Goal: Task Accomplishment & Management: Manage account settings

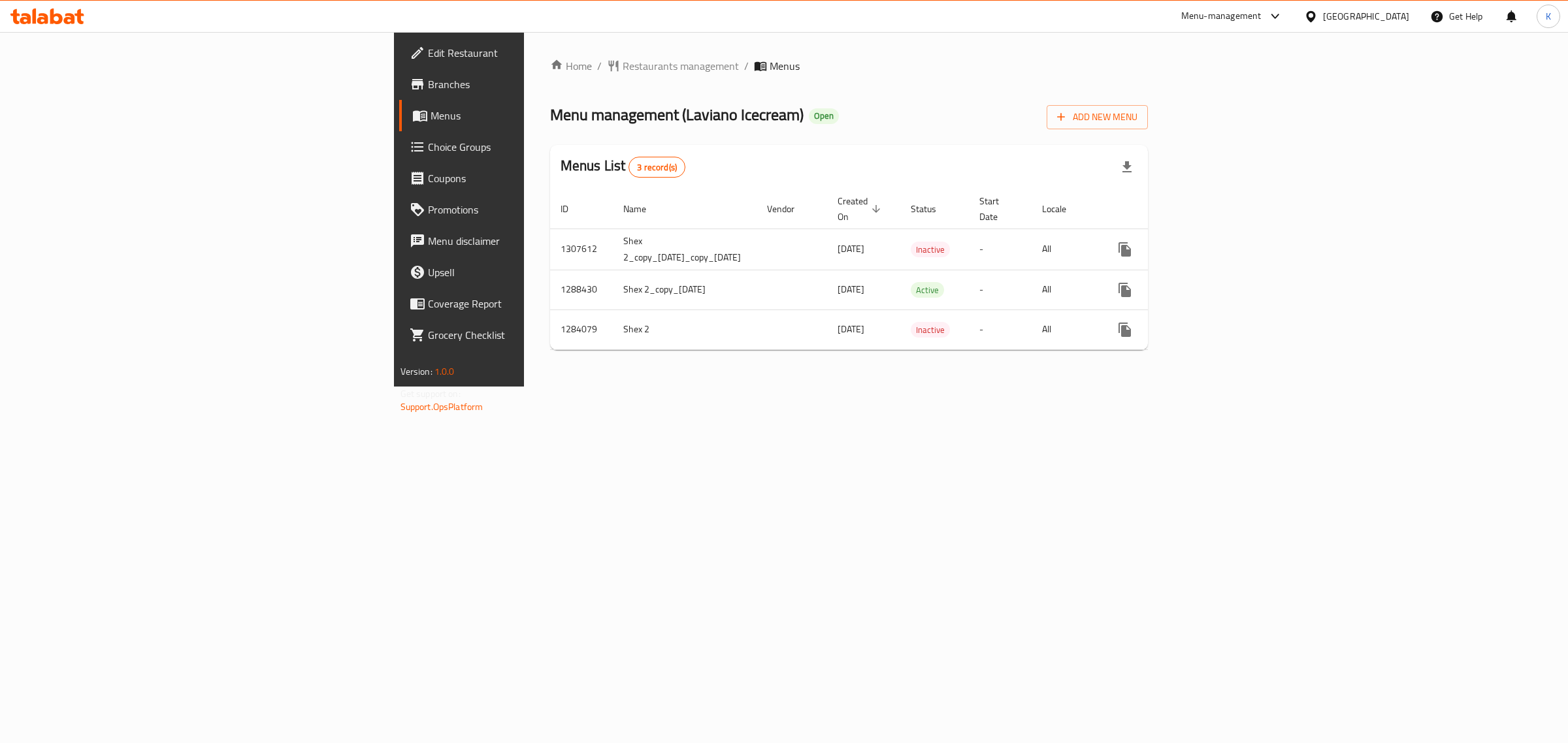
drag, startPoint x: 1451, startPoint y: 458, endPoint x: 1458, endPoint y: 451, distance: 9.9
click at [1174, 387] on div "Home / Restaurants management / Menus Menu management ( Laviano Icecream ) Open…" at bounding box center [848, 209] width 650 height 354
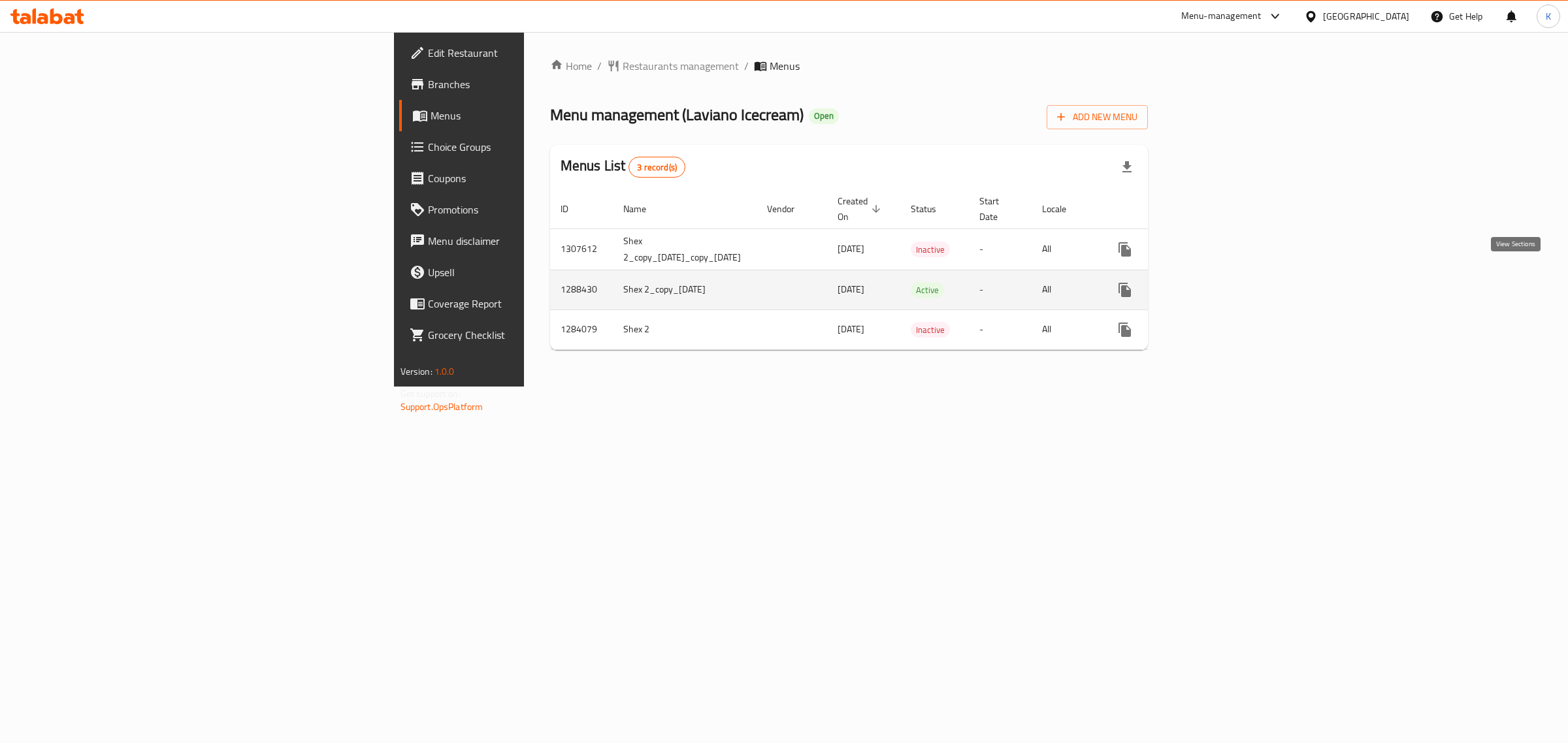
click at [1225, 284] on icon "enhanced table" at bounding box center [1219, 290] width 12 height 12
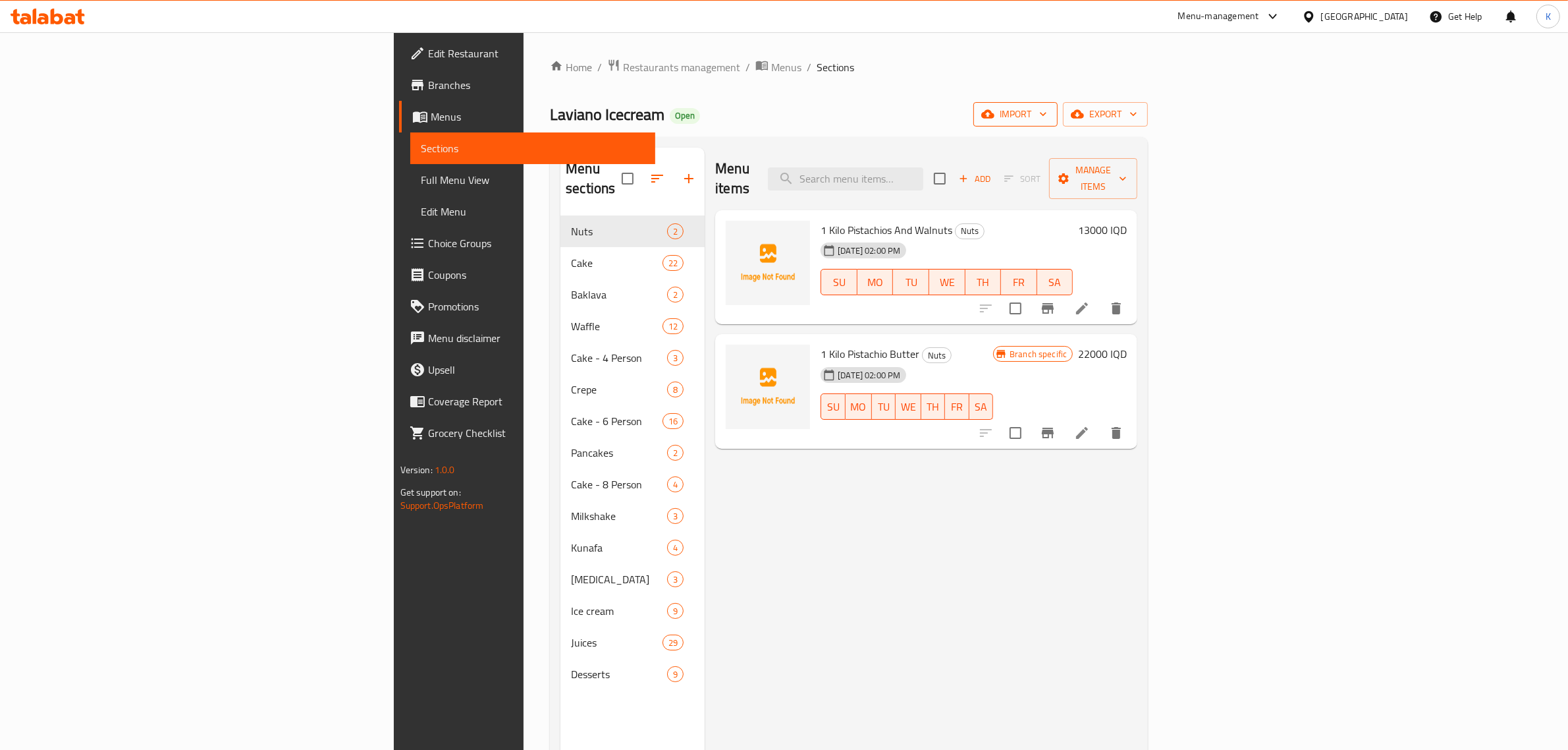
click at [994, 119] on icon "button" at bounding box center [987, 114] width 13 height 9
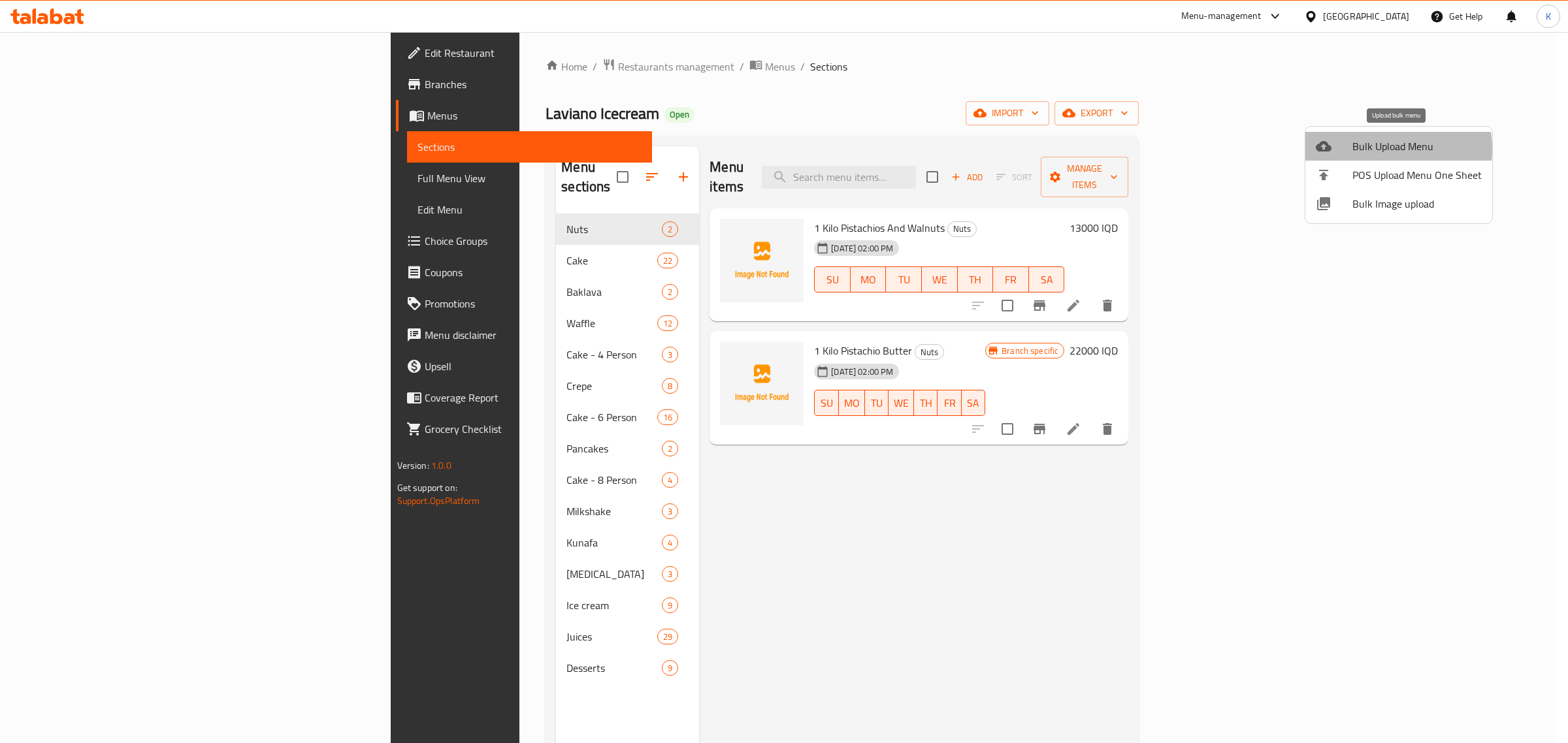
click at [1368, 148] on span "Bulk Upload Menu" at bounding box center [1417, 146] width 130 height 16
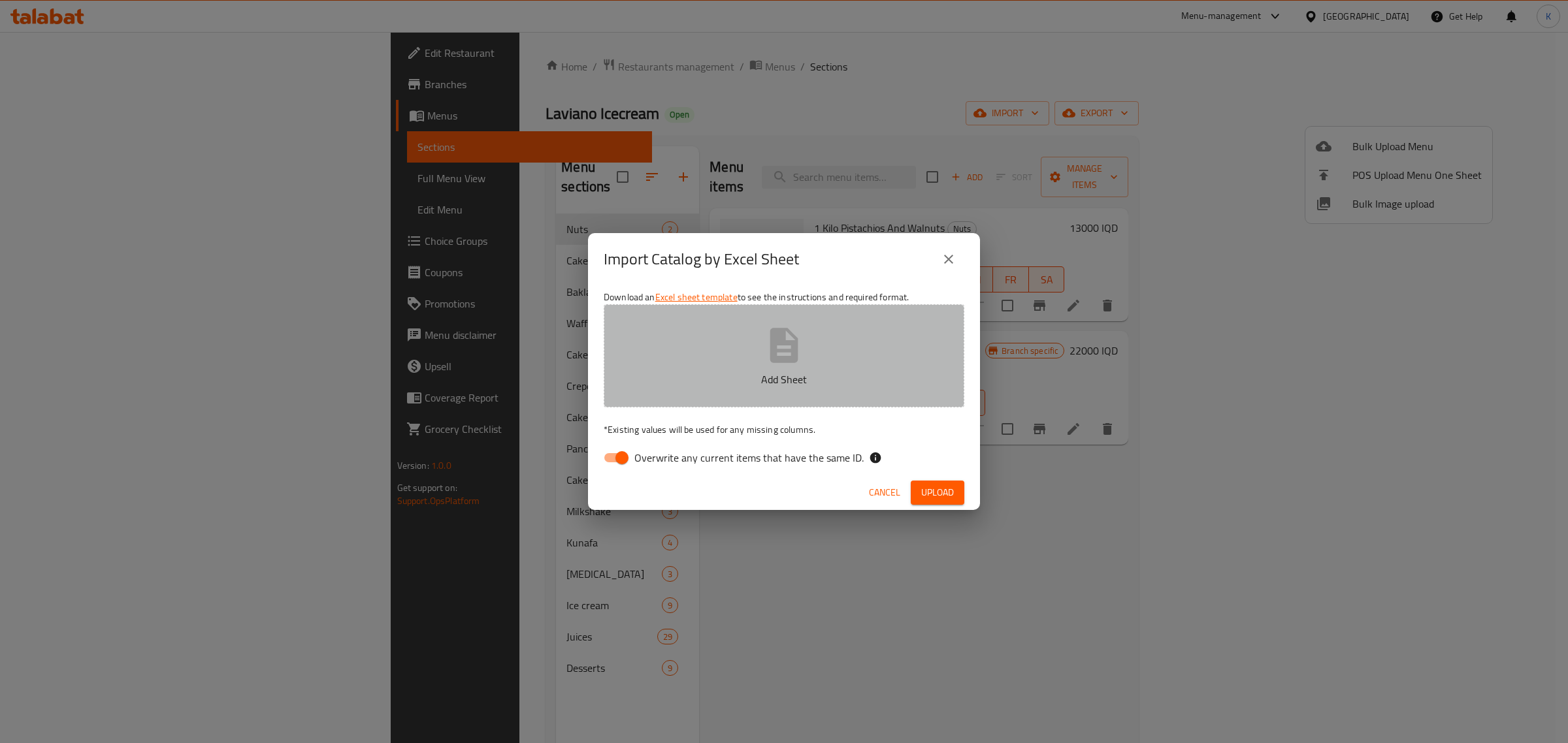
click at [792, 377] on p "Add Sheet" at bounding box center [783, 379] width 320 height 16
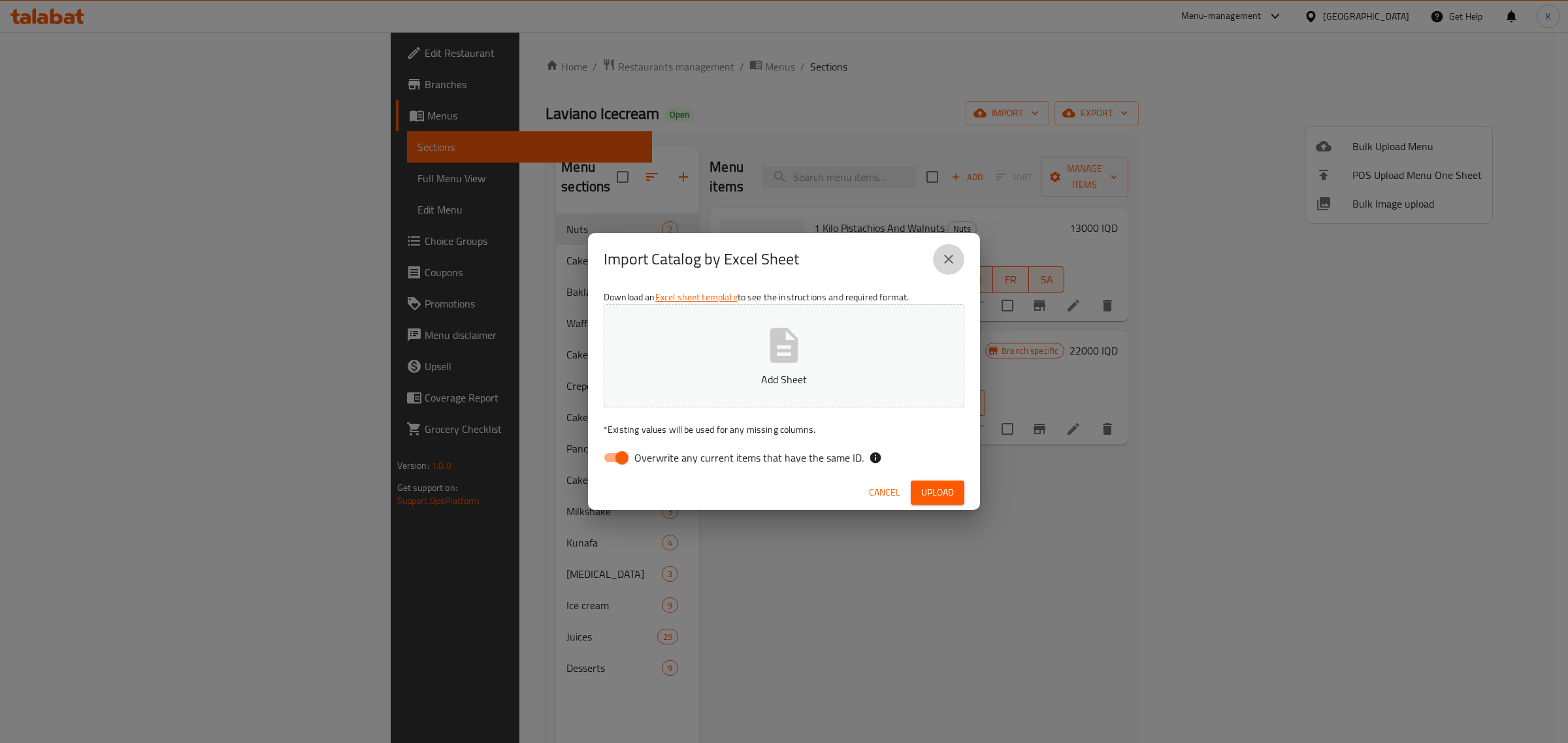
drag, startPoint x: 951, startPoint y: 262, endPoint x: 1340, endPoint y: 243, distance: 389.5
click at [958, 261] on button "close" at bounding box center [948, 259] width 32 height 32
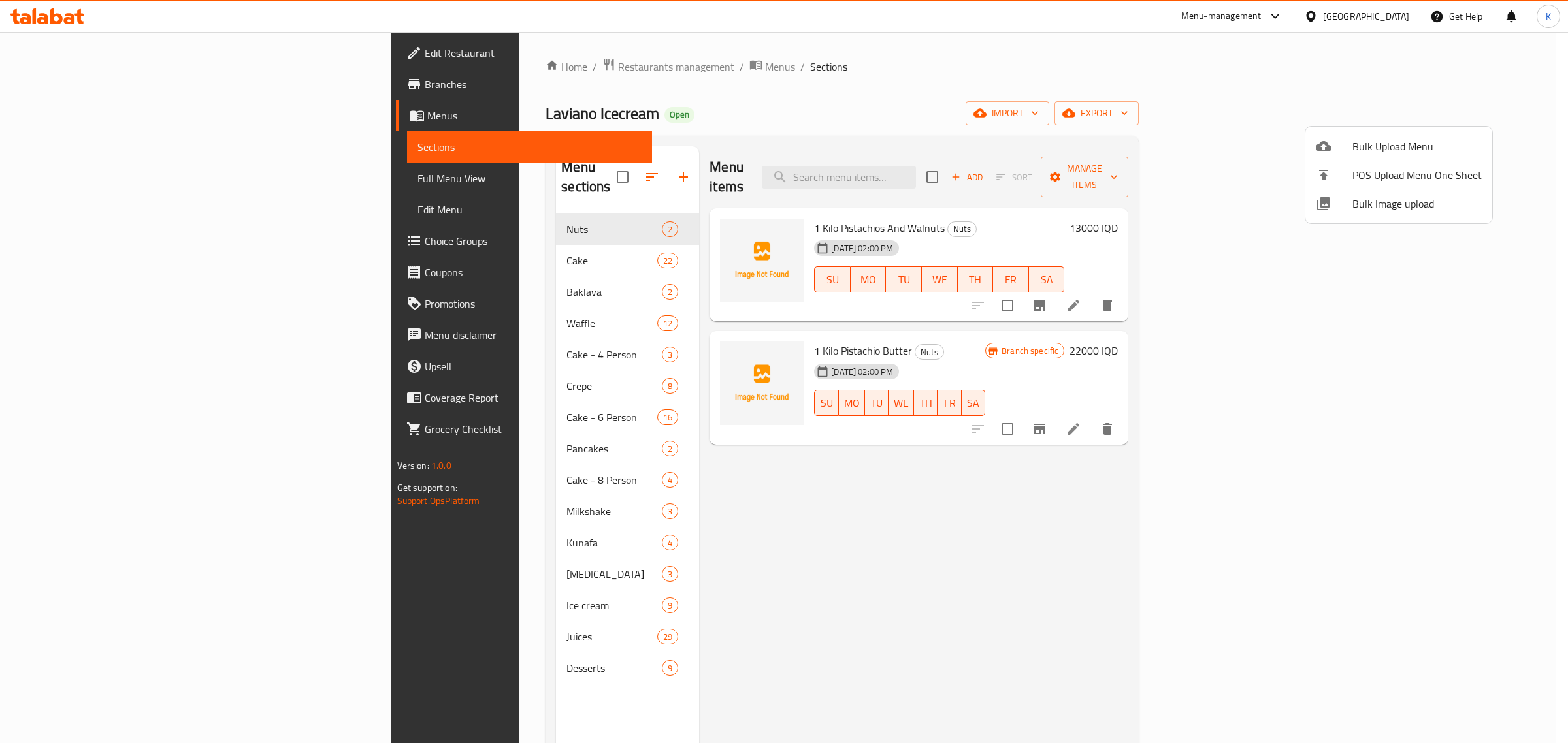
click at [1359, 212] on span "Bulk Image upload" at bounding box center [1417, 204] width 130 height 16
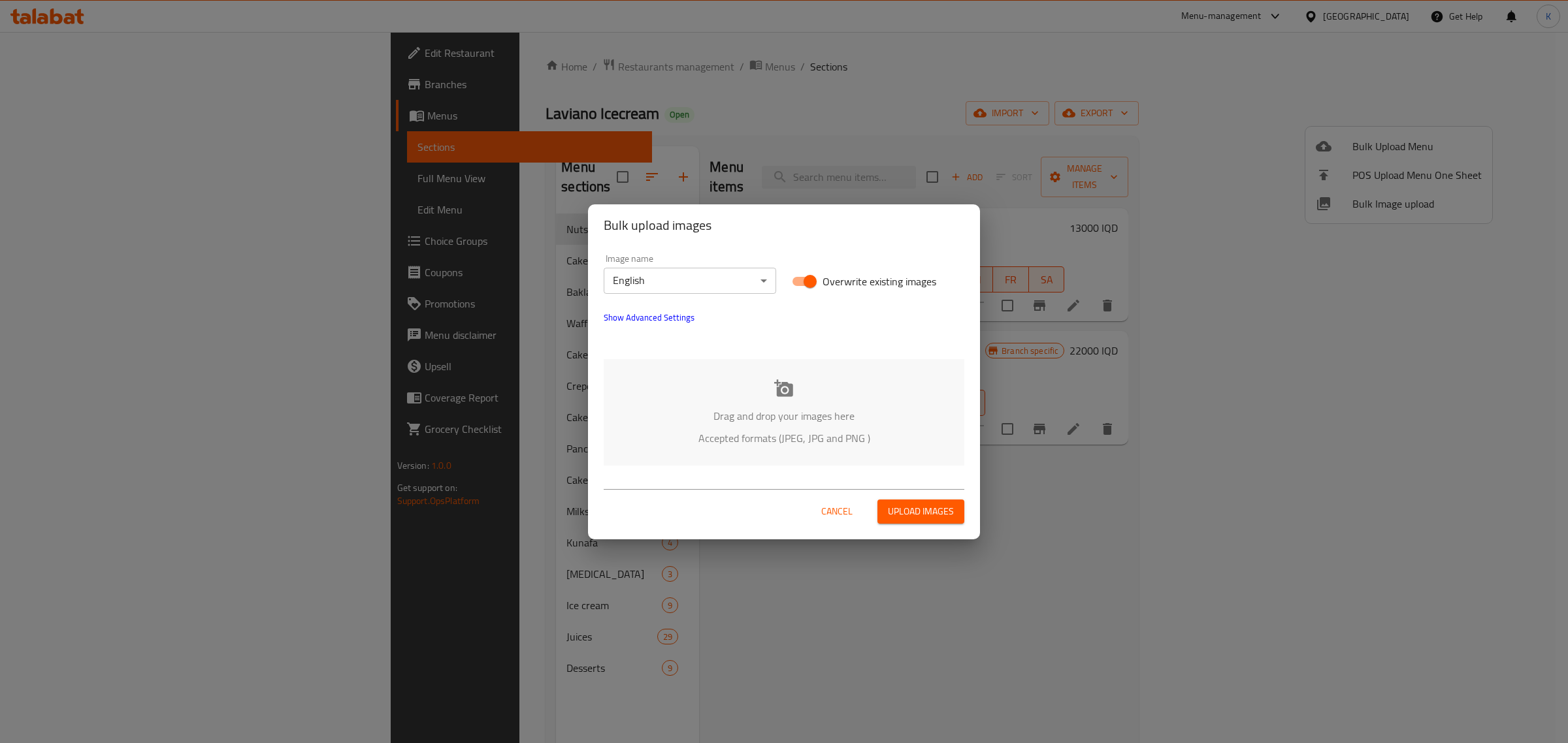
click at [789, 419] on p "Drag and drop your images here" at bounding box center [783, 416] width 322 height 16
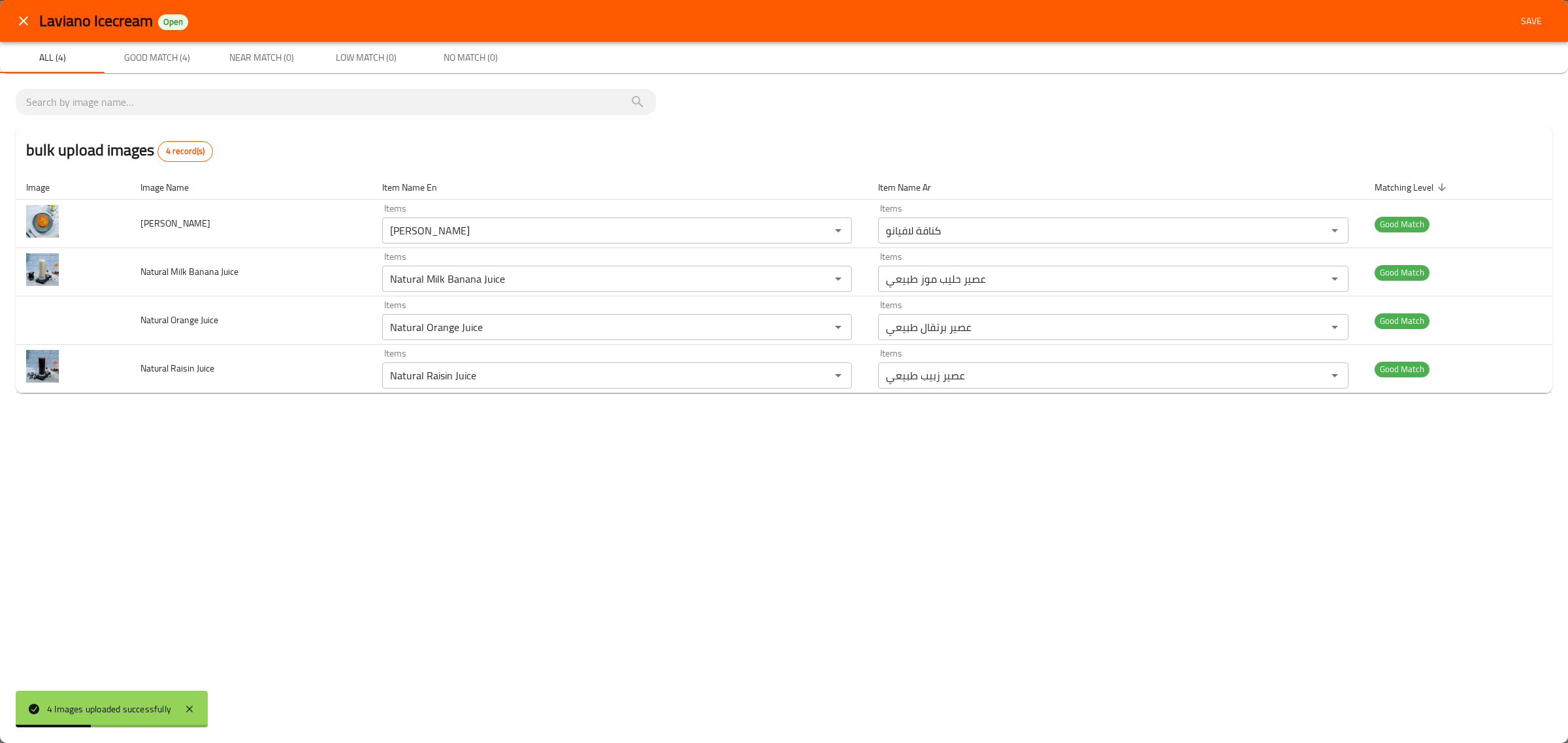
drag, startPoint x: 283, startPoint y: 0, endPoint x: 493, endPoint y: 158, distance: 262.8
click at [493, 158] on div "bulk upload images 4 record(s)" at bounding box center [784, 150] width 1536 height 49
click at [1530, 21] on span "Save" at bounding box center [1531, 21] width 32 height 16
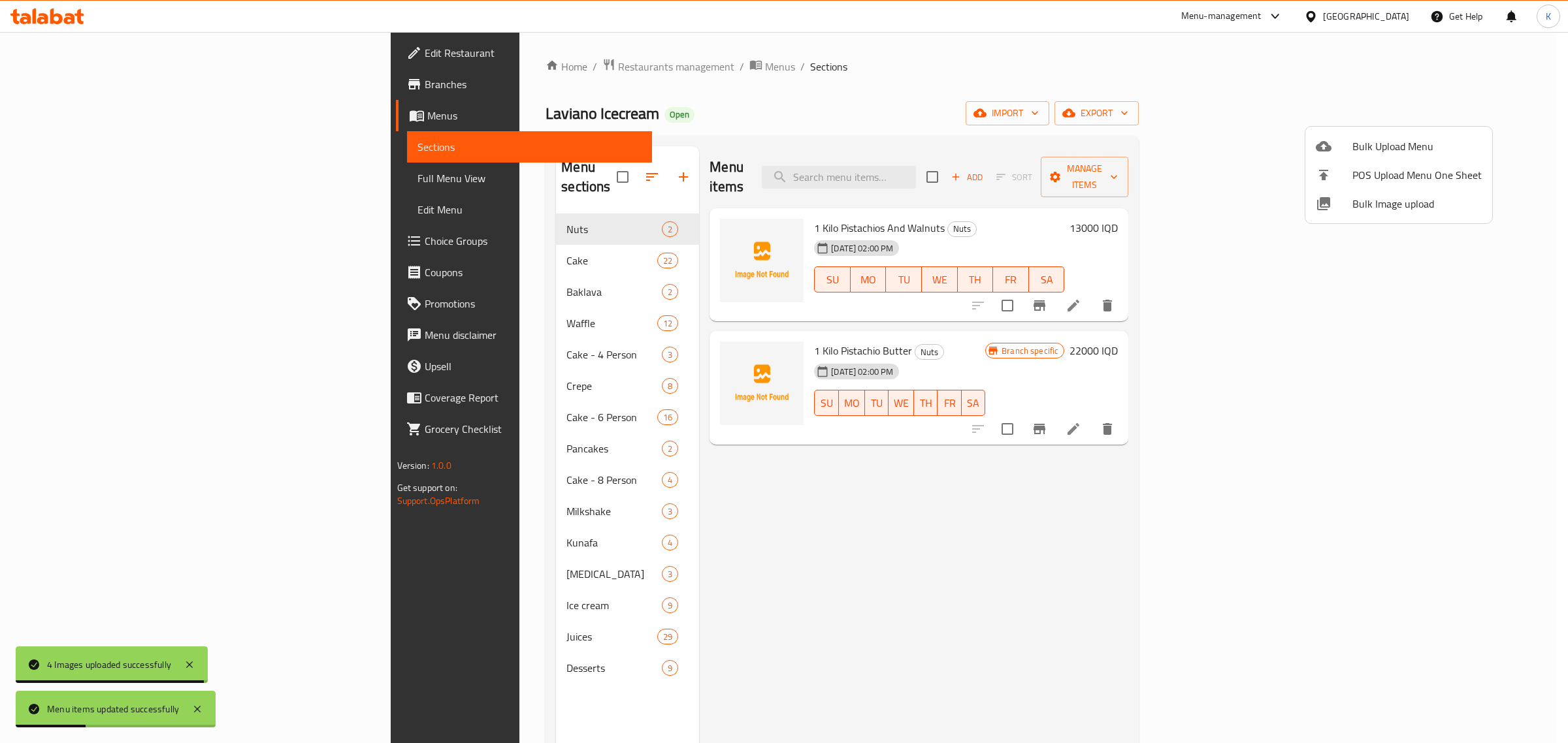
click at [788, 559] on div at bounding box center [784, 371] width 1568 height 743
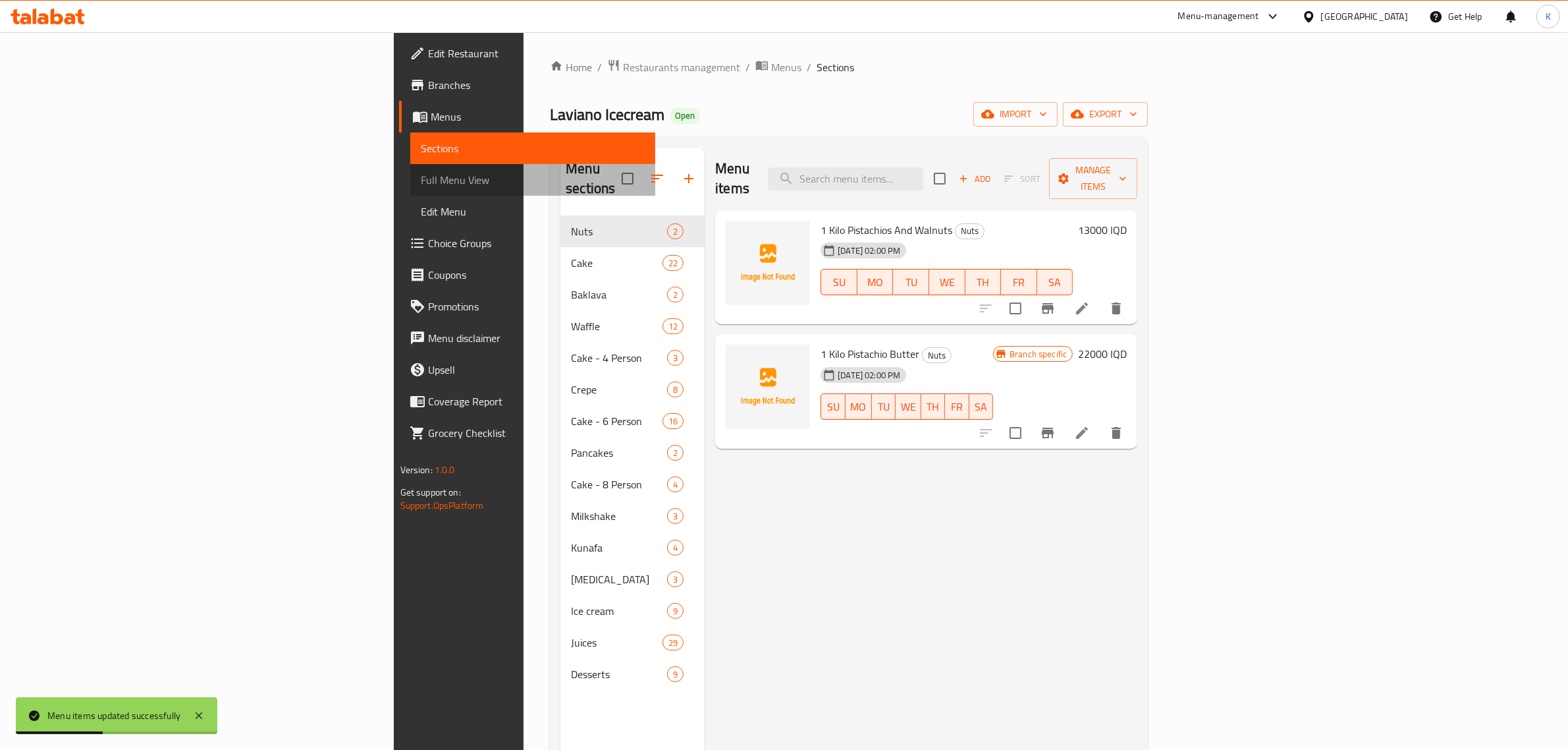
drag, startPoint x: 77, startPoint y: 189, endPoint x: 219, endPoint y: 7, distance: 230.8
click at [421, 188] on span "Full Menu View" at bounding box center [533, 180] width 225 height 16
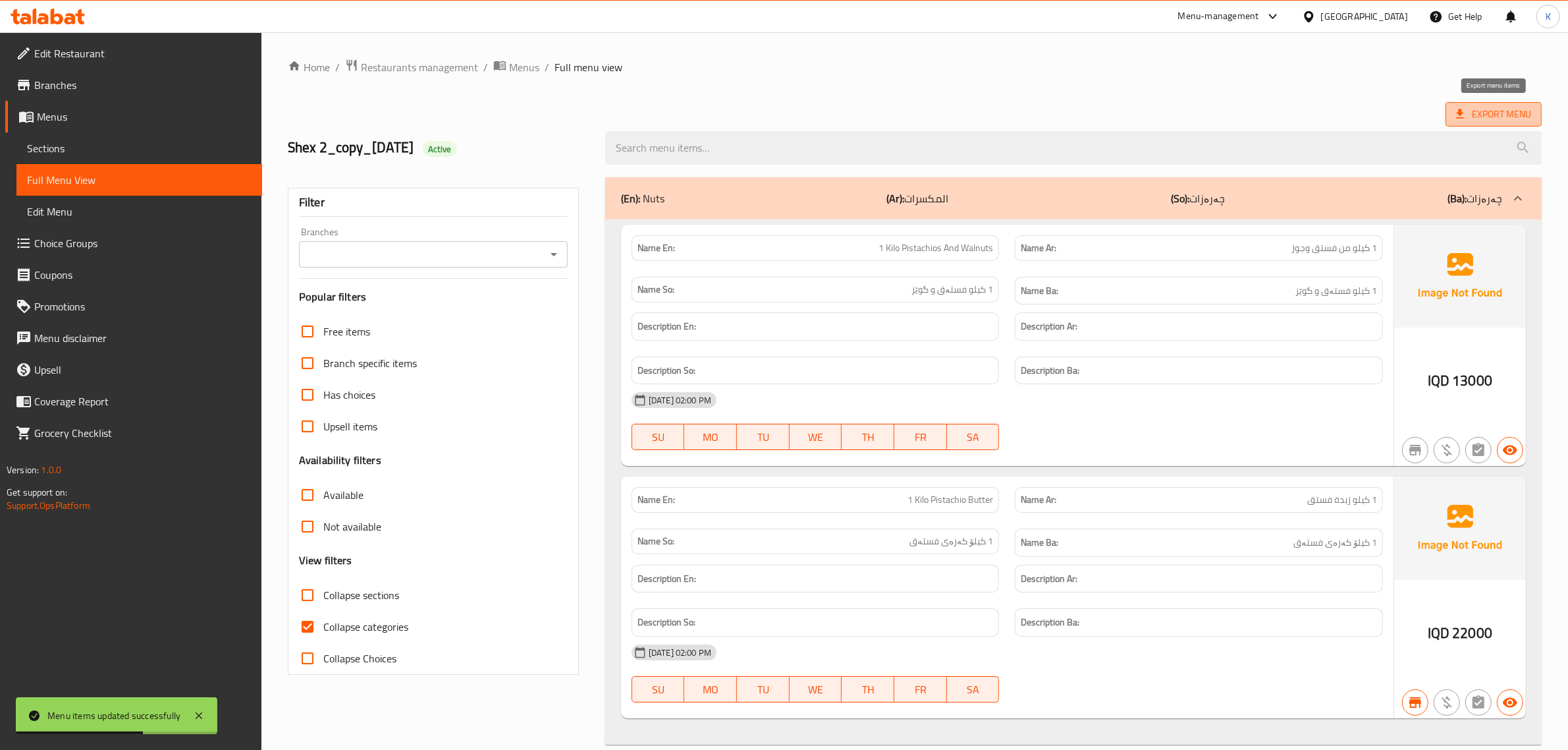
click at [1487, 103] on span "Export Menu" at bounding box center [1493, 114] width 96 height 24
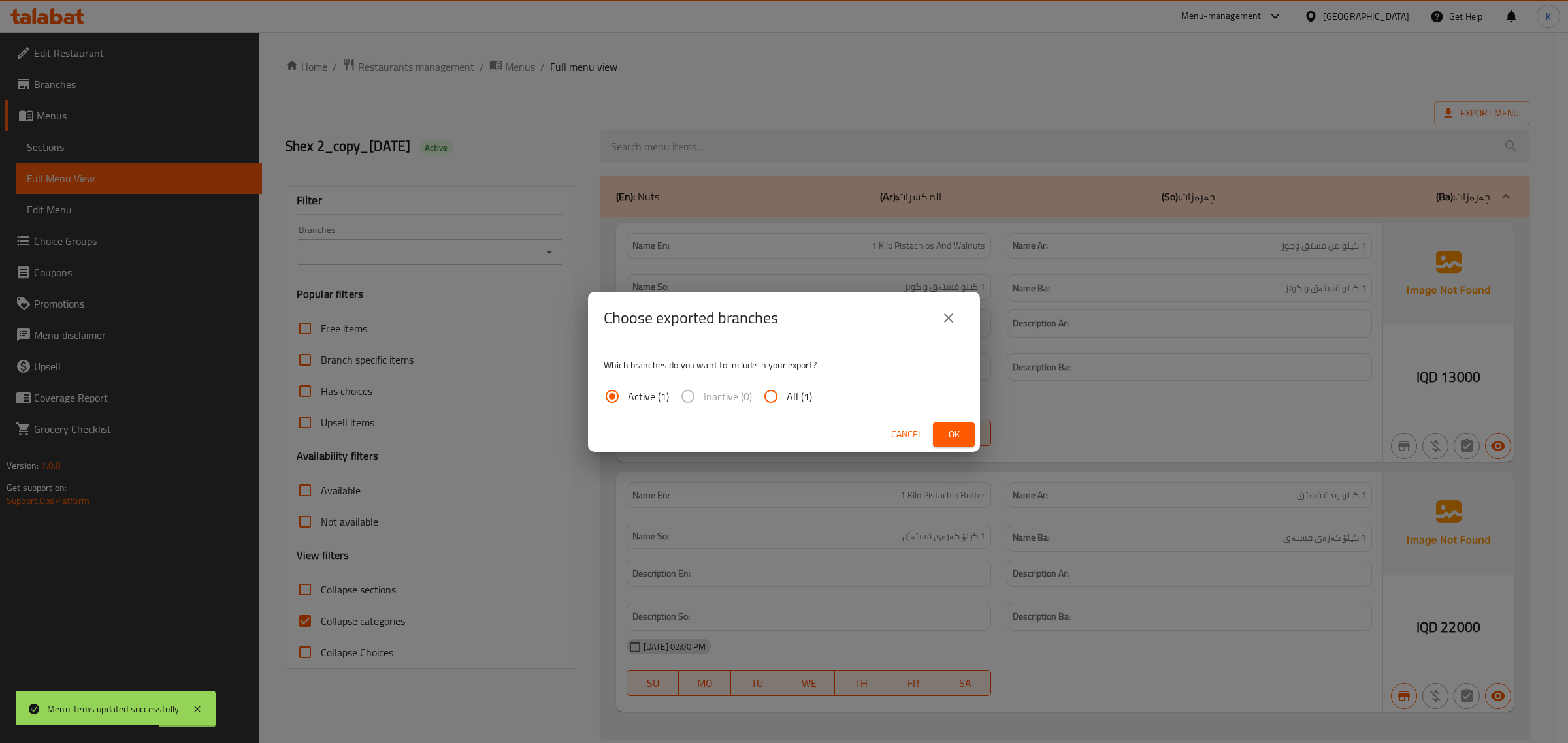
click at [792, 392] on span "All (1)" at bounding box center [799, 397] width 26 height 16
click at [786, 392] on input "All (1)" at bounding box center [771, 397] width 32 height 32
radio input "true"
click at [957, 426] on span "Ok" at bounding box center [953, 434] width 21 height 16
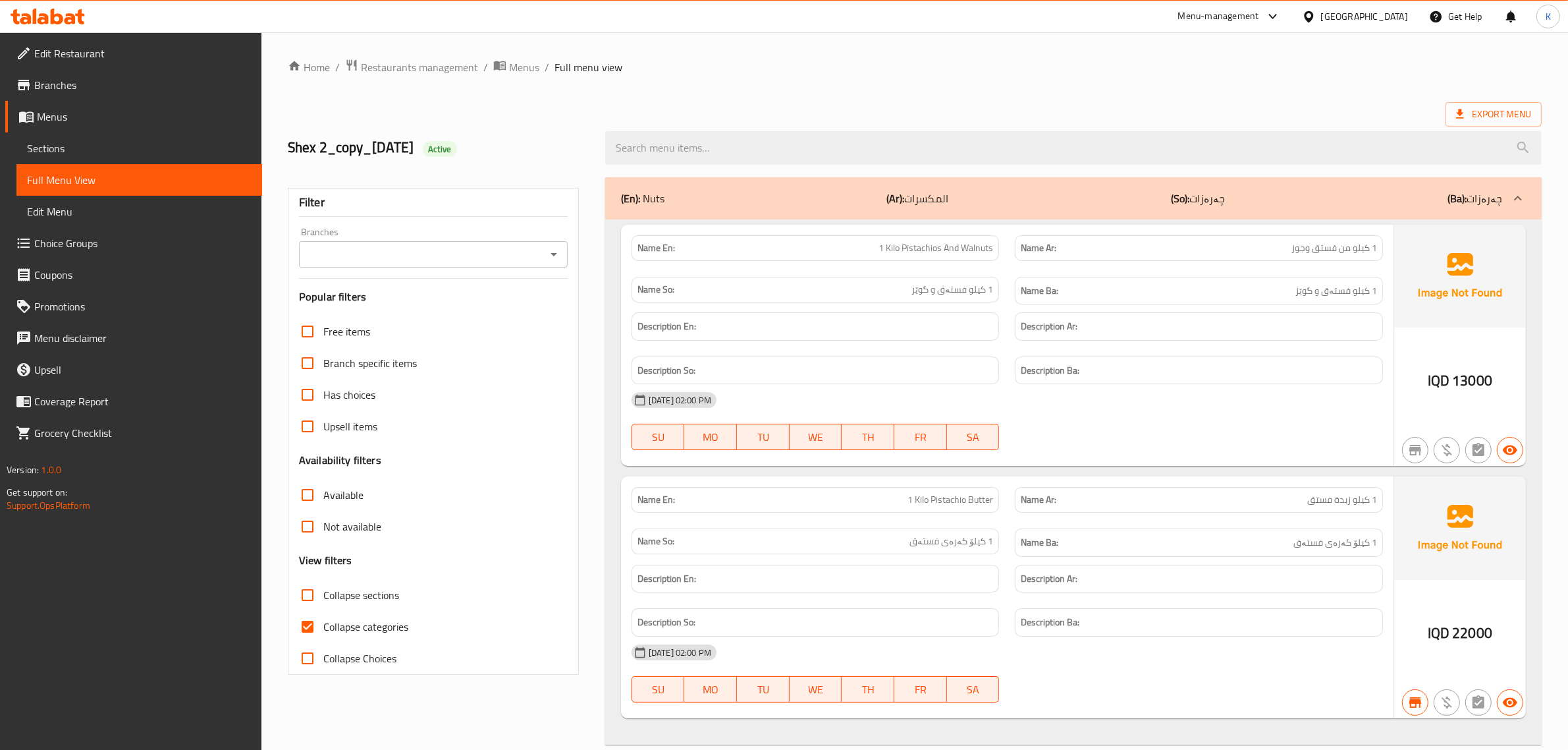
click at [1400, 15] on div "Iraq" at bounding box center [1364, 16] width 87 height 15
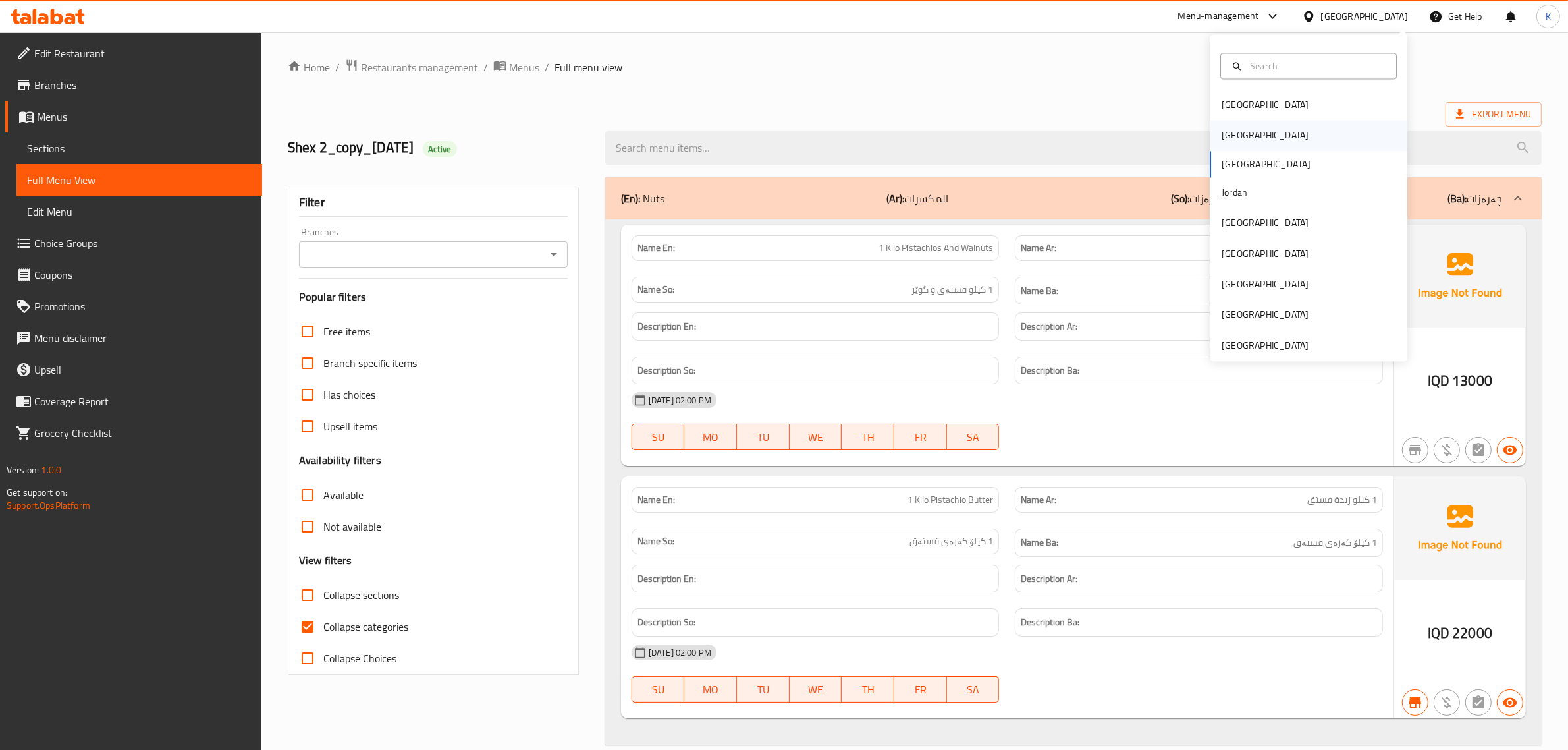
click at [1237, 141] on div "Egypt" at bounding box center [1265, 136] width 108 height 30
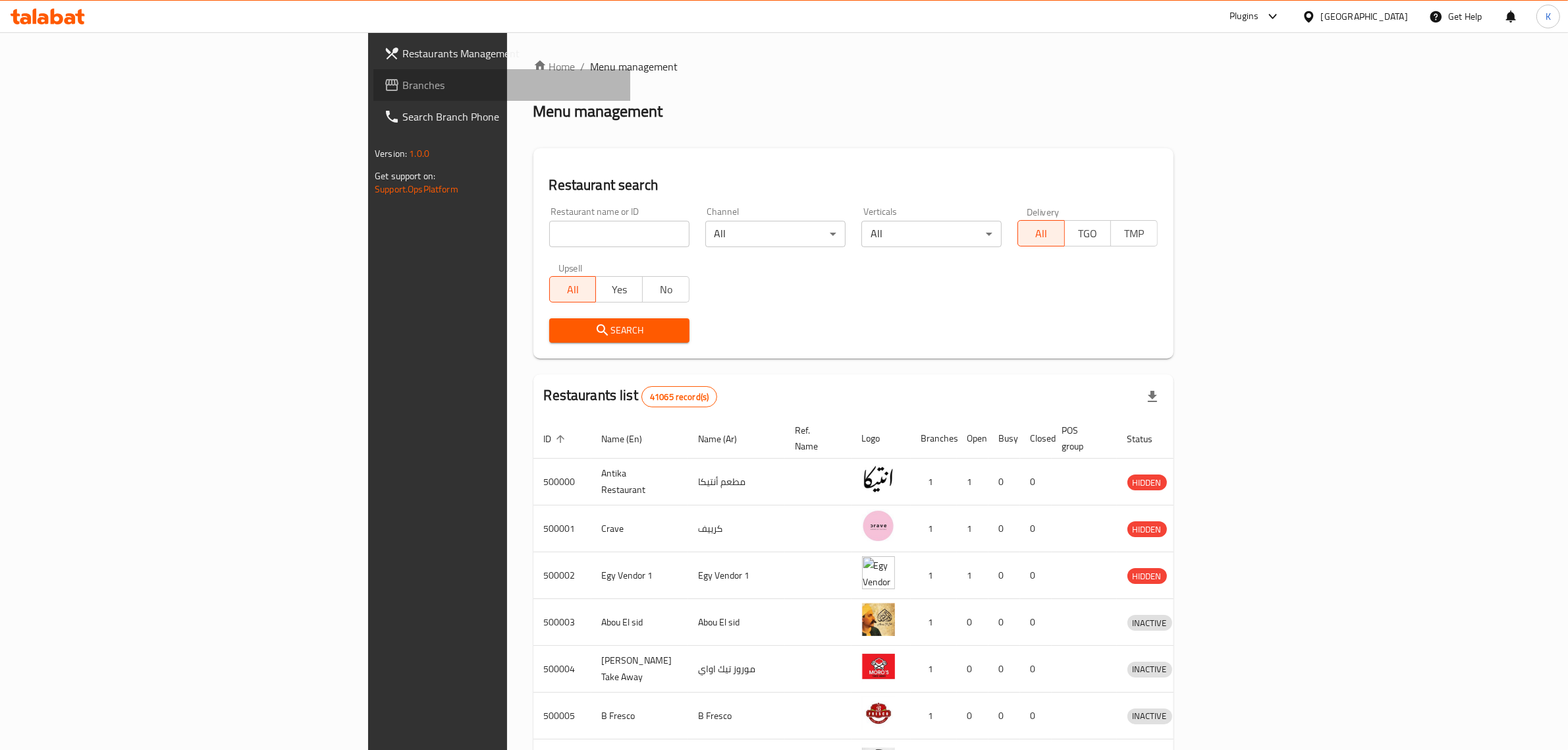
click at [373, 73] on link "Branches" at bounding box center [501, 85] width 257 height 32
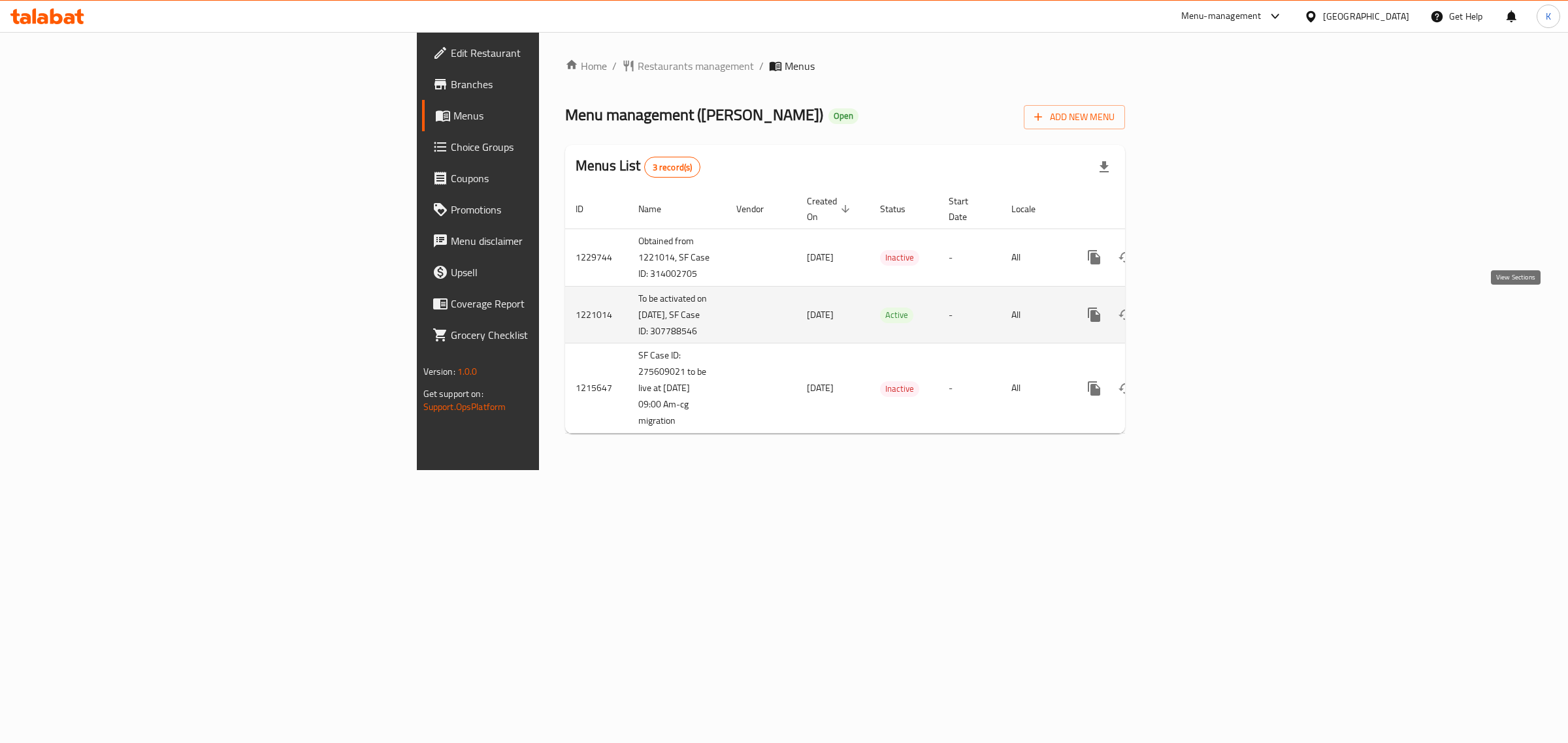
click at [1196, 315] on icon "enhanced table" at bounding box center [1188, 315] width 16 height 16
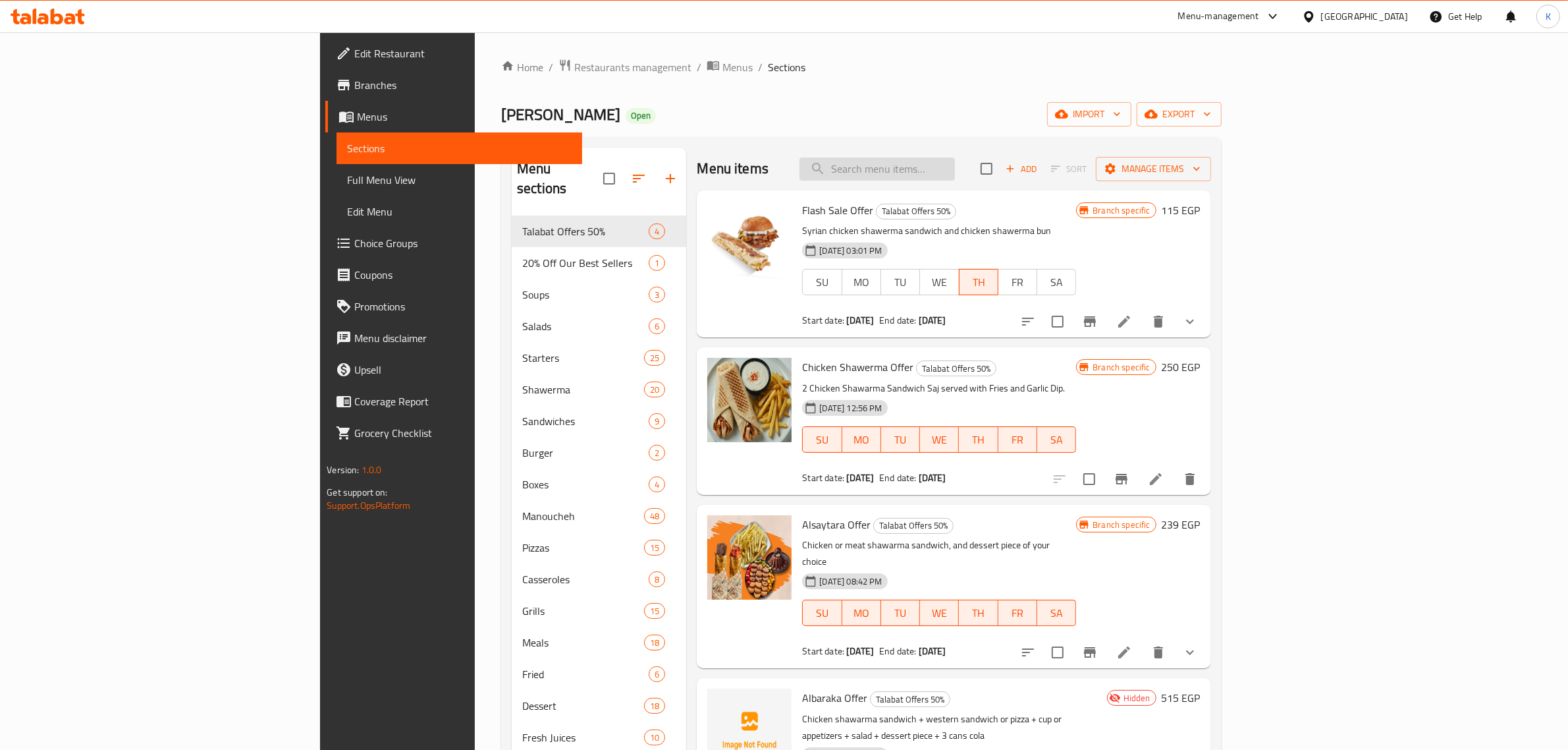
click at [955, 170] on input "search" at bounding box center [877, 169] width 156 height 23
drag, startPoint x: 988, startPoint y: 172, endPoint x: 693, endPoint y: 170, distance: 295.0
click at [697, 170] on div "Menu items offer Add Sort Manage items" at bounding box center [953, 169] width 514 height 43
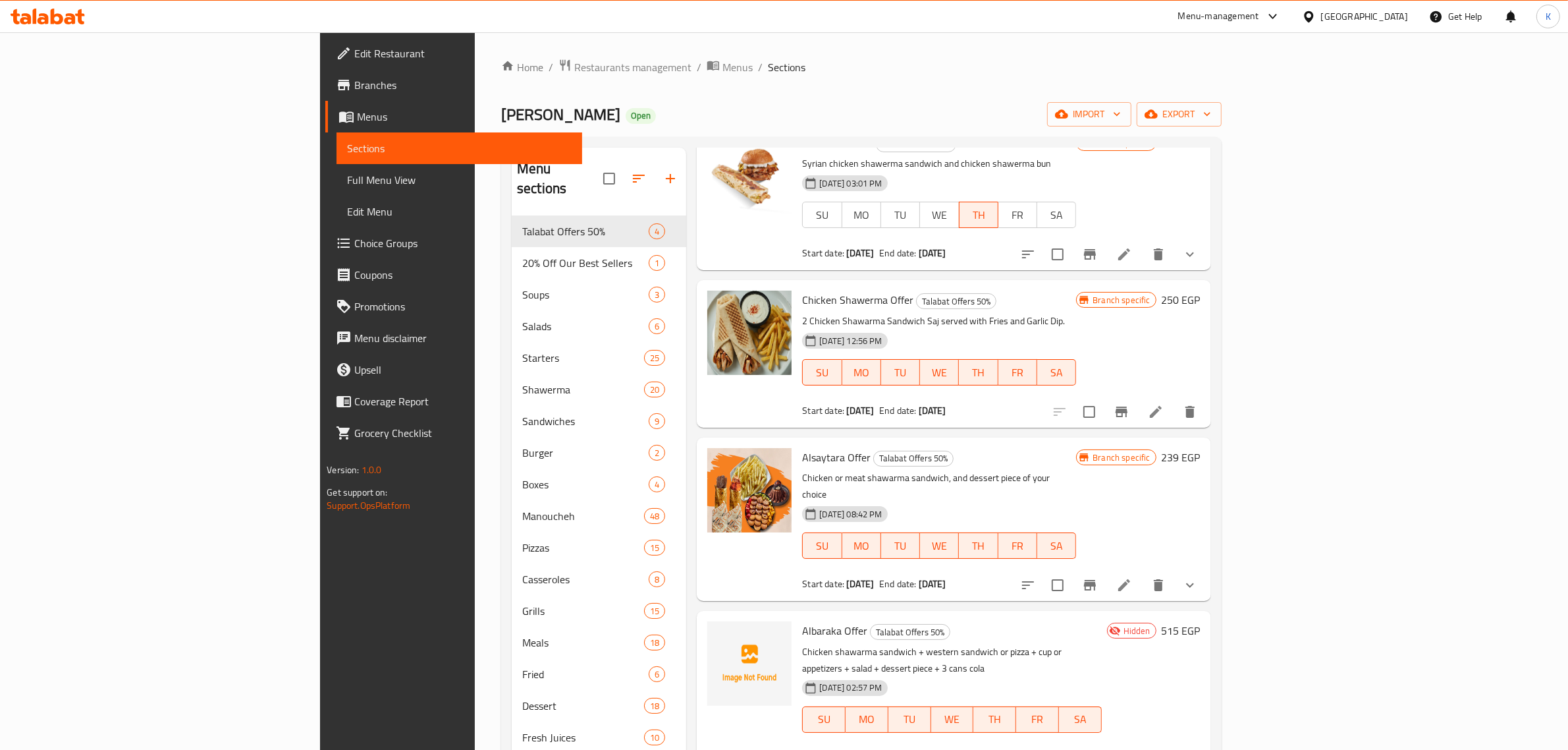
scroll to position [185, 0]
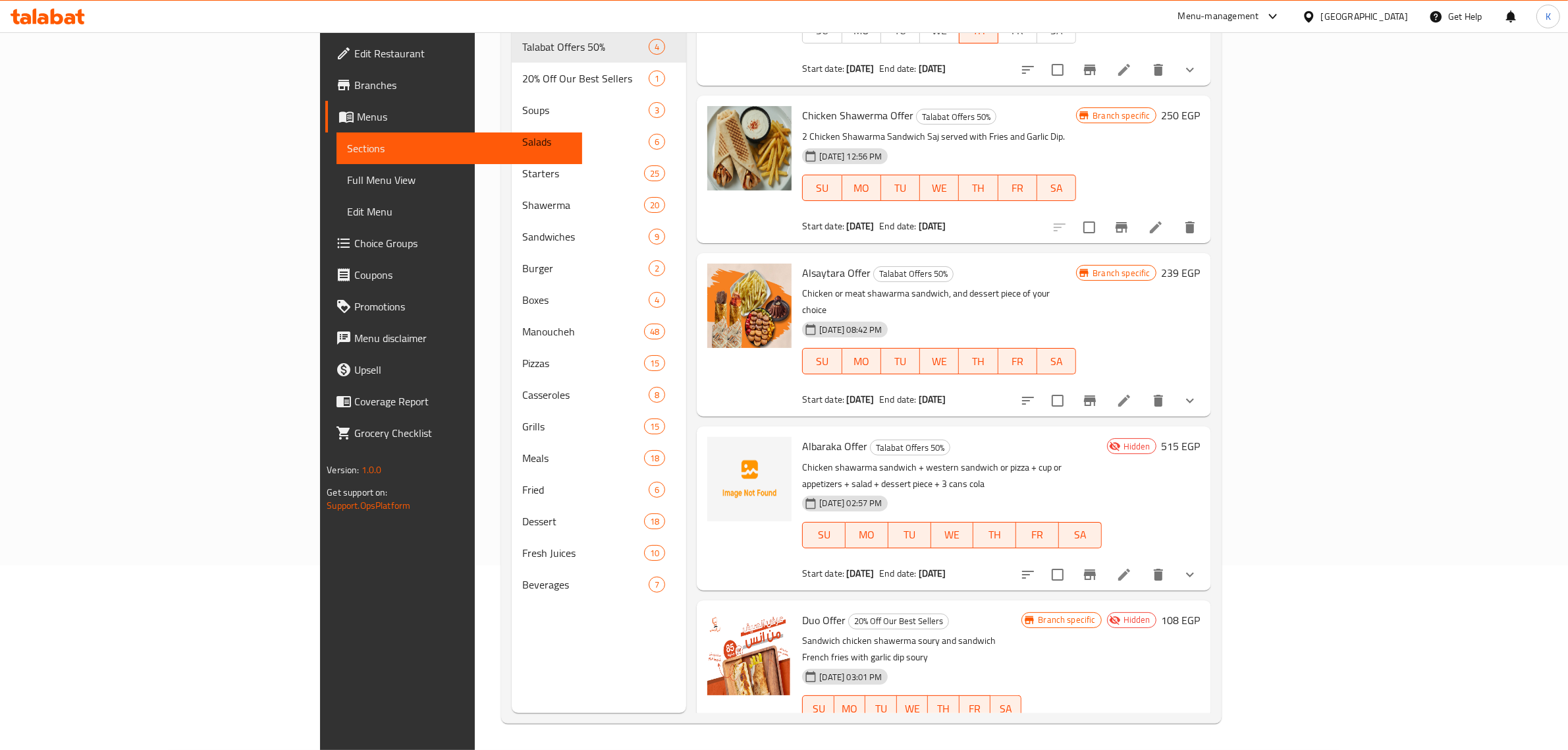
type input "offer"
click at [574, 627] on div "Menu sections Talabat Offers 50% 4 20% Off Our Best Sellers 1 Soups 3 Salads 6 …" at bounding box center [599, 338] width 175 height 750
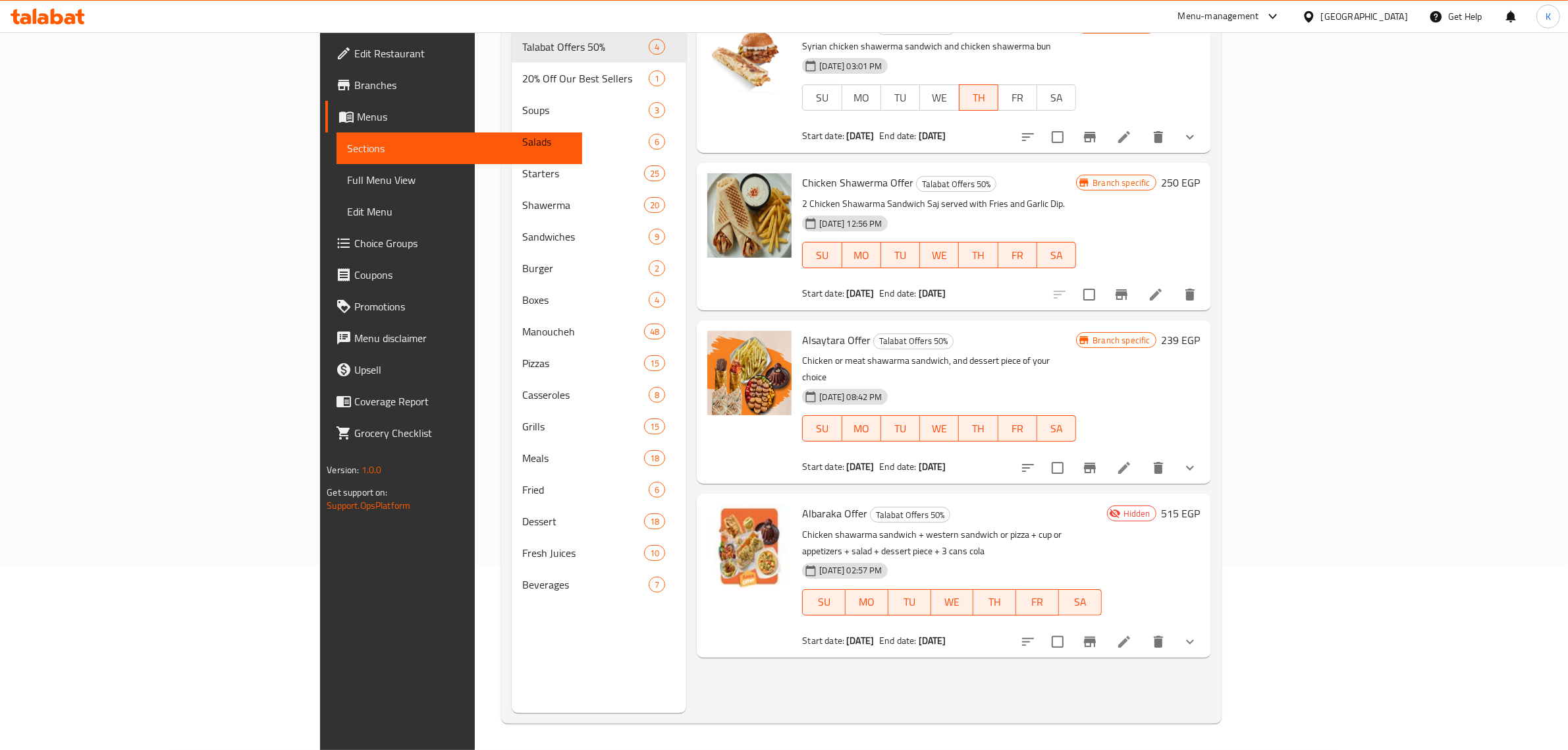
click at [1394, 20] on div "Egypt" at bounding box center [1364, 16] width 87 height 15
click at [1233, 256] on div "Oman" at bounding box center [1265, 255] width 108 height 30
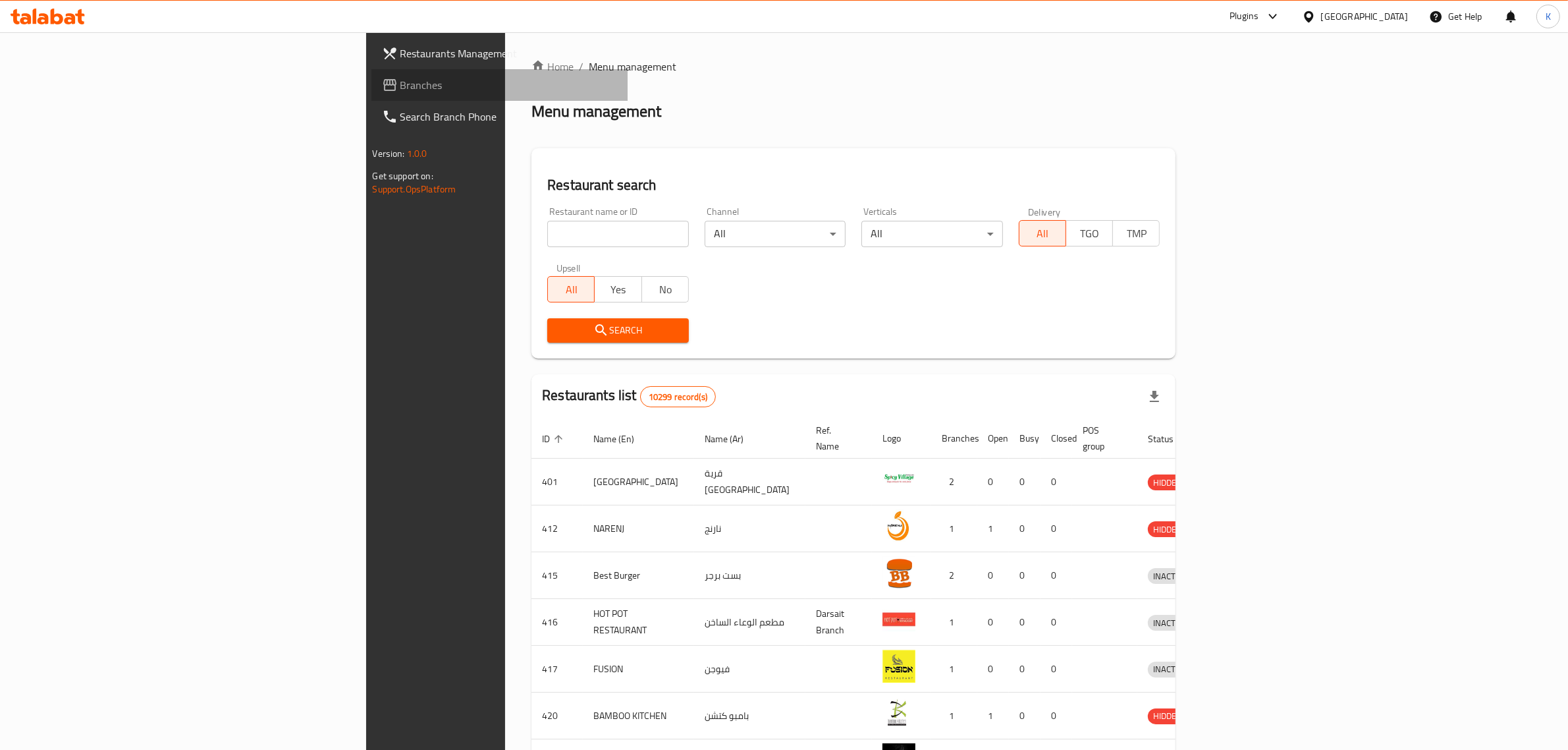
click at [400, 77] on span "Branches" at bounding box center [509, 85] width 218 height 16
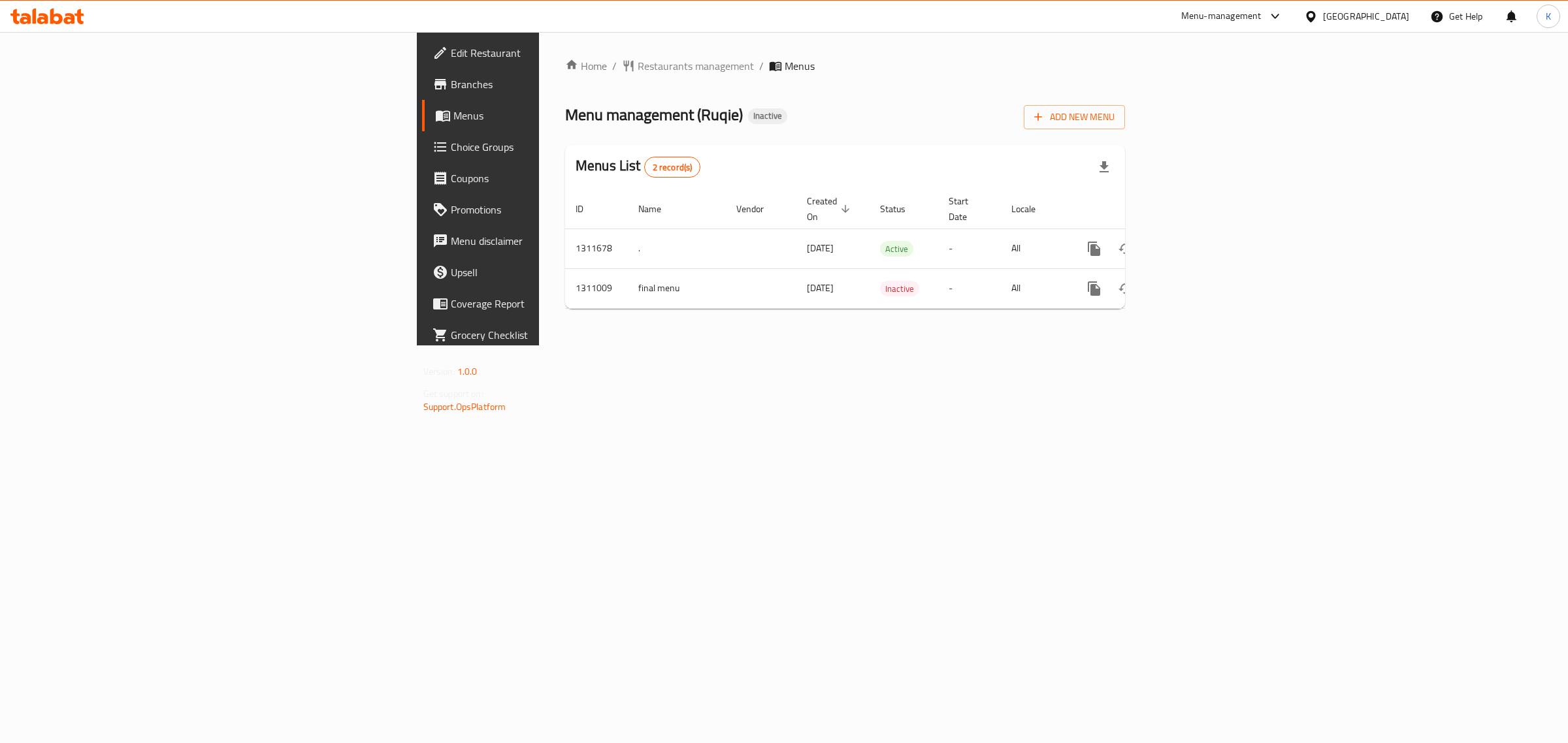
click at [1151, 345] on div "Home / Restaurants management / Menus Menu management ( Ruqie ) Inactive Add Ne…" at bounding box center [844, 188] width 612 height 314
click at [1196, 240] on icon "enhanced table" at bounding box center [1188, 248] width 16 height 16
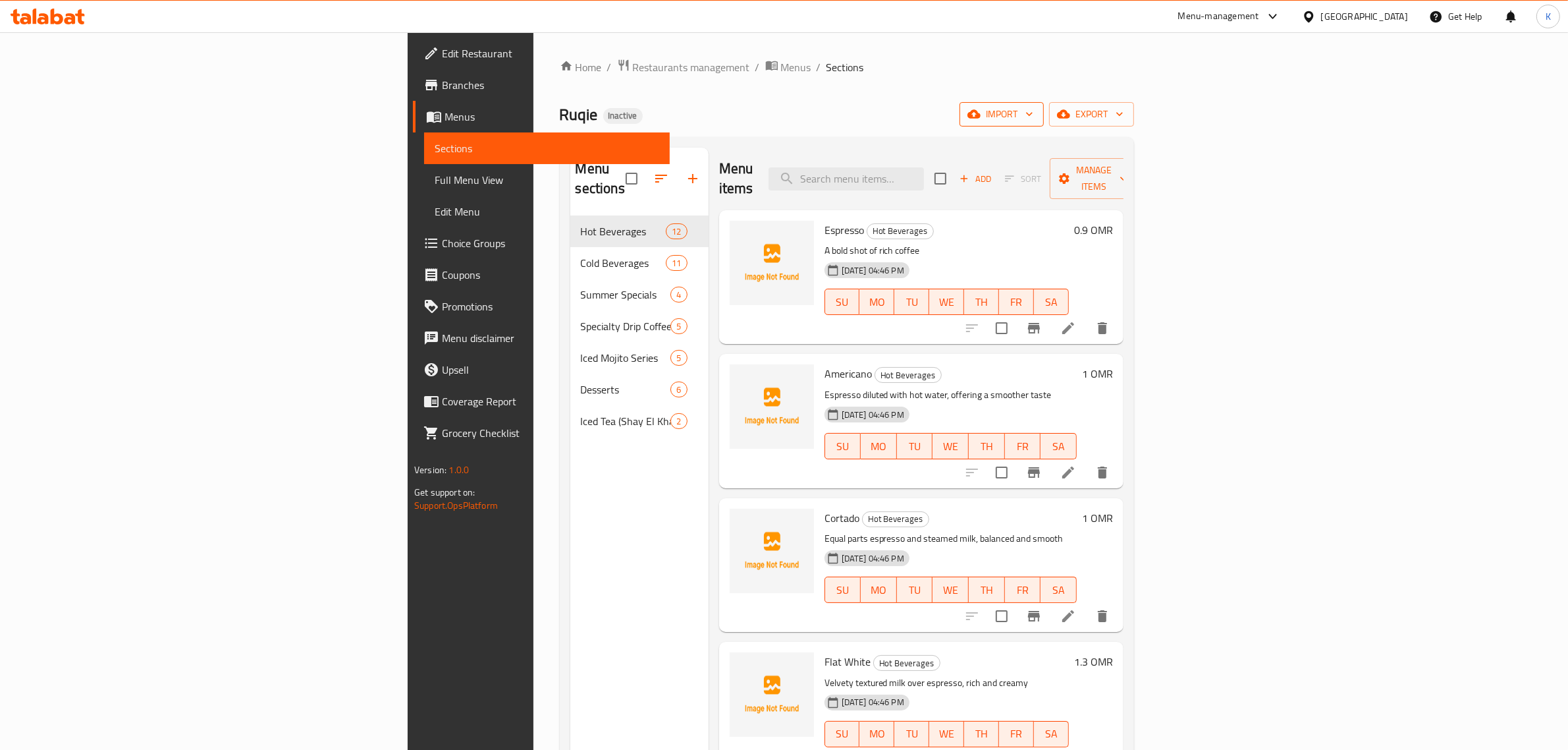
click at [1033, 116] on span "import" at bounding box center [1001, 114] width 63 height 16
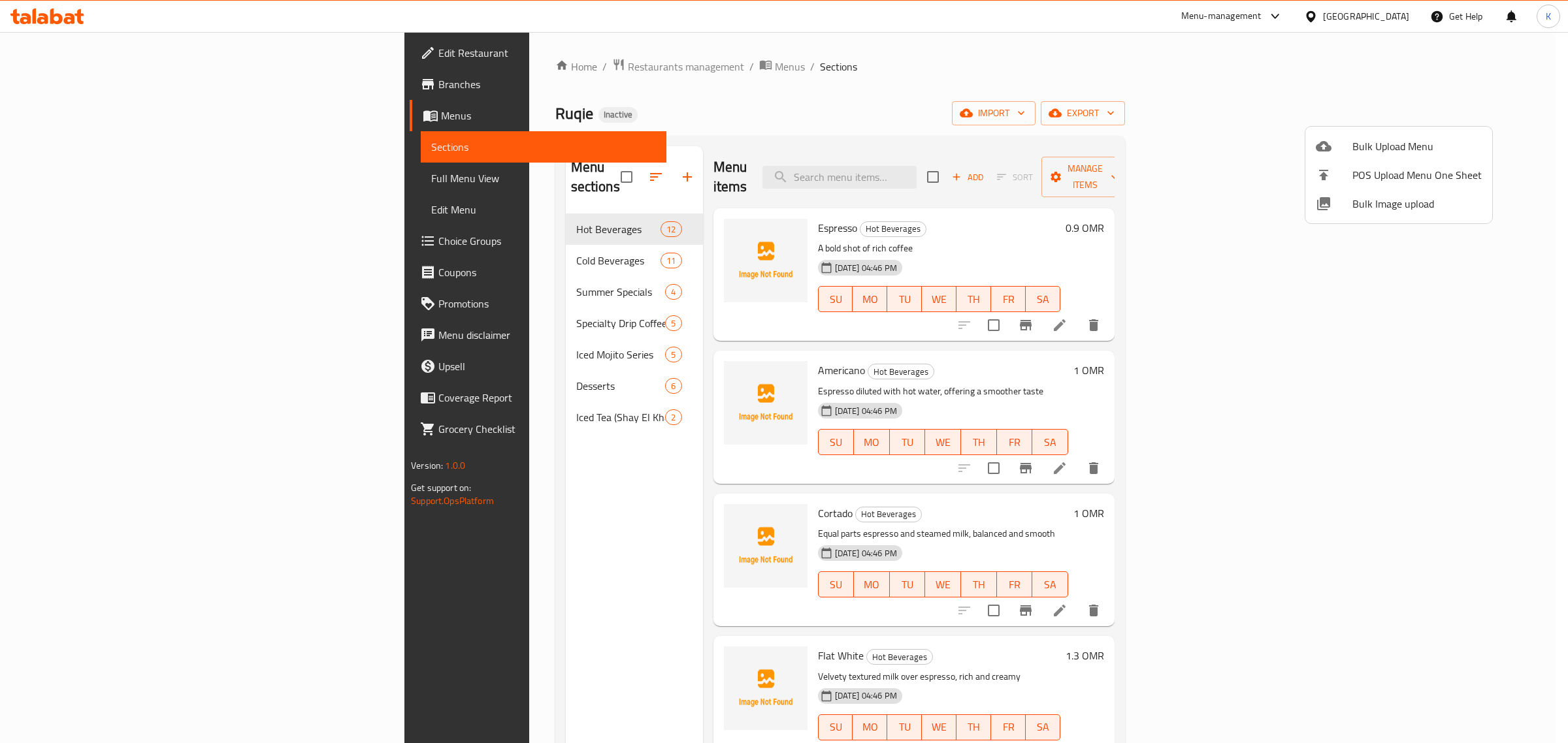
click at [1369, 201] on span "Bulk Image upload" at bounding box center [1417, 204] width 130 height 16
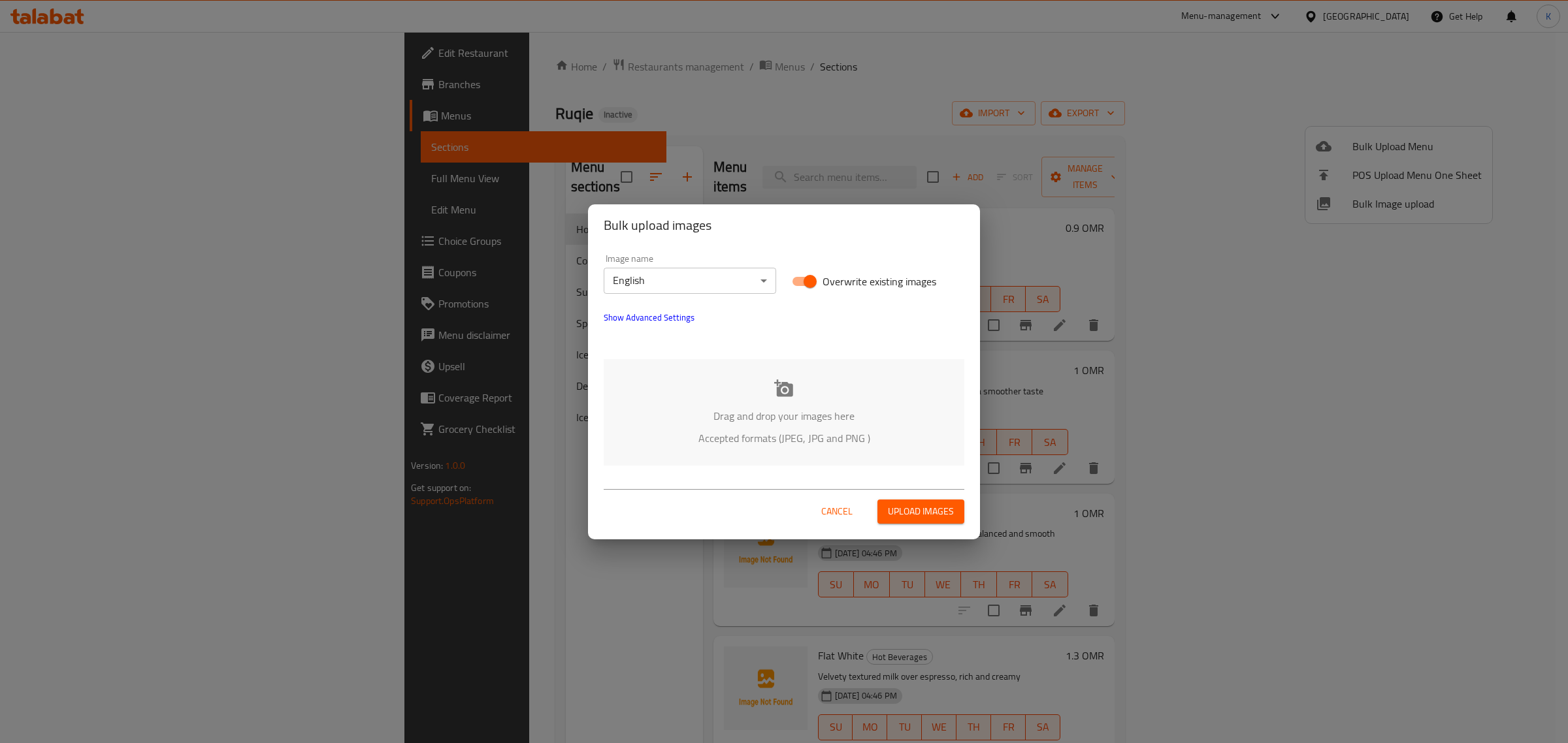
click at [800, 395] on div "Drag and drop your images here Accepted formats (JPEG, JPG and PNG )" at bounding box center [784, 413] width 360 height 107
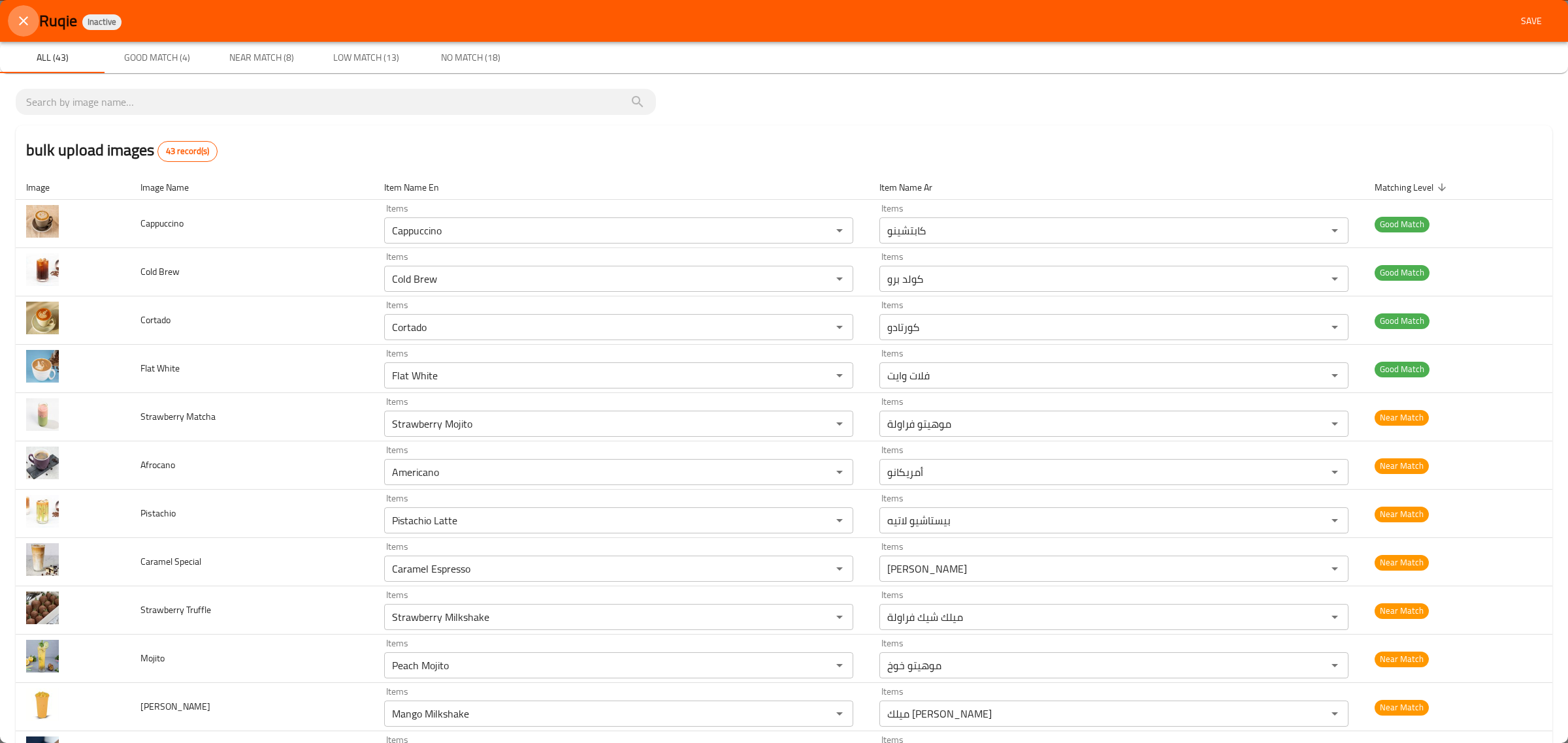
click at [34, 23] on button "close" at bounding box center [24, 21] width 32 height 32
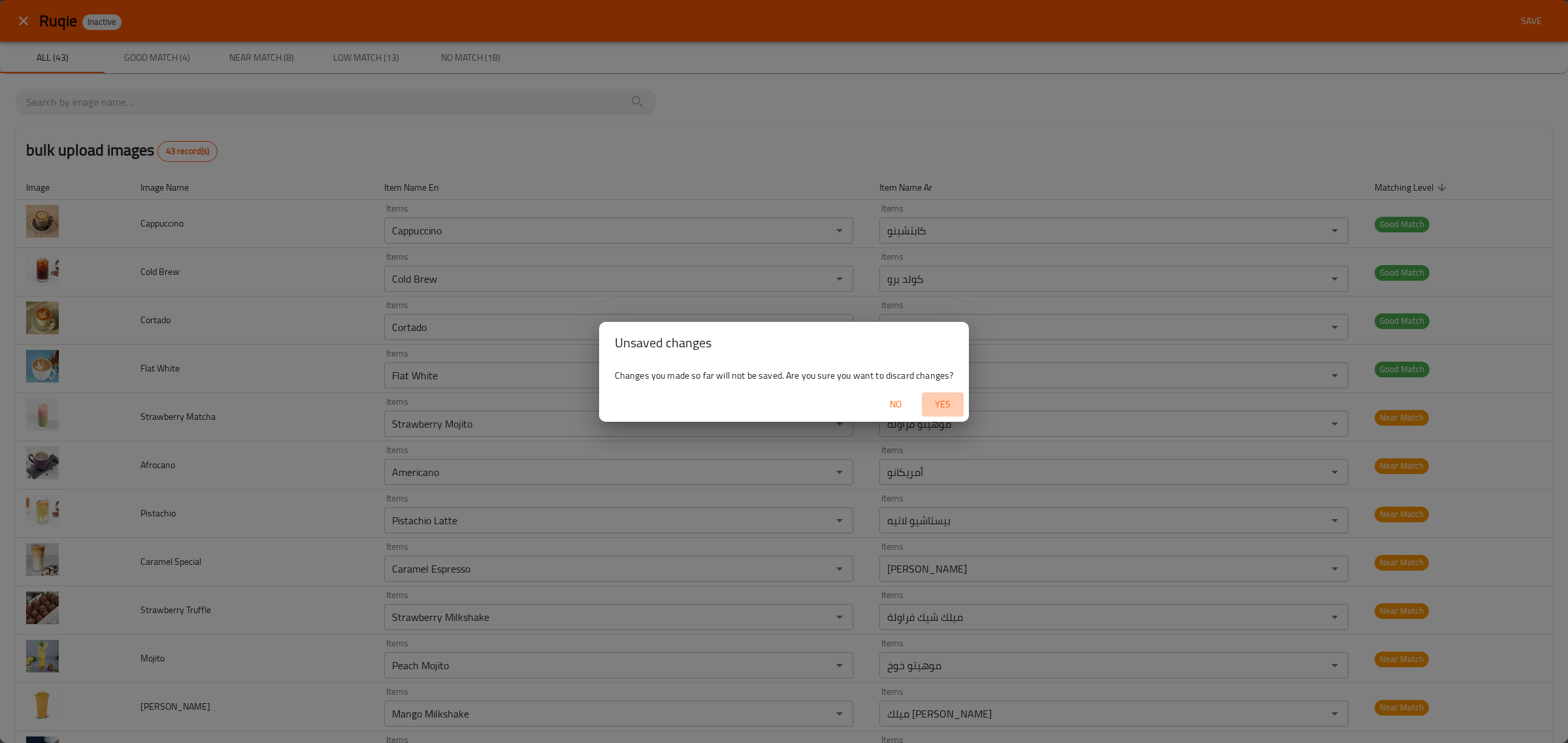
click at [937, 410] on span "Yes" at bounding box center [942, 405] width 32 height 16
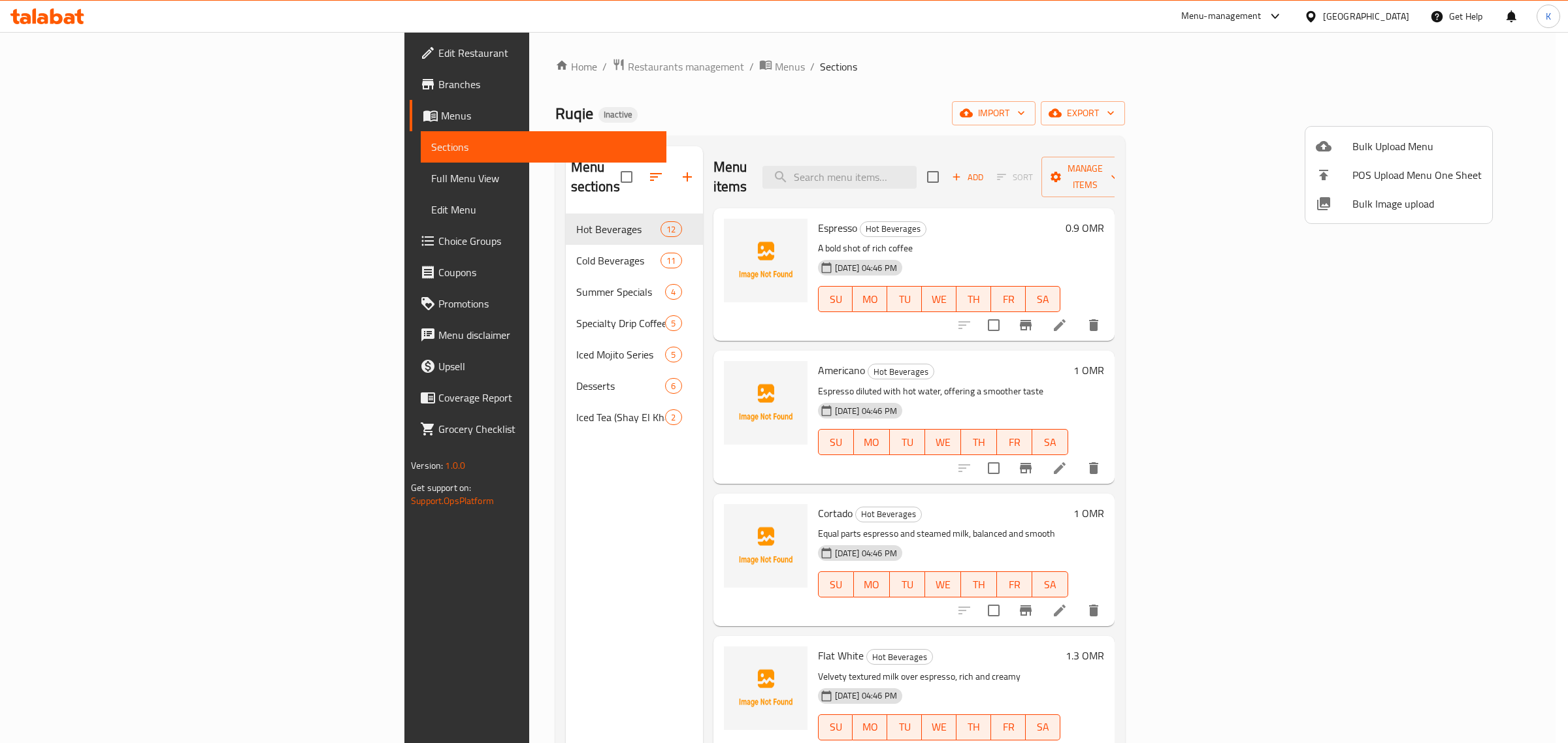
click at [809, 103] on div at bounding box center [784, 371] width 1568 height 743
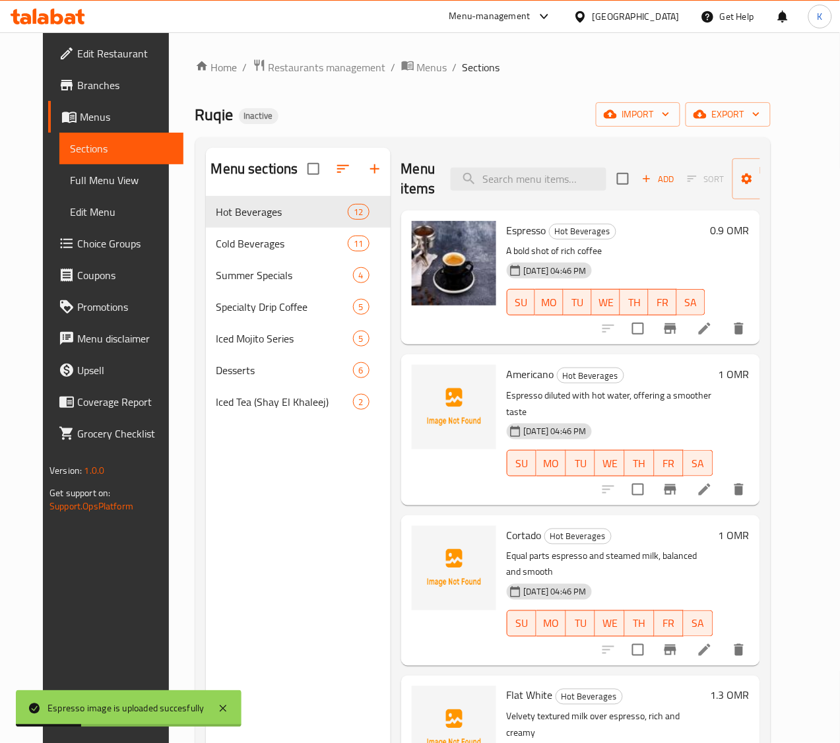
click at [507, 368] on span "Americano" at bounding box center [531, 374] width 48 height 20
copy h6 "Americano"
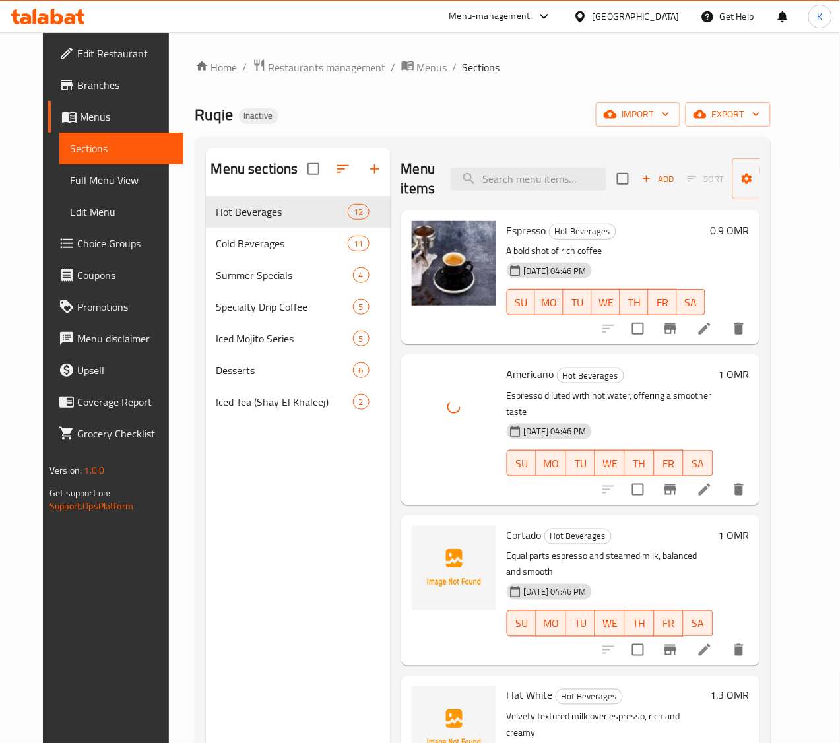
click at [507, 525] on span "Cortado" at bounding box center [524, 535] width 35 height 20
copy h6 "Cortado"
click at [486, 181] on input "search" at bounding box center [529, 179] width 156 height 23
paste input "Cortado"
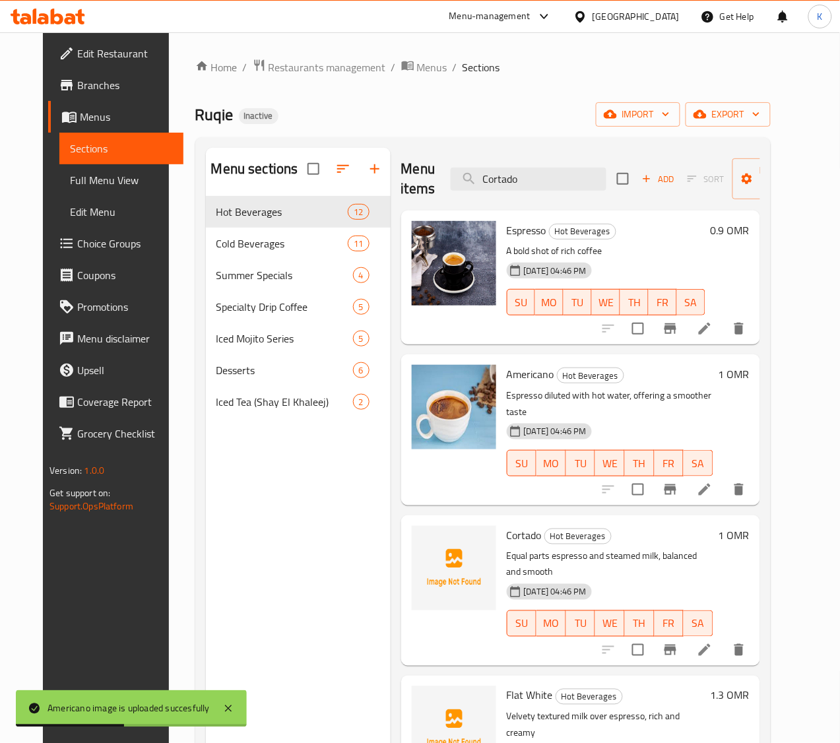
type input "Cortado"
click at [507, 525] on span "Cortado" at bounding box center [524, 535] width 35 height 20
copy h6 "Cortado"
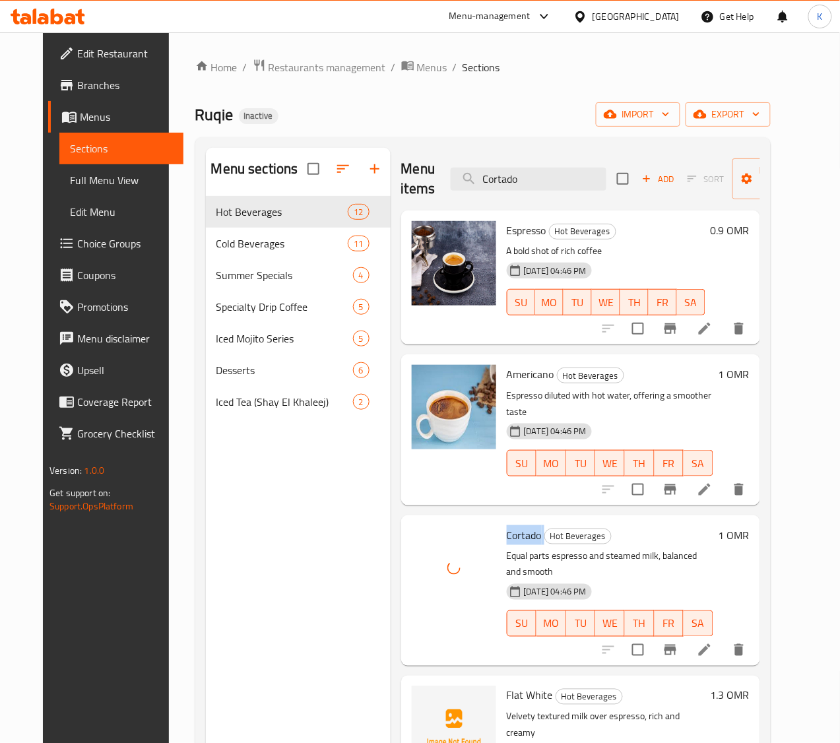
scroll to position [247, 0]
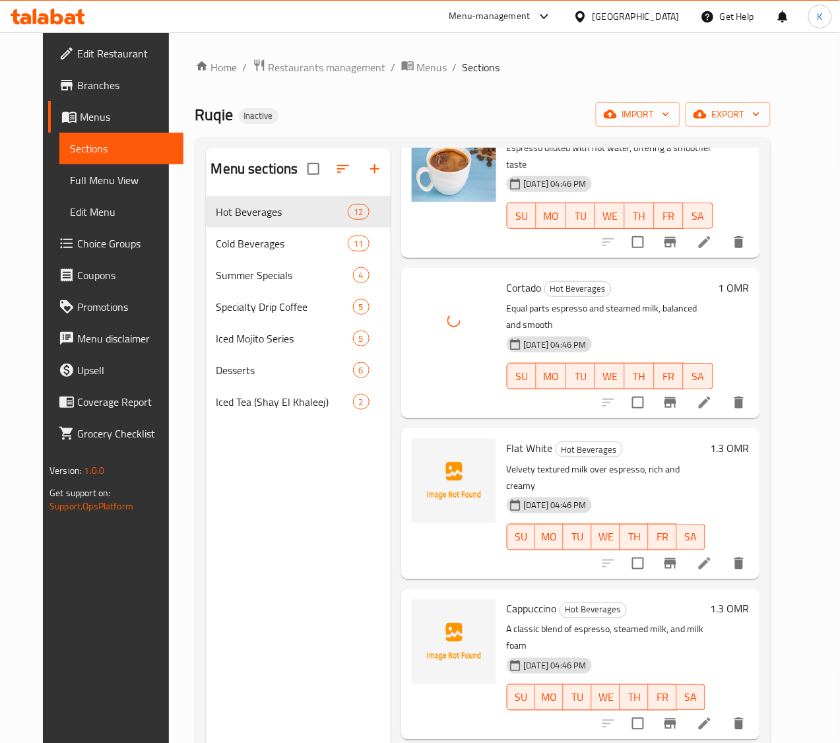
click at [507, 438] on span "Flat White" at bounding box center [530, 448] width 46 height 20
copy h6 "Flat White"
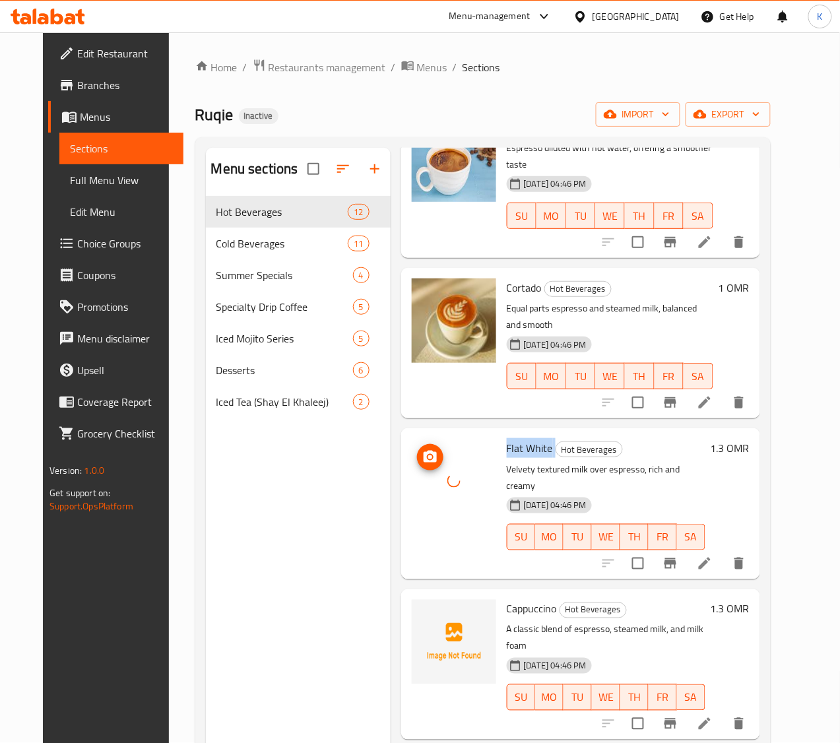
scroll to position [412, 0]
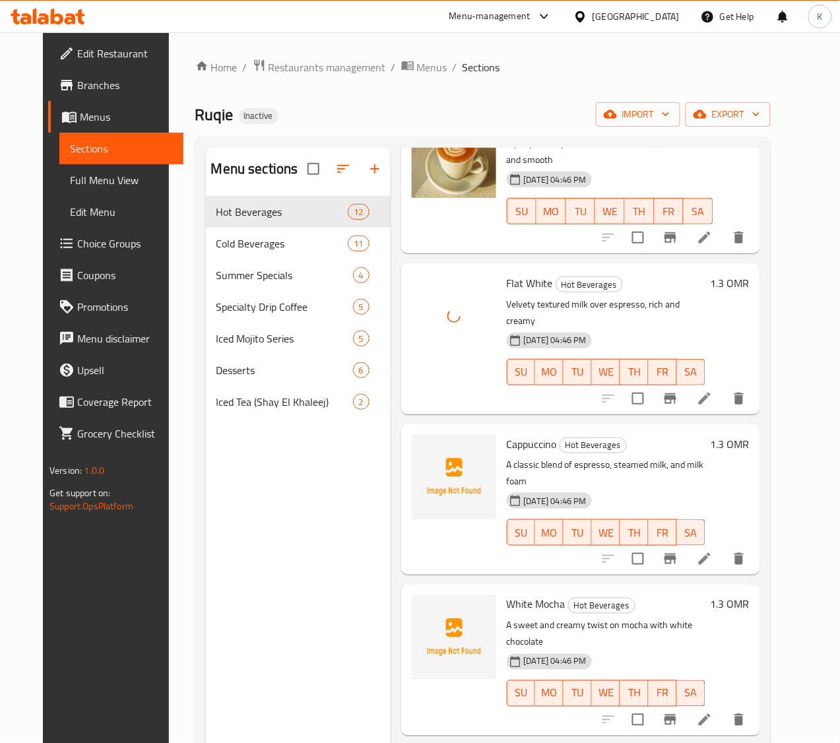
click at [507, 434] on span "Cappuccino" at bounding box center [532, 444] width 50 height 20
copy h6 "Cappuccino"
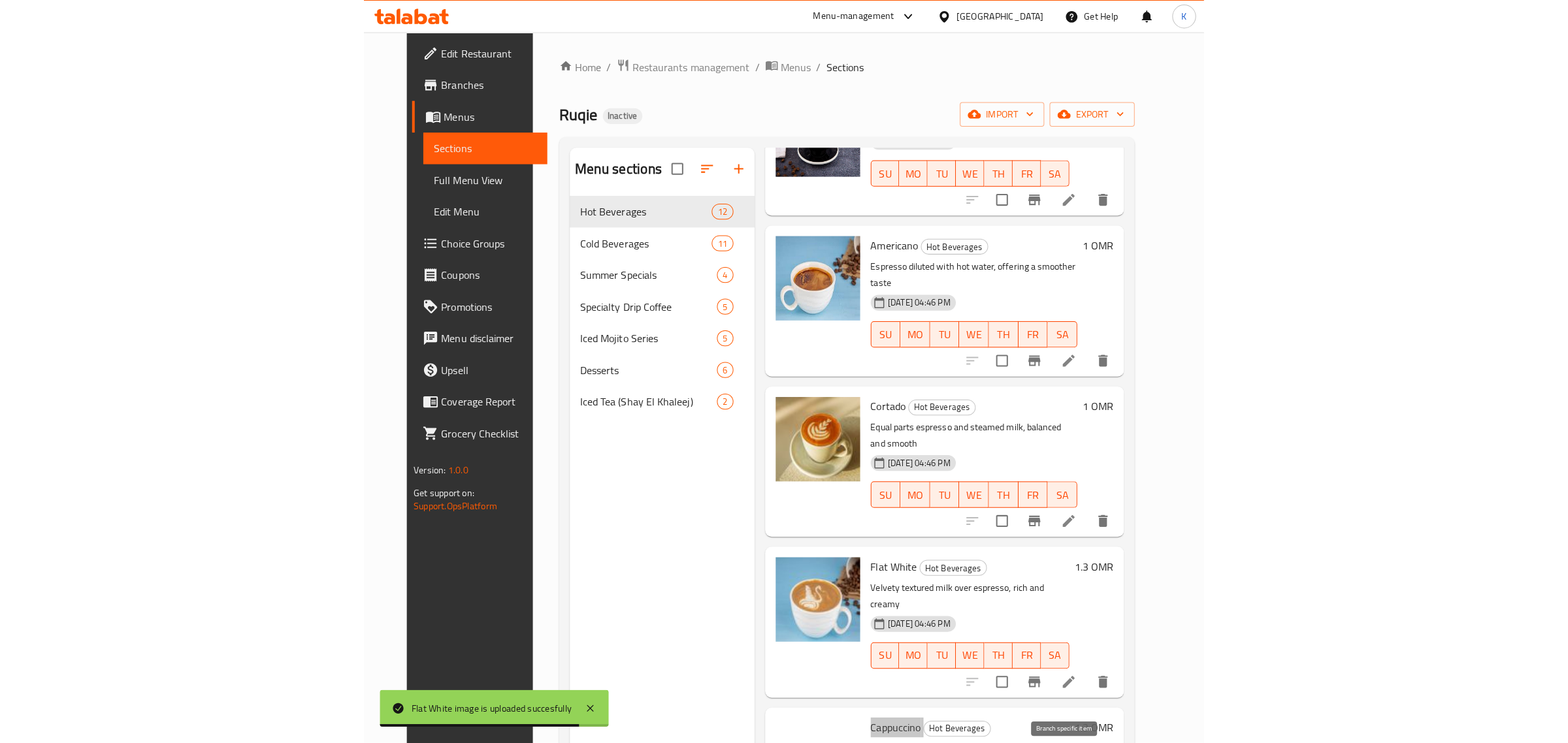
scroll to position [0, 0]
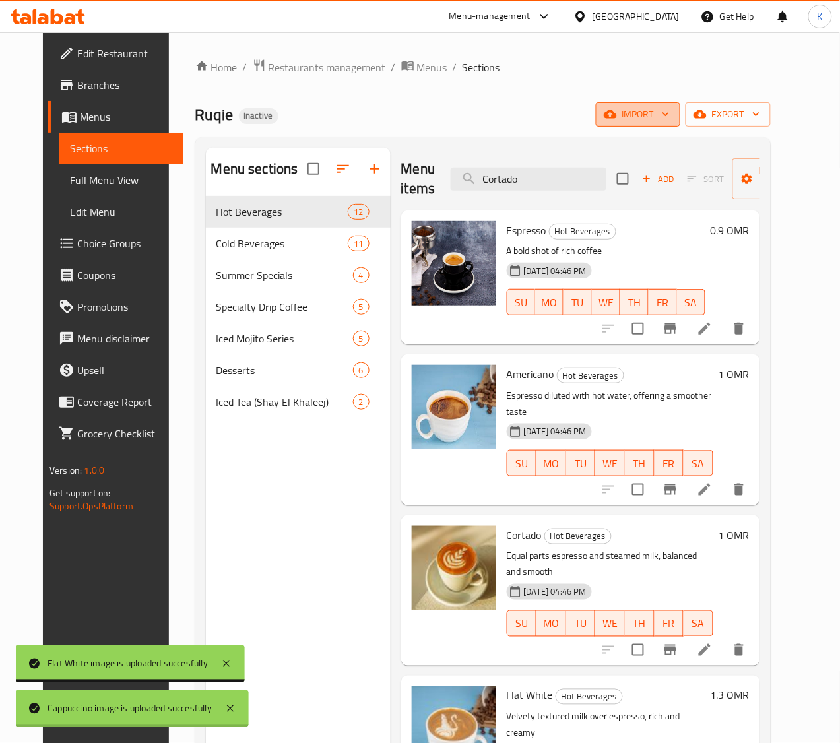
click at [661, 117] on span "import" at bounding box center [637, 114] width 63 height 16
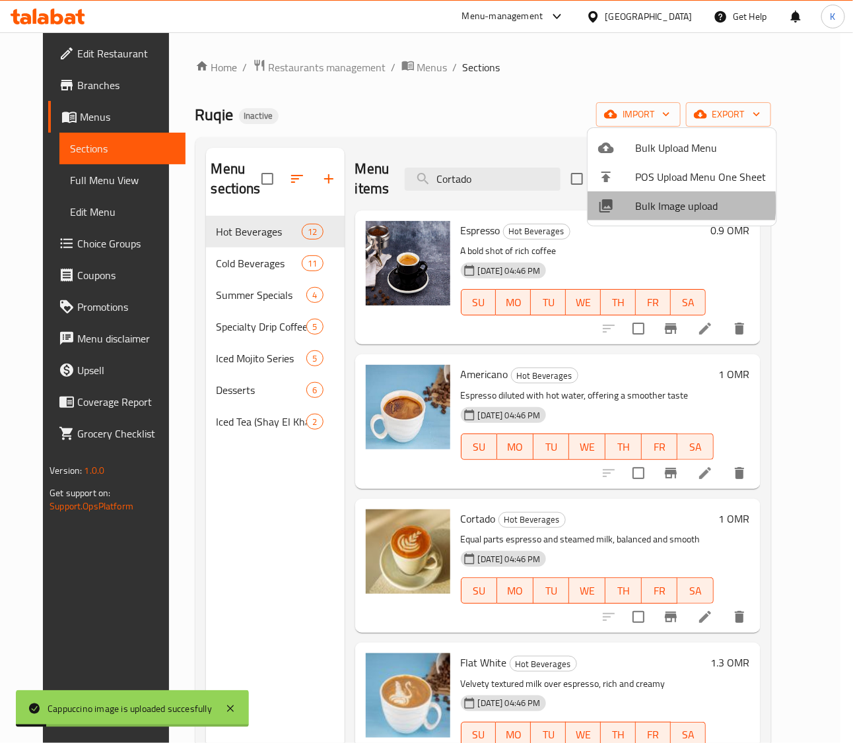
click at [659, 205] on span "Bulk Image upload" at bounding box center [700, 206] width 131 height 16
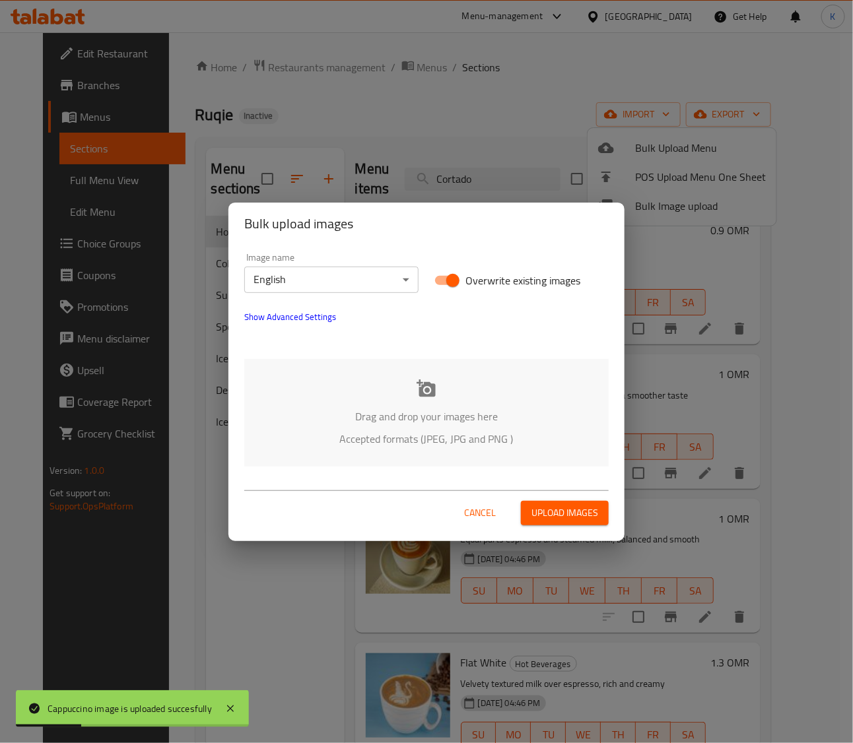
click at [399, 416] on p "Drag and drop your images here" at bounding box center [426, 416] width 325 height 16
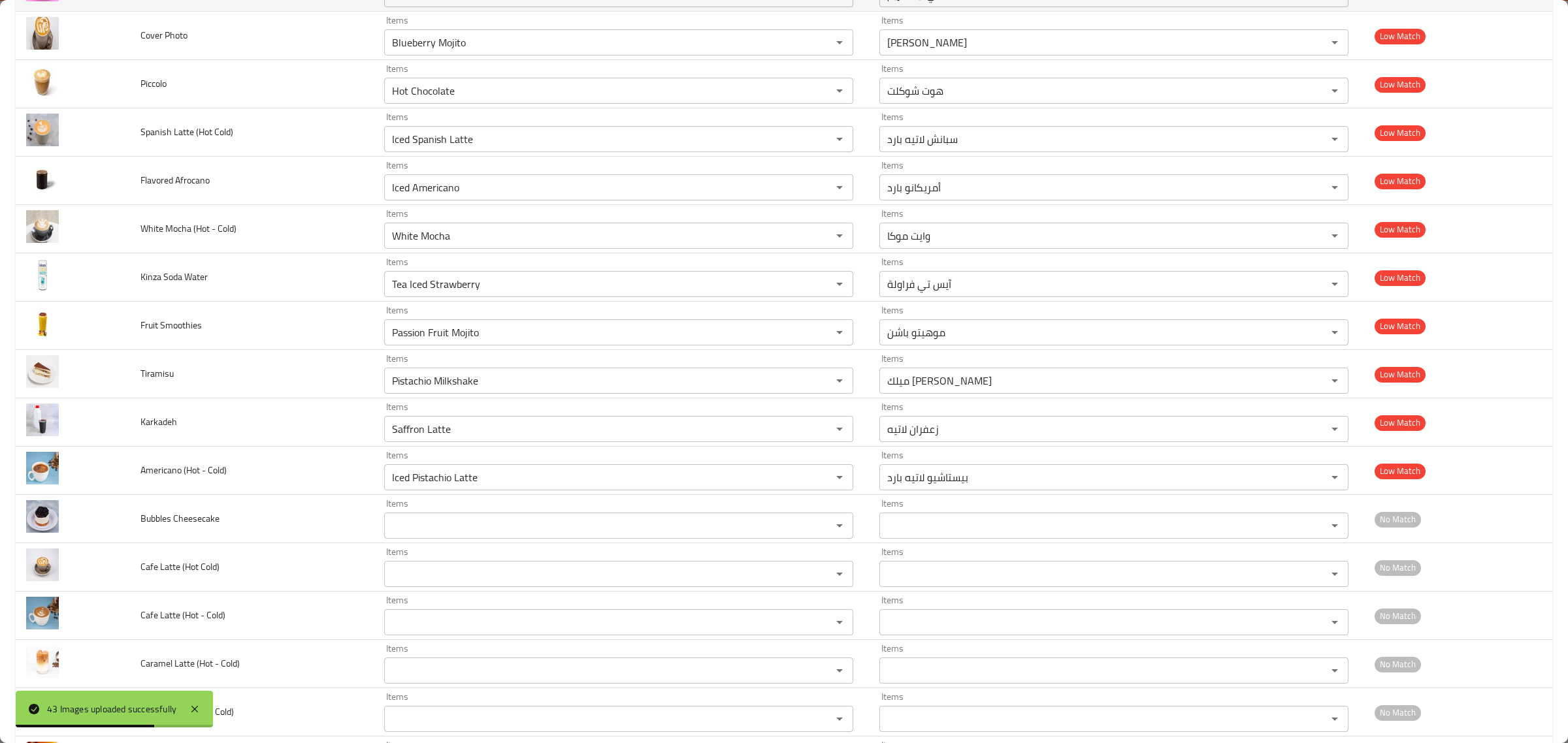
scroll to position [994, 0]
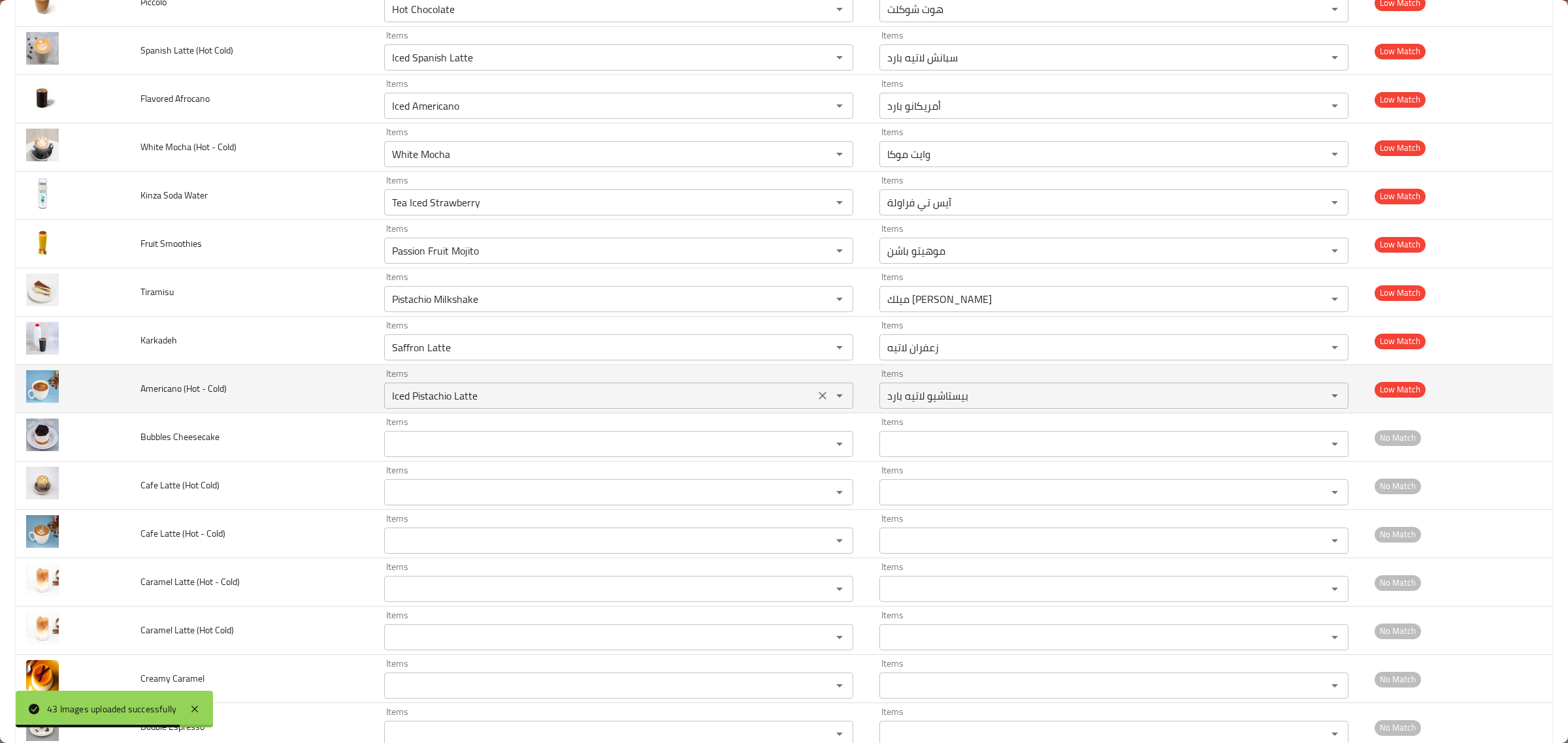
click at [816, 400] on icon "Clear" at bounding box center [822, 395] width 13 height 13
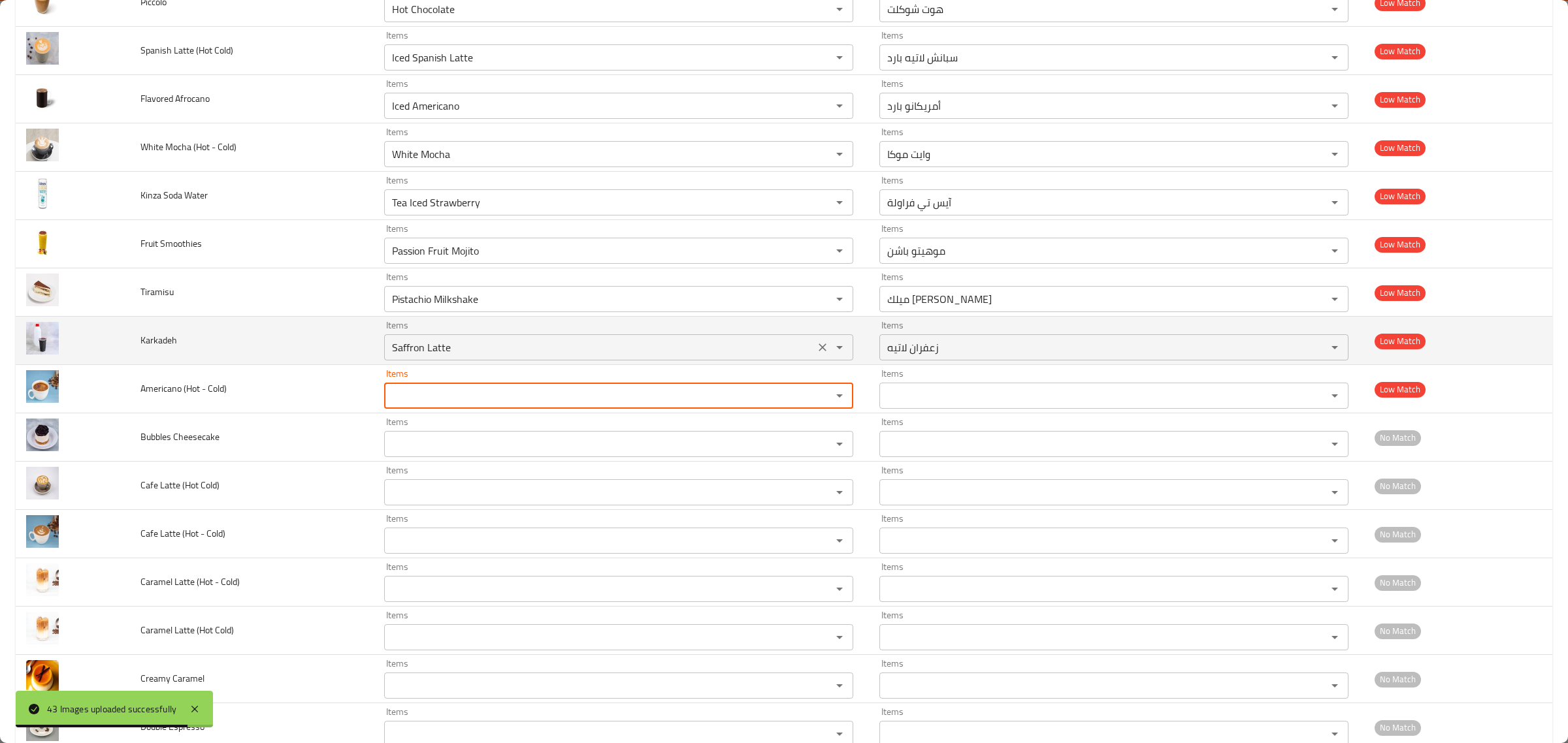
click at [816, 350] on icon "Clear" at bounding box center [822, 346] width 13 height 13
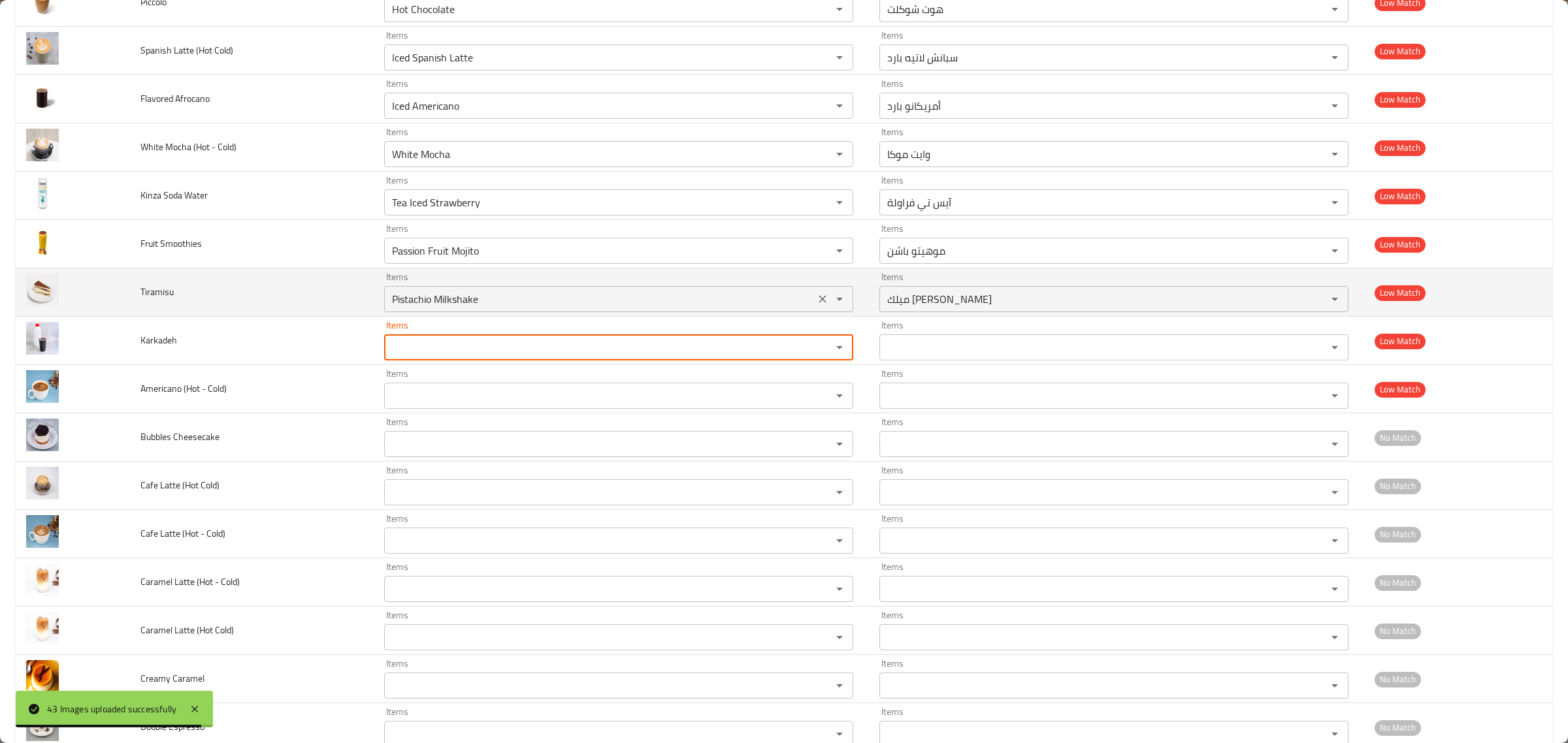
click at [816, 297] on icon "Clear" at bounding box center [822, 299] width 13 height 13
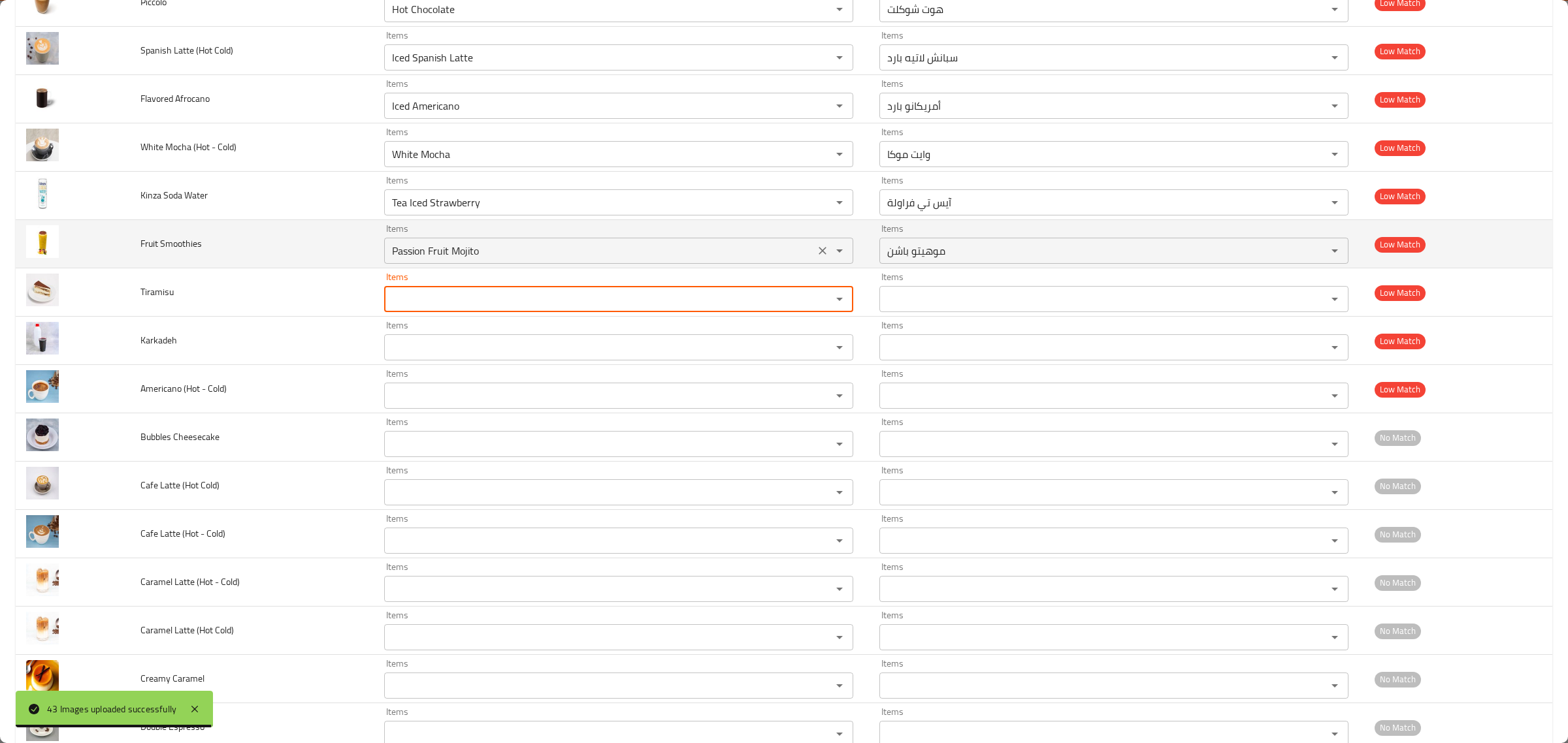
click at [816, 248] on icon "Clear" at bounding box center [822, 250] width 13 height 13
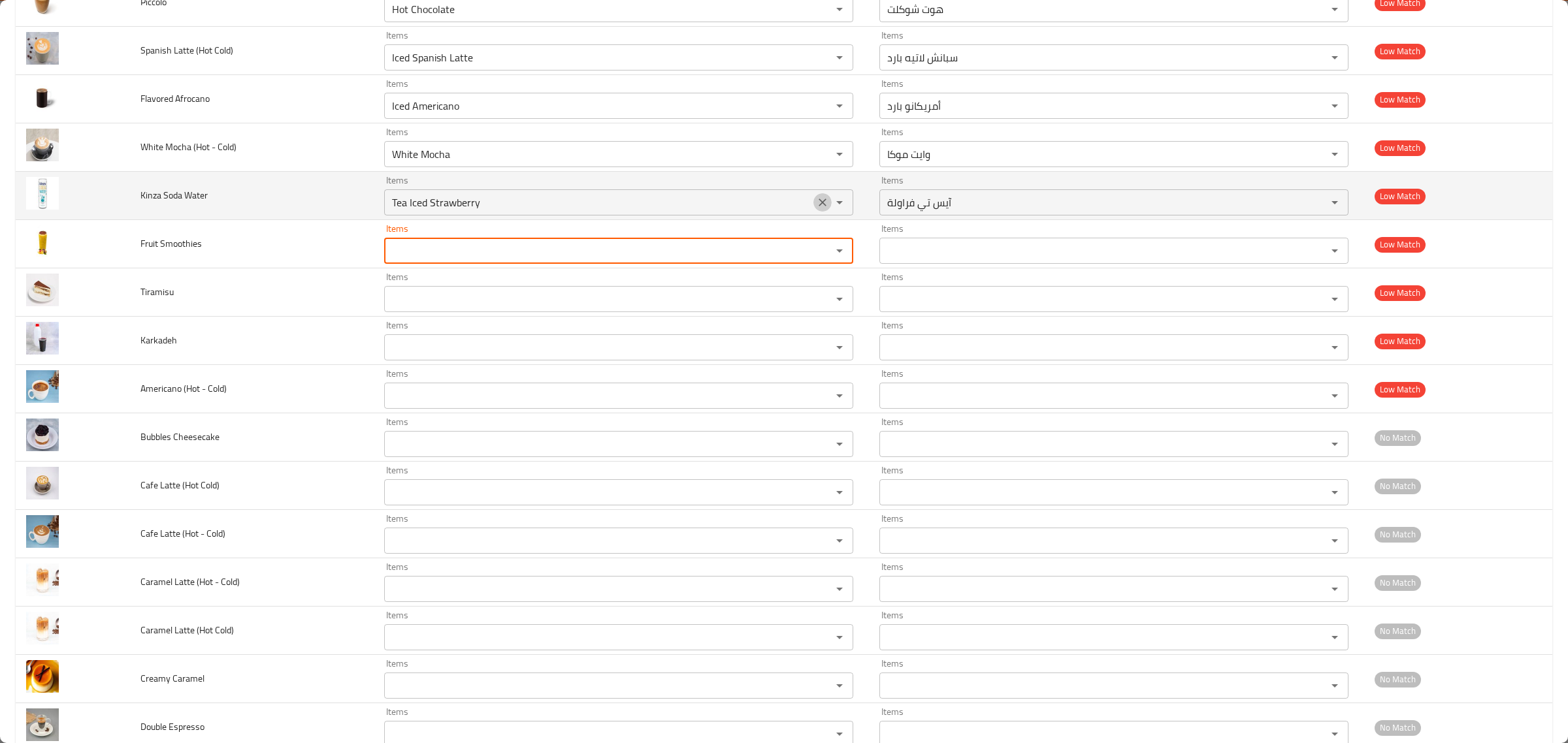
click at [816, 203] on icon "Clear" at bounding box center [822, 202] width 13 height 13
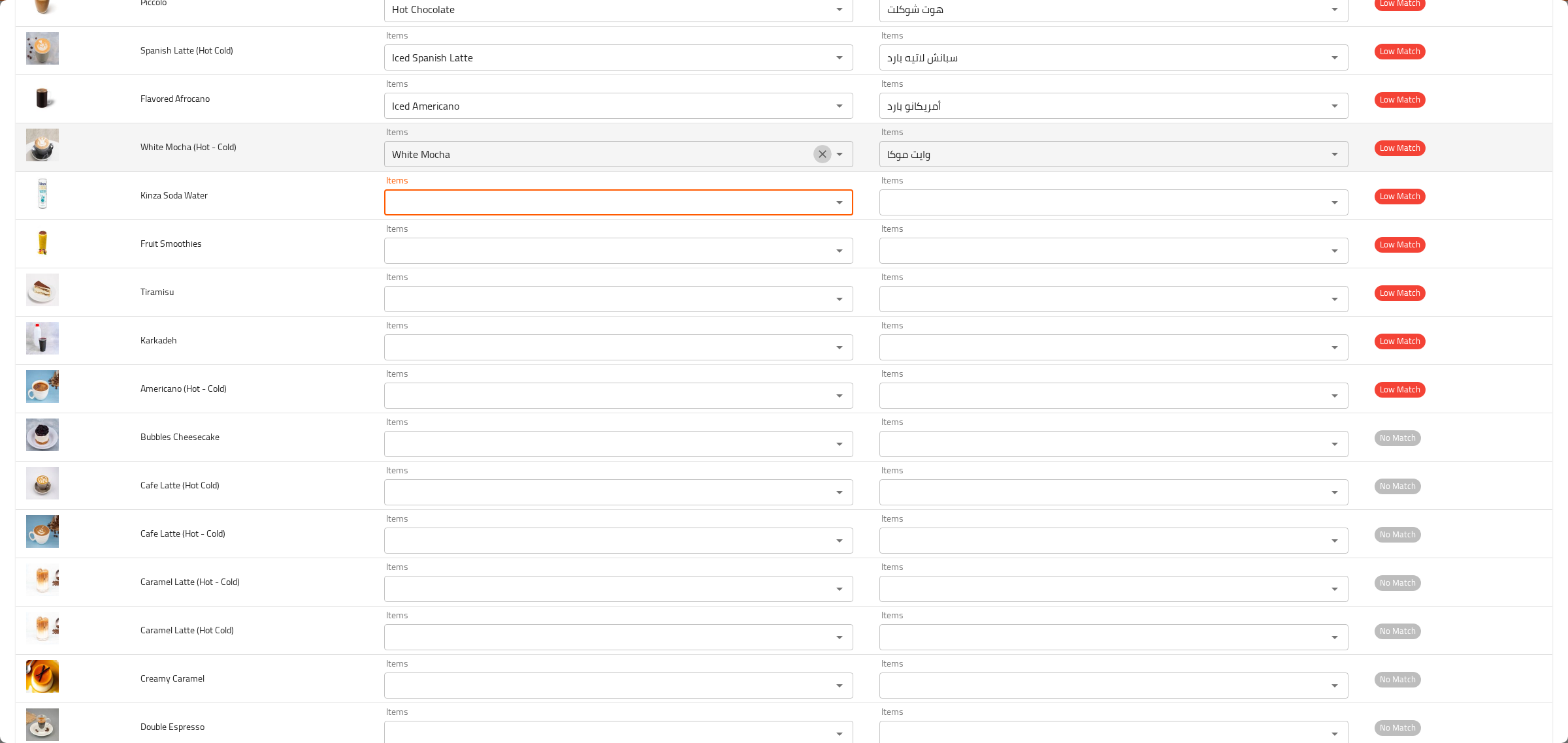
click at [818, 150] on icon "Clear" at bounding box center [822, 153] width 13 height 13
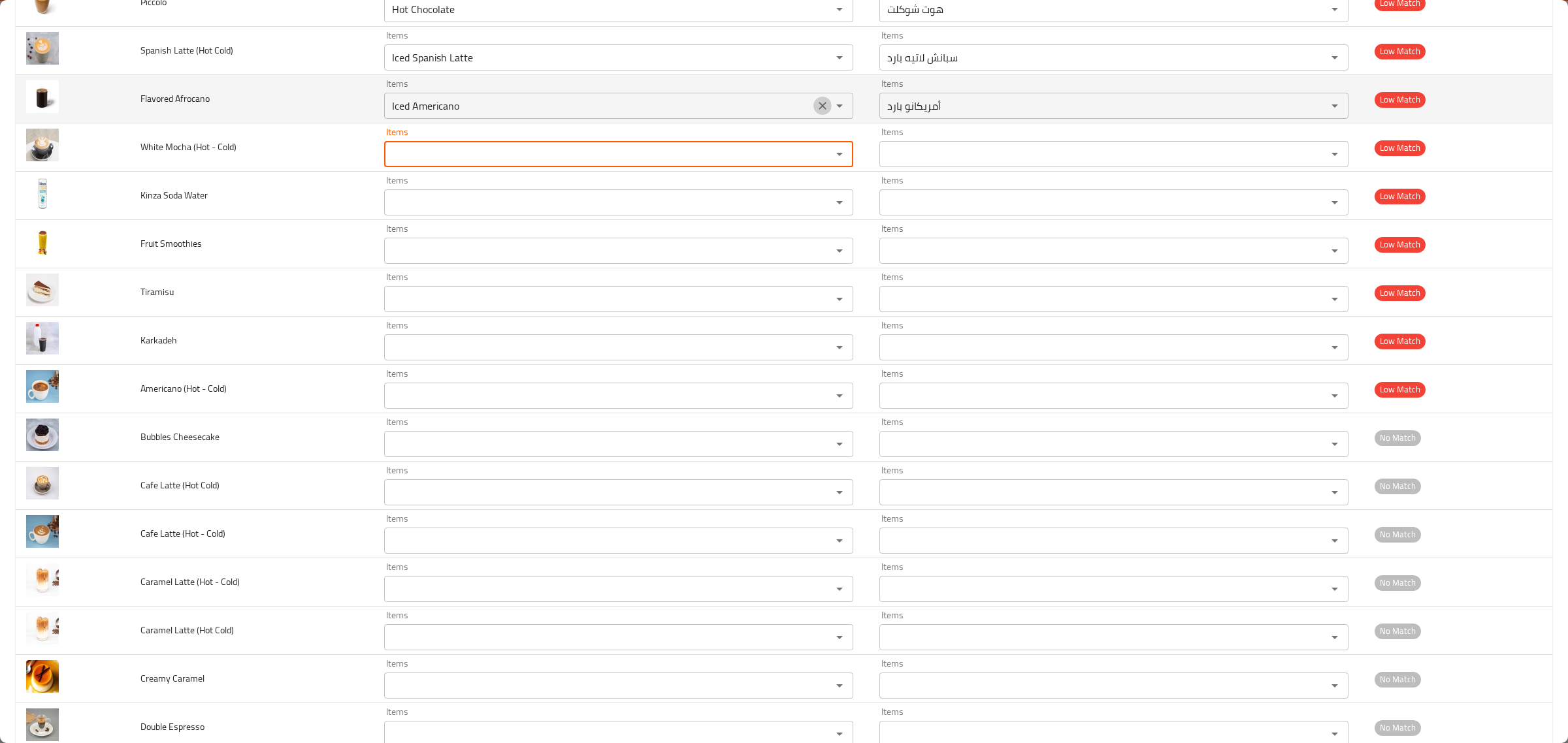
click at [815, 99] on button "Clear" at bounding box center [823, 106] width 18 height 18
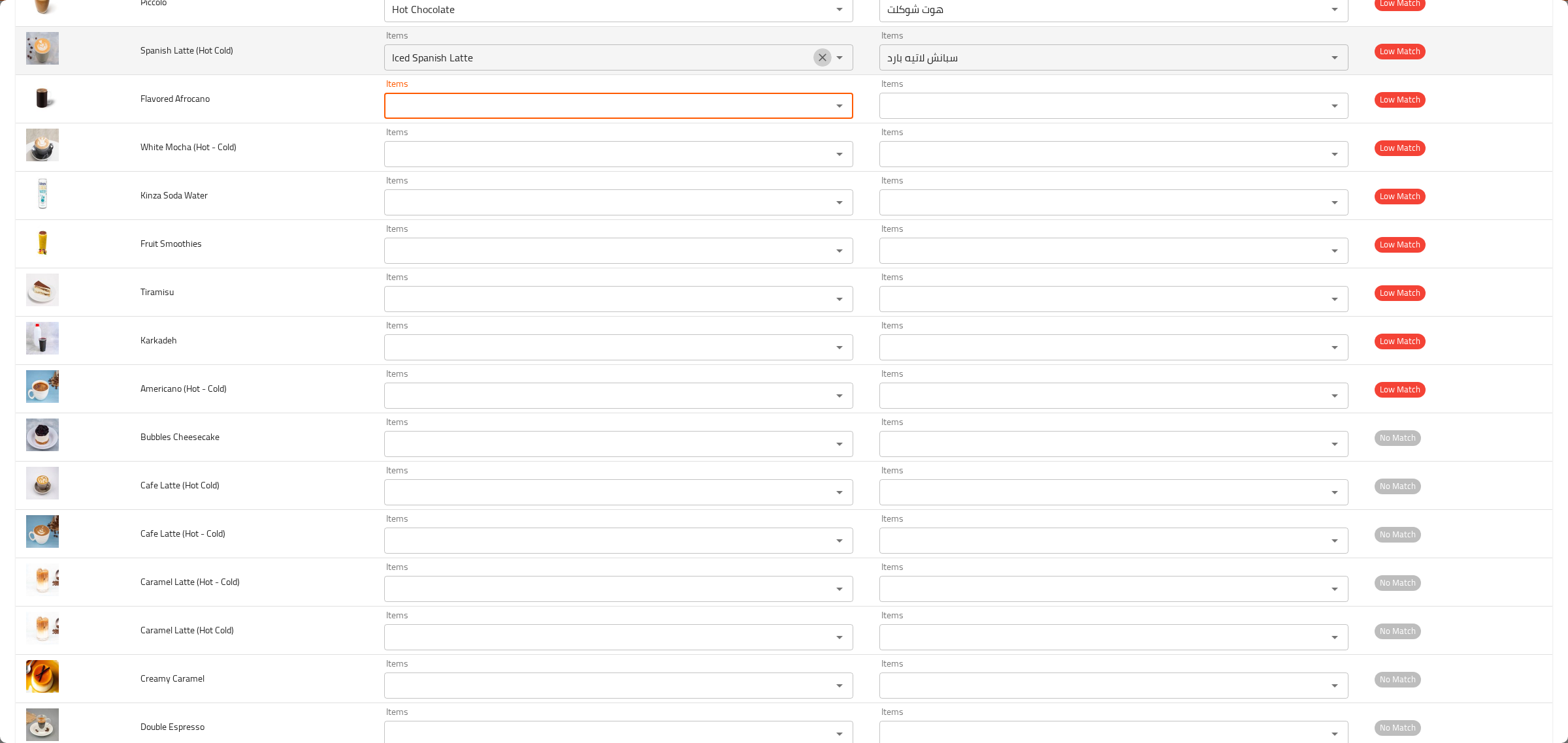
click at [816, 59] on icon "Clear" at bounding box center [822, 56] width 13 height 13
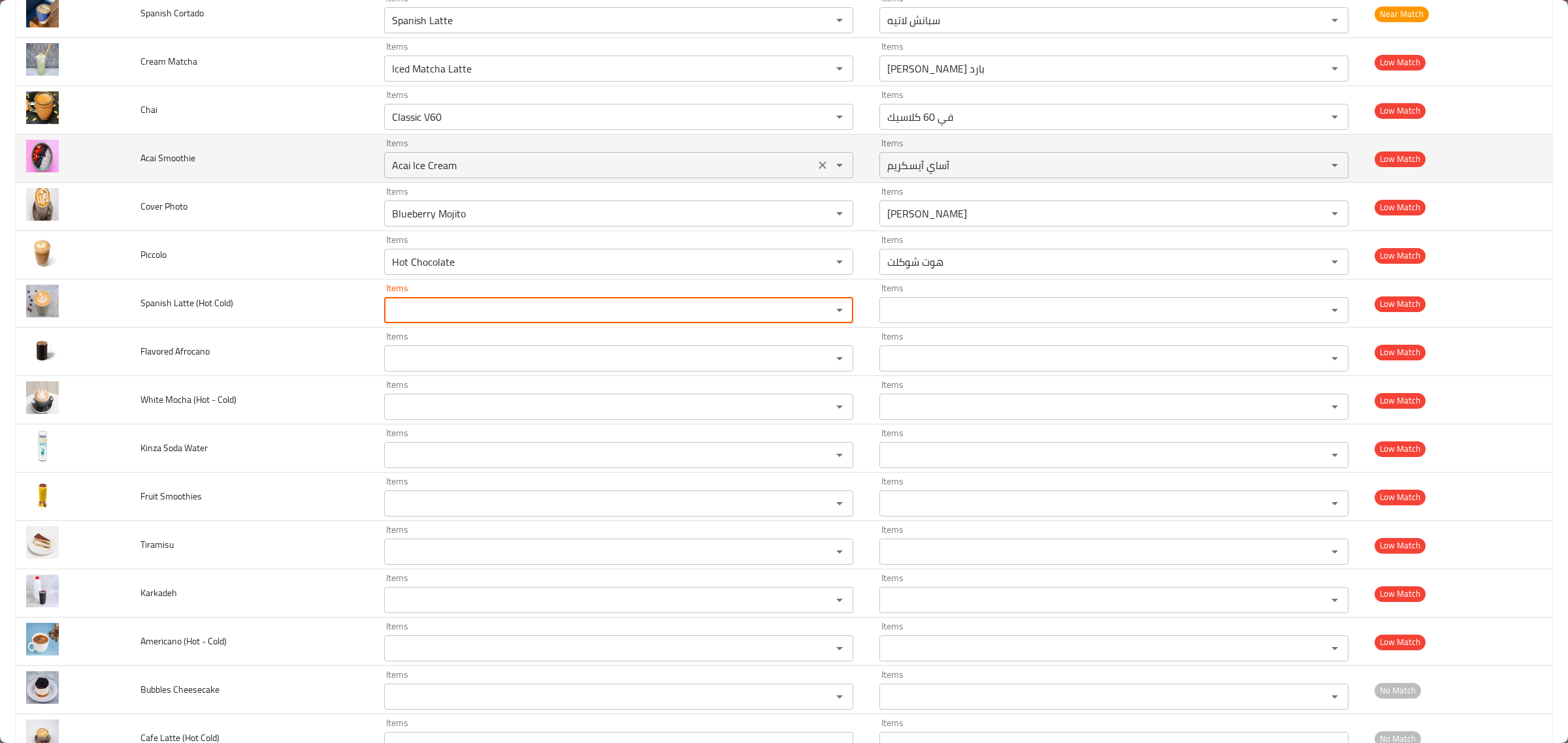
scroll to position [668, 0]
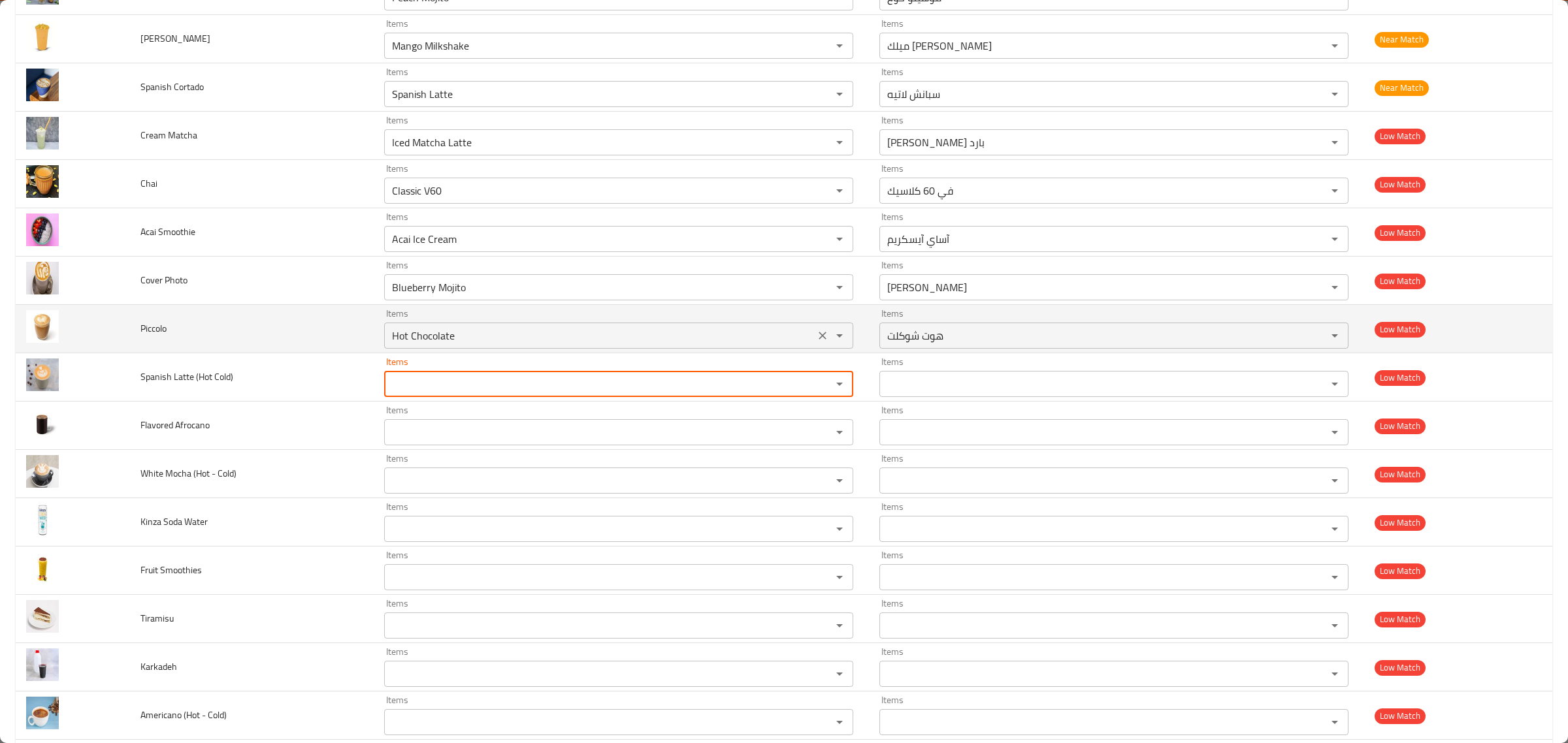
click at [816, 335] on icon "Clear" at bounding box center [822, 335] width 13 height 13
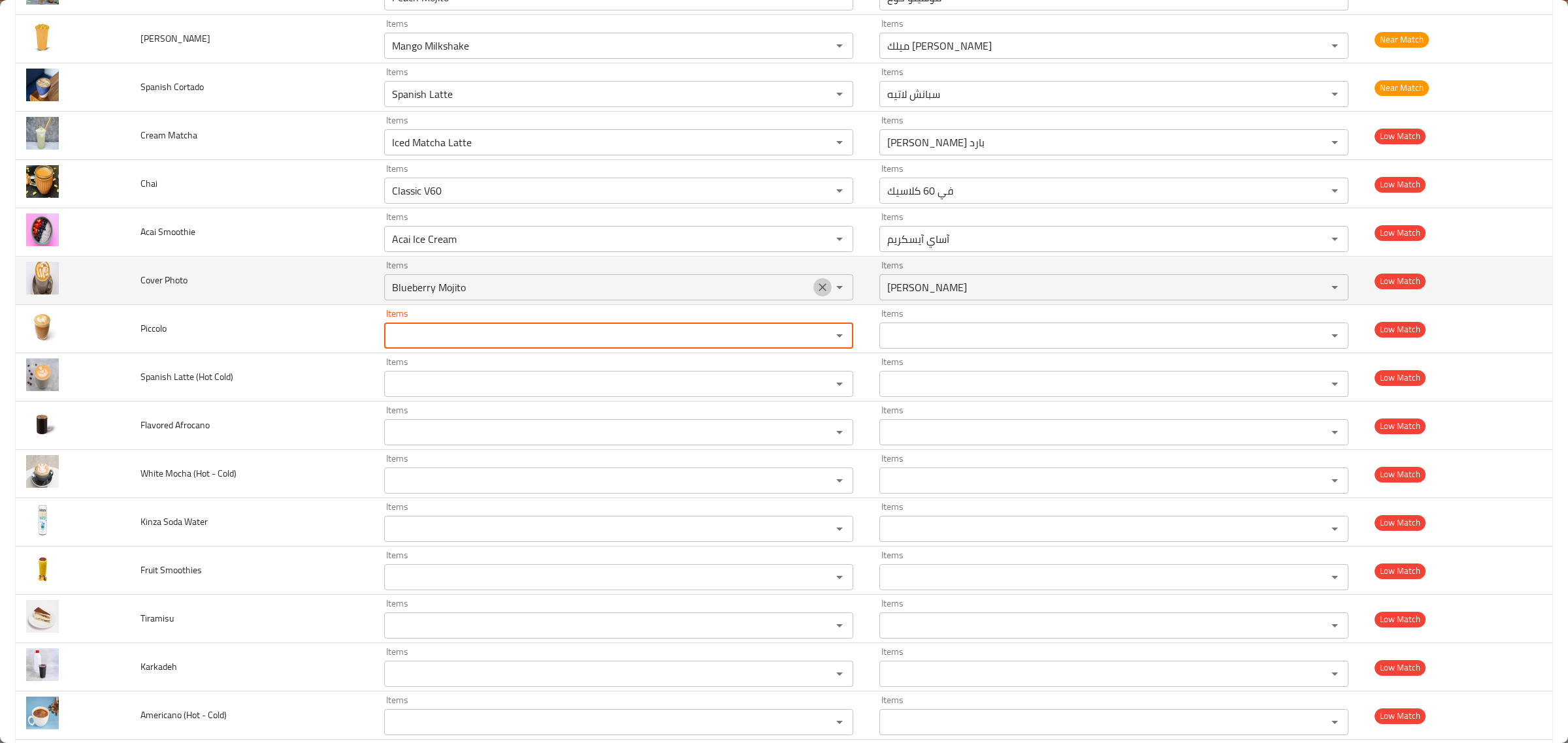
click at [817, 286] on icon "Clear" at bounding box center [822, 287] width 13 height 13
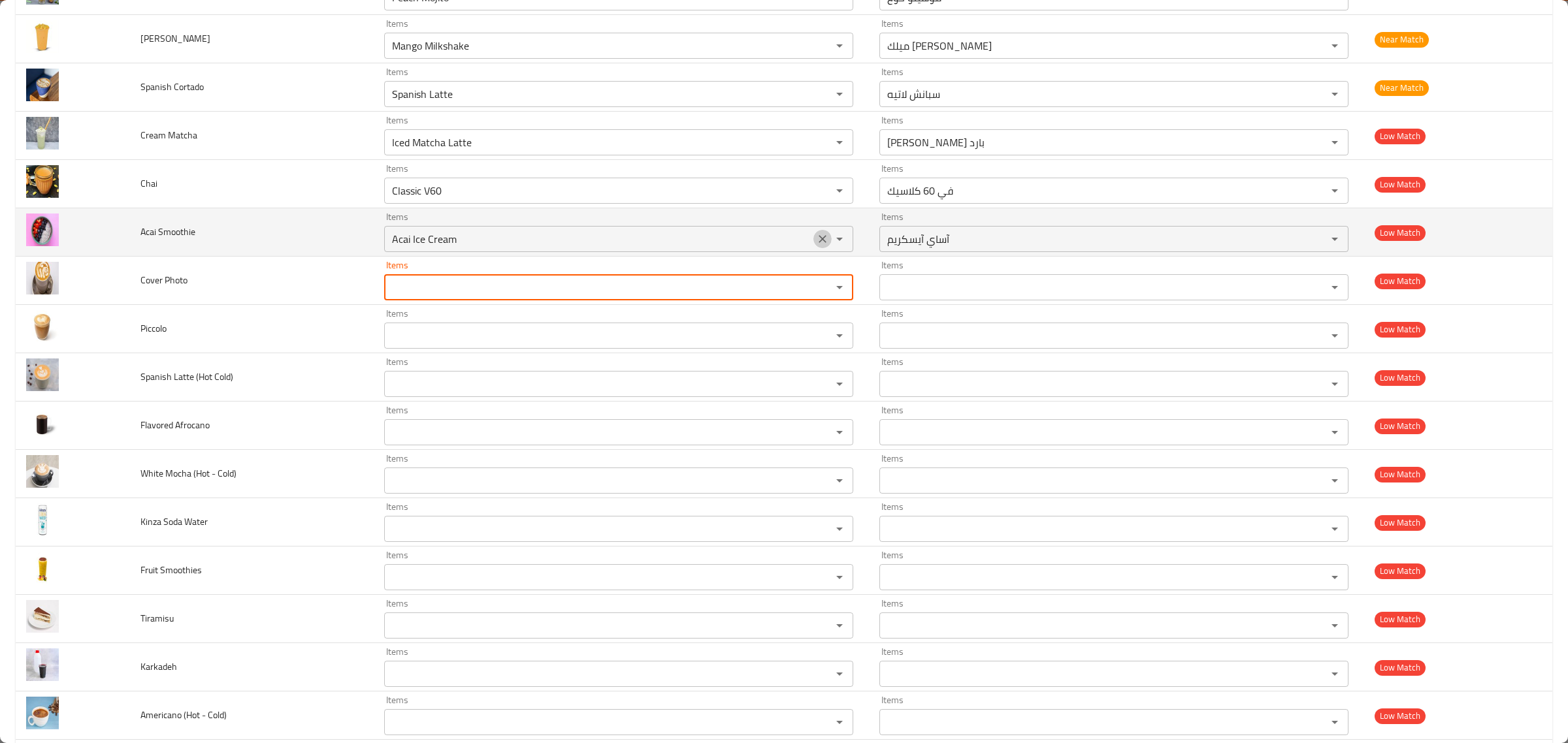
click at [816, 245] on icon "Clear" at bounding box center [822, 238] width 13 height 13
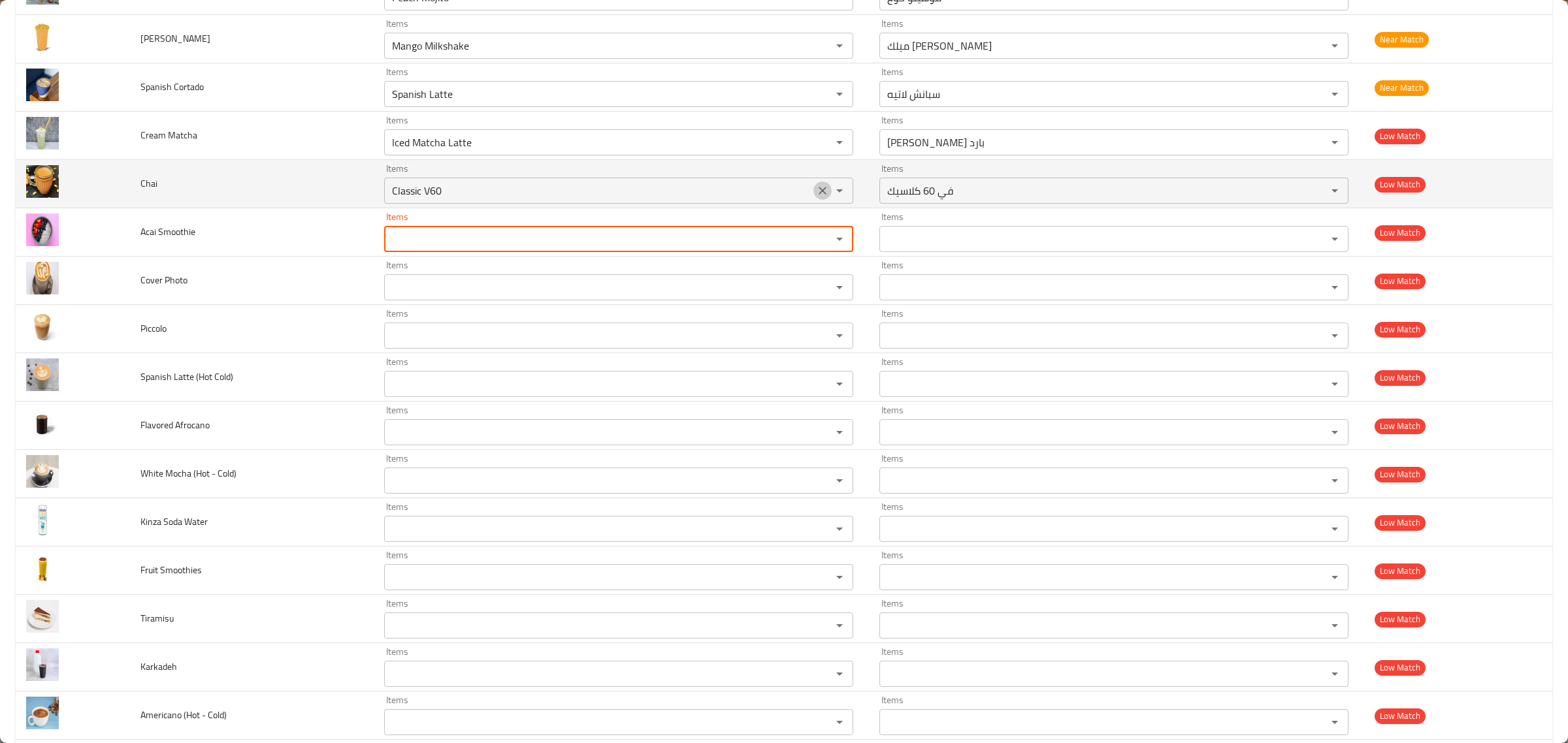
click at [821, 187] on icon "Clear" at bounding box center [822, 190] width 13 height 13
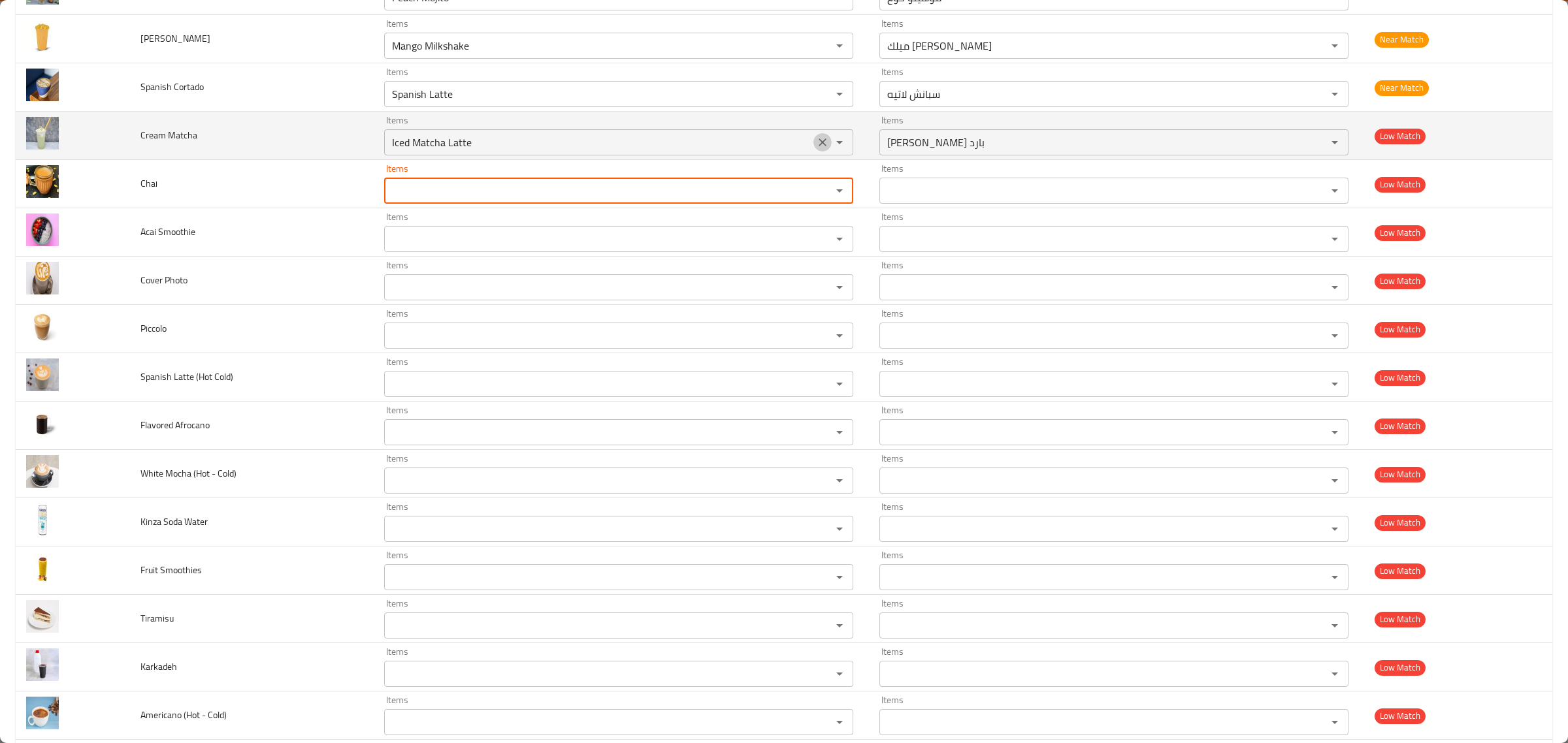
click at [816, 146] on icon "Clear" at bounding box center [822, 141] width 13 height 13
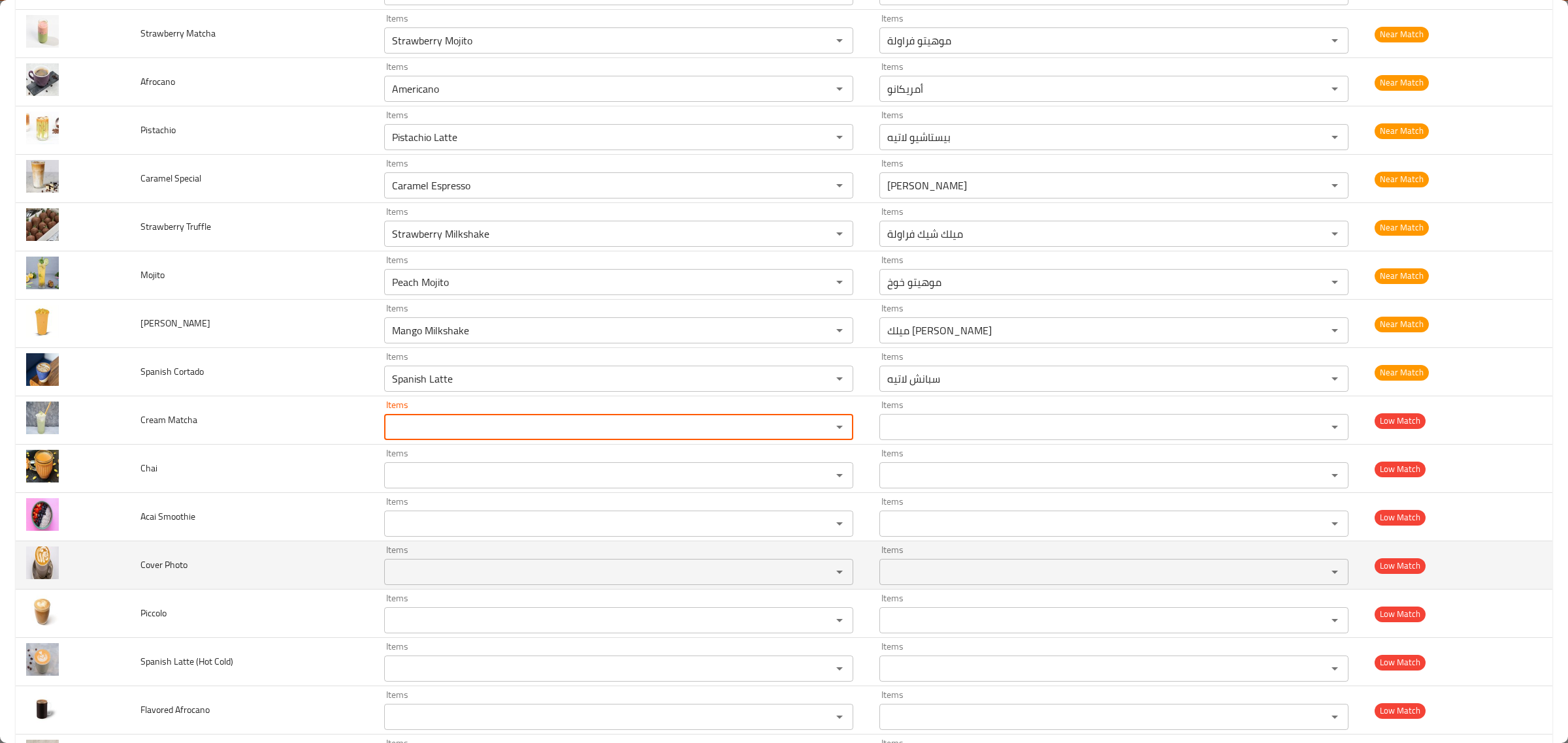
scroll to position [341, 0]
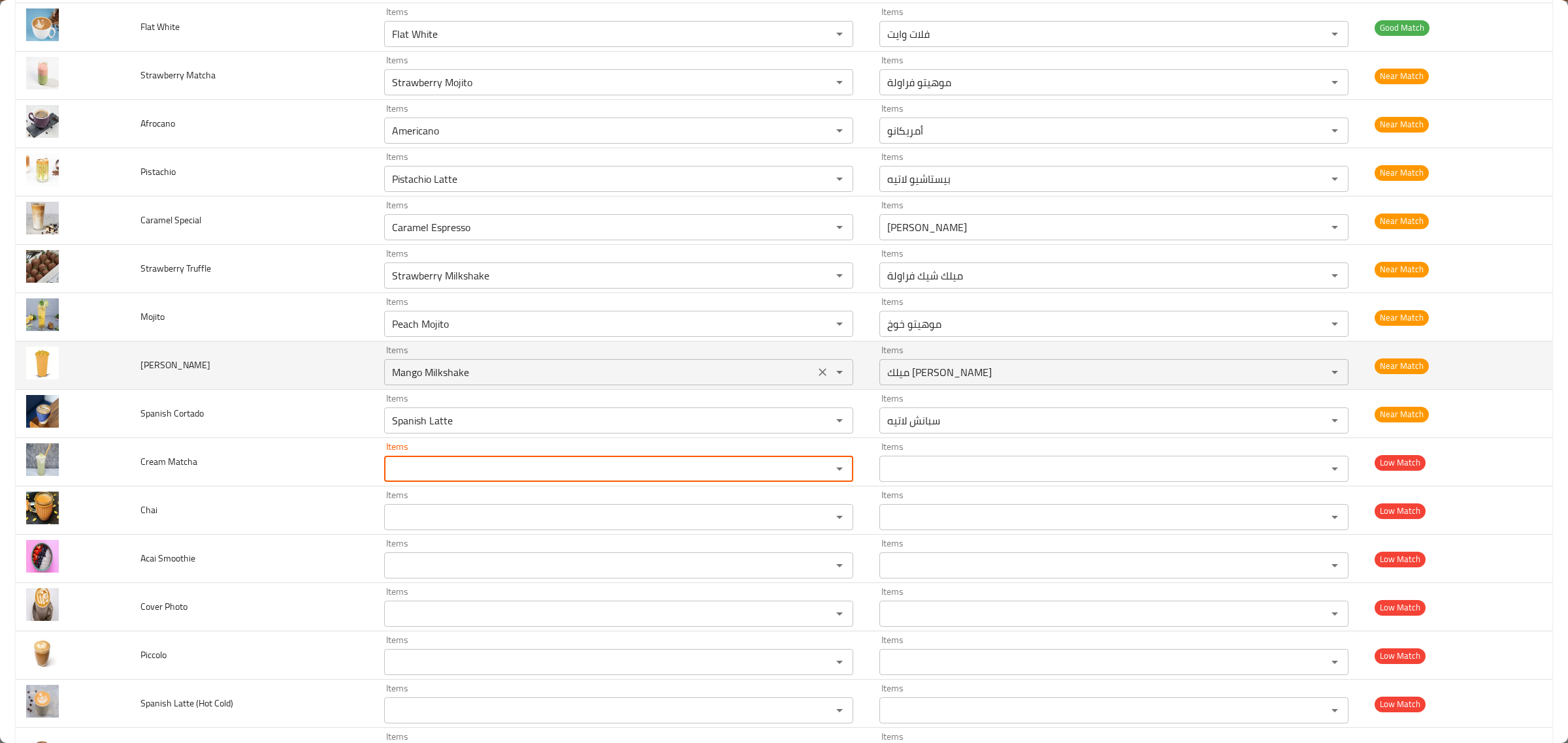
click at [812, 363] on div "Mango Milkshake Items" at bounding box center [619, 372] width 469 height 26
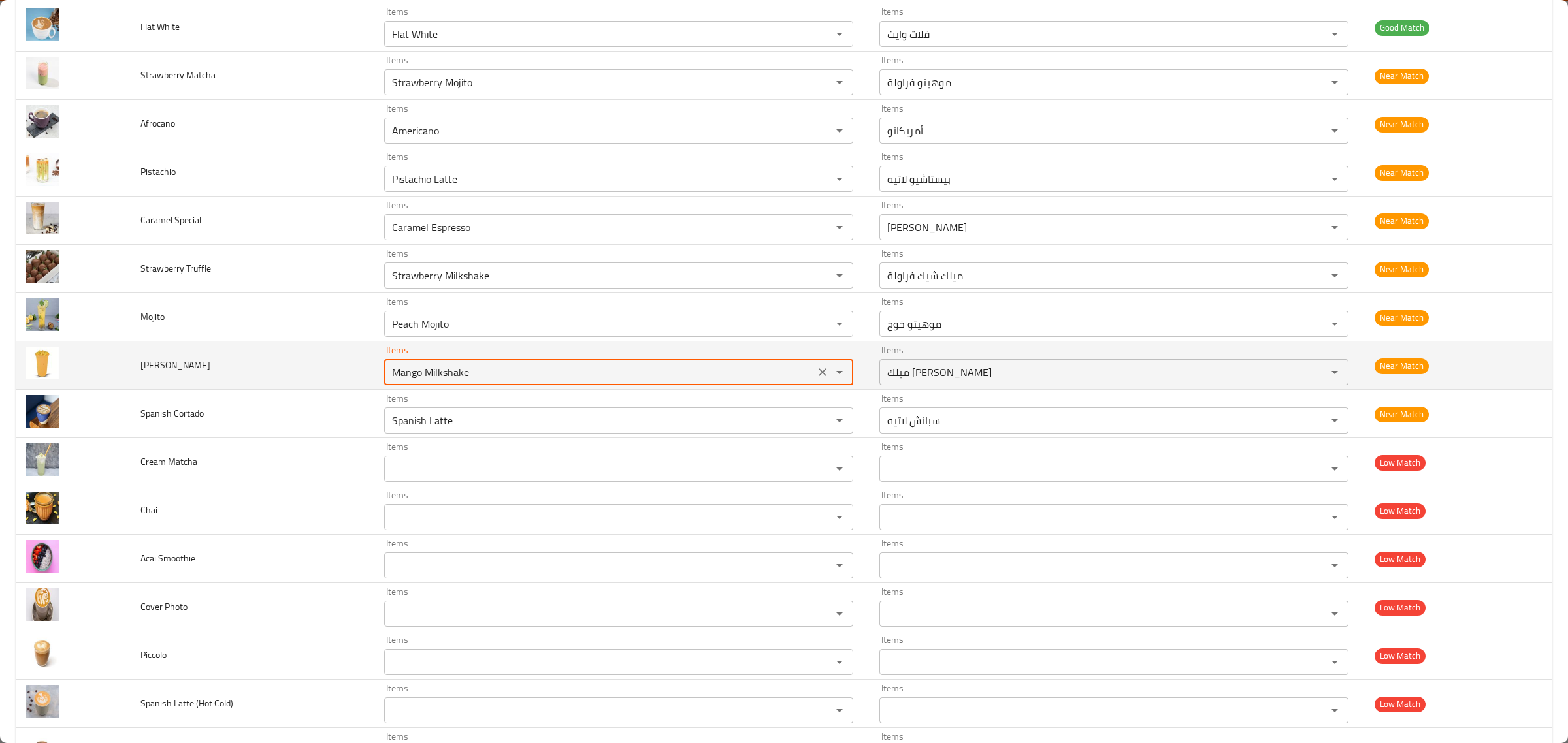
click at [819, 374] on icon "Clear" at bounding box center [823, 372] width 8 height 8
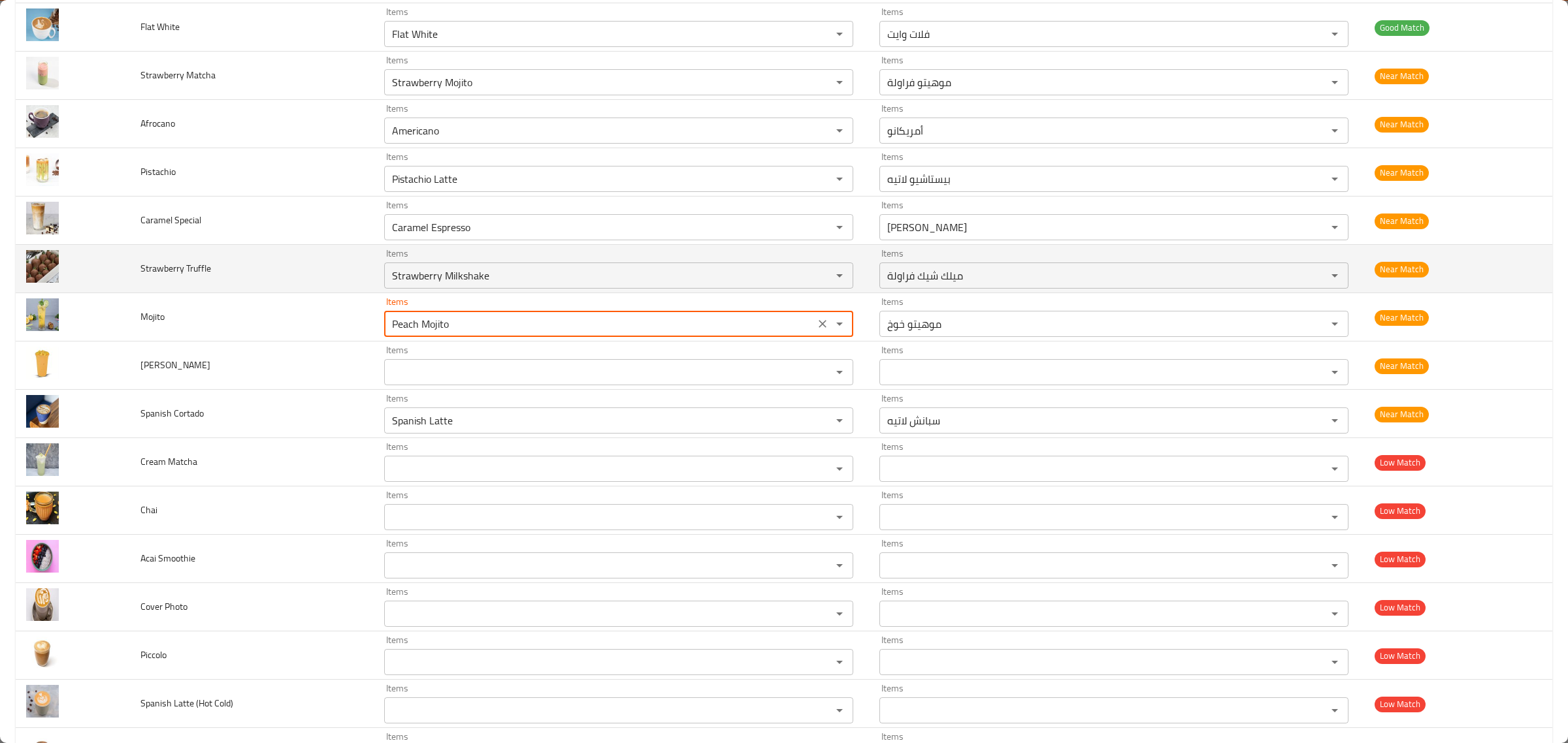
drag, startPoint x: 420, startPoint y: 318, endPoint x: 125, endPoint y: 279, distance: 297.6
type input "Mojito"
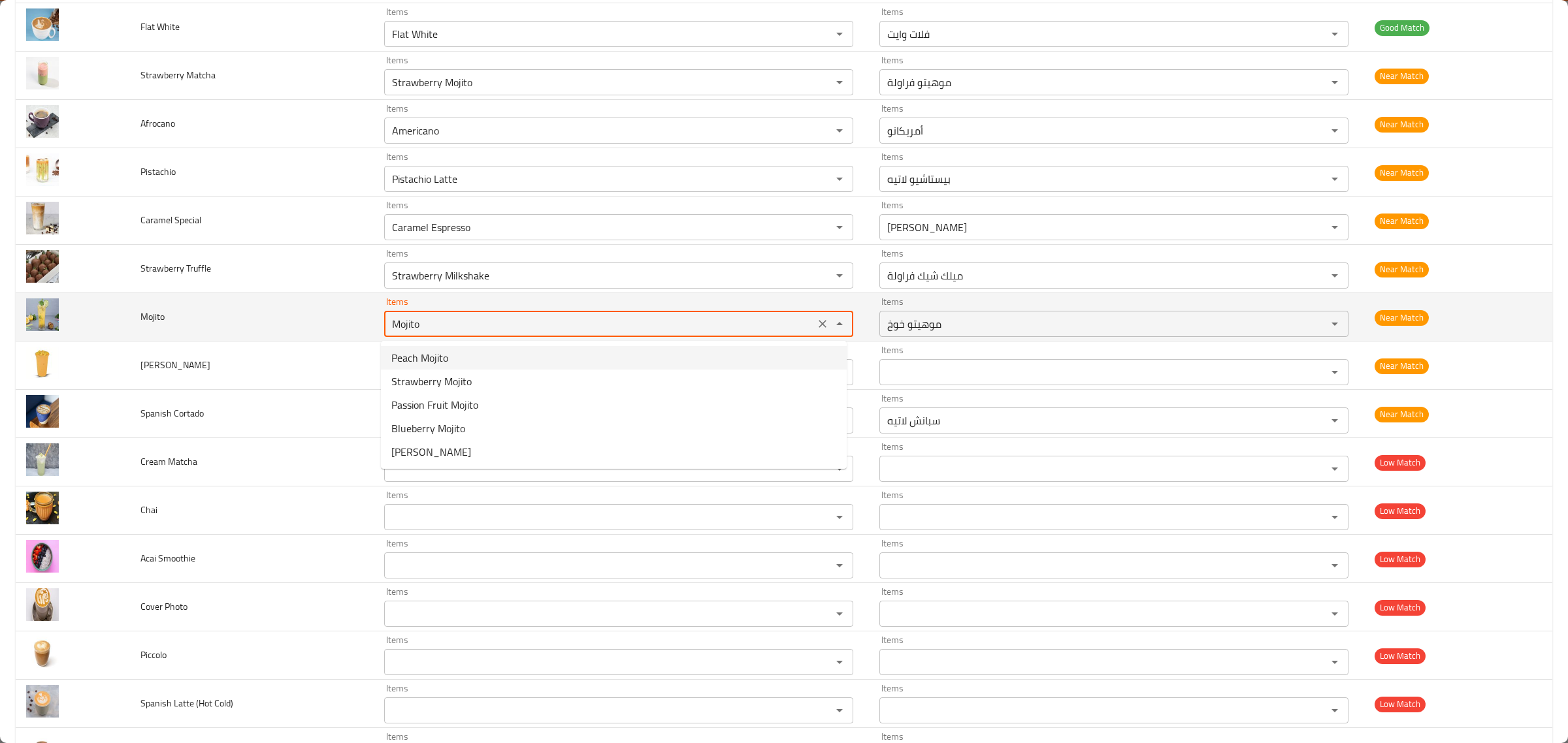
click at [816, 322] on icon "Clear" at bounding box center [822, 324] width 13 height 13
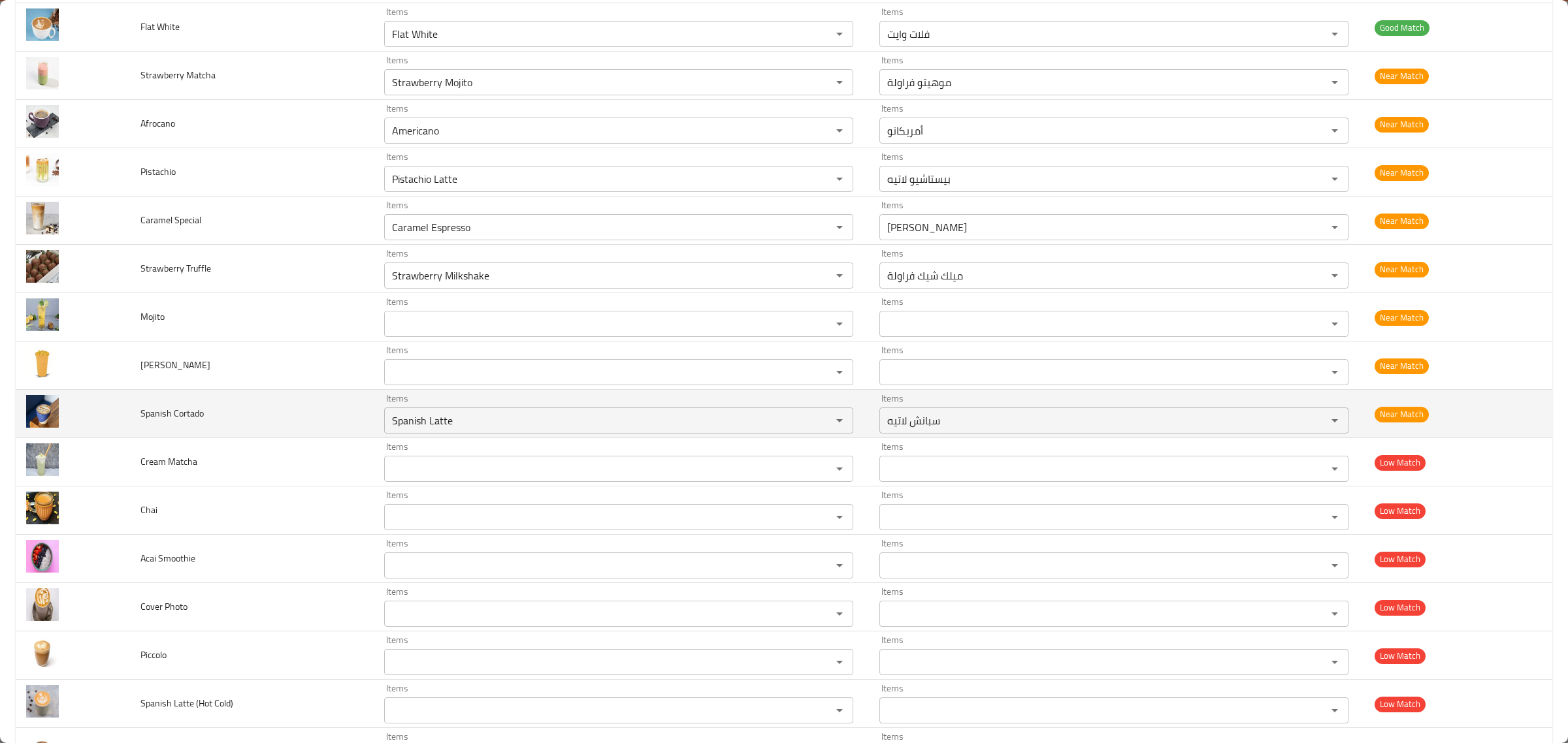
click at [307, 396] on td "Spanish Cortado" at bounding box center [251, 414] width 244 height 48
click at [816, 418] on icon "Clear" at bounding box center [822, 419] width 13 height 13
click at [193, 417] on span "Spanish Cortado" at bounding box center [172, 413] width 63 height 17
copy span "Cortado"
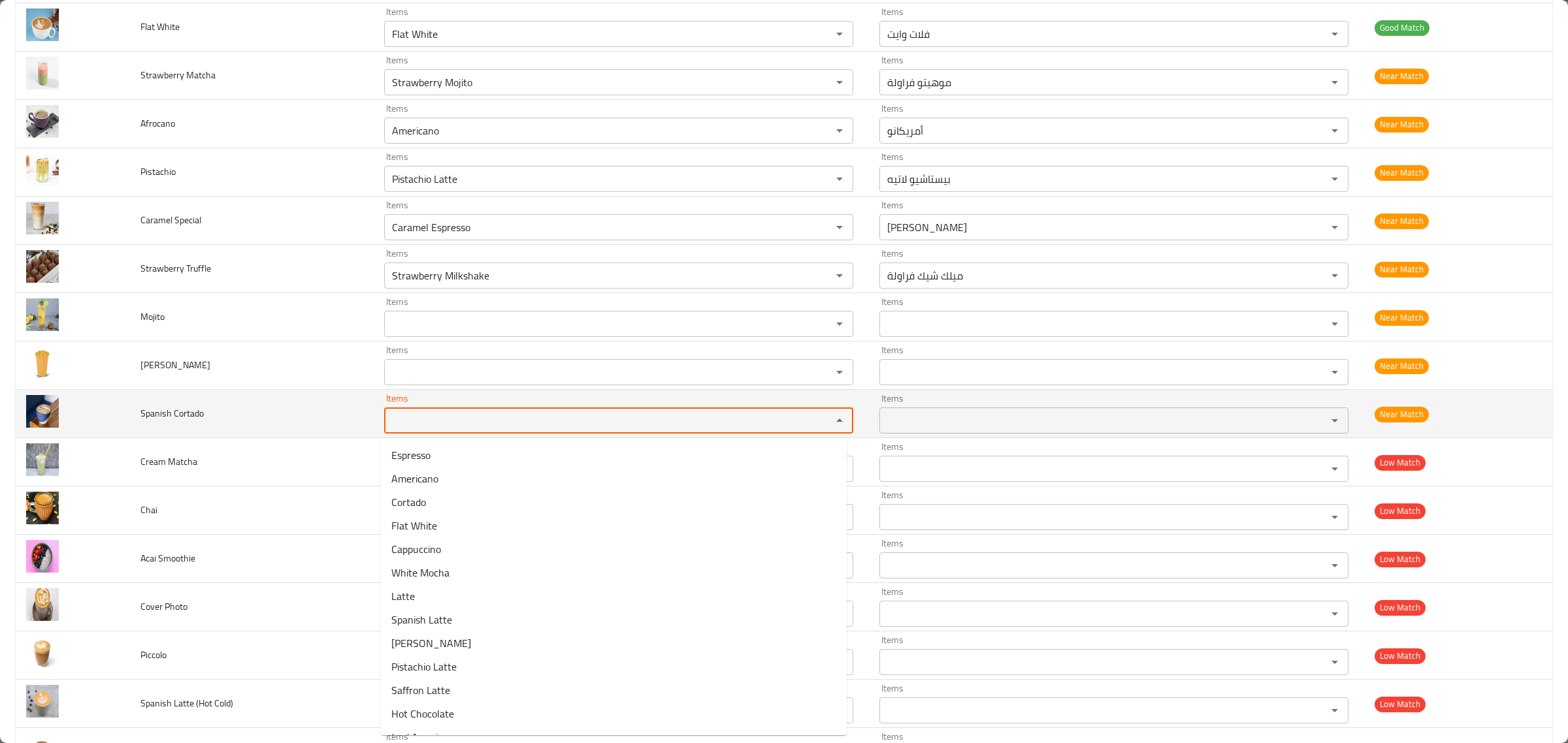
click at [483, 421] on Cortado "Items" at bounding box center [599, 420] width 423 height 18
paste Cortado "Cortado"
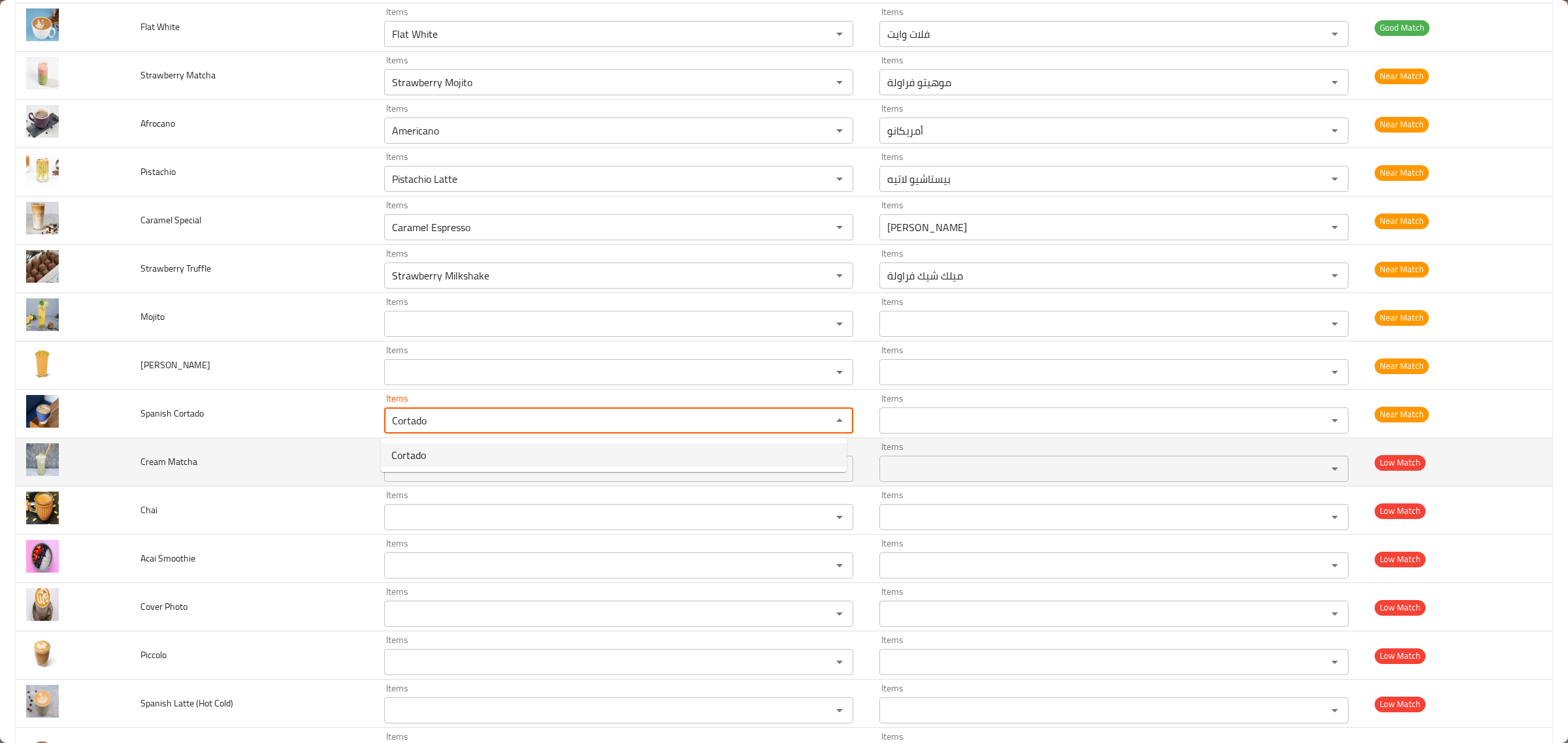
type Cortado "Cortado"
click at [343, 438] on td "Cream Matcha" at bounding box center [251, 462] width 244 height 48
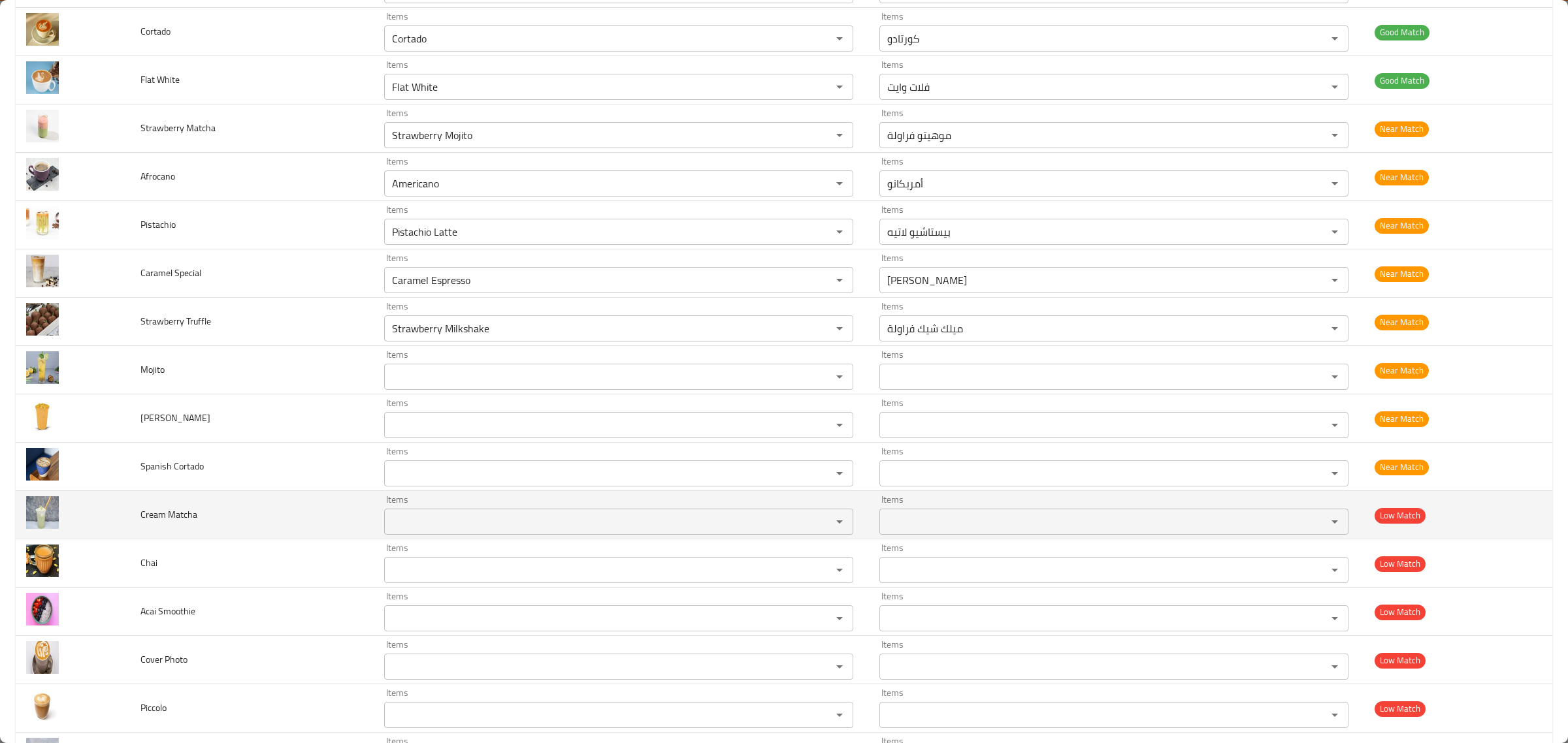
scroll to position [260, 0]
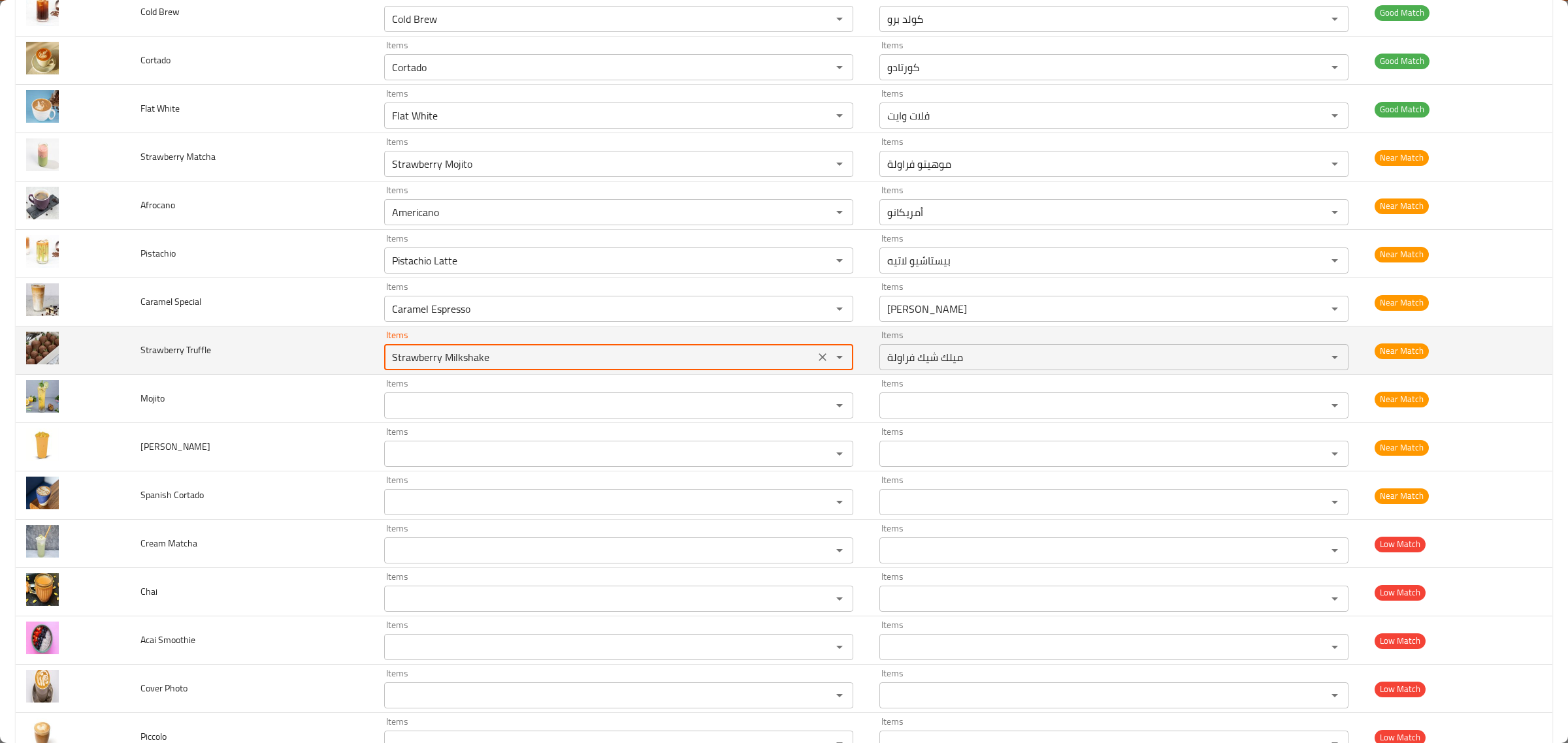
drag, startPoint x: 518, startPoint y: 356, endPoint x: 308, endPoint y: 356, distance: 210.0
click at [308, 356] on tr "Strawberry Truffle Items Strawberry Milkshake Items Items ميلك شيك فراولة Items…" at bounding box center [784, 350] width 1536 height 48
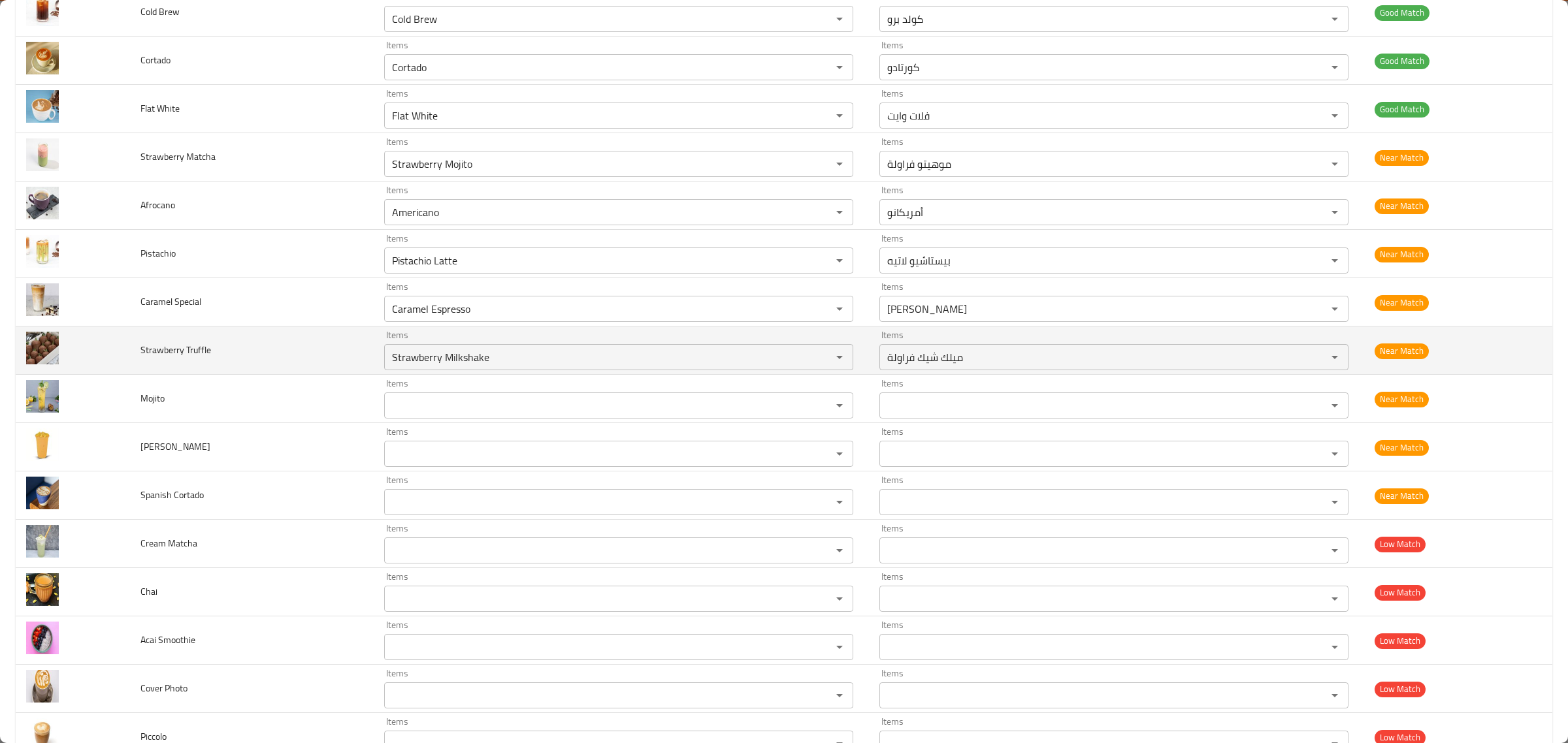
click at [201, 352] on span "Strawberry Truffle" at bounding box center [175, 349] width 70 height 17
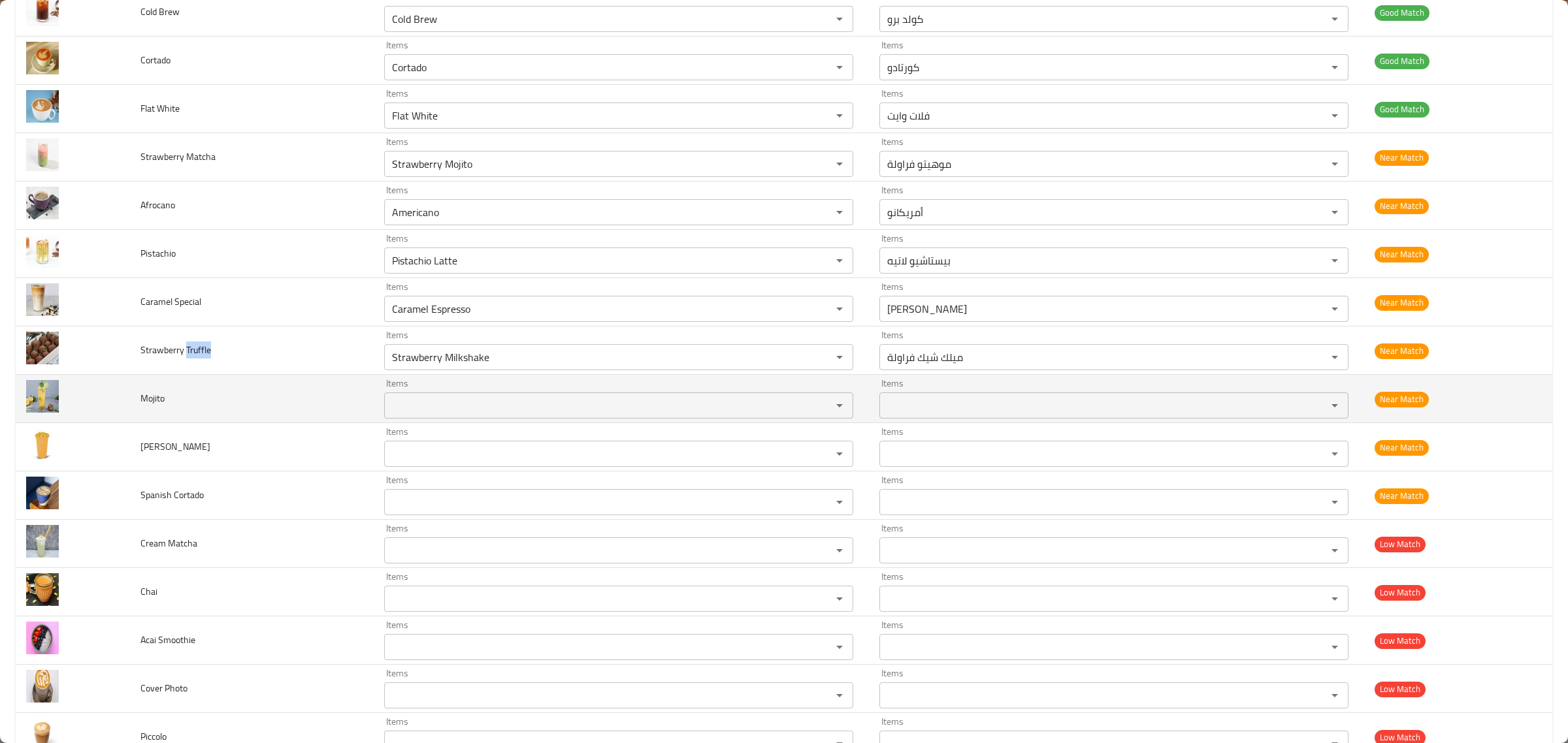
copy span "Truffle"
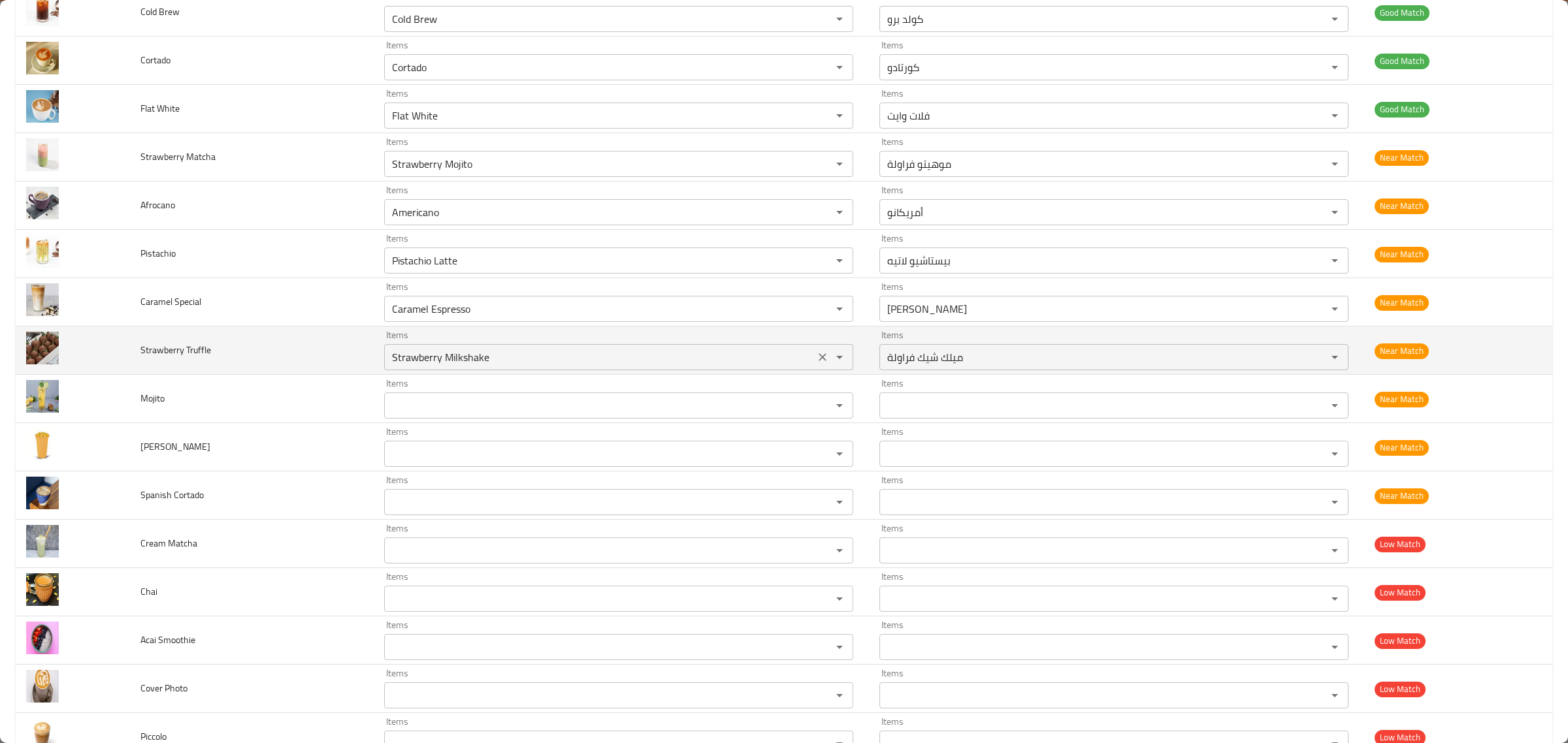
click at [467, 356] on Truffle "Strawberry Milkshake" at bounding box center [599, 357] width 423 height 18
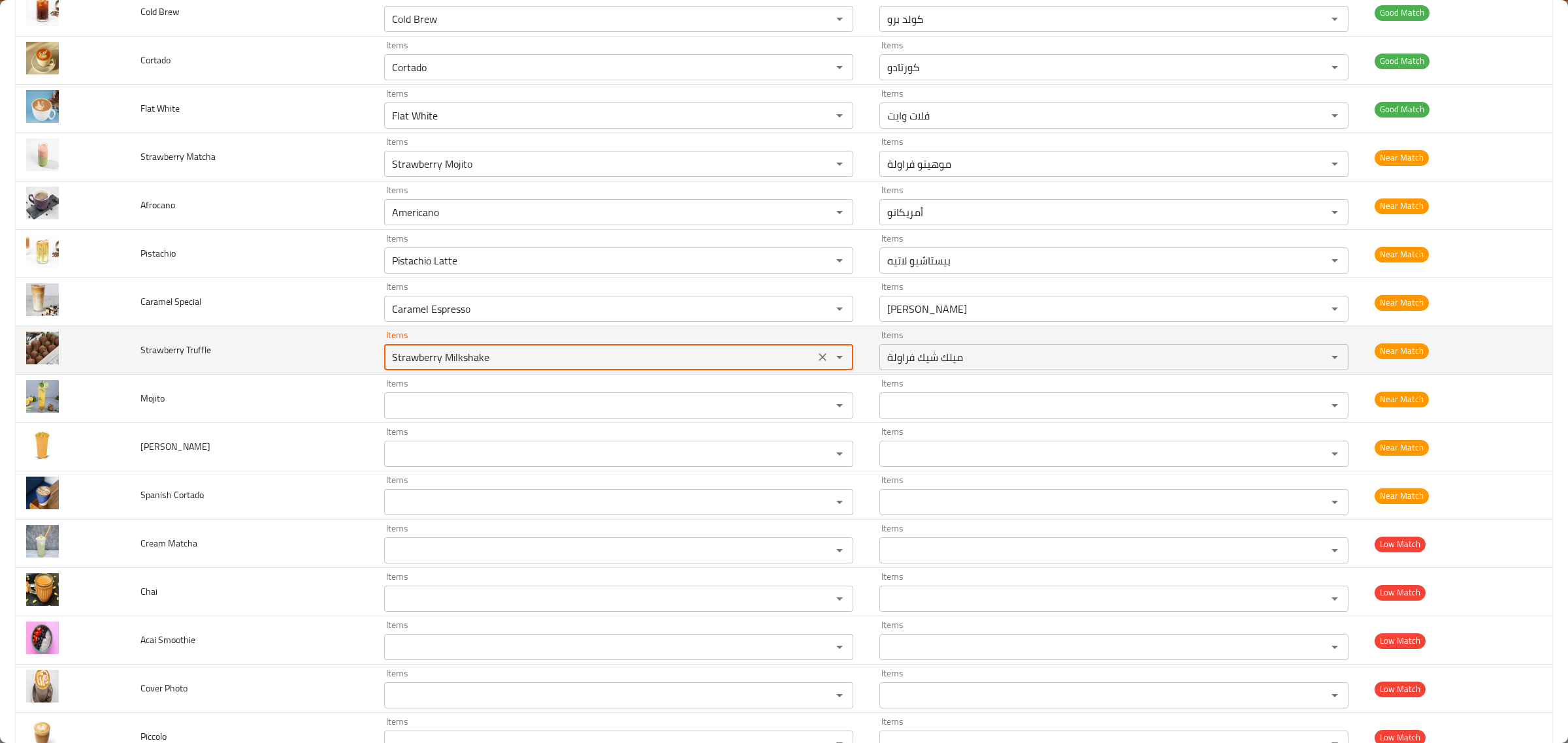
click at [467, 356] on Truffle "Strawberry Milkshake" at bounding box center [599, 357] width 423 height 18
paste Truffle "Truffl"
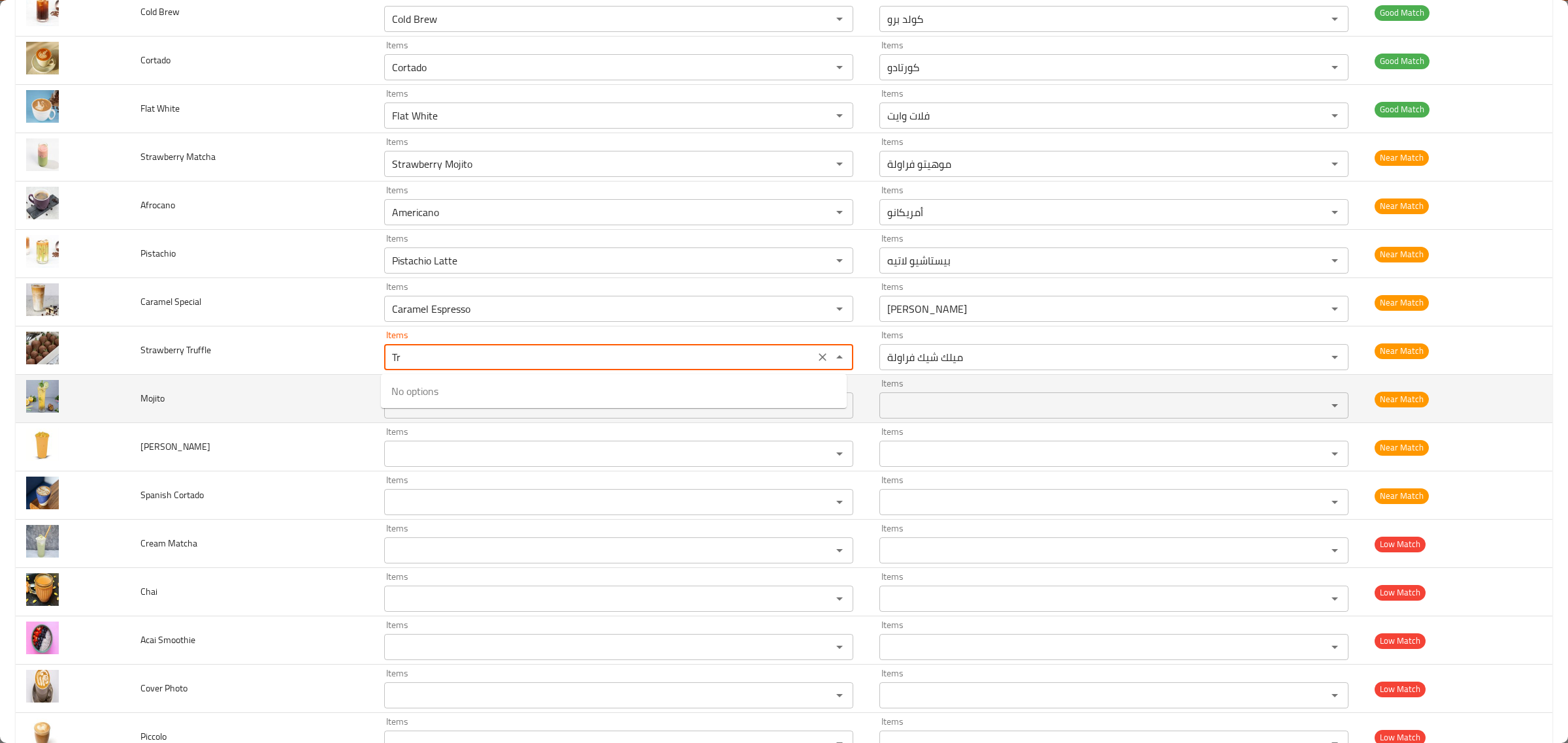
type Truffle "T"
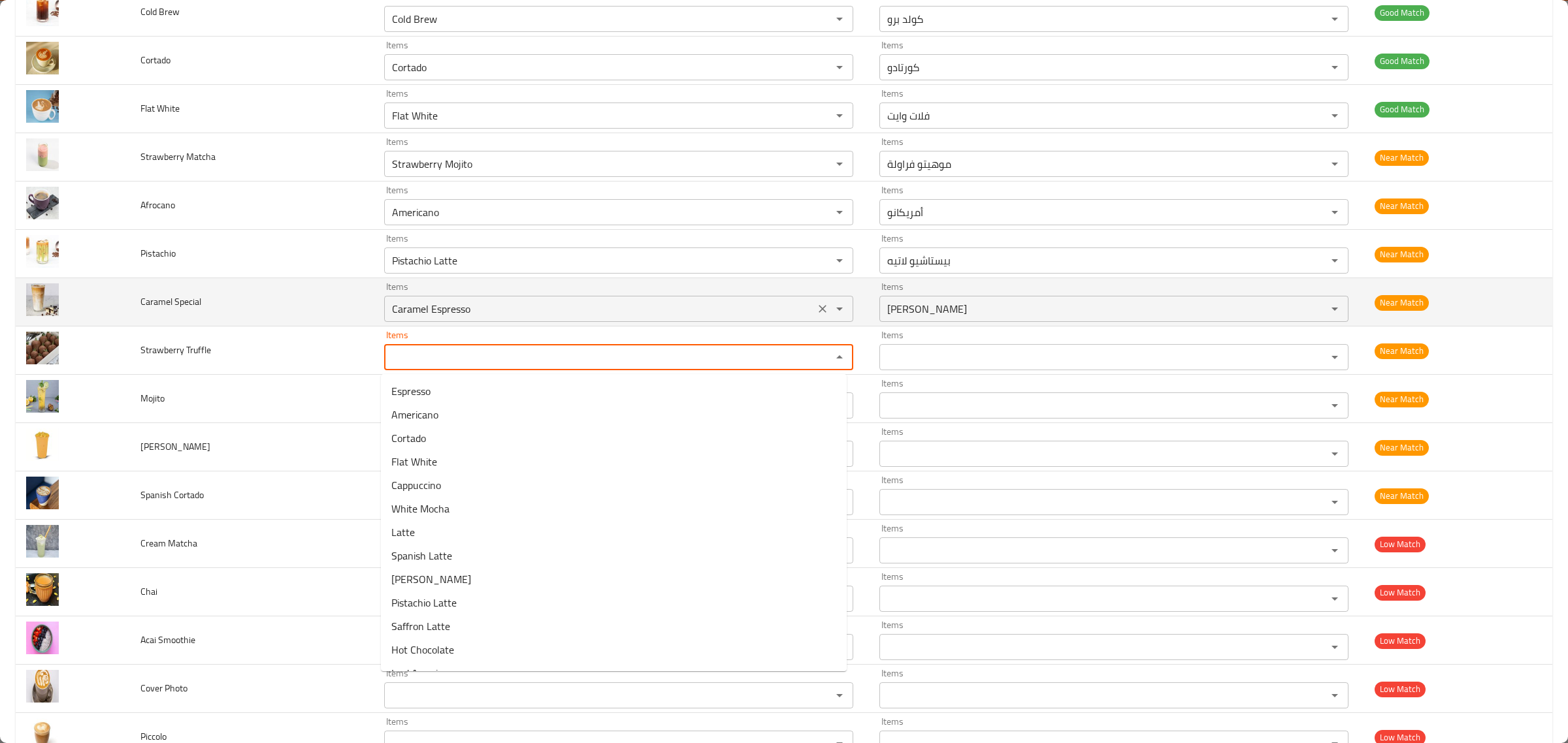
click at [816, 309] on icon "Clear" at bounding box center [822, 309] width 13 height 13
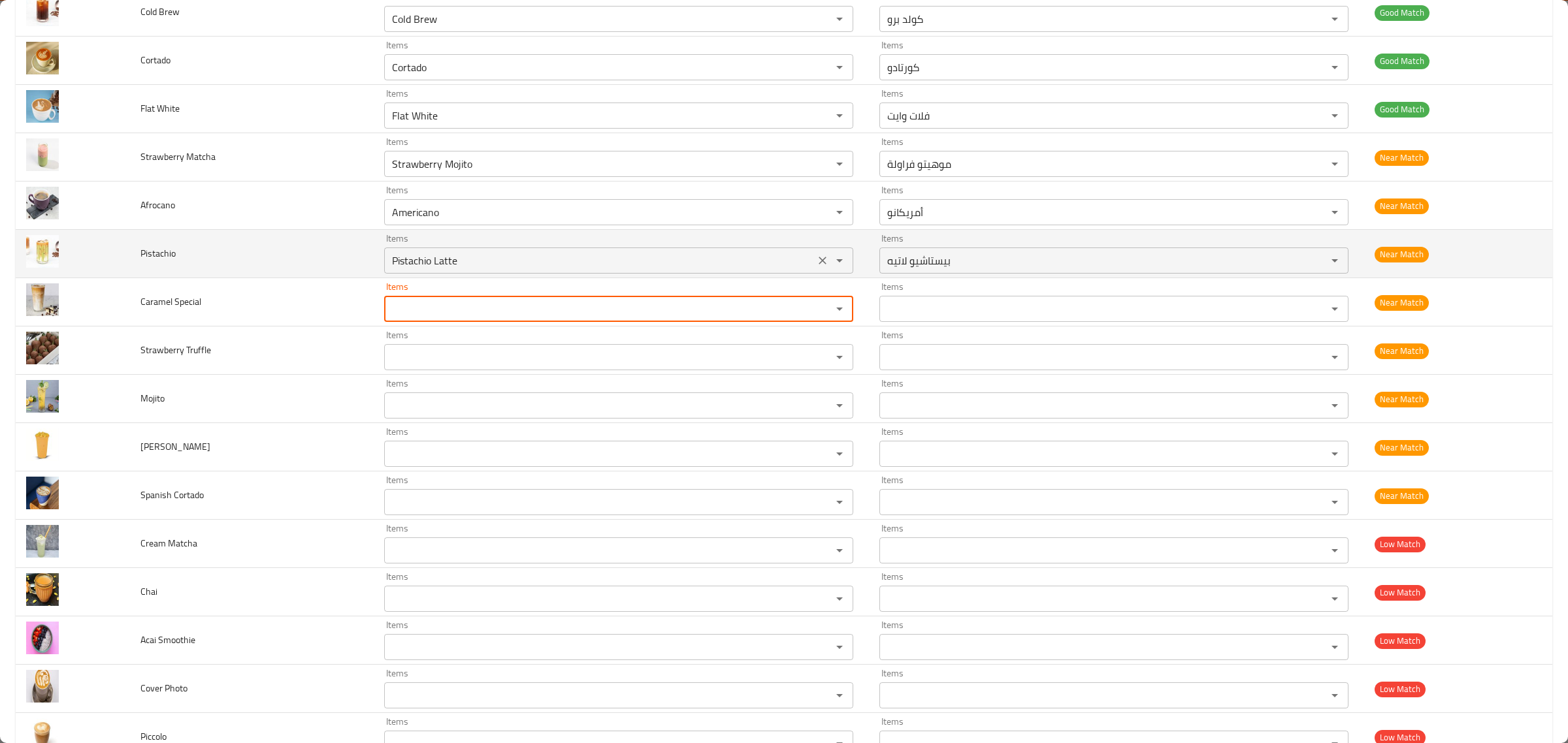
click at [819, 263] on icon "Clear" at bounding box center [823, 260] width 8 height 8
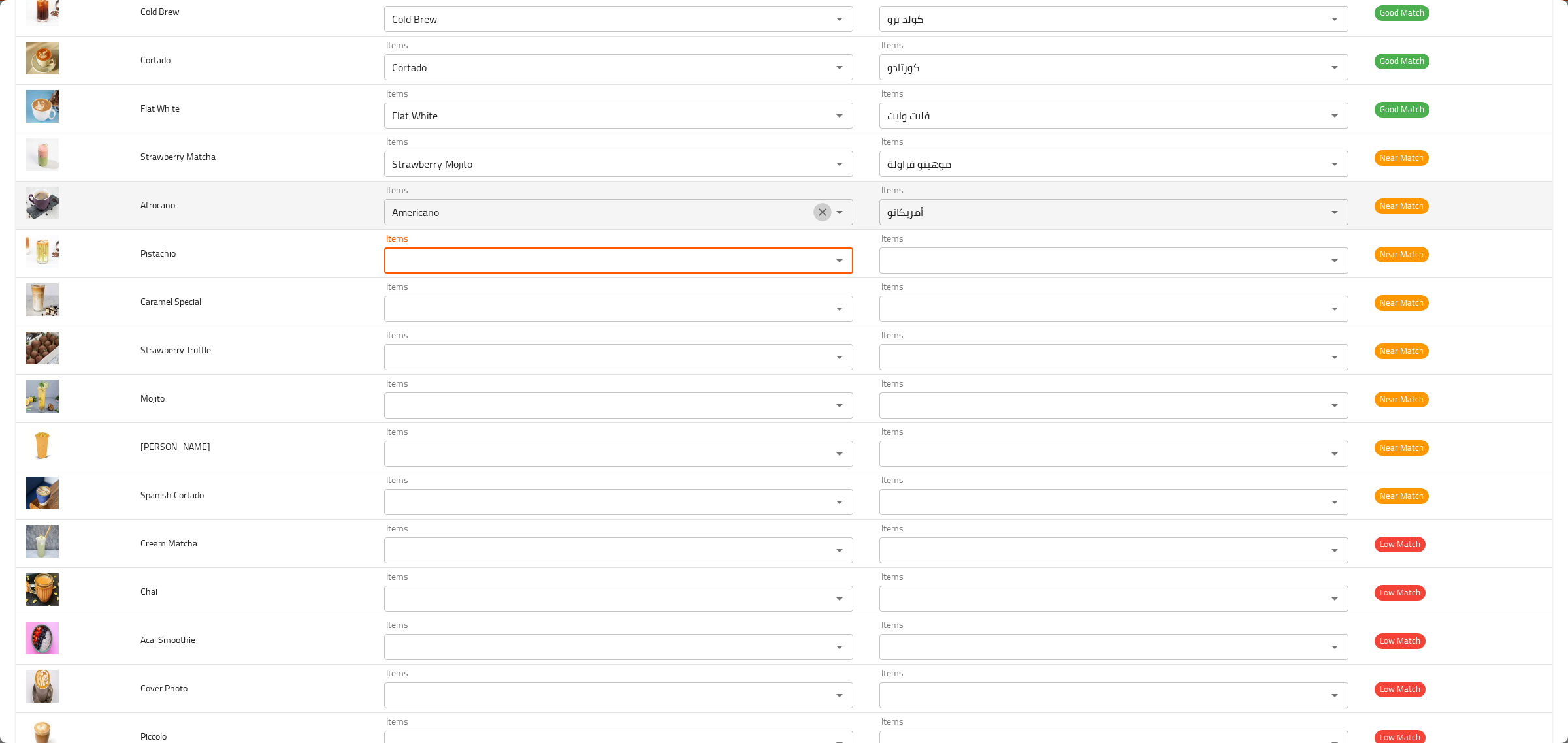
click at [824, 216] on button "Clear" at bounding box center [823, 212] width 18 height 18
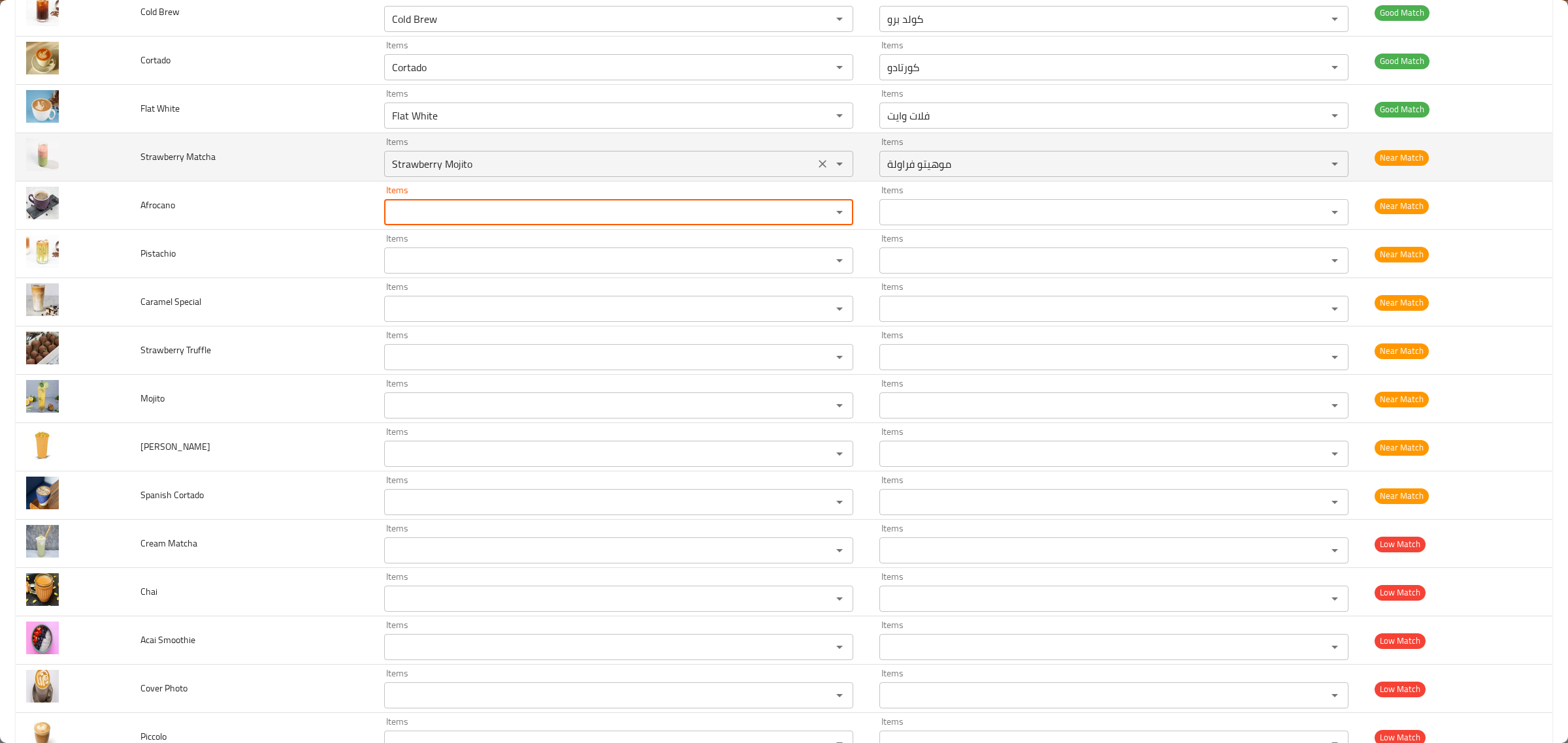
click at [819, 161] on icon "Clear" at bounding box center [823, 164] width 8 height 8
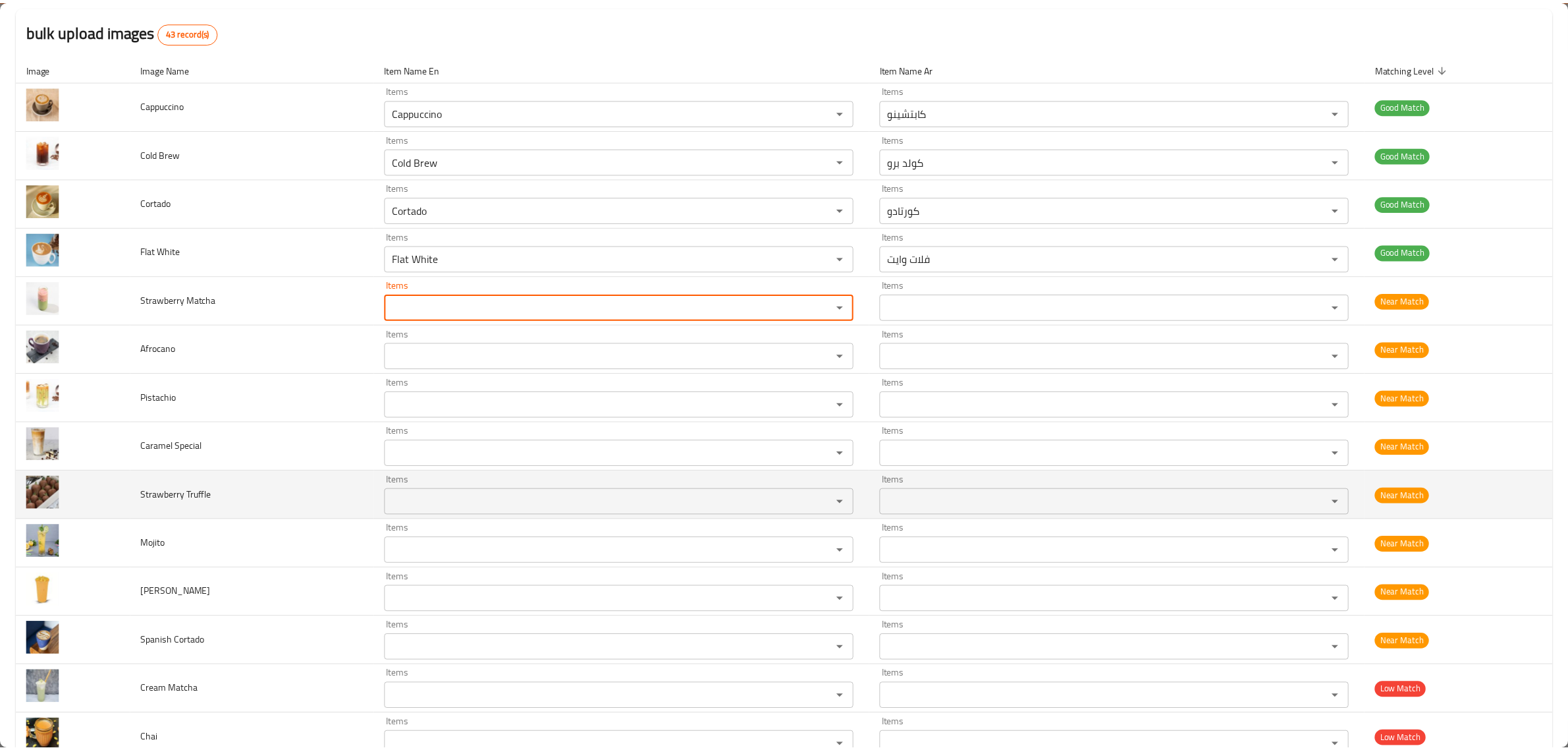
scroll to position [0, 0]
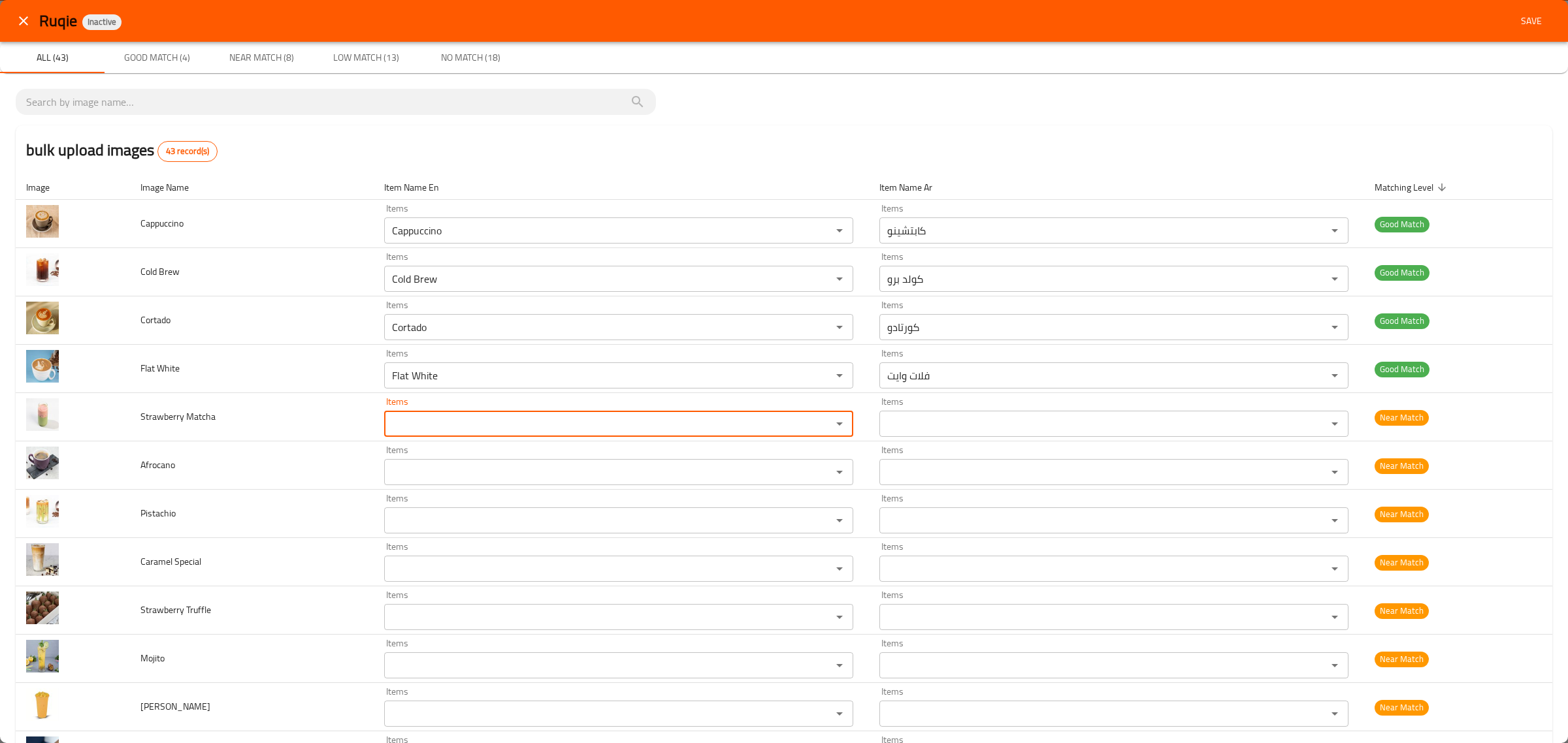
click at [24, 15] on icon "close" at bounding box center [24, 21] width 16 height 16
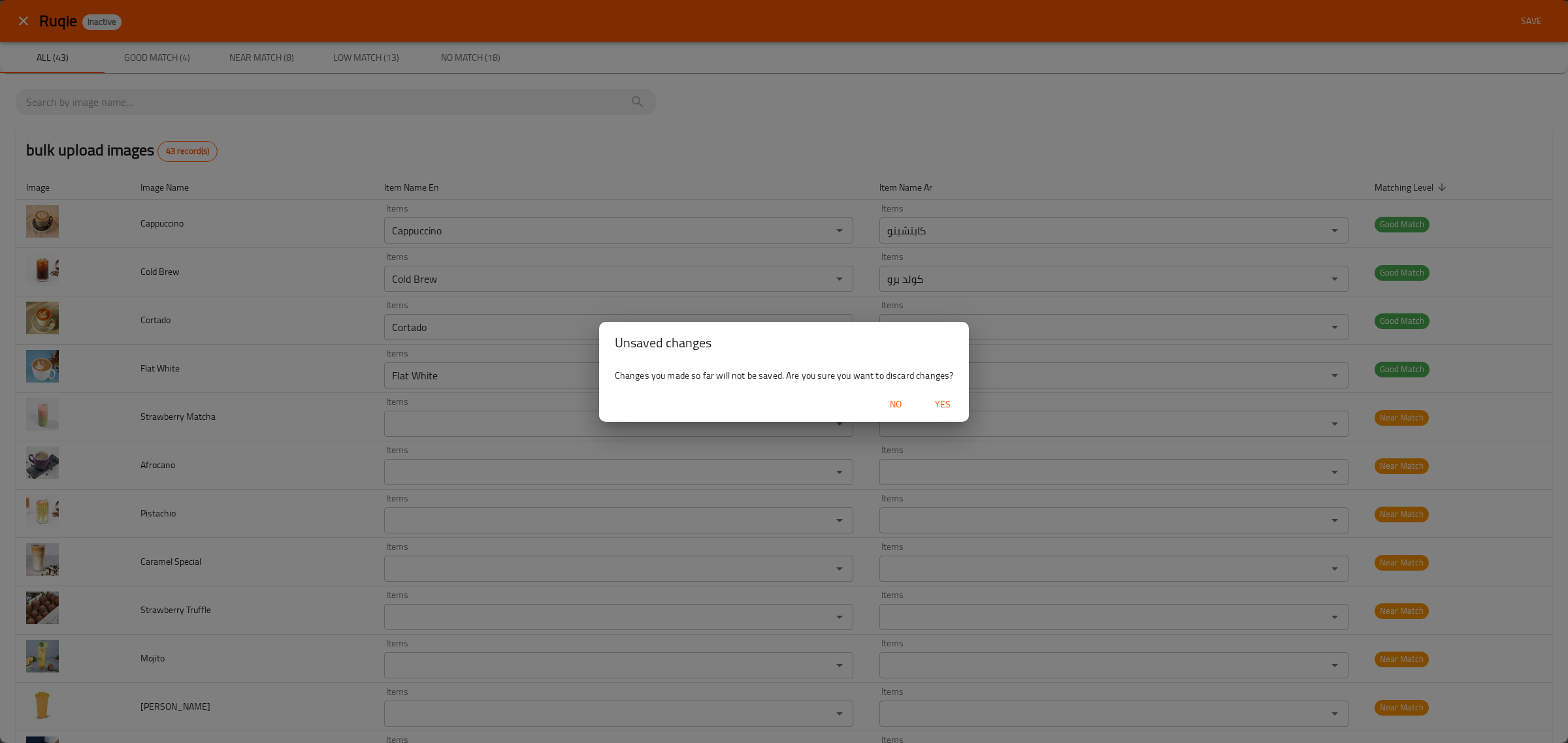
click at [940, 408] on span "Yes" at bounding box center [942, 405] width 32 height 16
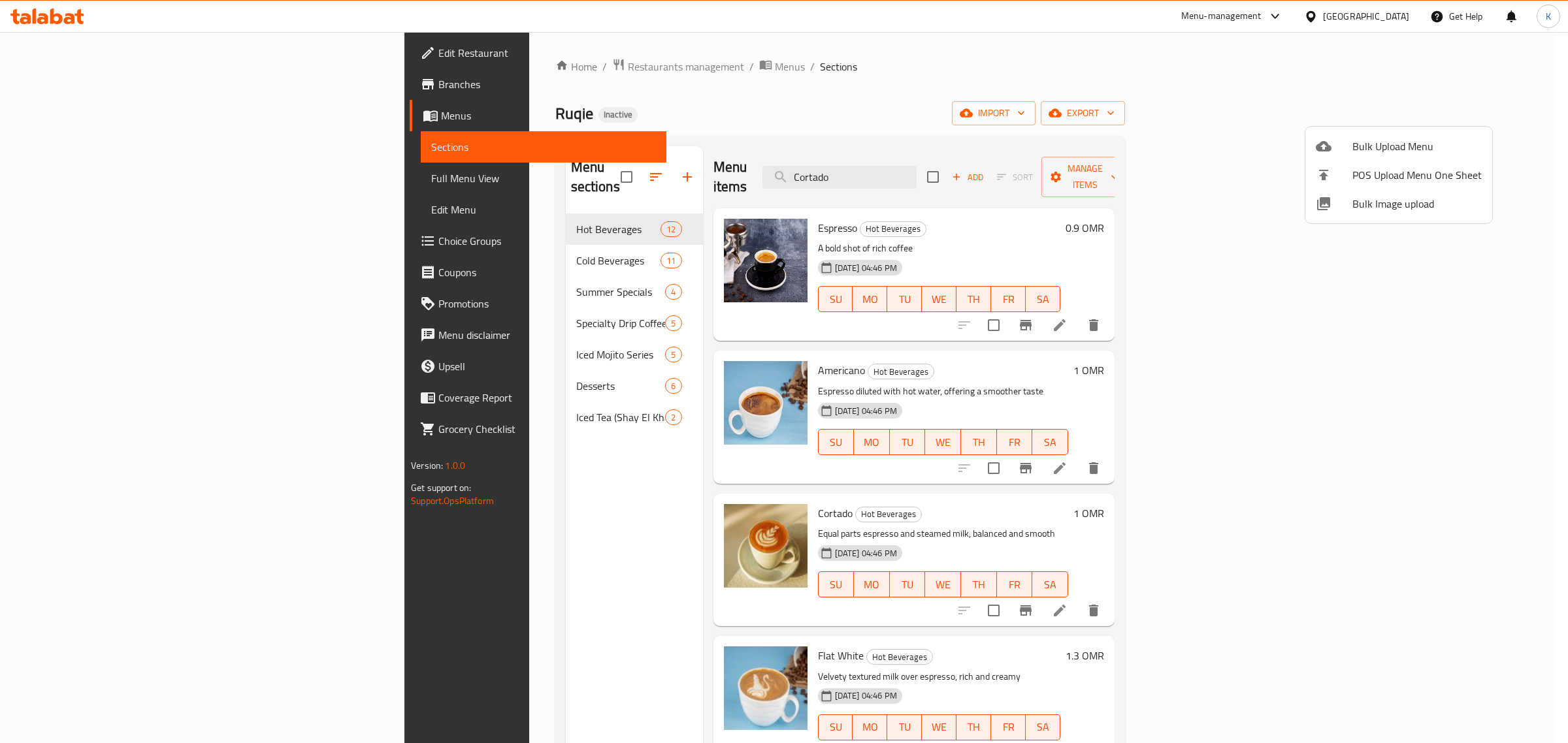
click at [591, 542] on div at bounding box center [784, 371] width 1568 height 743
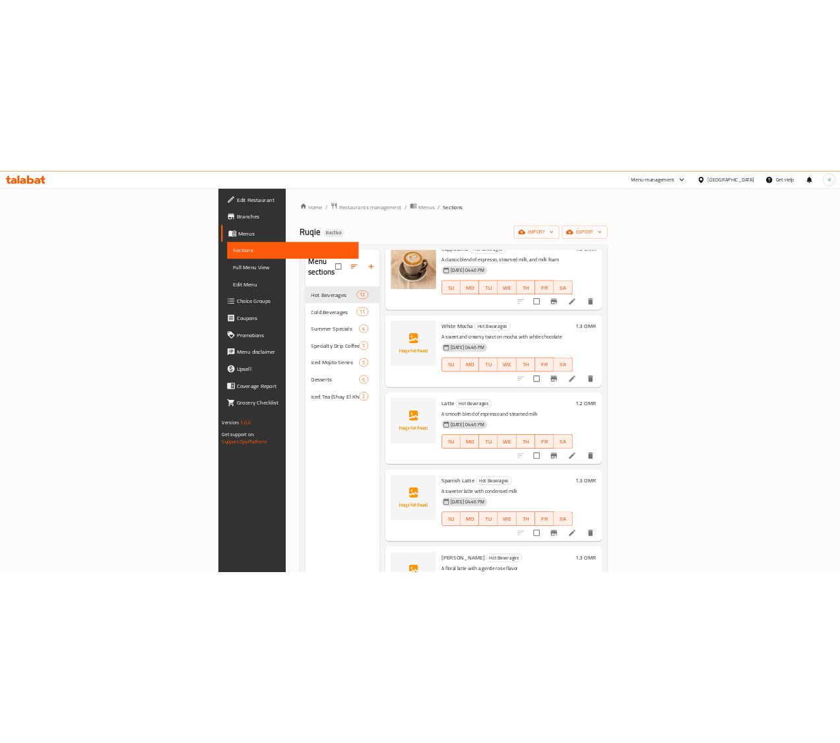
scroll to position [660, 0]
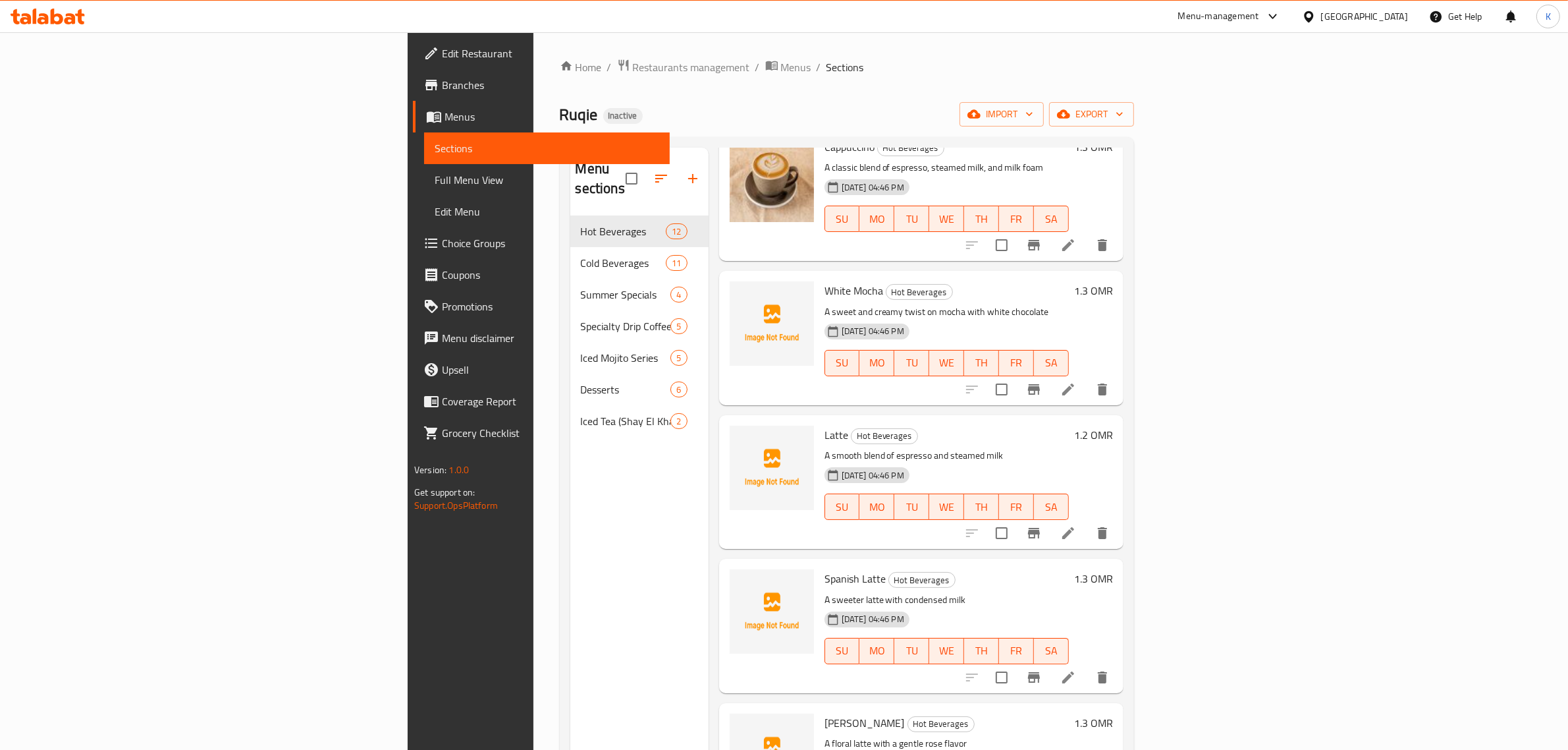
click at [1054, 304] on p "A sweet and creamy twist on mocha with white chocolate" at bounding box center [946, 312] width 245 height 16
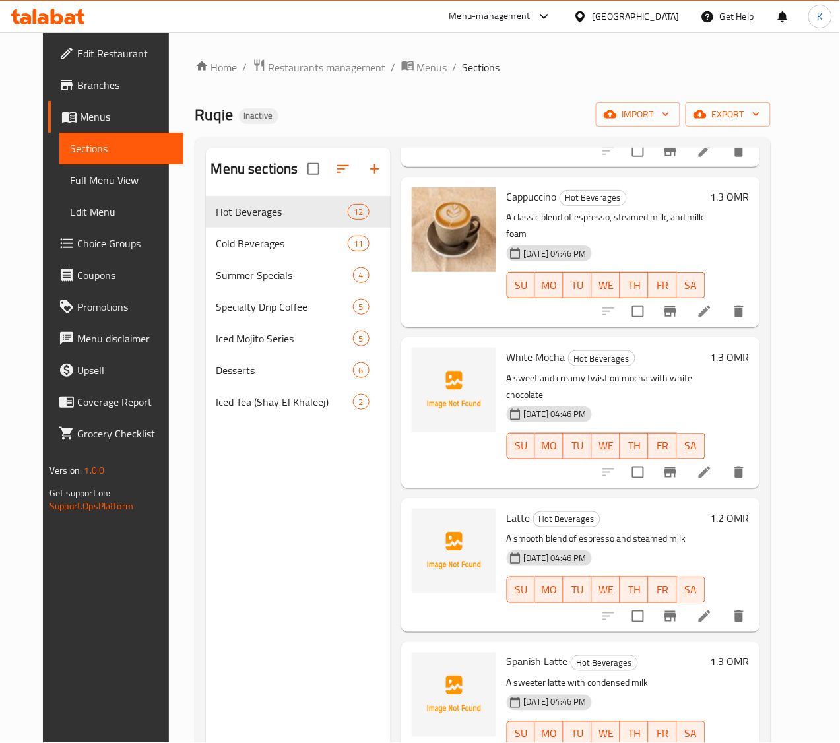
scroll to position [680, 0]
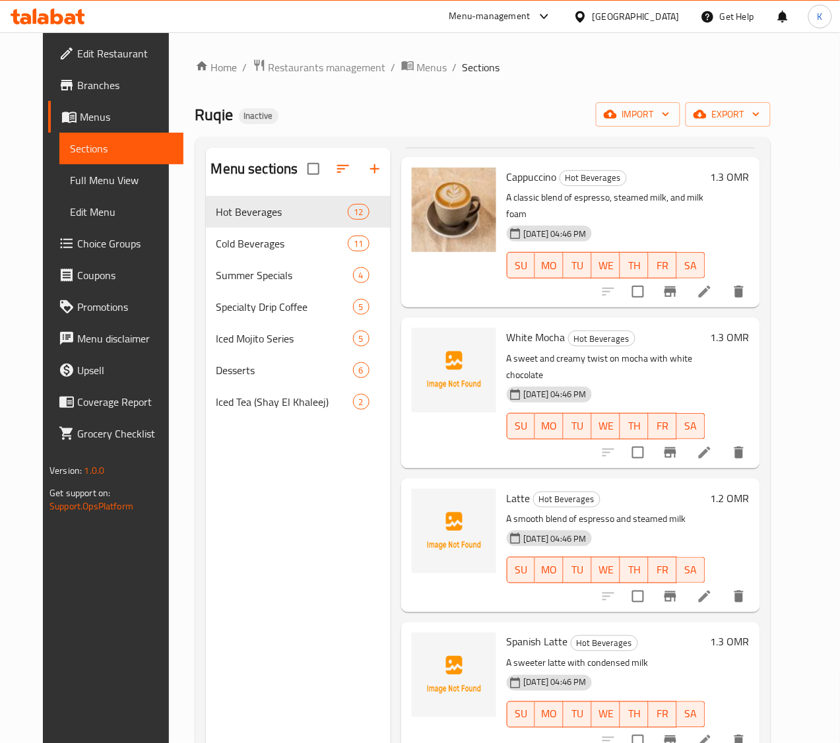
click at [507, 327] on span "White Mocha" at bounding box center [536, 337] width 59 height 20
copy h6 "White Mocha"
click at [507, 488] on span "Latte" at bounding box center [519, 498] width 24 height 20
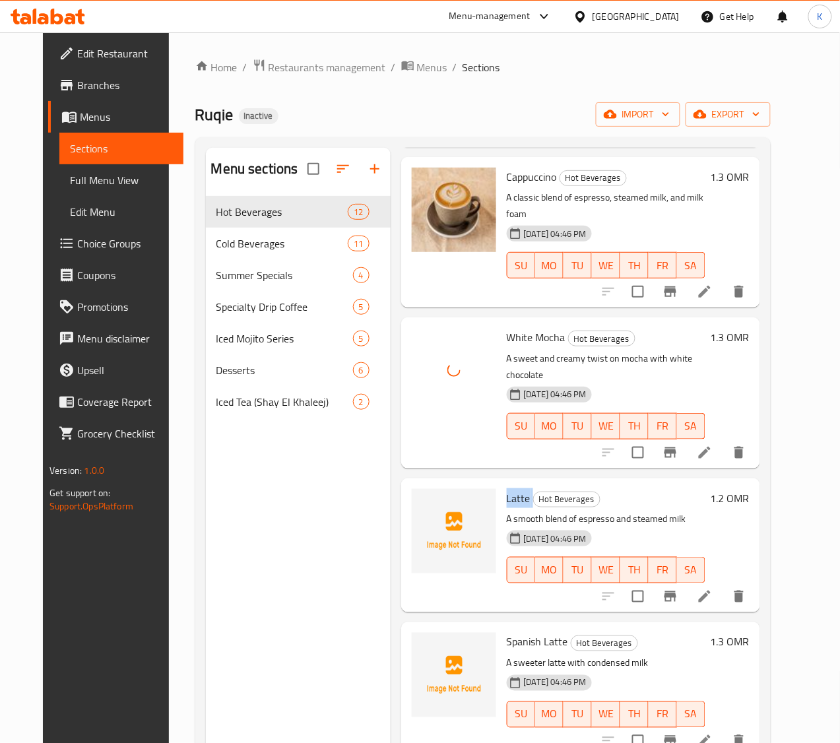
click at [507, 488] on span "Latte" at bounding box center [519, 498] width 24 height 20
copy h6 "Latte"
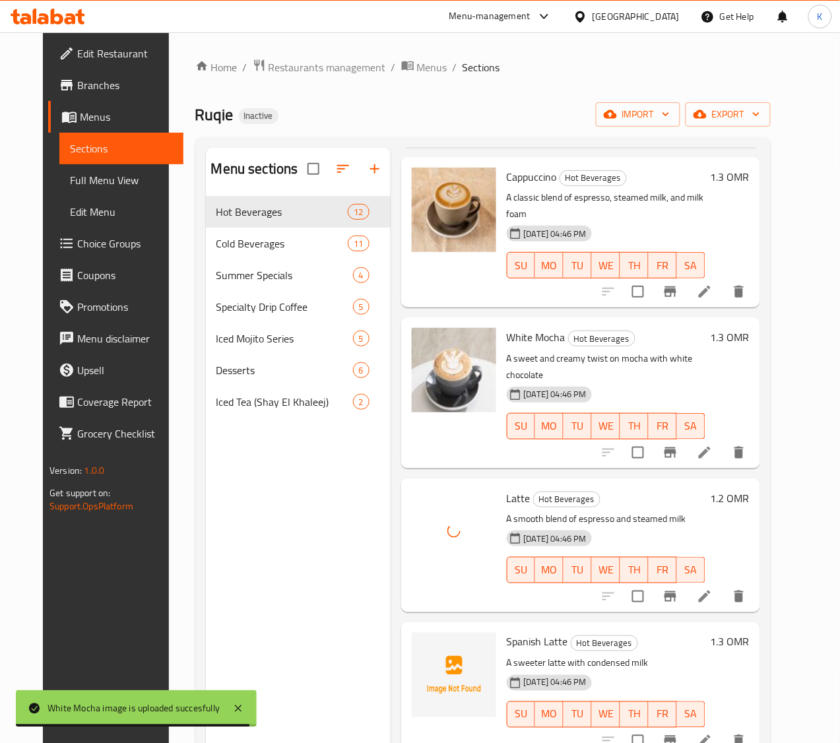
click at [507, 632] on span "Spanish Latte" at bounding box center [537, 642] width 61 height 20
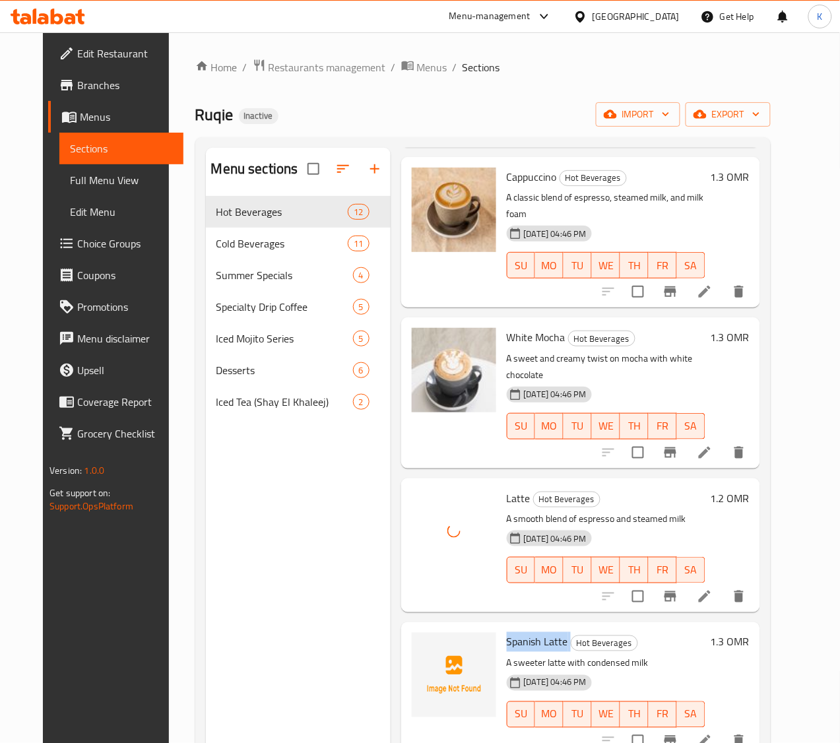
copy h6 "Spanish Latte"
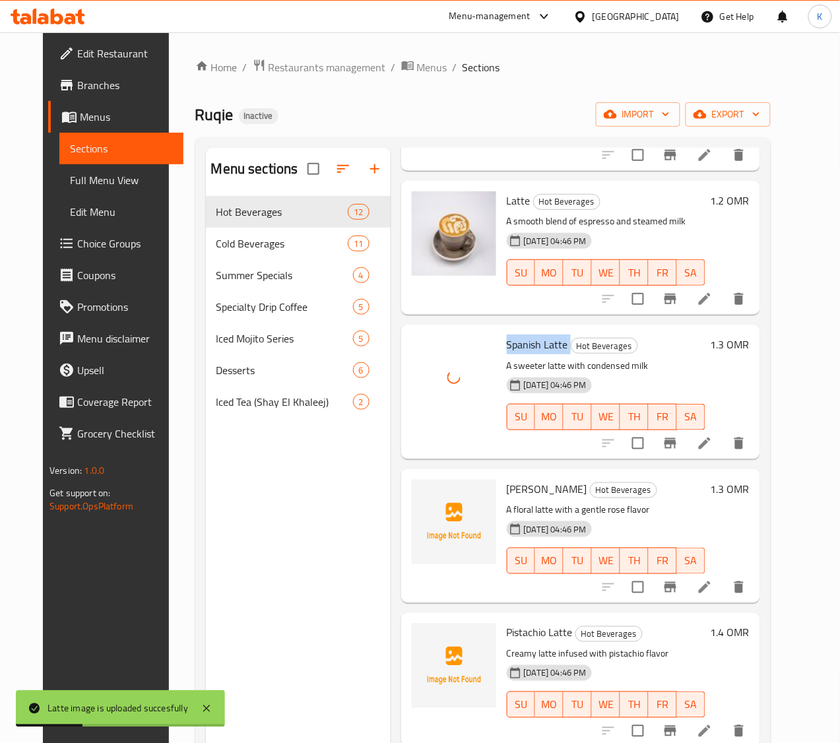
scroll to position [1010, 0]
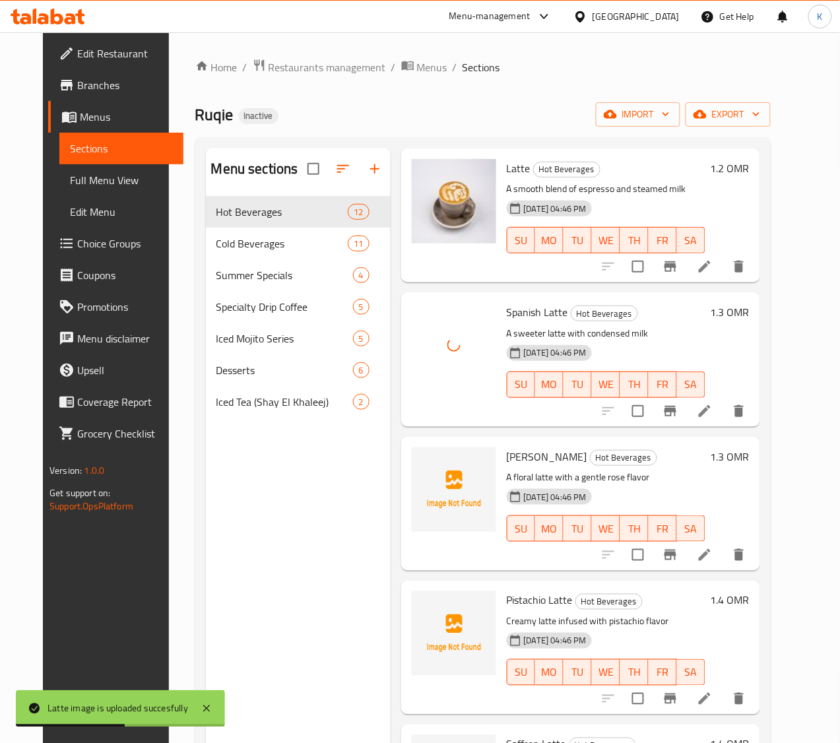
click at [507, 447] on span "Rose Latte" at bounding box center [547, 457] width 81 height 20
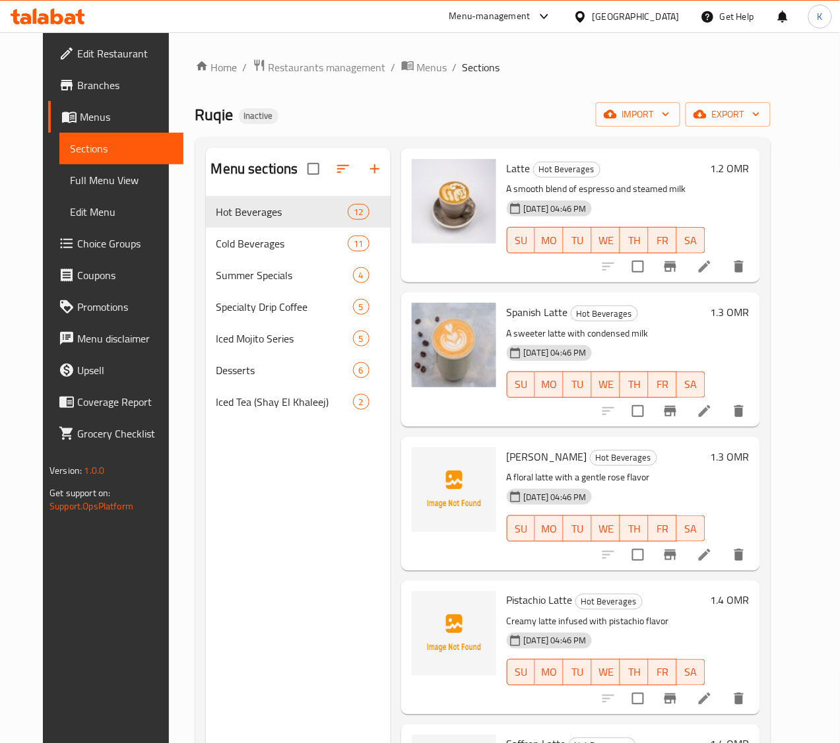
click at [507, 591] on span "Pistachio Latte" at bounding box center [540, 601] width 66 height 20
click at [507, 734] on span "Saffron Latte" at bounding box center [536, 744] width 59 height 20
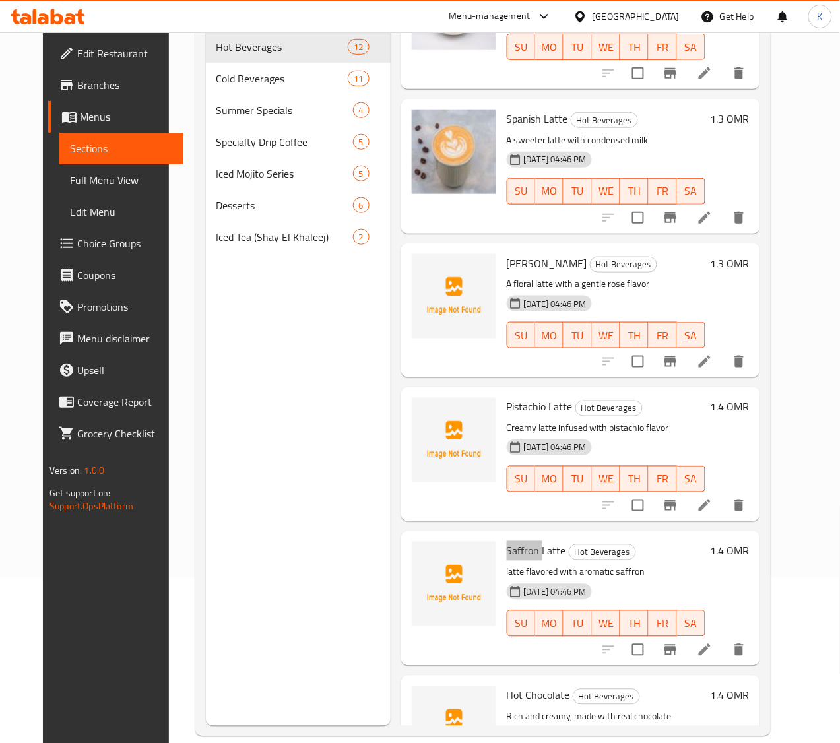
scroll to position [185, 0]
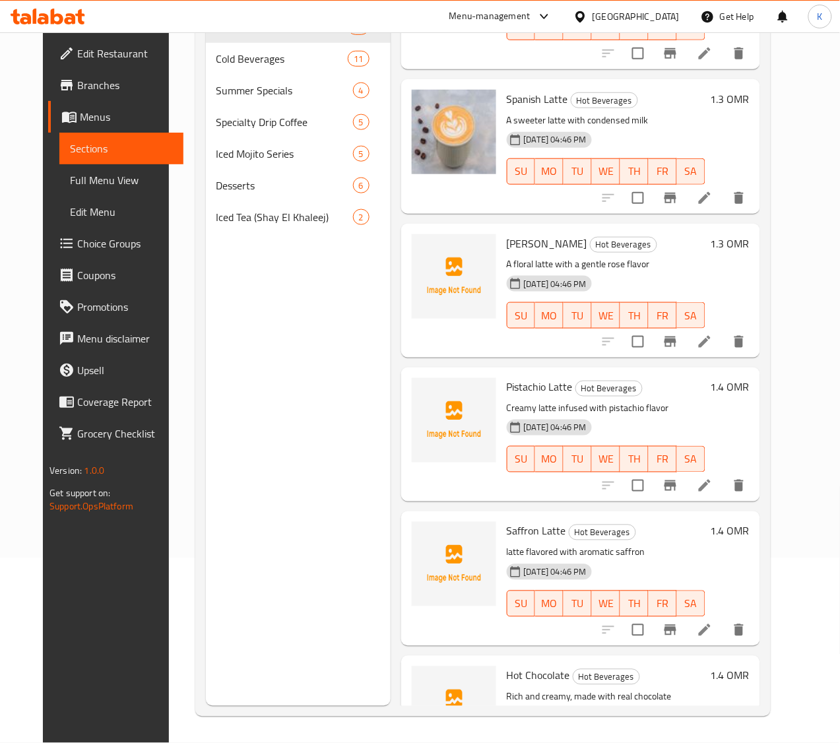
click at [507, 666] on span "Hot Chocolate" at bounding box center [538, 676] width 63 height 20
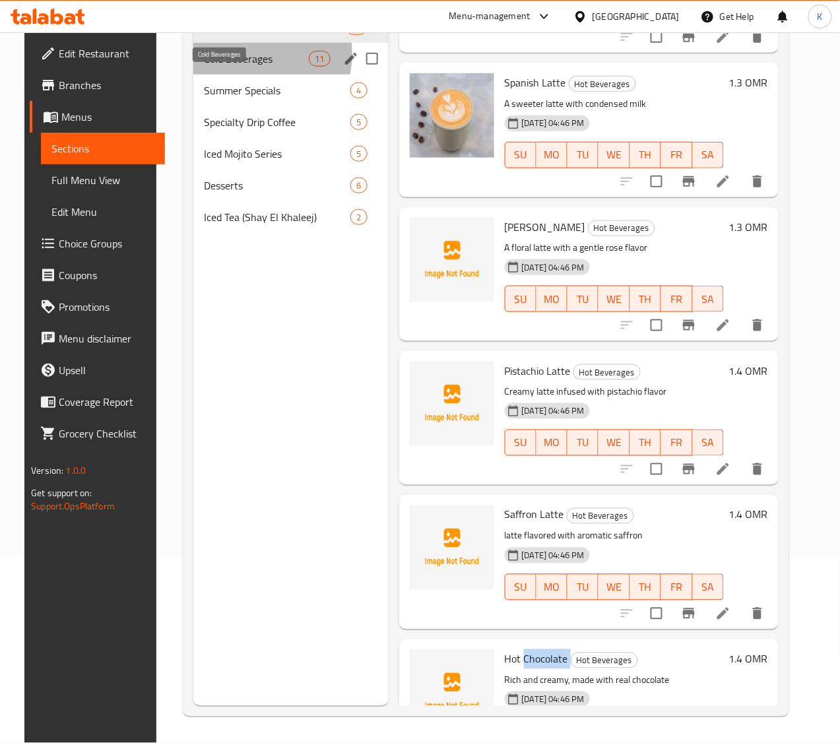
click at [226, 67] on span "Cold Beverages" at bounding box center [256, 59] width 105 height 16
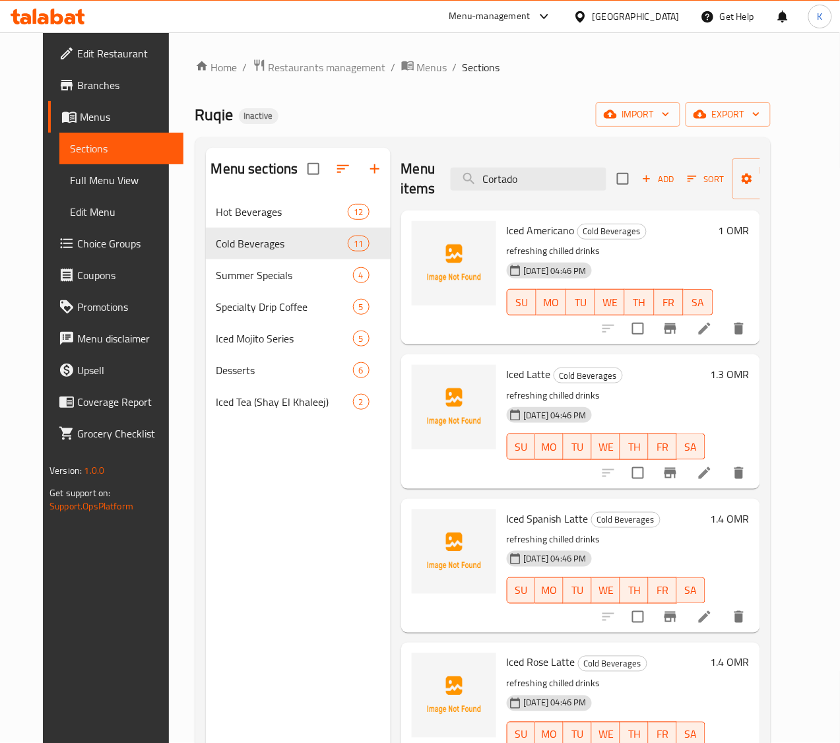
click at [507, 231] on span "Iced Americano" at bounding box center [541, 230] width 68 height 20
click at [507, 233] on span "Iced Americano" at bounding box center [541, 230] width 68 height 20
click at [507, 370] on span "Iced Latte" at bounding box center [529, 374] width 44 height 20
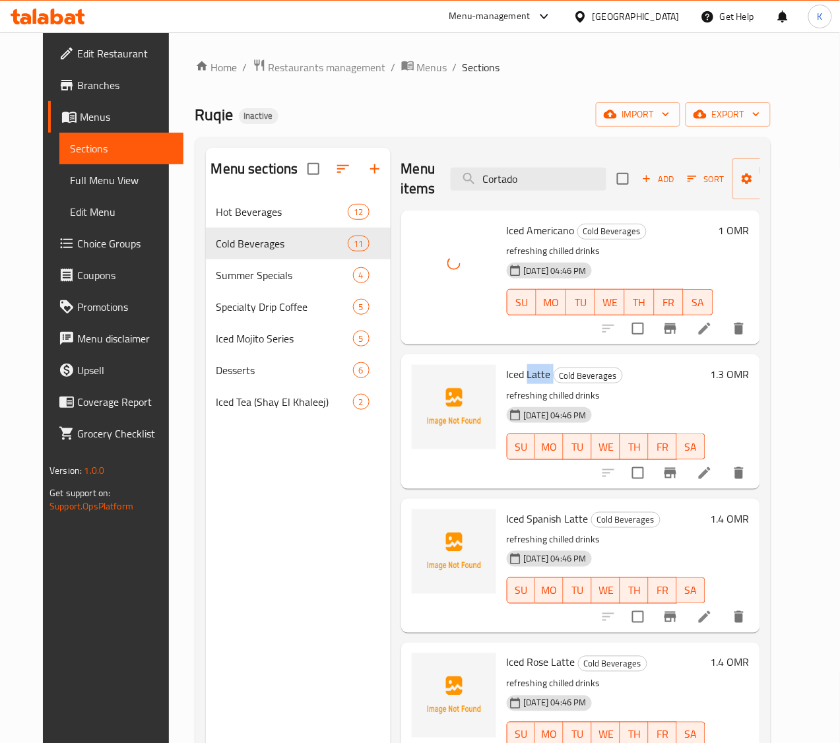
click at [507, 370] on span "Iced Latte" at bounding box center [529, 374] width 44 height 20
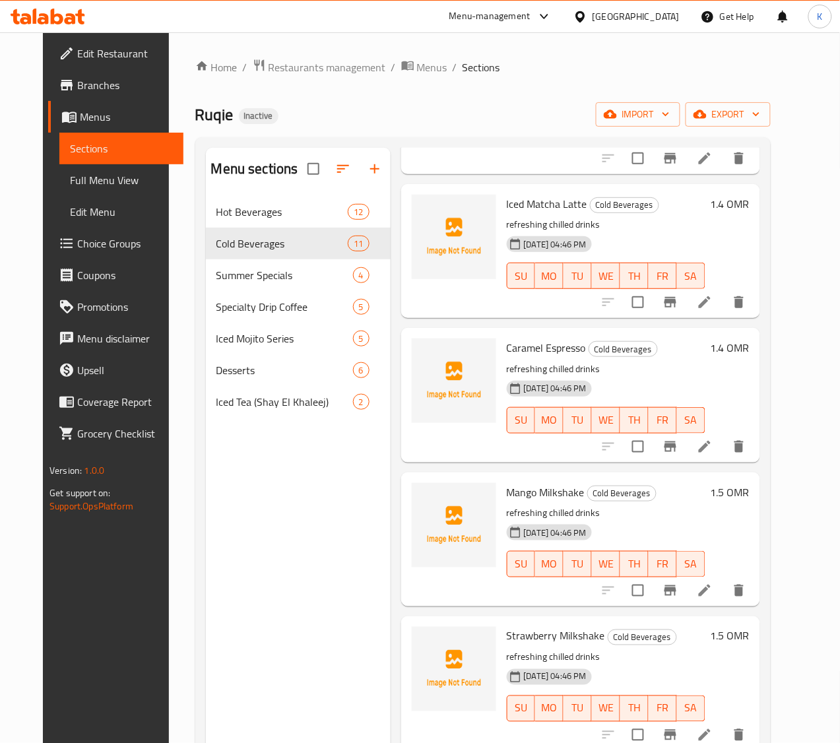
scroll to position [894, 0]
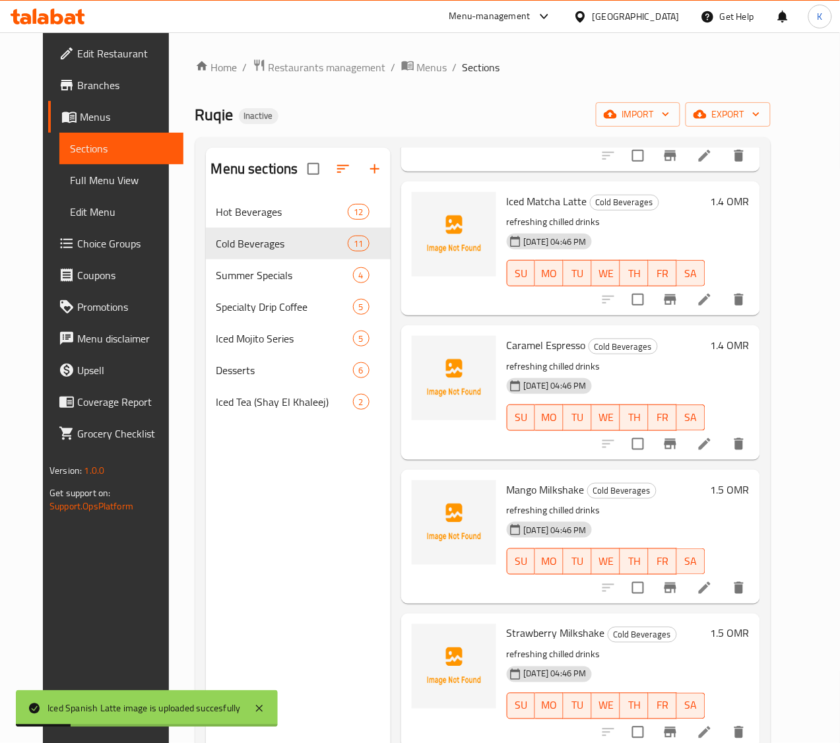
click at [507, 198] on span "Iced Matcha Latte" at bounding box center [547, 201] width 81 height 20
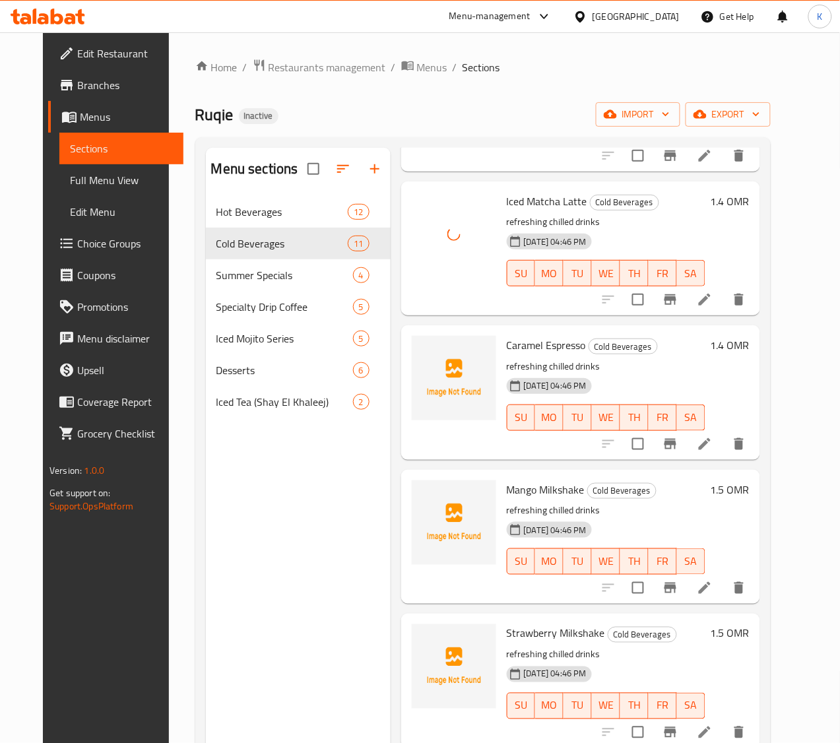
click at [507, 337] on span "Caramel Espresso" at bounding box center [546, 345] width 79 height 20
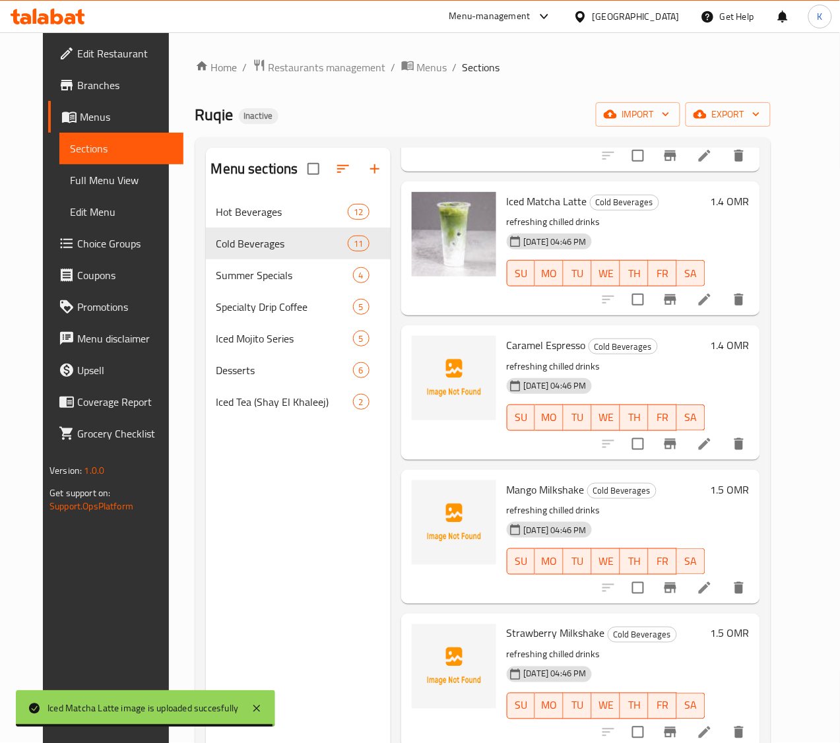
click at [507, 482] on span "Mango Milkshake" at bounding box center [546, 490] width 78 height 20
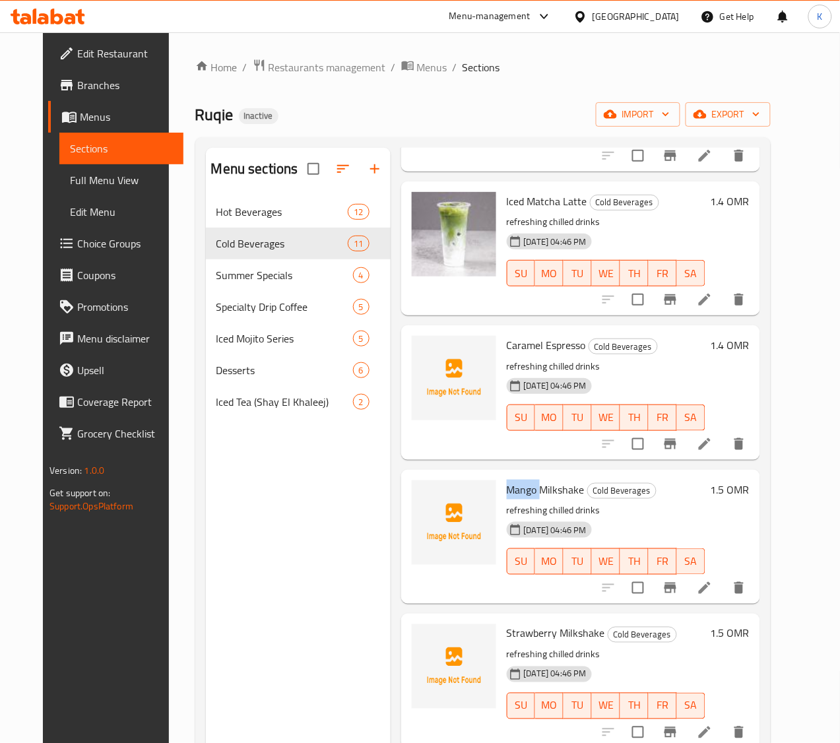
click at [507, 482] on span "Mango Milkshake" at bounding box center [546, 490] width 78 height 20
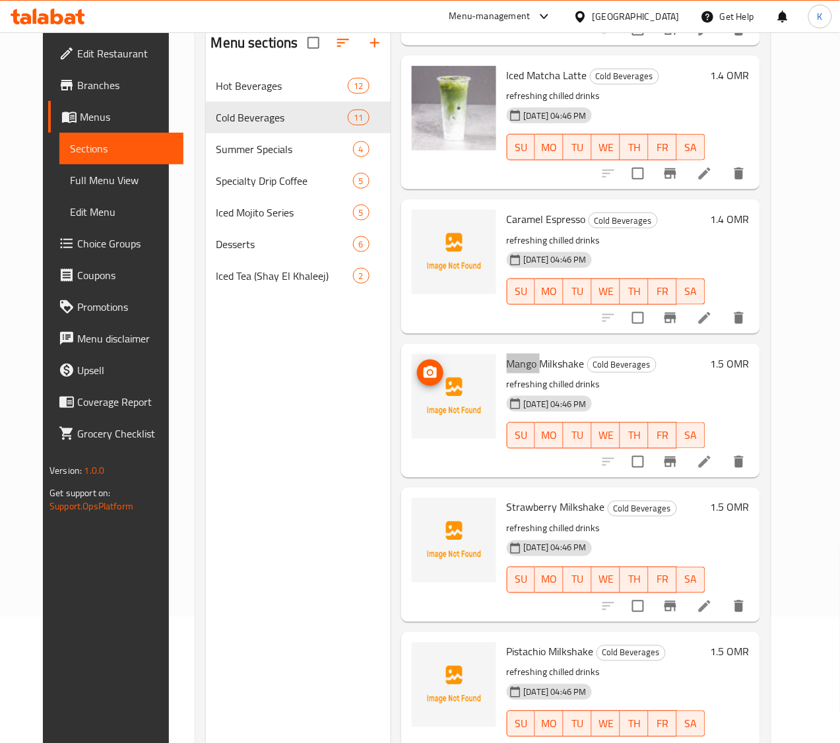
scroll to position [185, 0]
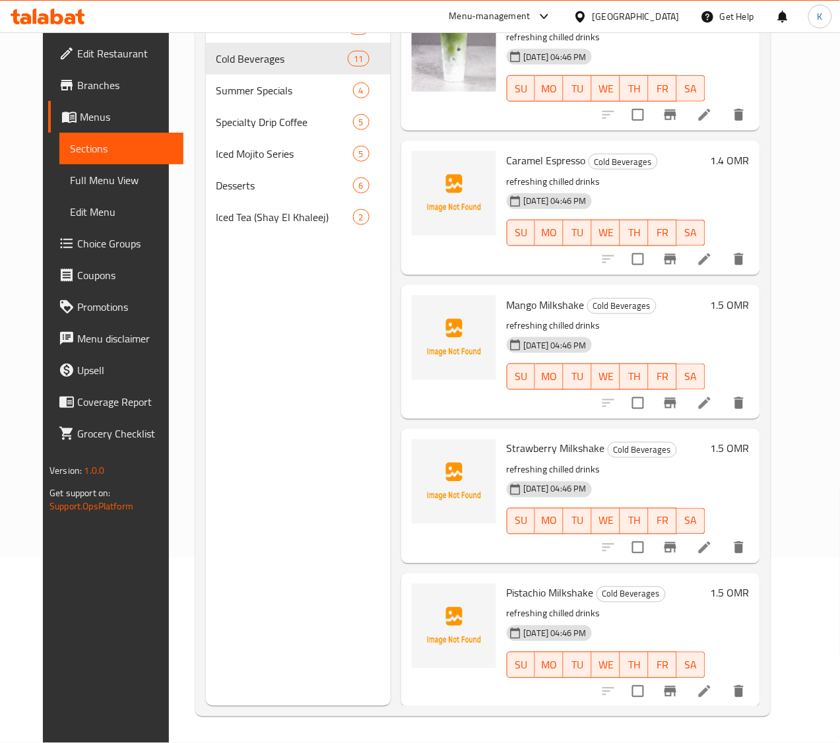
click at [534, 589] on span "Pistachio Milkshake" at bounding box center [550, 593] width 87 height 20
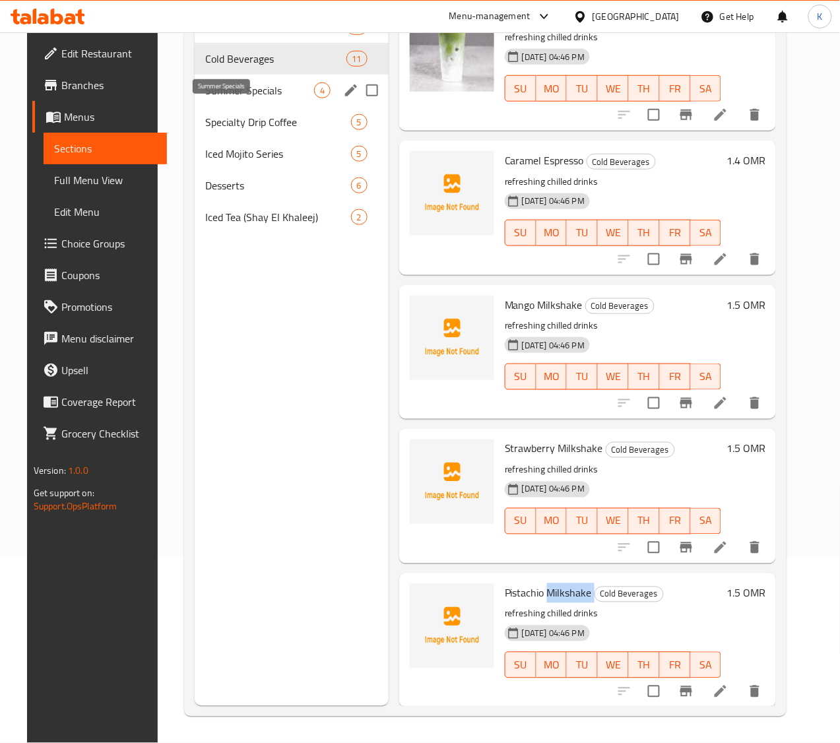
click at [236, 98] on span "Summer Specials" at bounding box center [259, 90] width 109 height 16
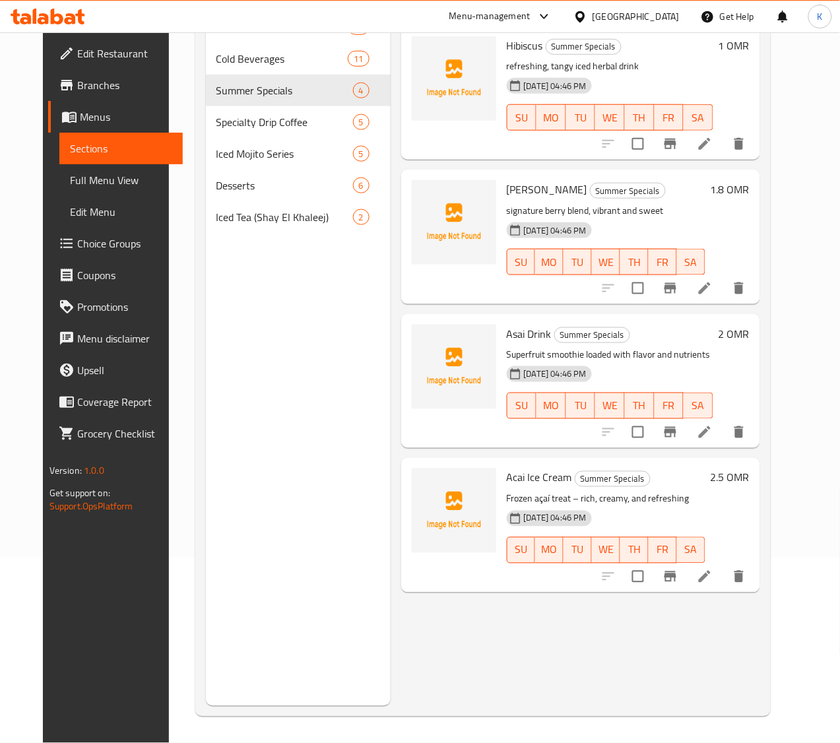
scroll to position [20, 0]
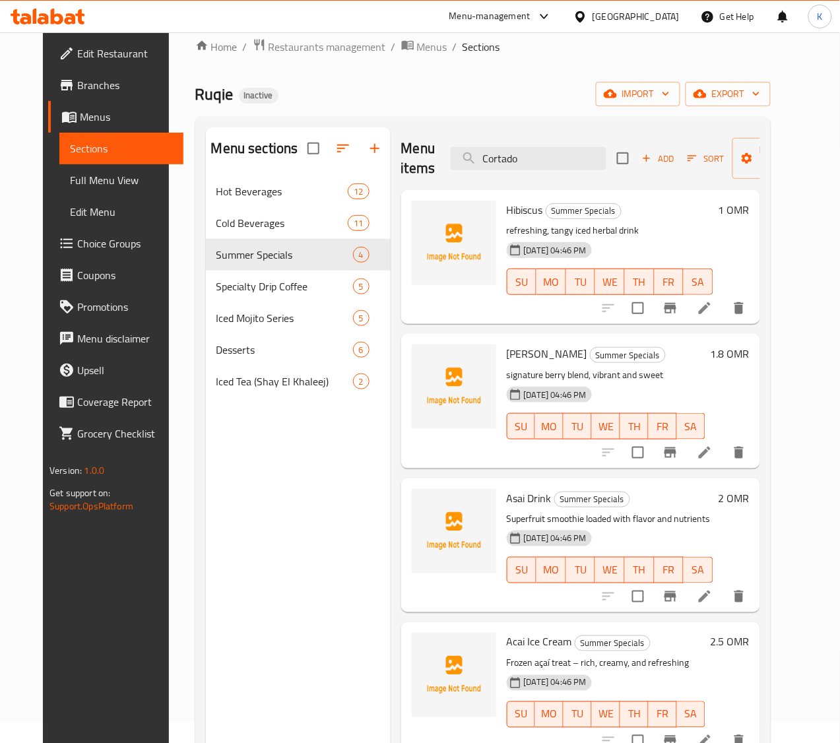
click at [507, 203] on span "Hibiscus" at bounding box center [525, 210] width 36 height 20
click at [507, 354] on span "Ruqie Berry" at bounding box center [547, 354] width 81 height 20
click at [507, 498] on span "Asai Drink" at bounding box center [529, 498] width 45 height 20
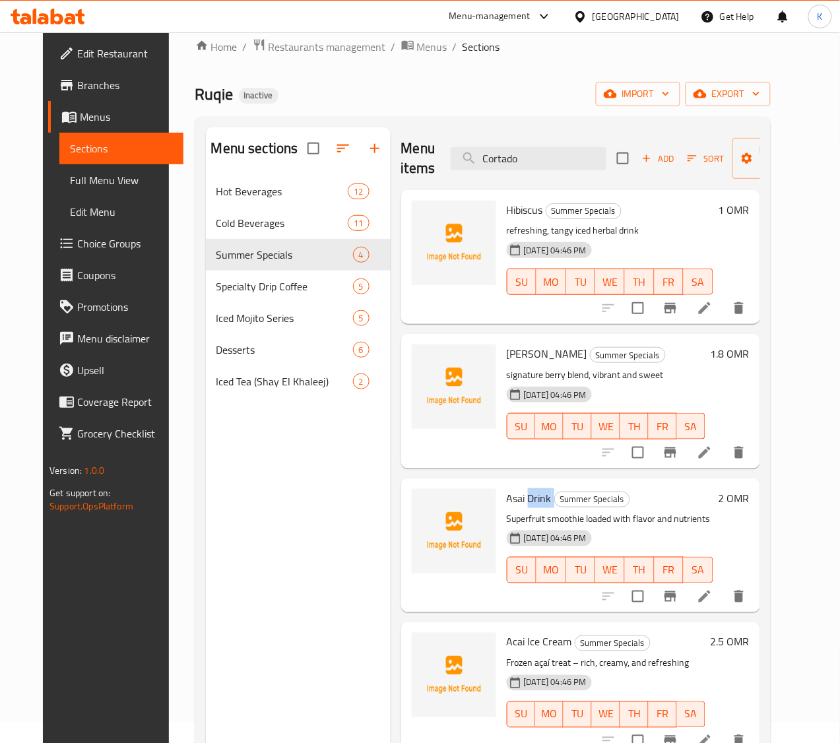
click at [507, 498] on span "Asai Drink" at bounding box center [529, 498] width 45 height 20
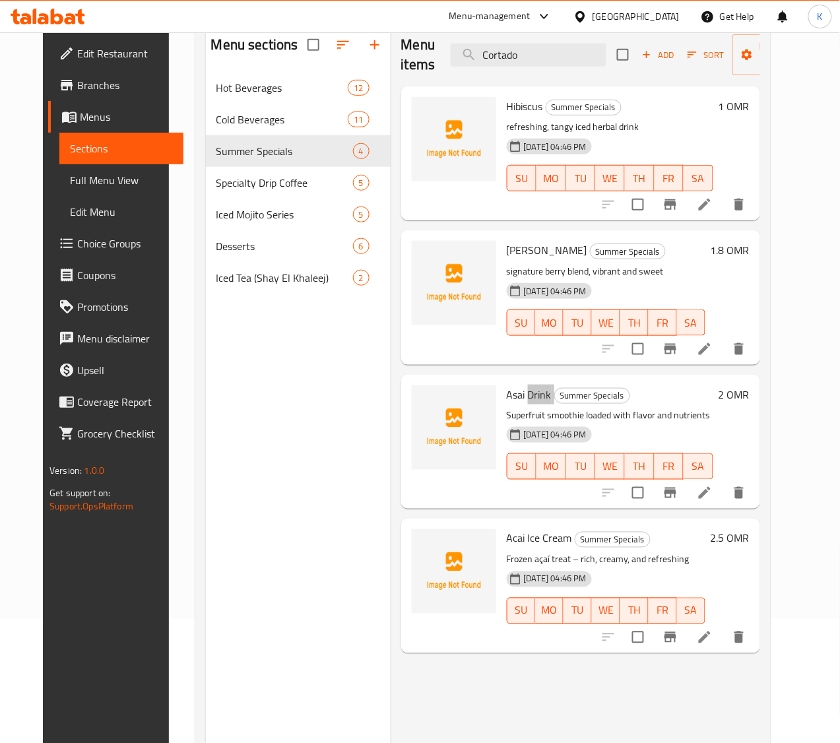
scroll to position [185, 0]
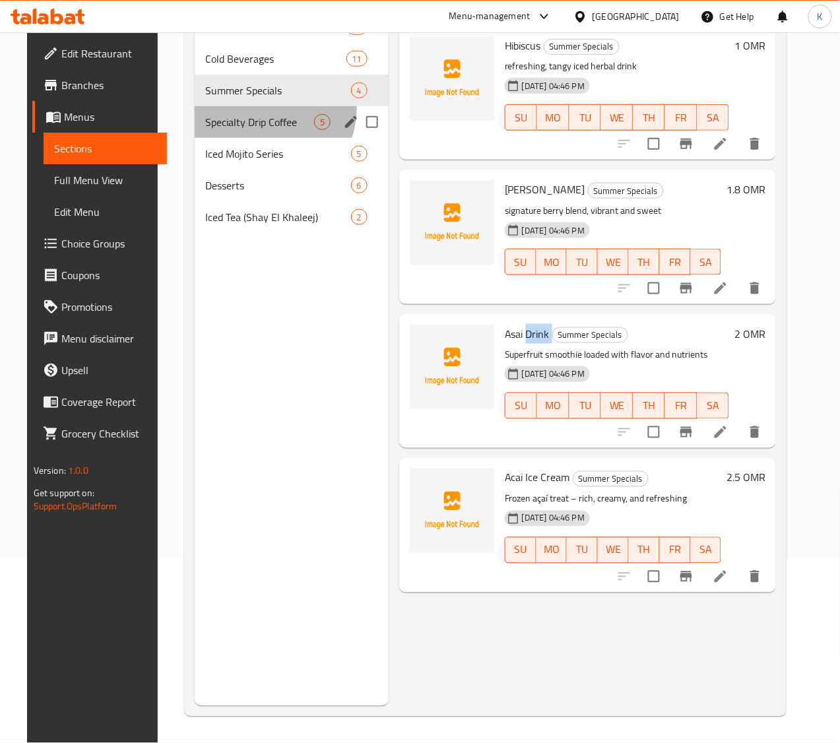
click at [247, 127] on div "Specialty Drip Coffee 5" at bounding box center [292, 122] width 194 height 32
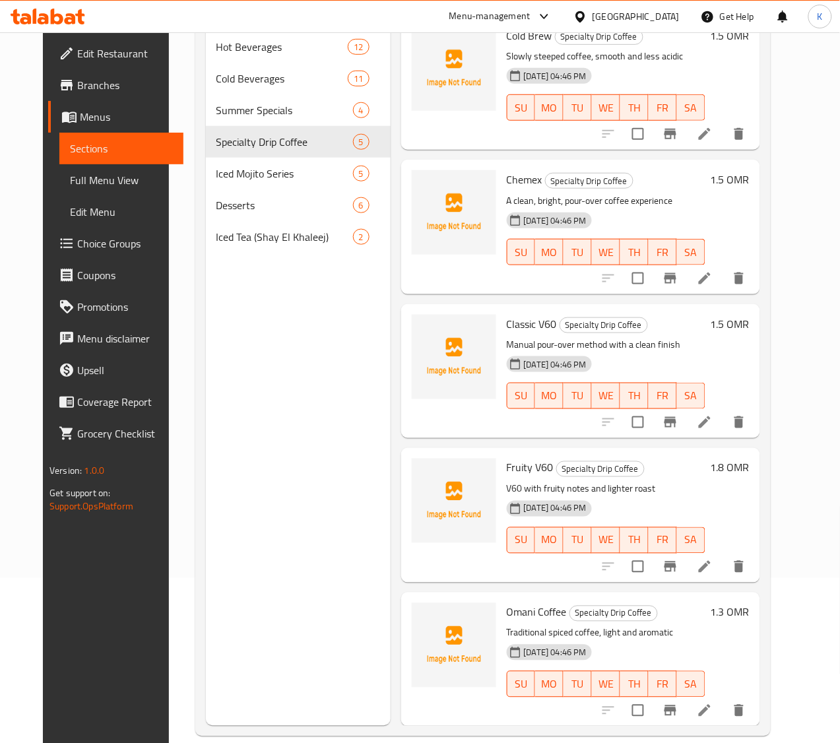
scroll to position [185, 0]
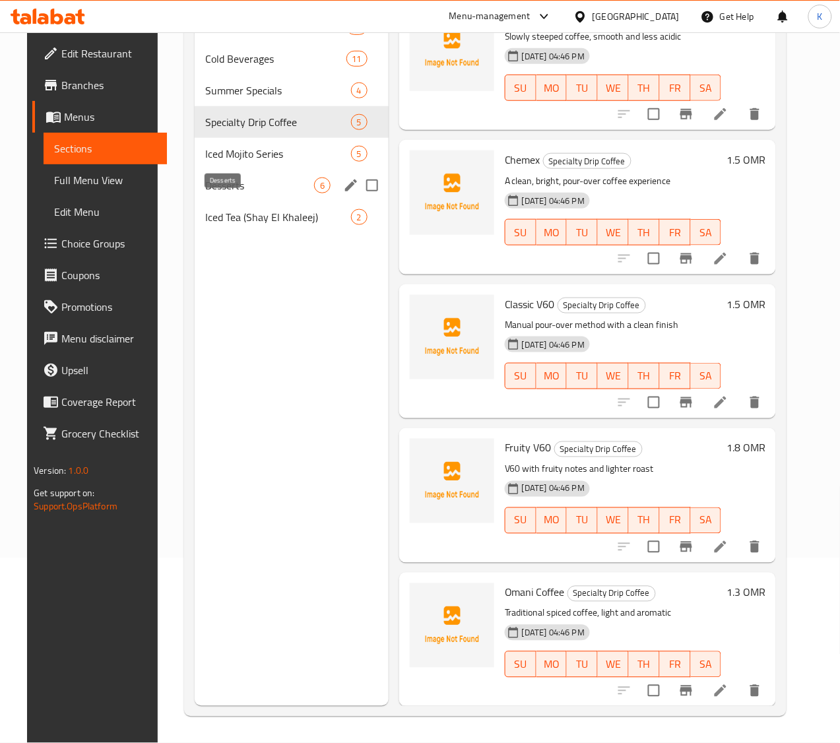
click at [228, 193] on span "Desserts" at bounding box center [259, 185] width 109 height 16
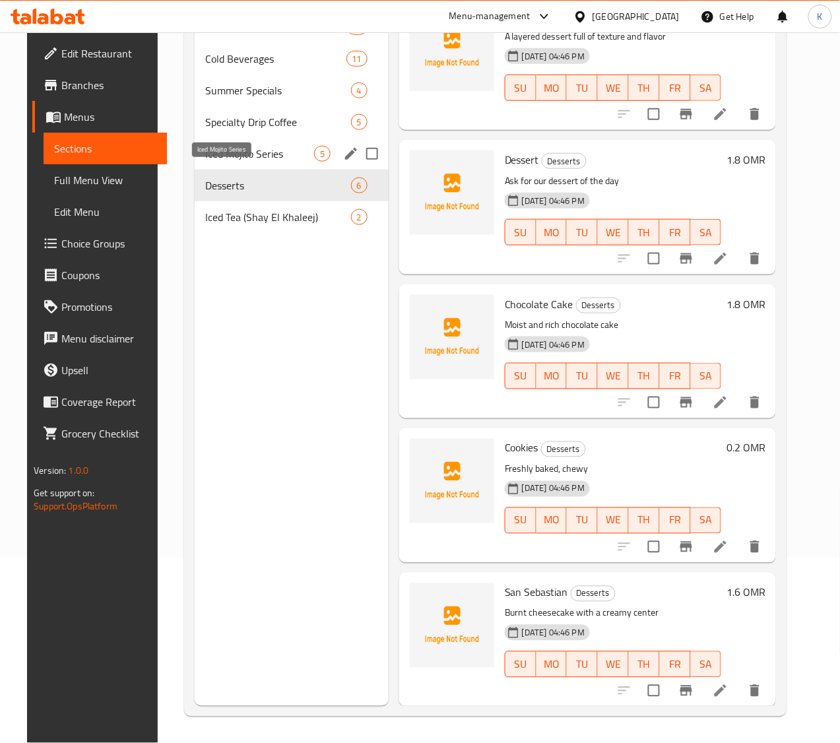
click at [234, 162] on span "Iced Mojito Series" at bounding box center [259, 154] width 109 height 16
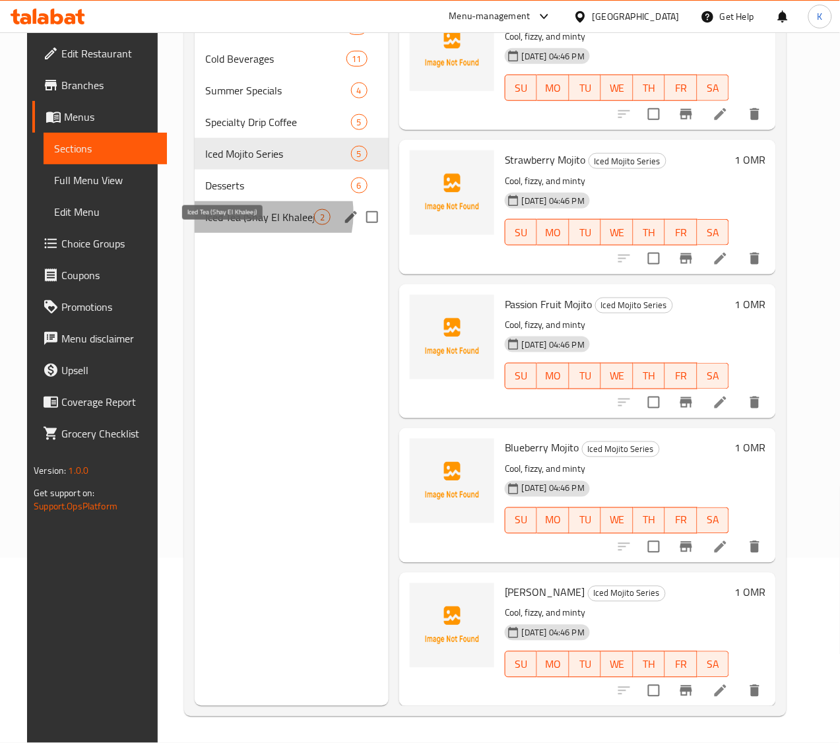
click at [233, 225] on span "Iced Tea (Shay El Khaleej)" at bounding box center [259, 217] width 109 height 16
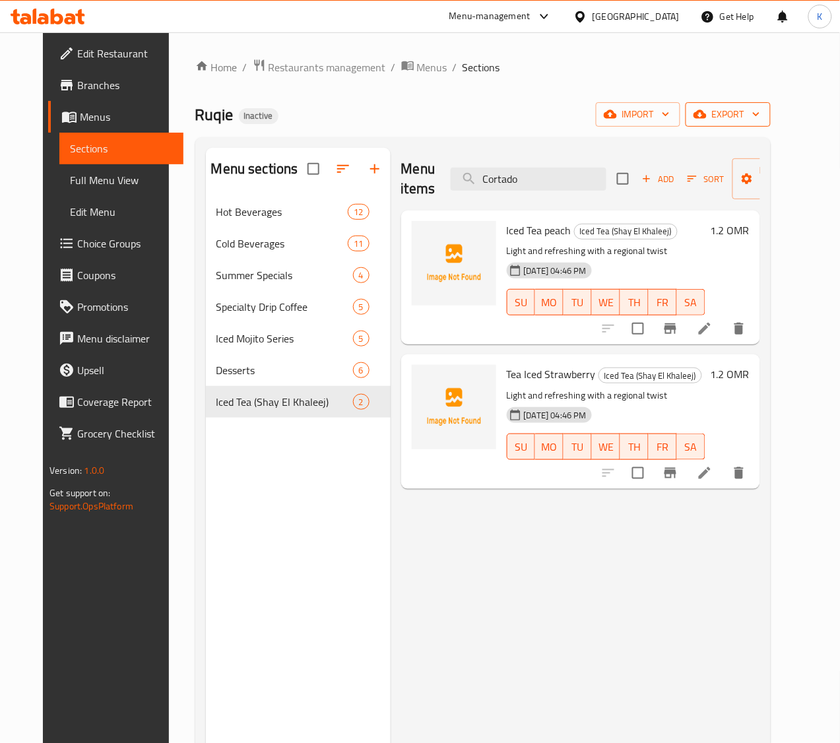
click at [759, 102] on button "export" at bounding box center [728, 114] width 85 height 24
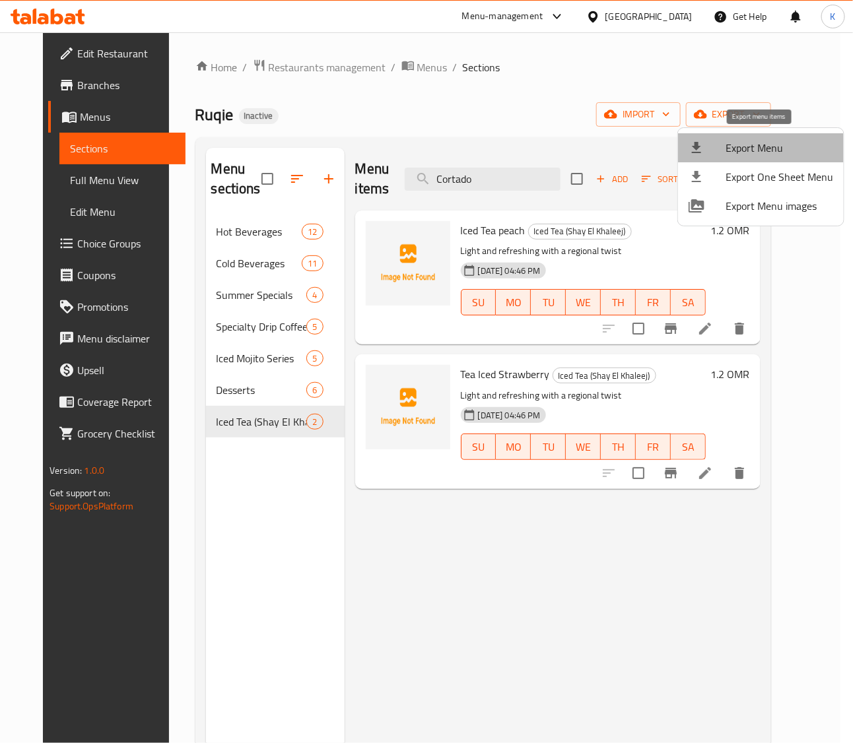
click at [760, 152] on span "Export Menu" at bounding box center [779, 148] width 108 height 16
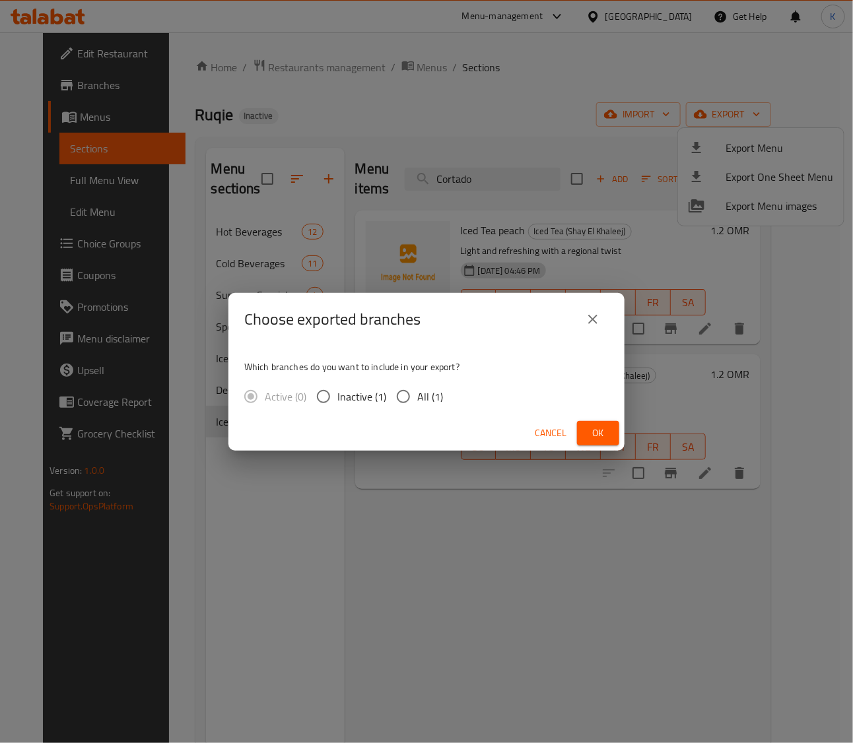
click at [432, 397] on span "All (1)" at bounding box center [430, 397] width 26 height 16
click at [417, 397] on input "All (1)" at bounding box center [403, 397] width 28 height 28
radio input "true"
click at [593, 429] on span "Ok" at bounding box center [597, 433] width 21 height 16
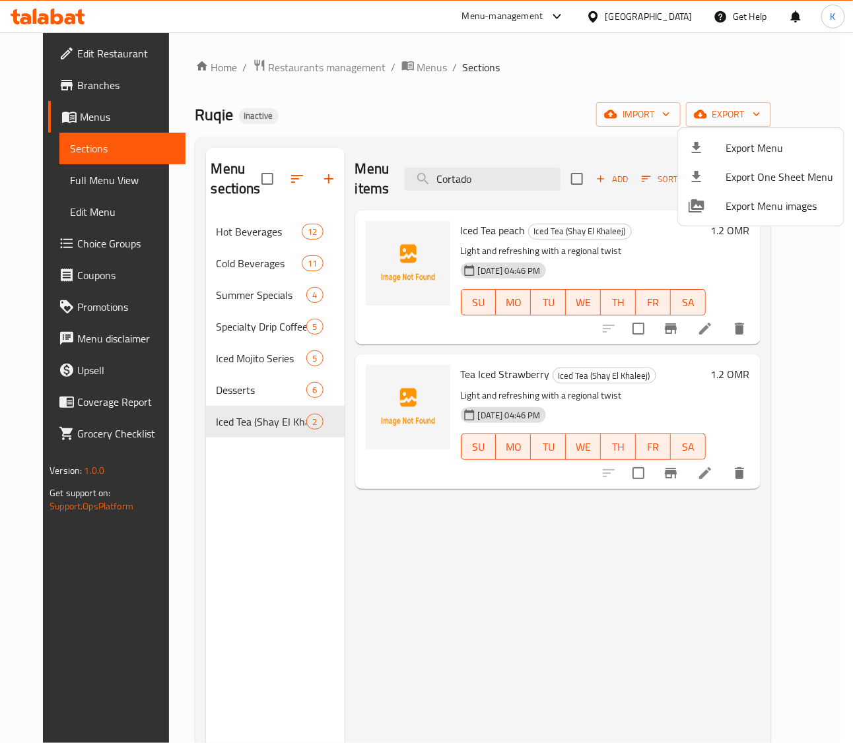
click at [684, 12] on div at bounding box center [426, 371] width 853 height 743
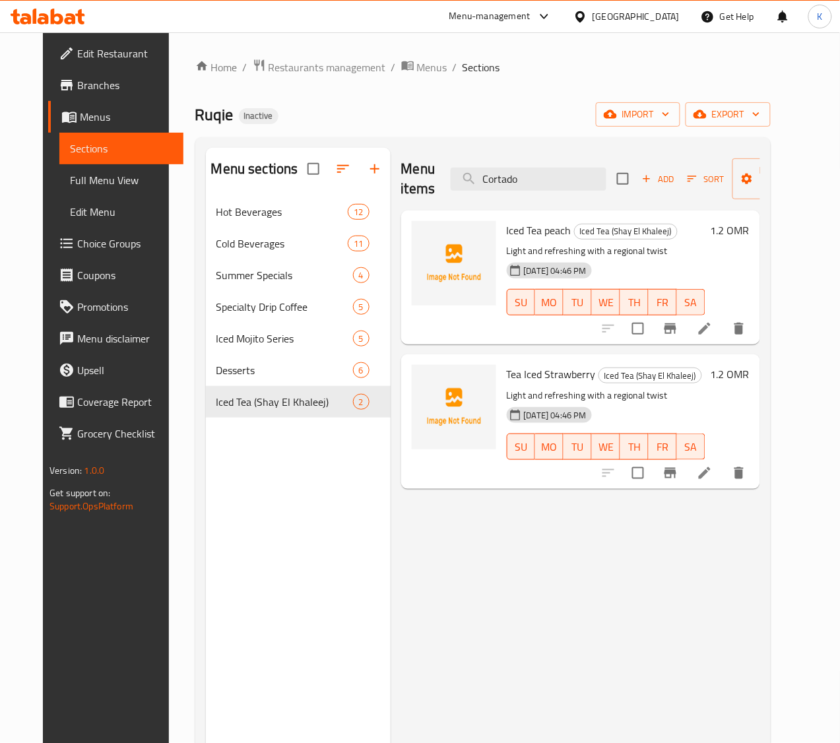
click at [677, 13] on div "Oman" at bounding box center [636, 16] width 87 height 15
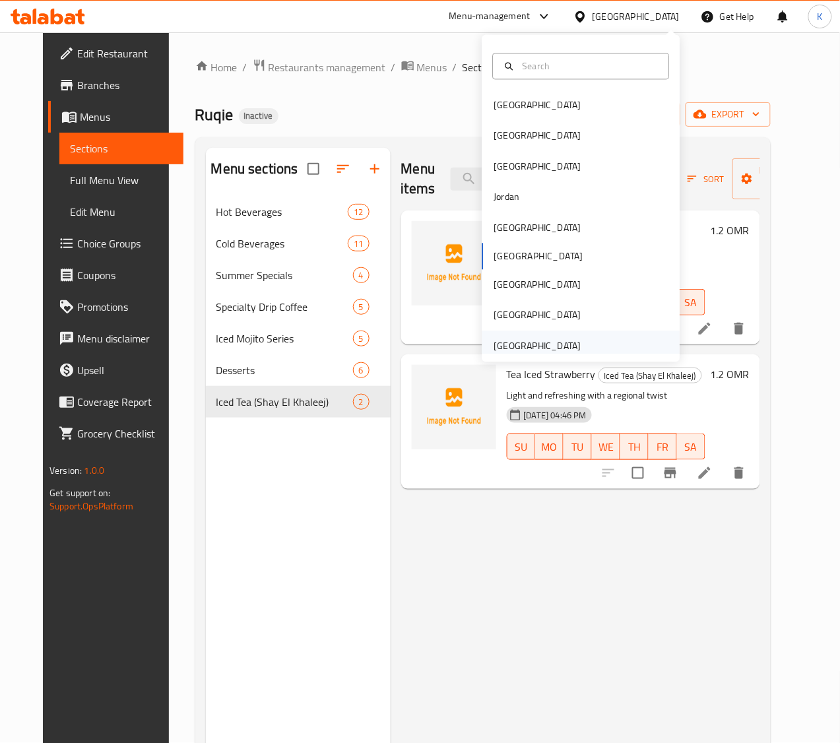
click at [506, 344] on div "[GEOGRAPHIC_DATA]" at bounding box center [537, 346] width 87 height 15
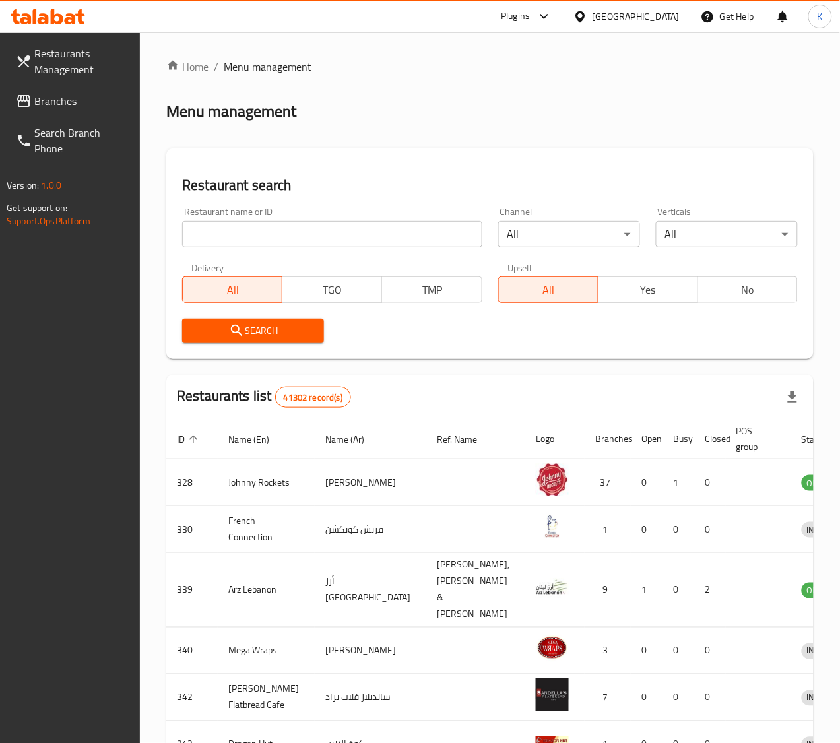
click at [75, 93] on span "Branches" at bounding box center [82, 101] width 96 height 16
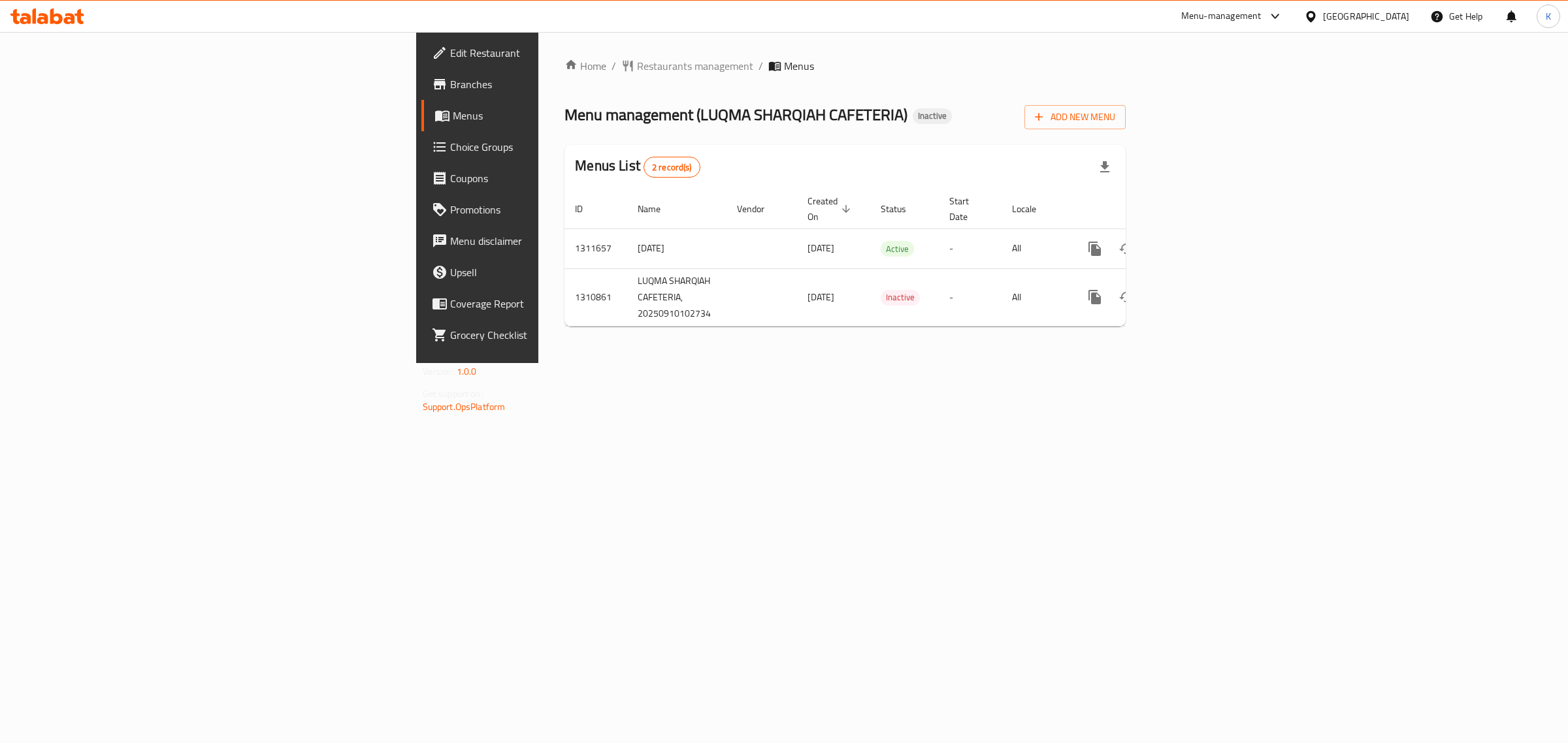
click at [1151, 363] on div "Home / Restaurants management / Menus Menu management ( LUQMA SHARQIAH CAFETERI…" at bounding box center [845, 197] width 614 height 331
click at [1195, 242] on icon "enhanced table" at bounding box center [1189, 248] width 12 height 12
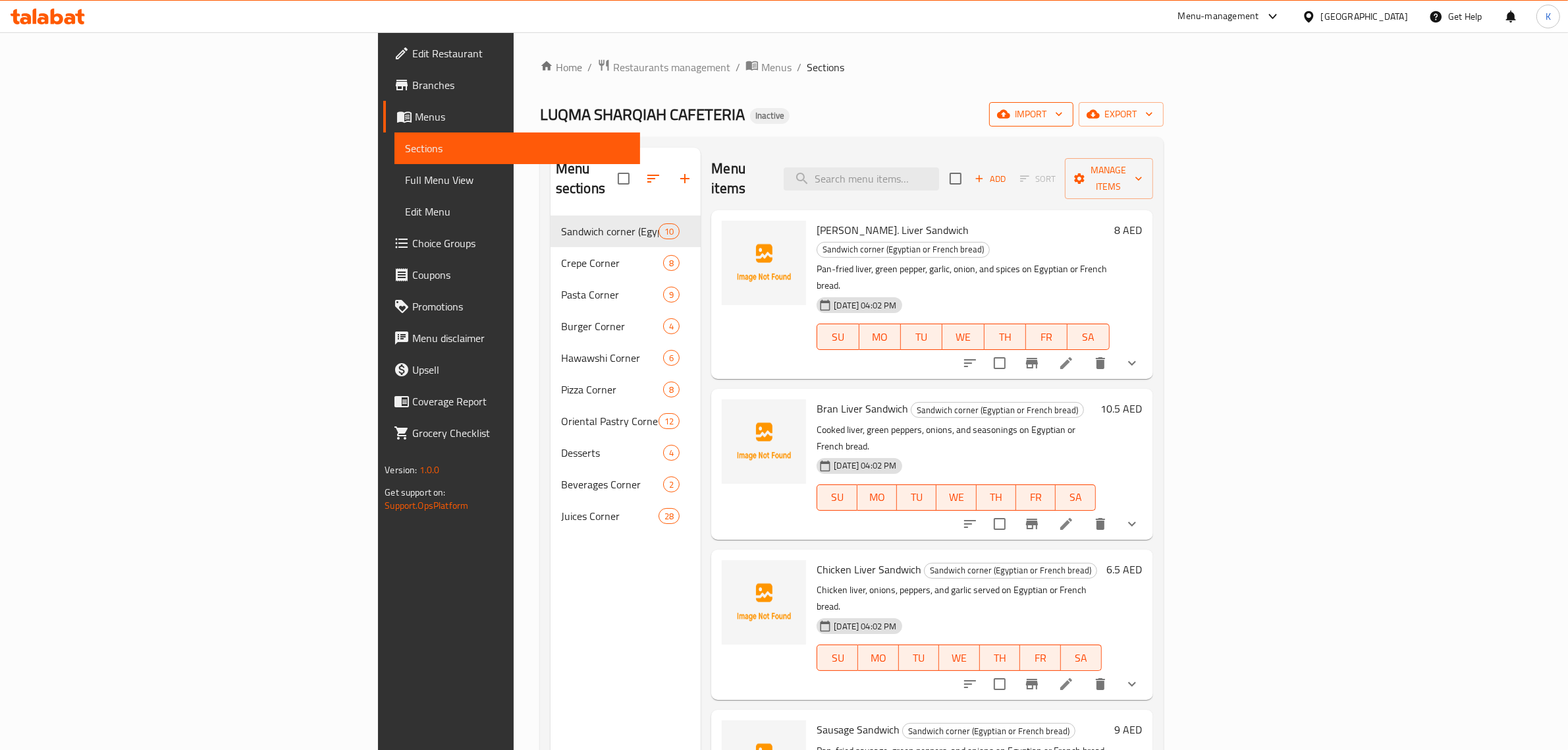
click at [1074, 104] on button "import" at bounding box center [1031, 114] width 84 height 24
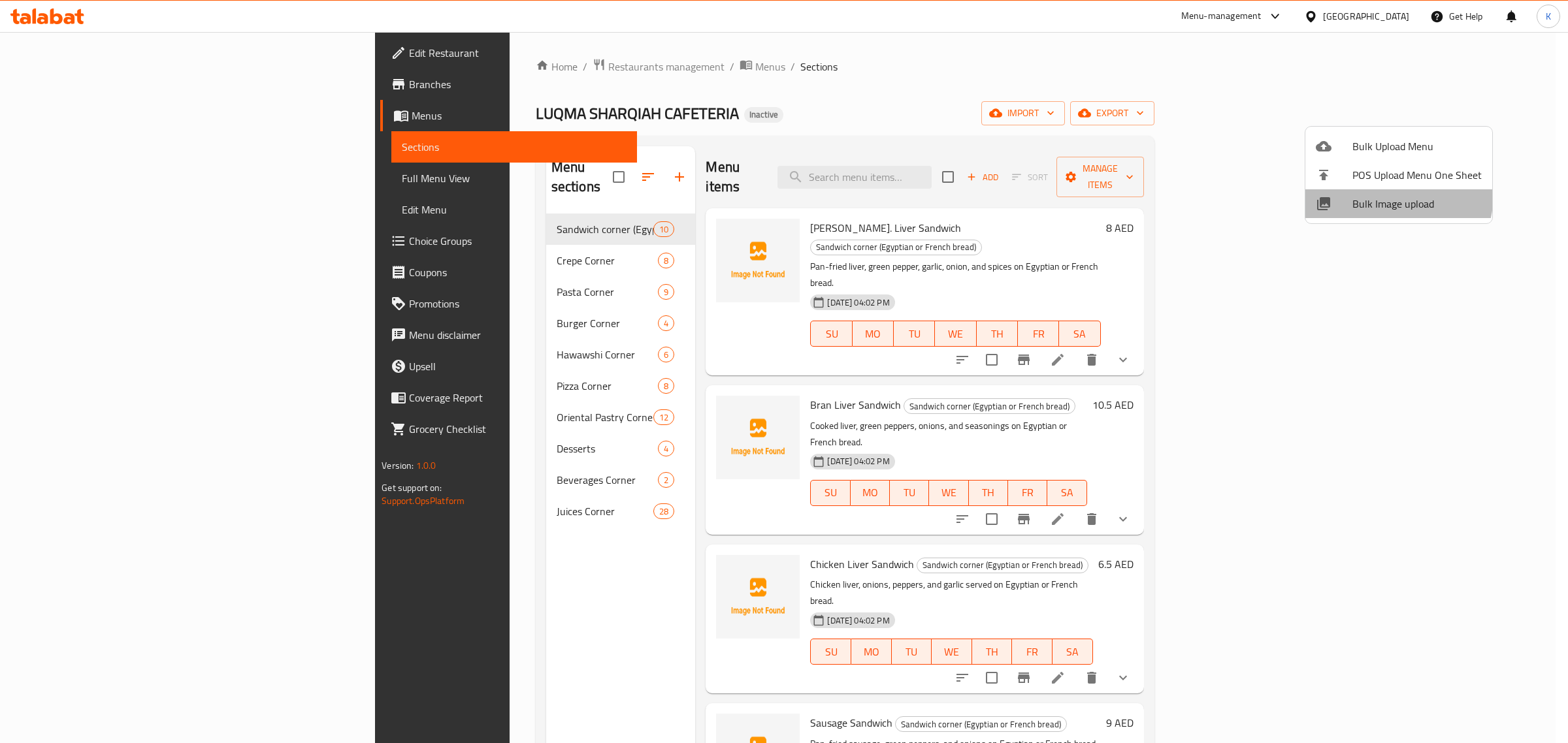
click at [1370, 193] on li "Bulk Image upload" at bounding box center [1398, 203] width 187 height 29
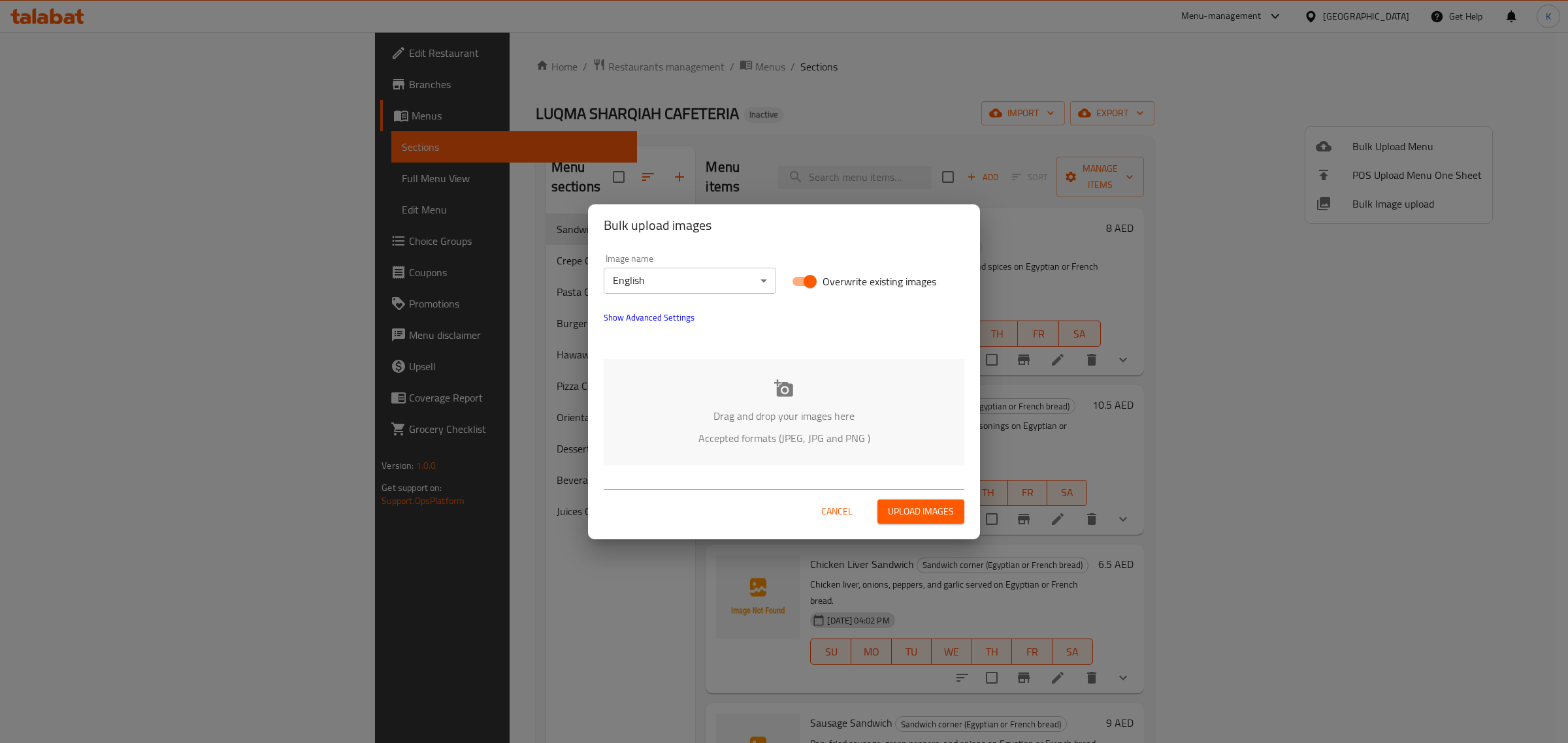
click at [804, 397] on div "Drag and drop your images here Accepted formats (JPEG, JPG and PNG )" at bounding box center [784, 413] width 360 height 107
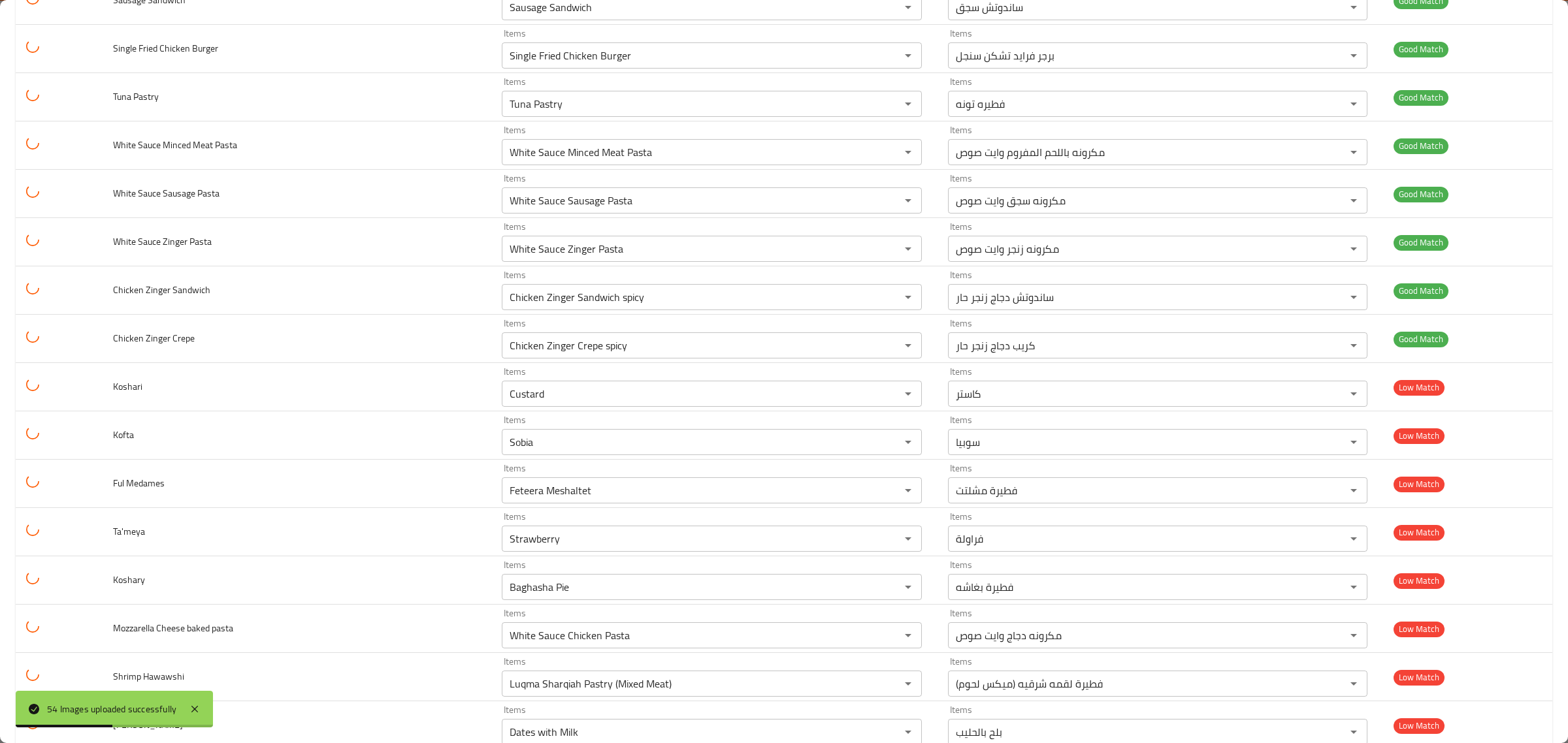
scroll to position [2098, 0]
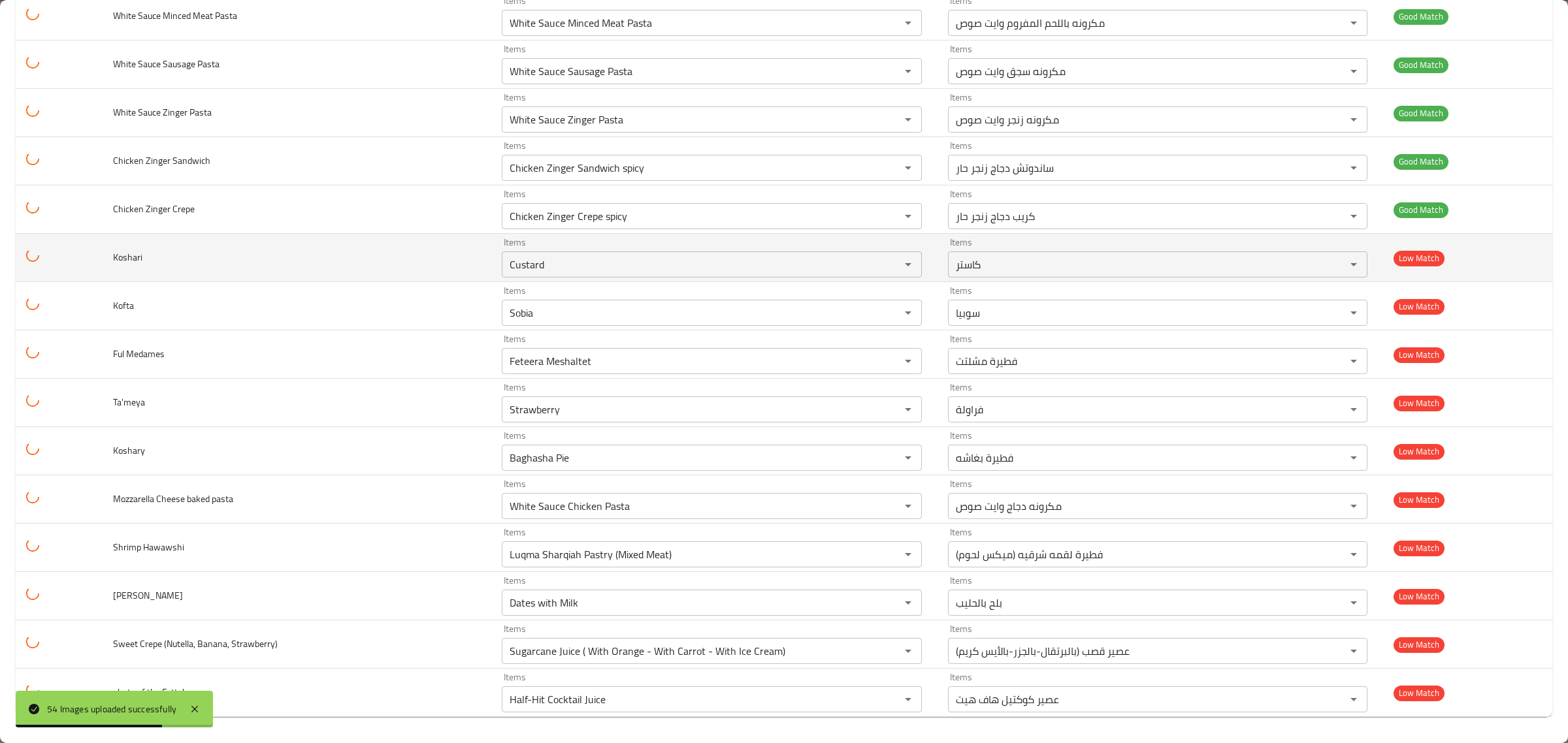
click at [118, 260] on span "Koshari" at bounding box center [128, 256] width 30 height 17
copy span "Koshari"
click at [506, 268] on input "Custard" at bounding box center [692, 264] width 373 height 18
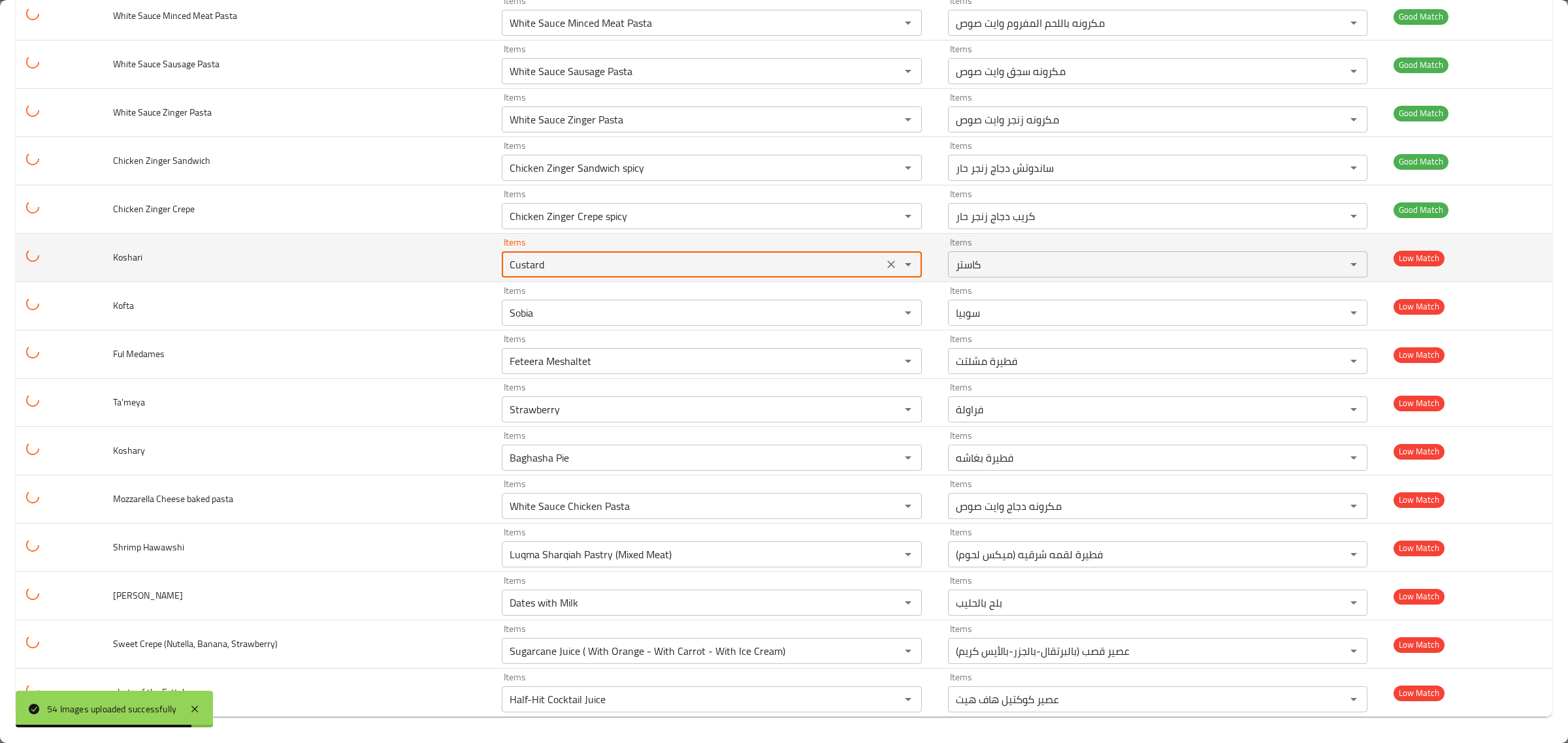
paste input "Koshari"
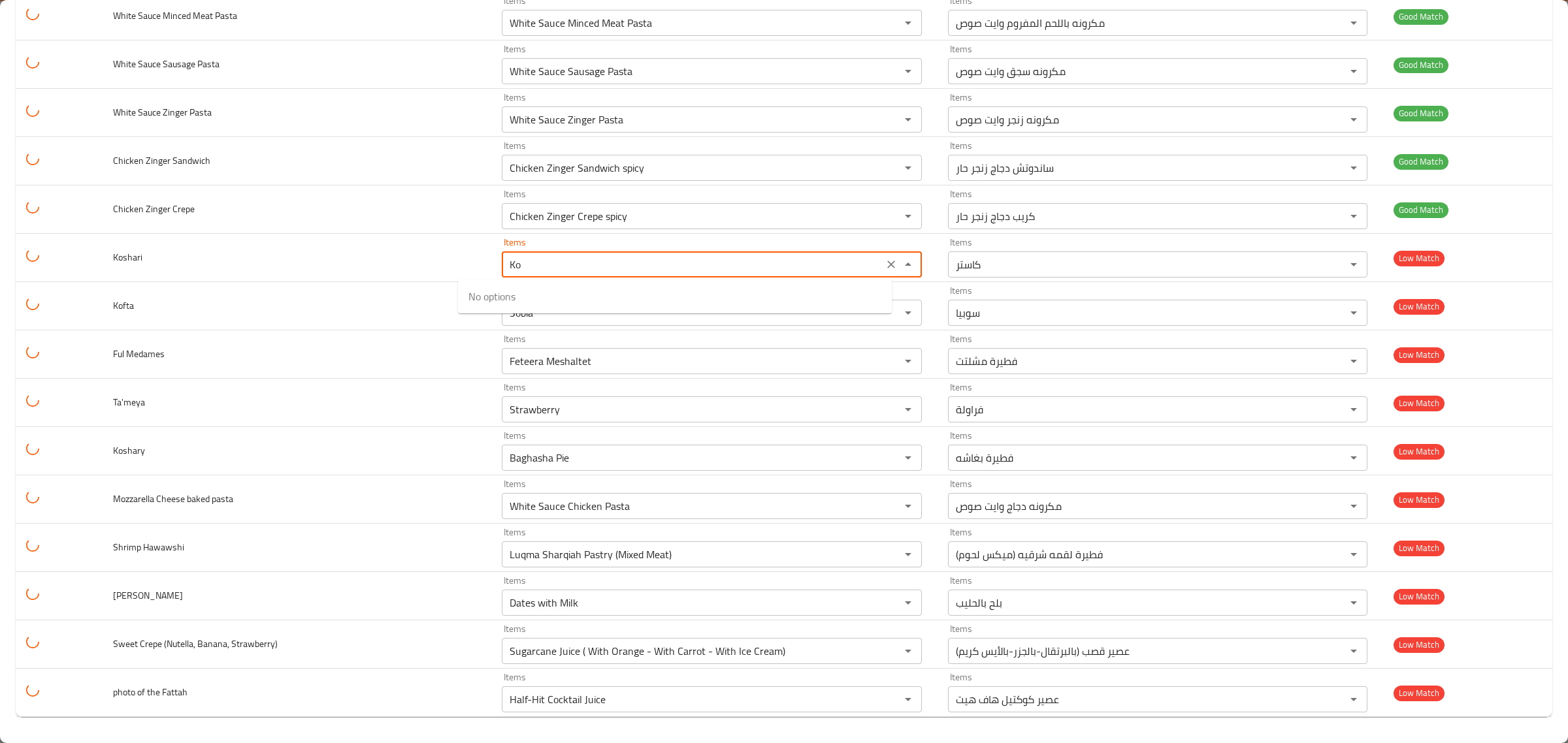
type input "K"
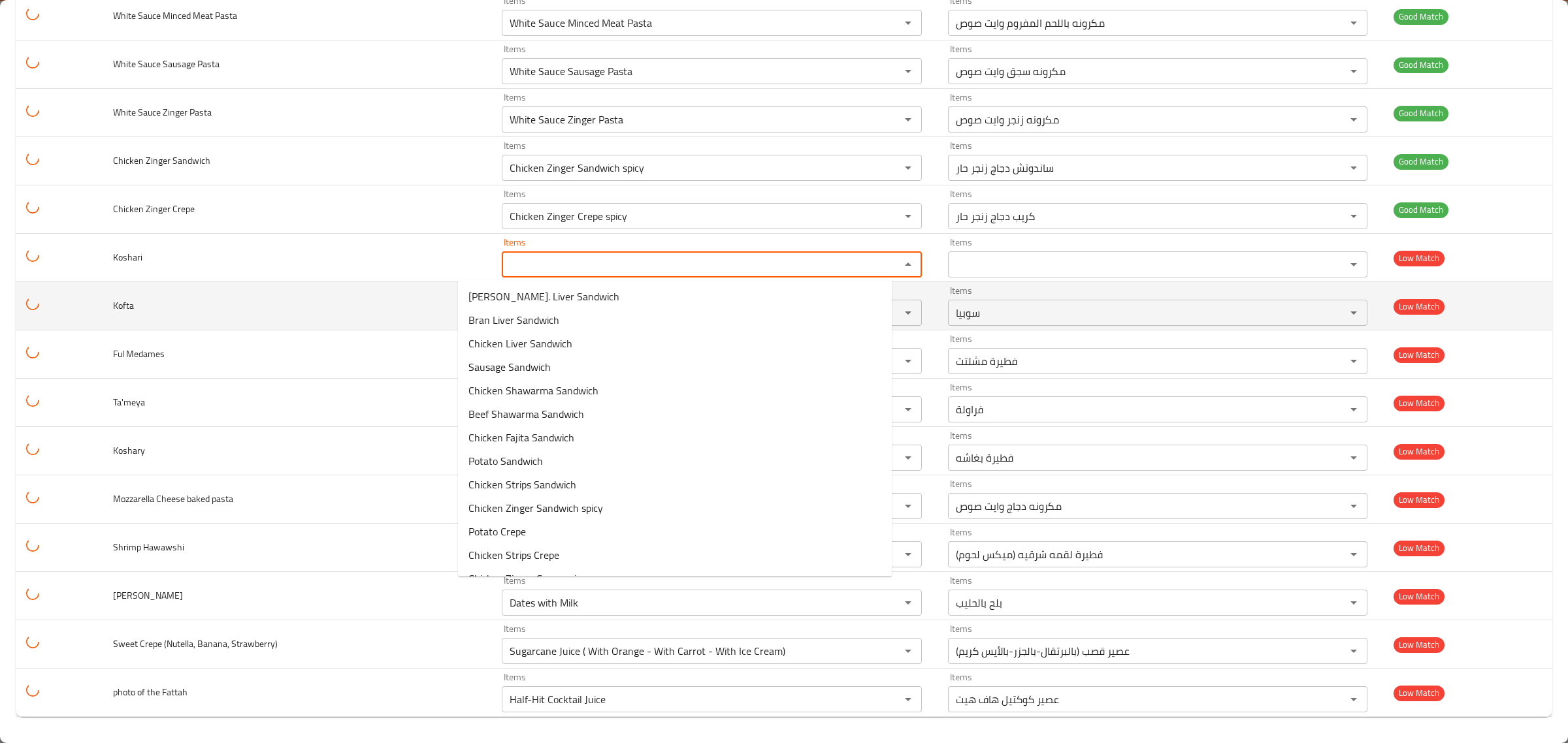
click at [263, 324] on td "Kofta" at bounding box center [297, 306] width 389 height 48
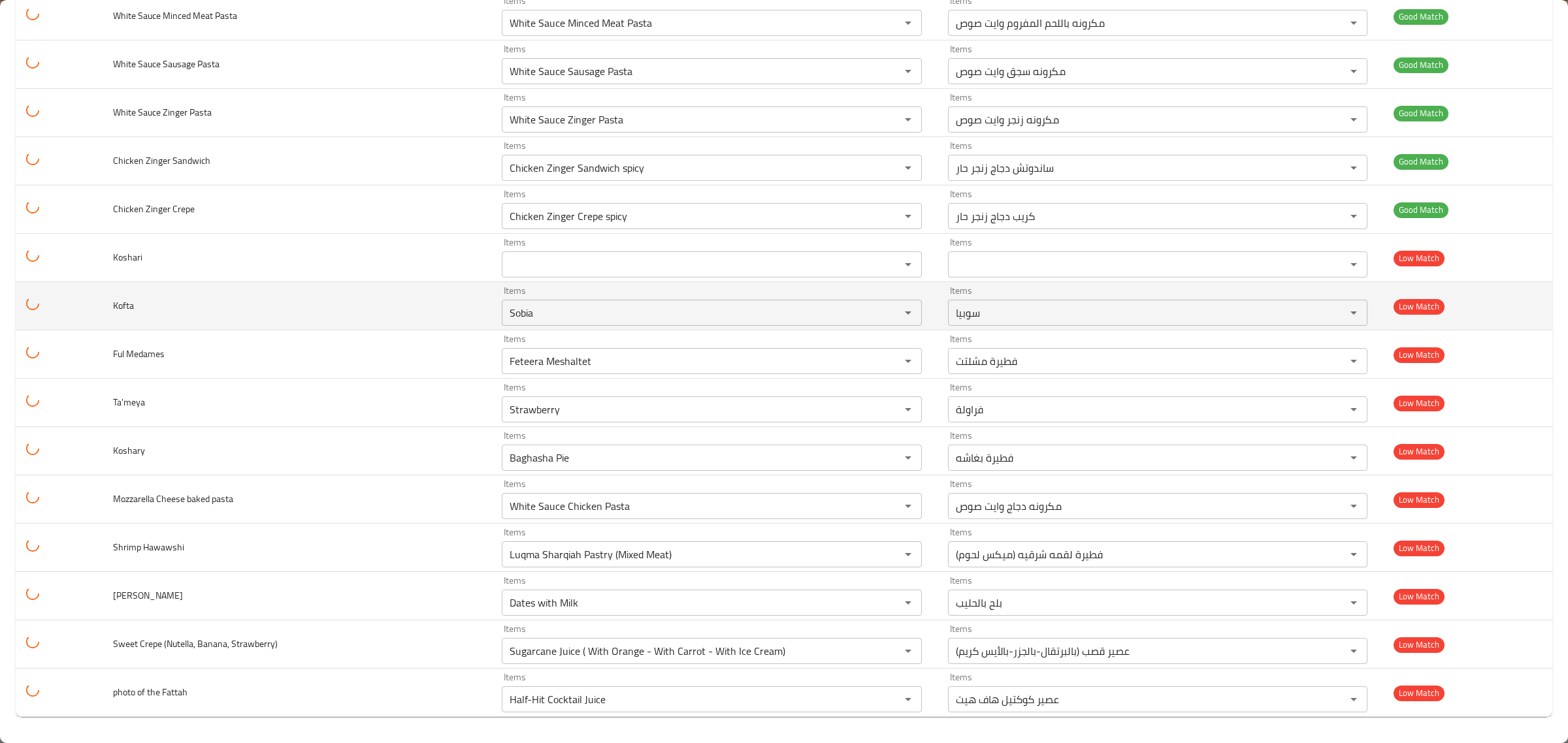
click at [134, 298] on span "Kofta" at bounding box center [123, 305] width 21 height 17
copy span "Kofta"
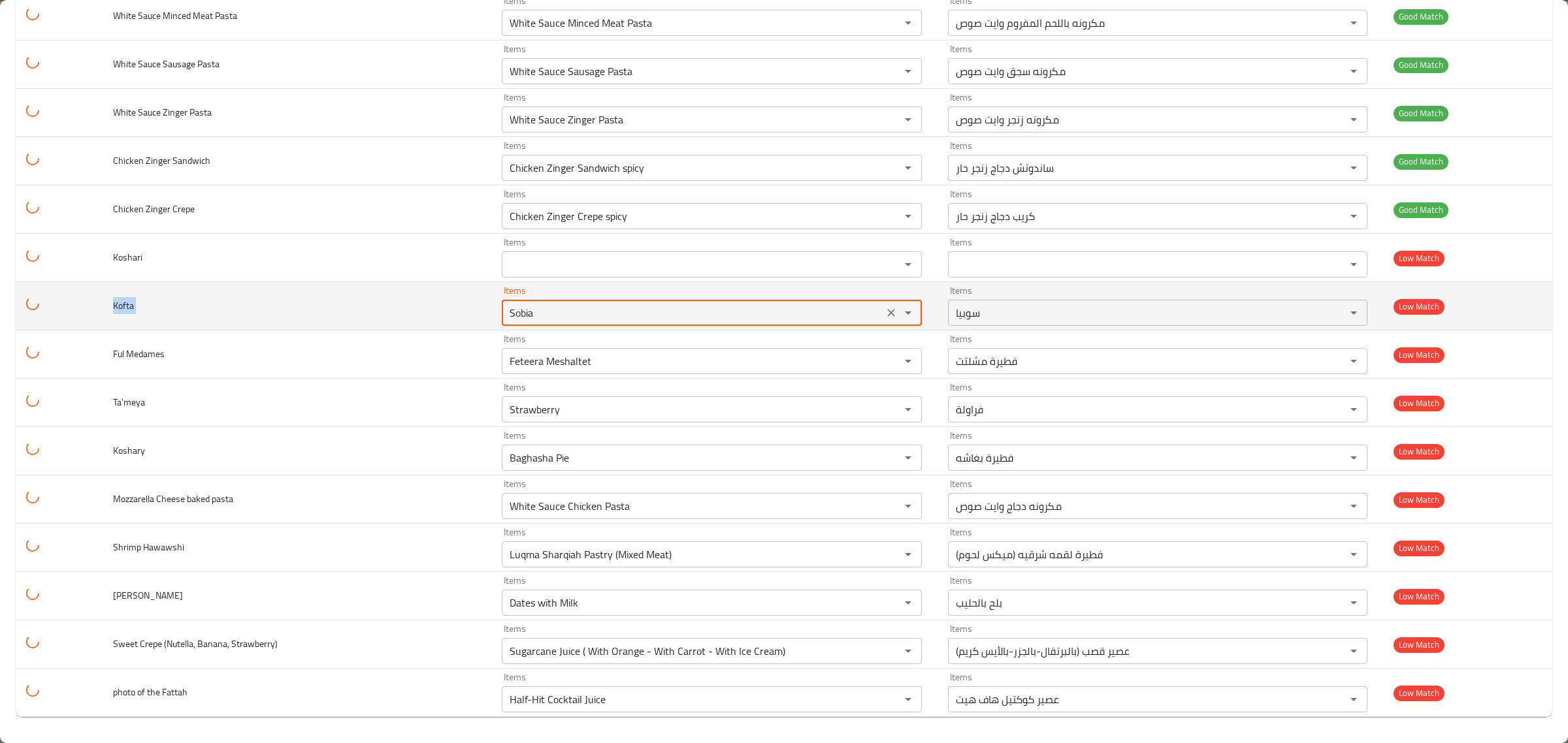
click at [506, 316] on input "Sobia" at bounding box center [692, 313] width 373 height 18
paste input "Kofta"
type input "Sobia"
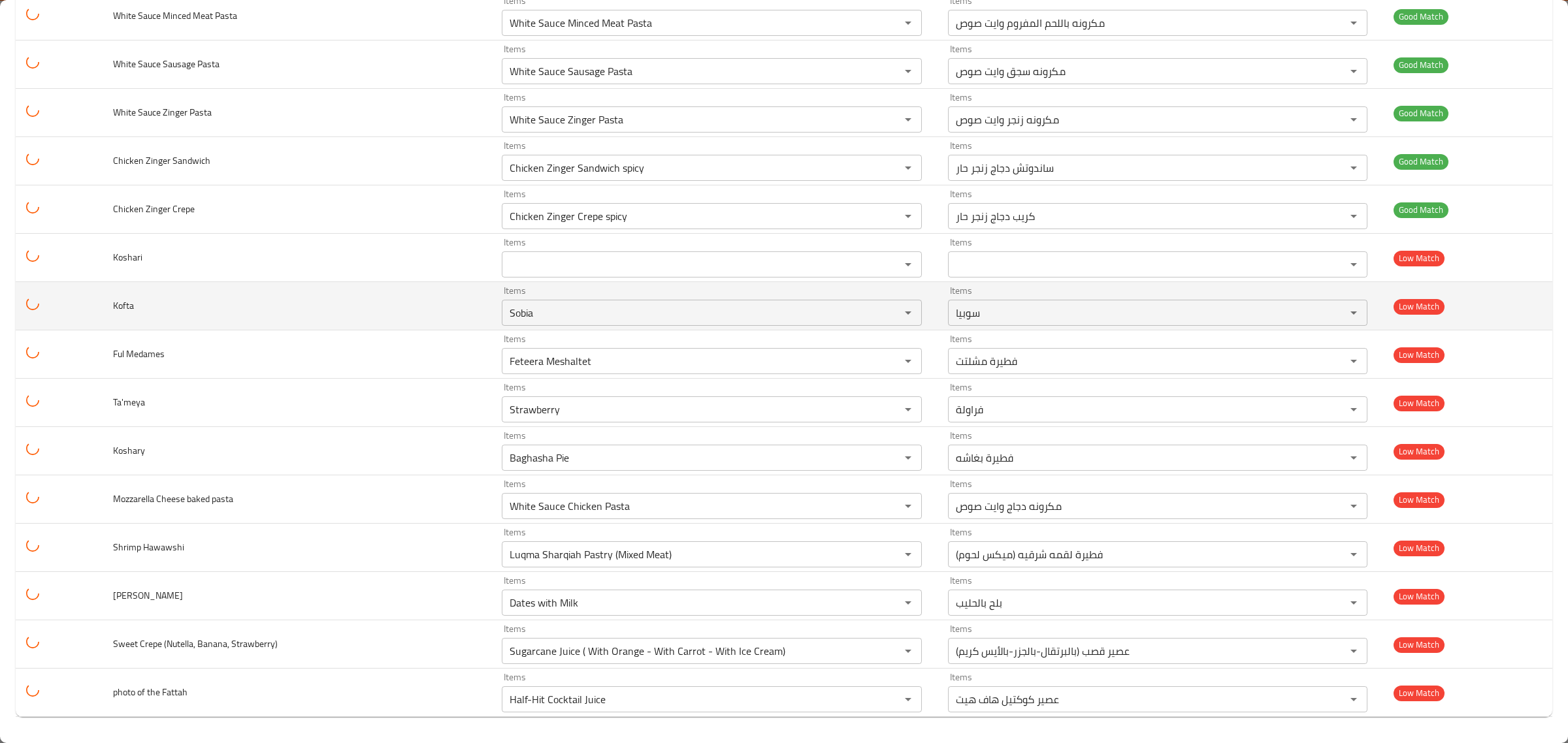
click at [400, 319] on td "Kofta" at bounding box center [297, 306] width 389 height 48
click at [884, 314] on icon "Clear" at bounding box center [890, 312] width 13 height 13
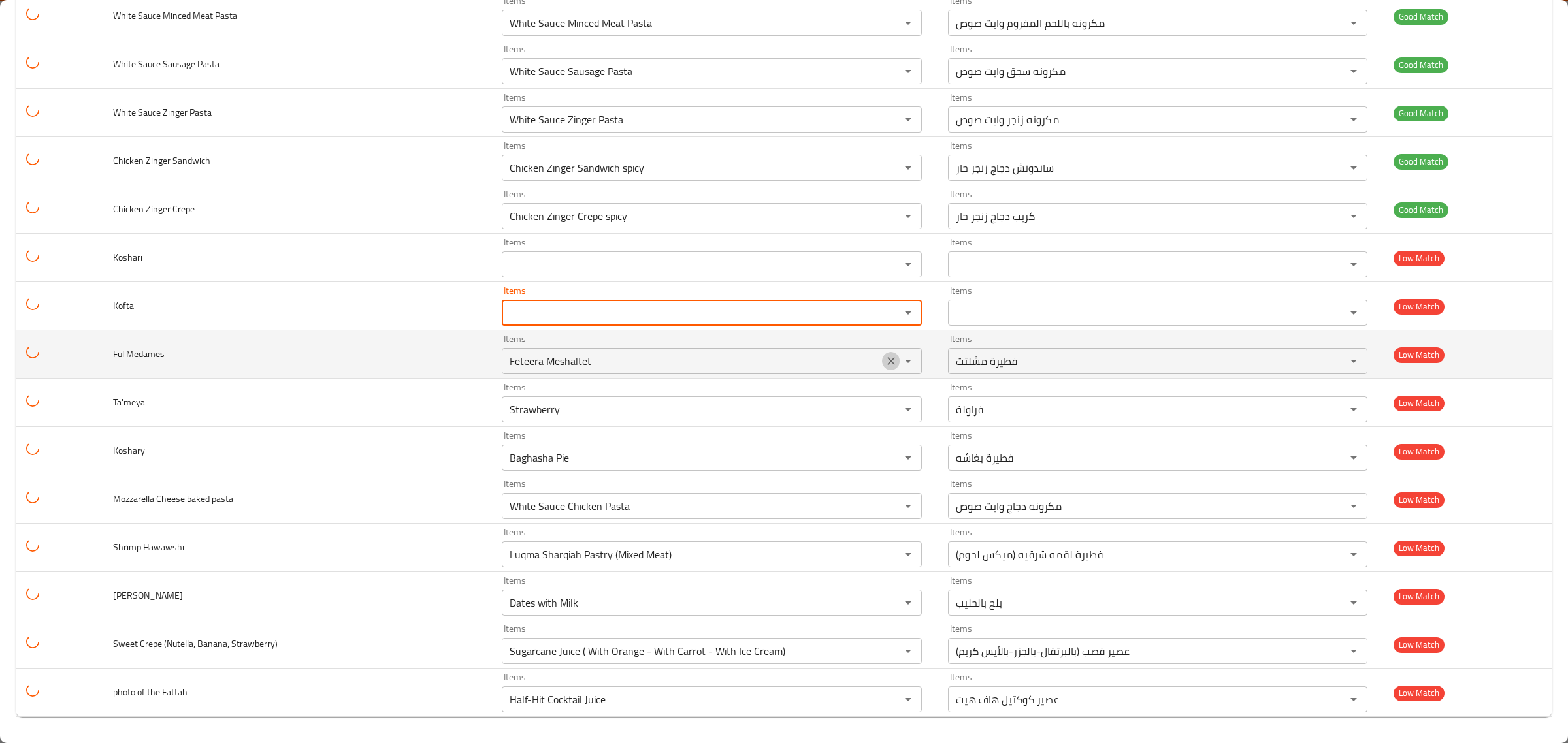
click at [884, 359] on icon "Clear" at bounding box center [890, 360] width 13 height 13
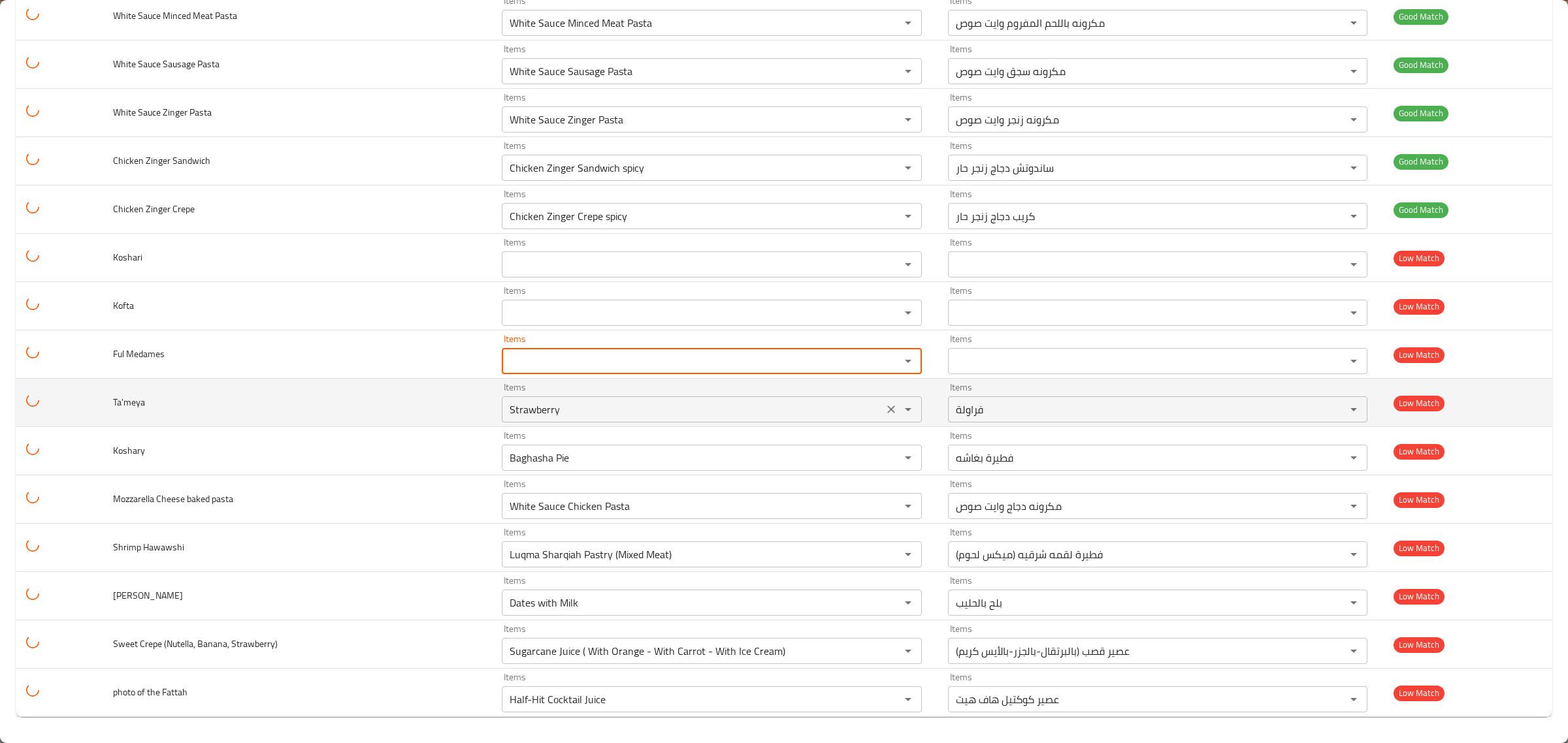
click at [884, 407] on icon "Clear" at bounding box center [890, 409] width 13 height 13
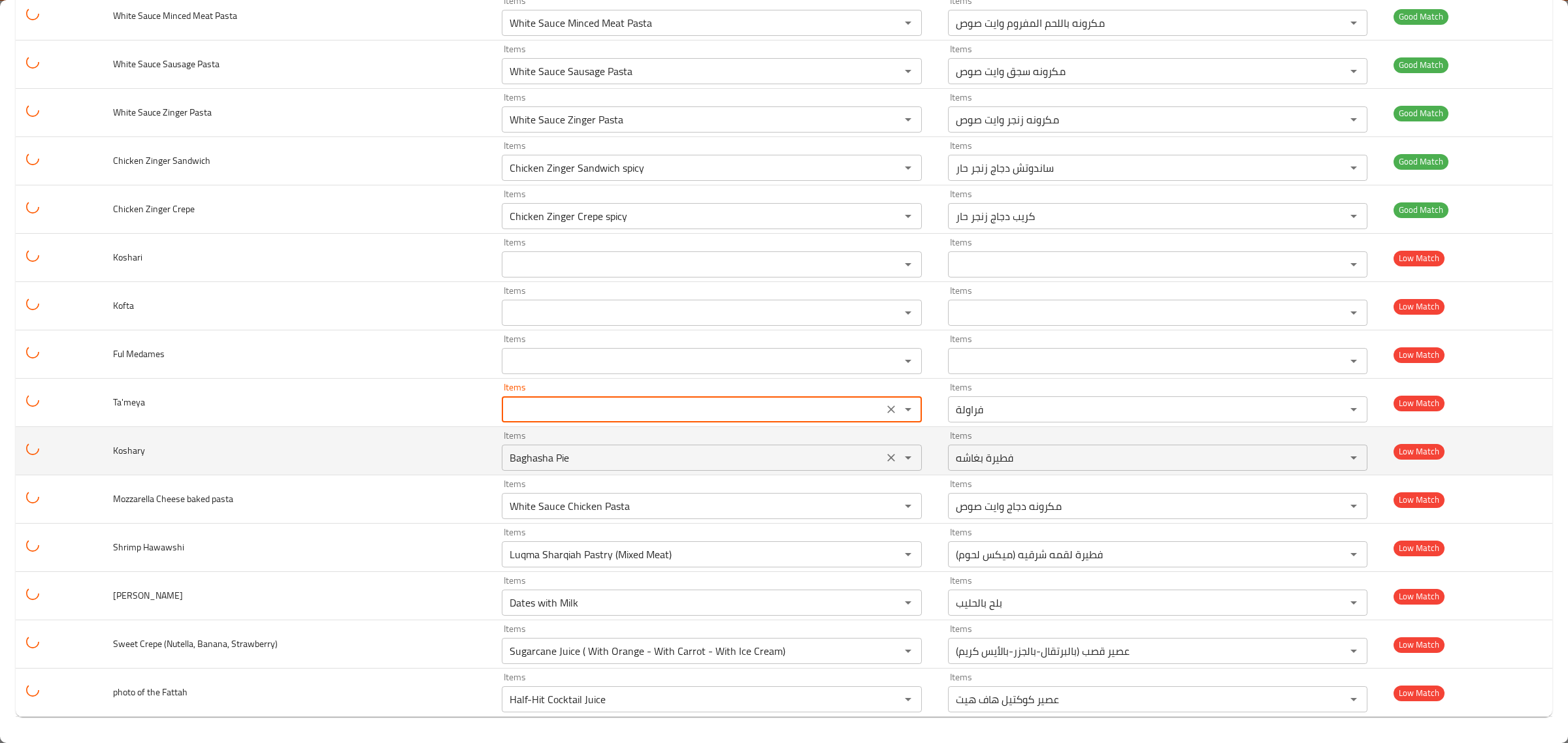
click at [884, 454] on icon "Clear" at bounding box center [890, 457] width 13 height 13
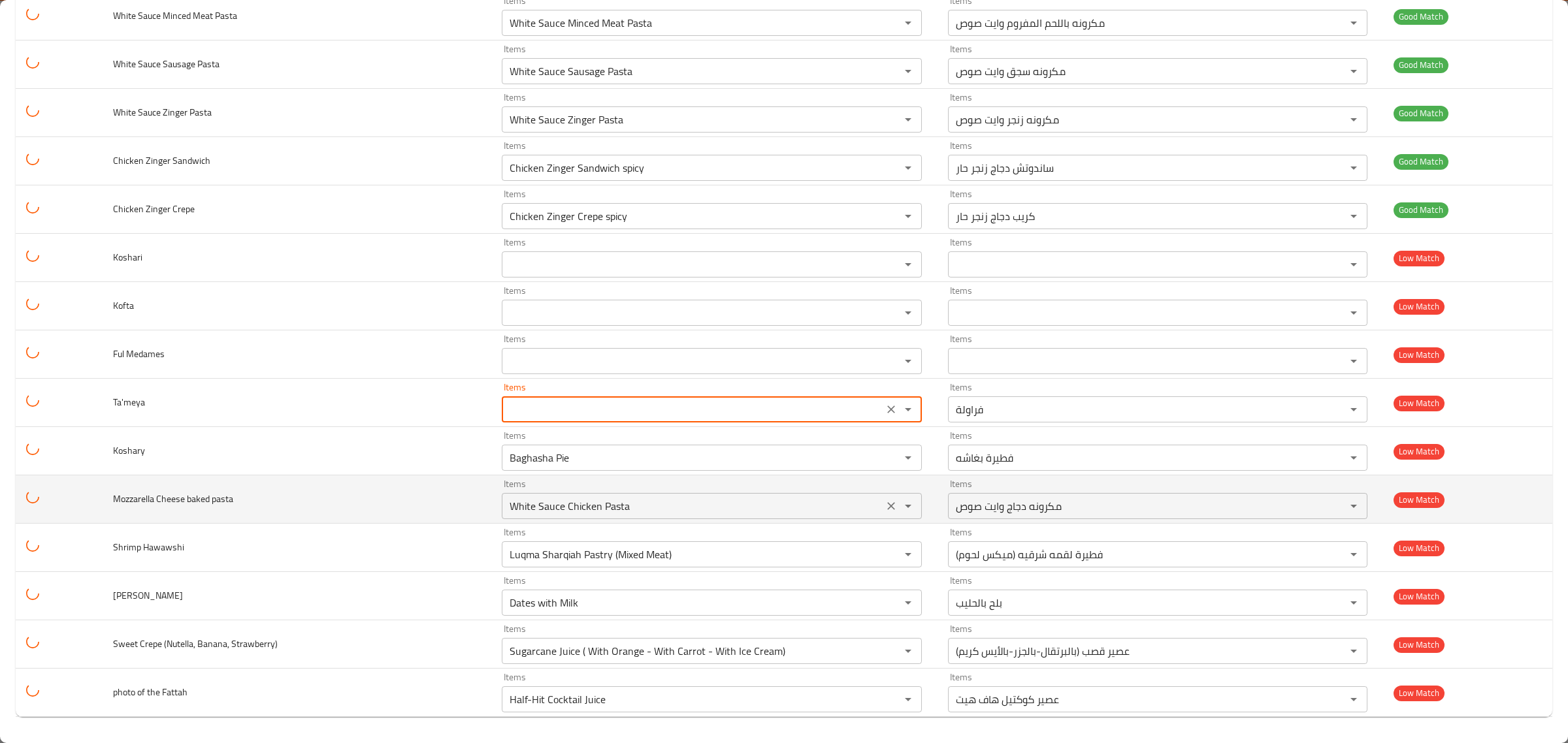
type input "Strawberry"
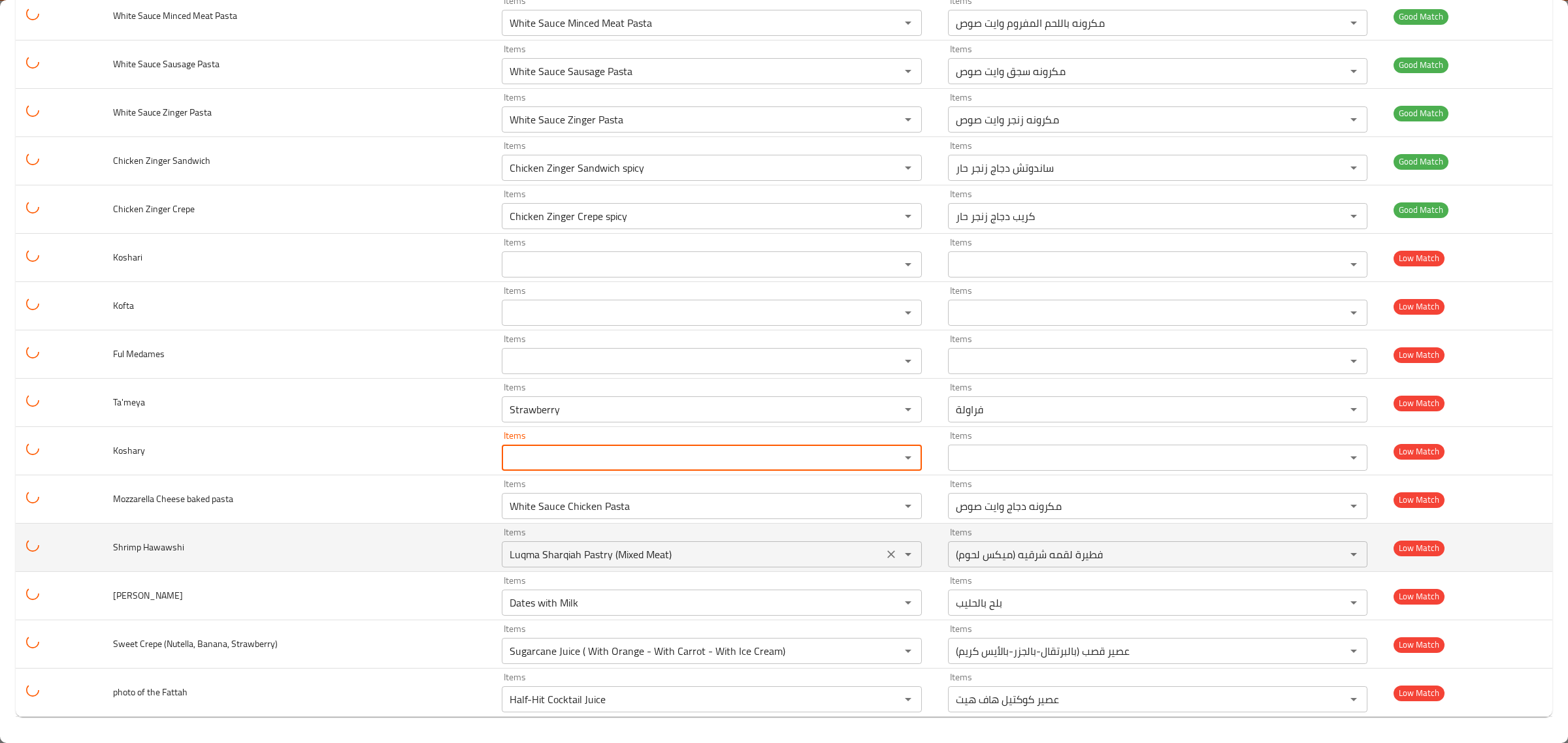
click at [884, 504] on icon "Clear" at bounding box center [890, 506] width 13 height 13
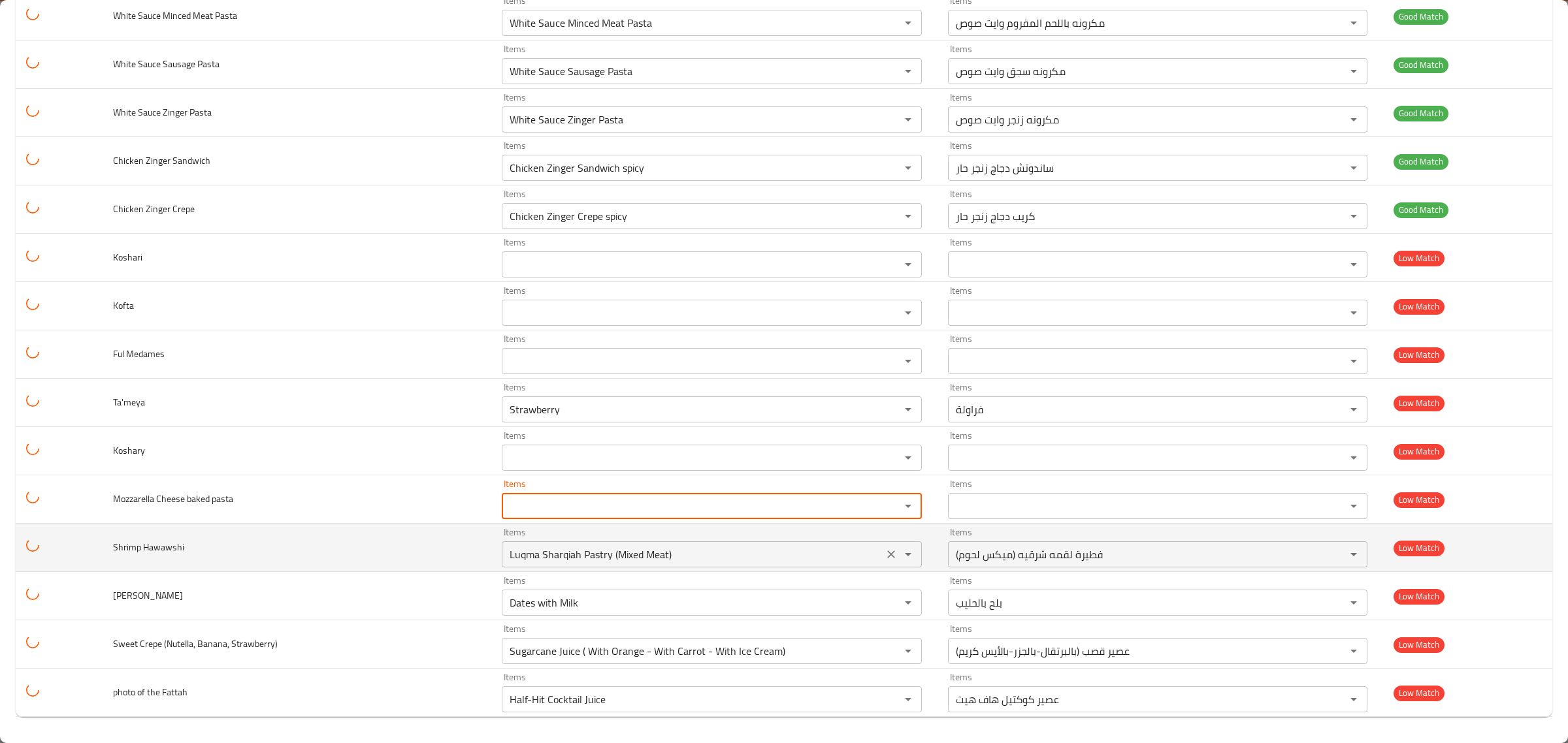
click at [899, 554] on button "Open" at bounding box center [908, 554] width 18 height 18
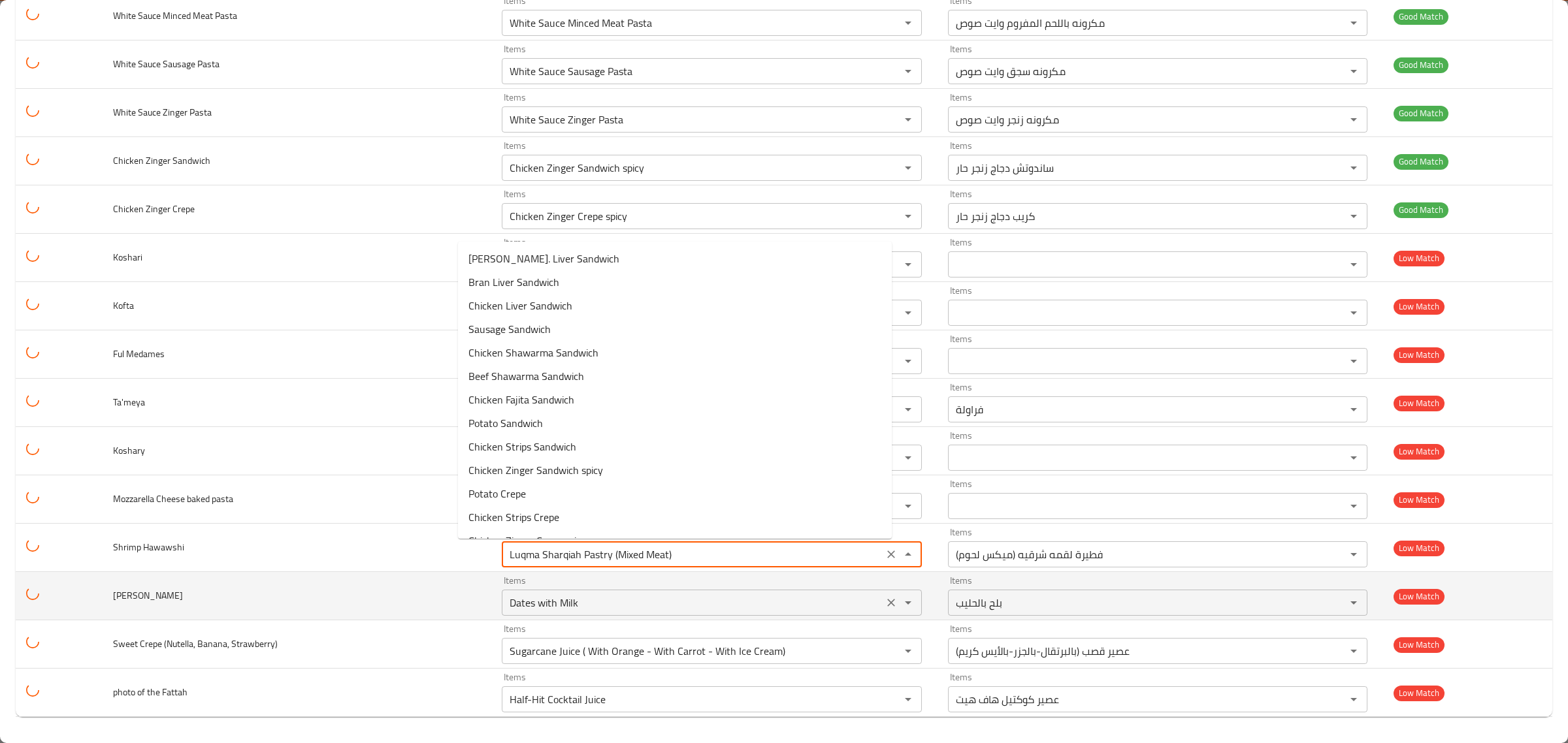
click at [806, 588] on div "Items Dates with Milk Items" at bounding box center [712, 596] width 420 height 40
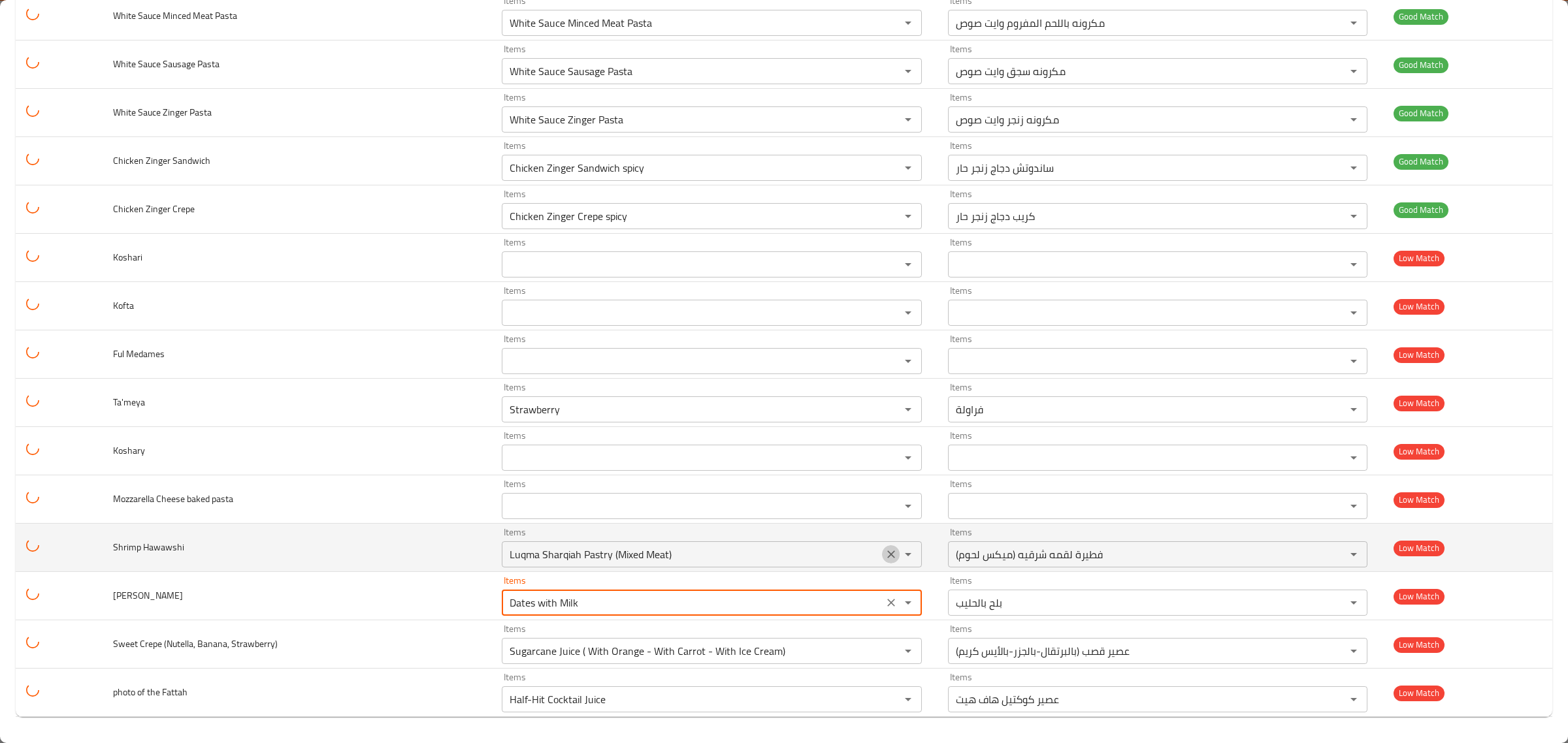
drag, startPoint x: 859, startPoint y: 554, endPoint x: 857, endPoint y: 567, distance: 13.2
click at [887, 554] on icon "Clear" at bounding box center [891, 554] width 8 height 8
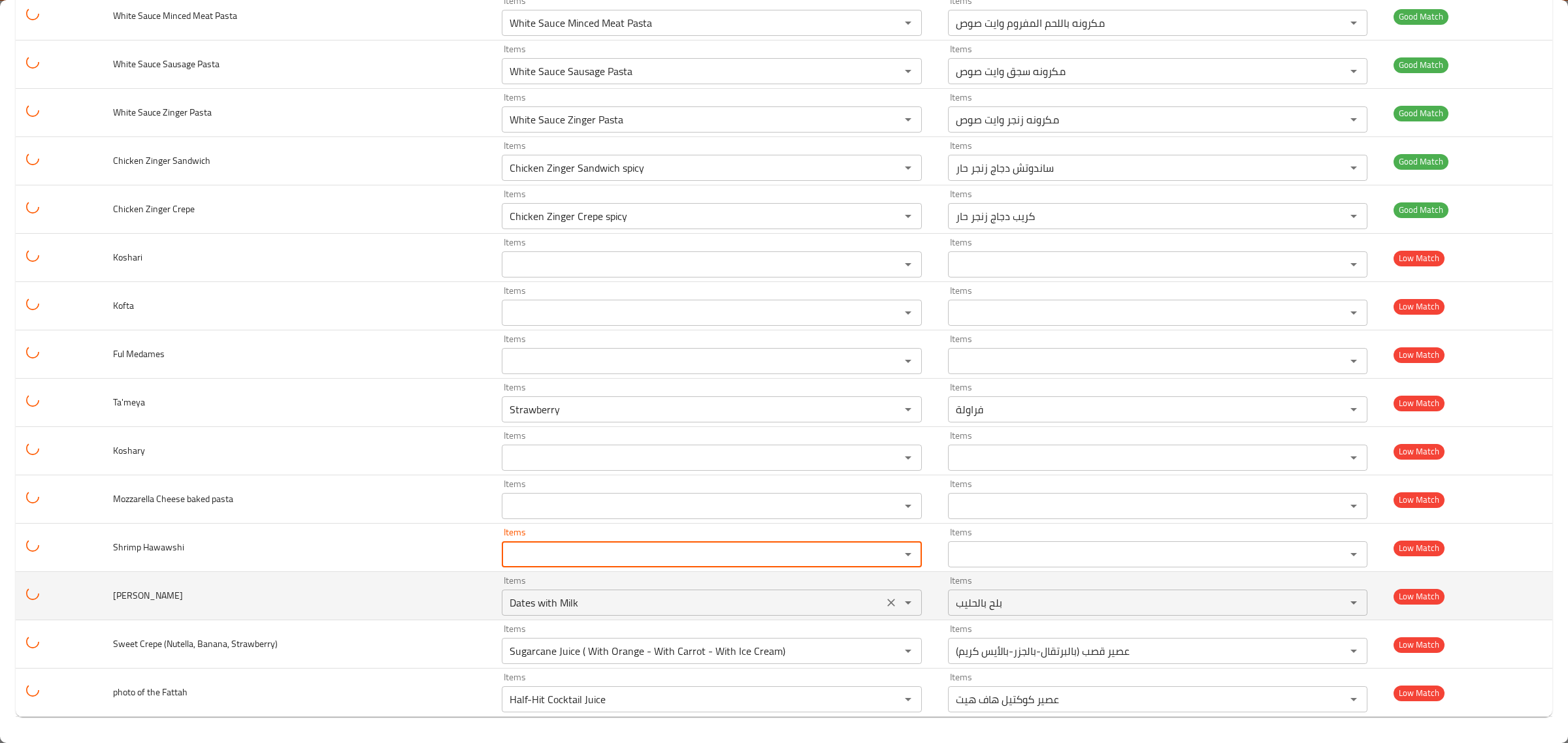
click at [850, 601] on div "Dates with Milk Items" at bounding box center [712, 603] width 420 height 26
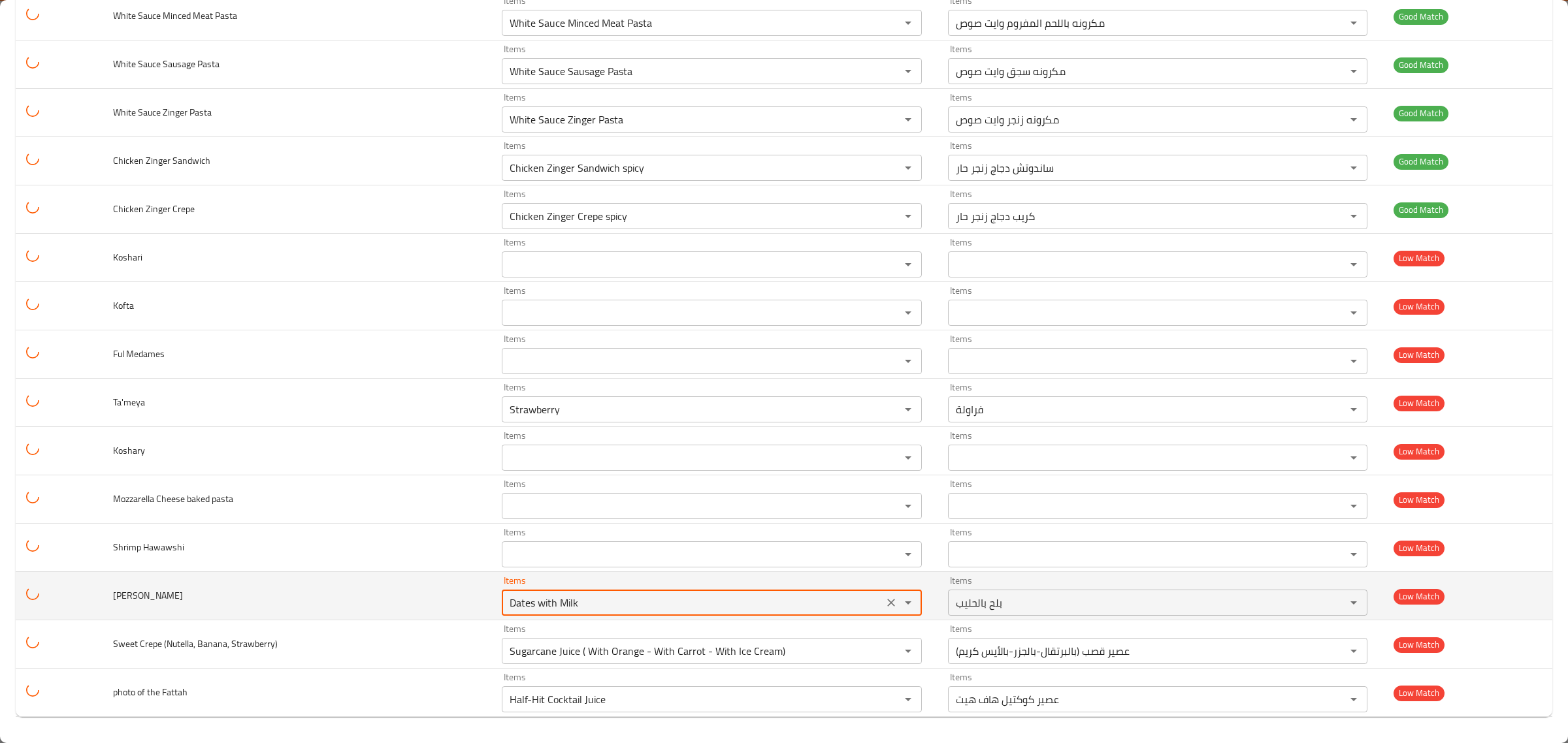
click at [884, 600] on icon "Clear" at bounding box center [890, 602] width 13 height 13
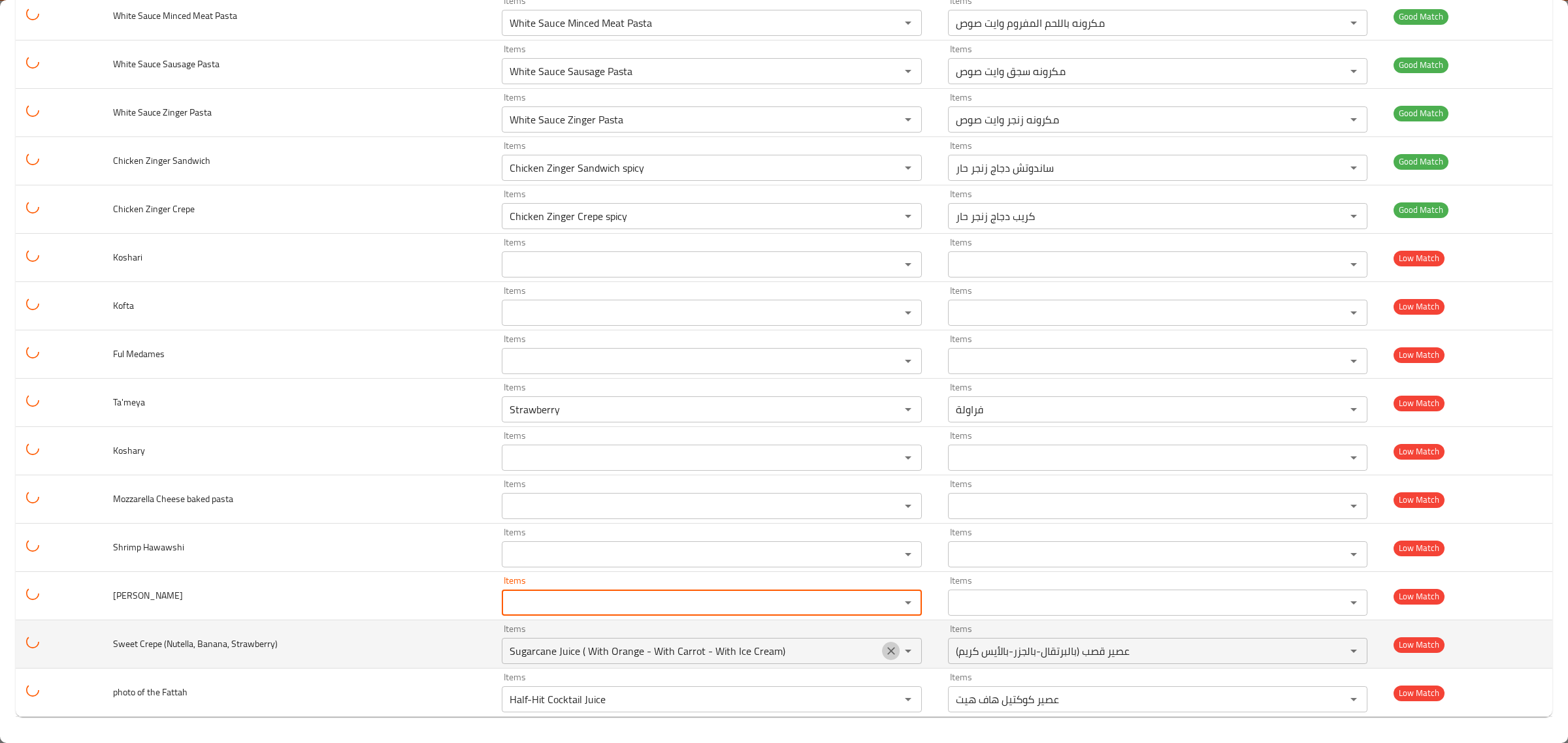
click at [884, 647] on icon "Clear" at bounding box center [890, 650] width 13 height 13
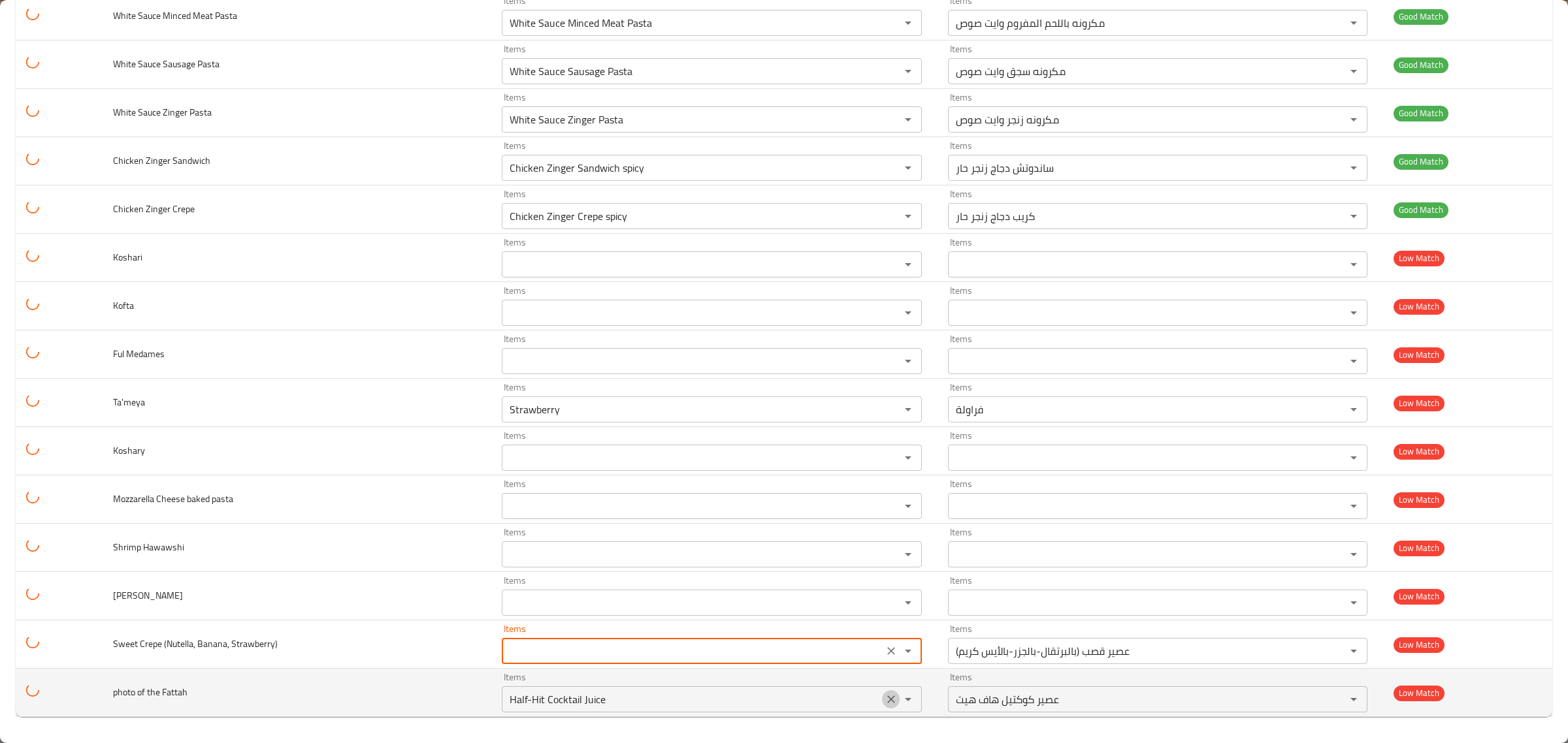
click at [884, 694] on icon "Clear" at bounding box center [890, 698] width 13 height 13
type Strawberry\) "Sugarcane Juice ( With Orange - With Carrot - With Ice Cream)"
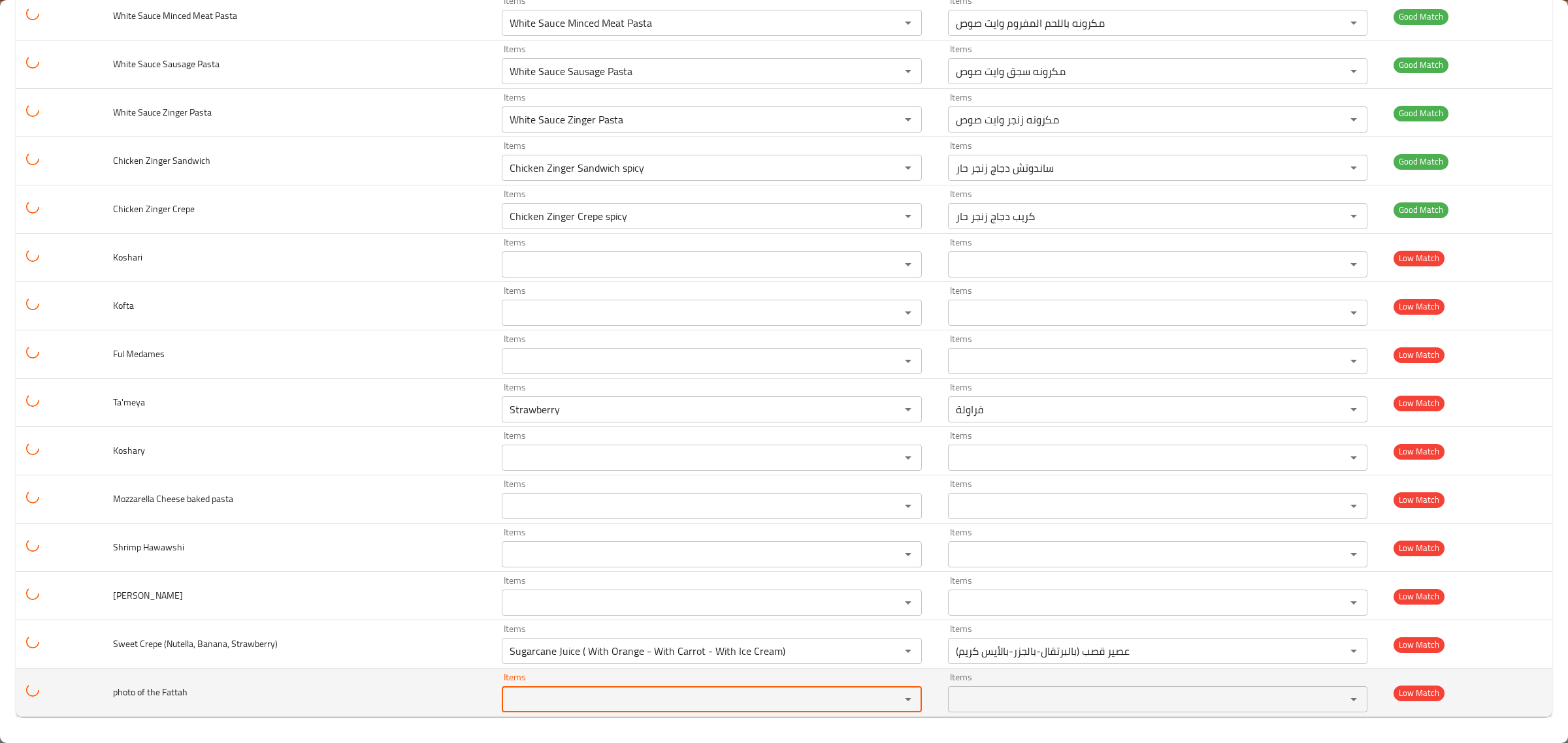
click at [183, 692] on span "photo of the Fattah" at bounding box center [149, 692] width 74 height 17
copy span "Fattah"
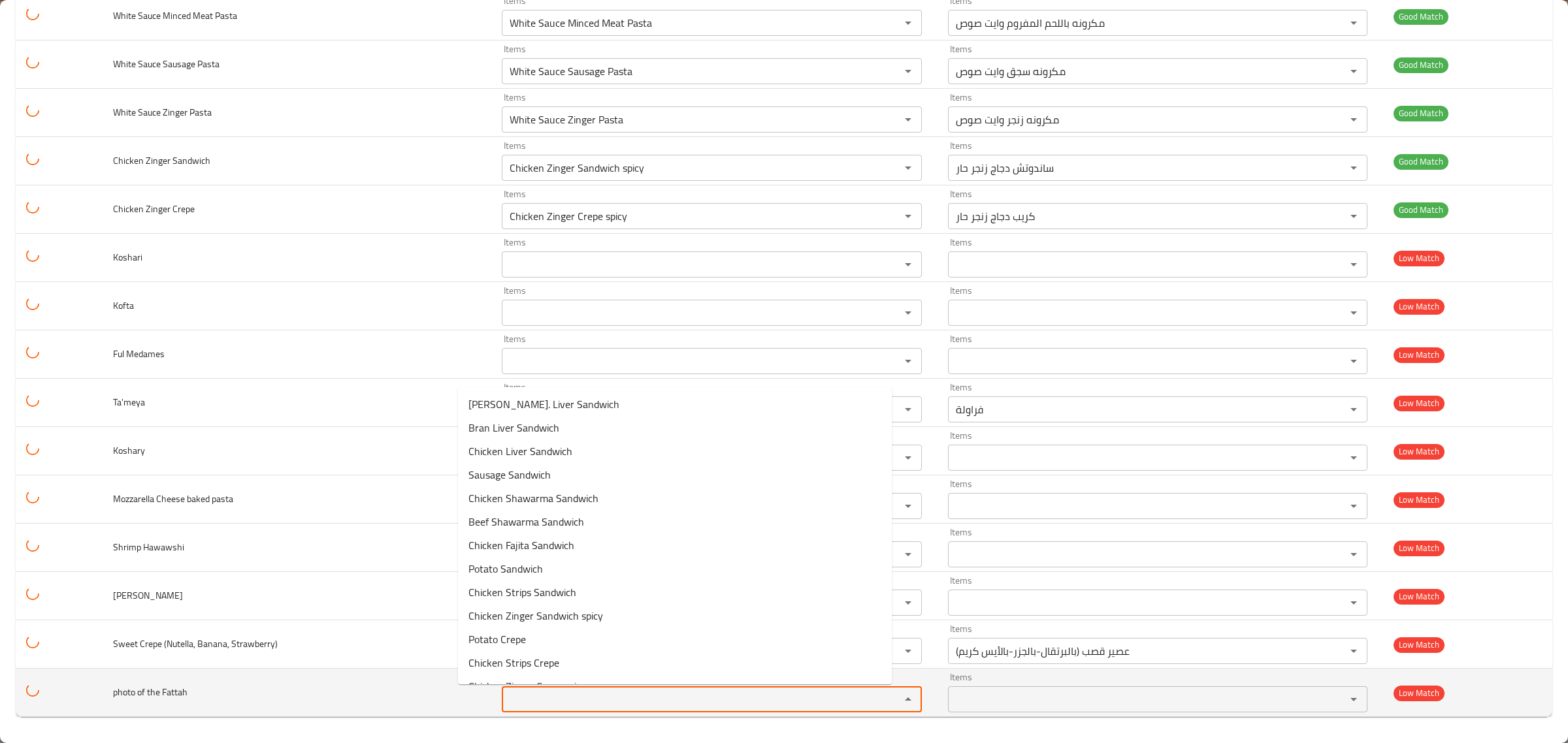
click at [506, 703] on Fattah "Items" at bounding box center [692, 698] width 373 height 18
paste Fattah "Fattah"
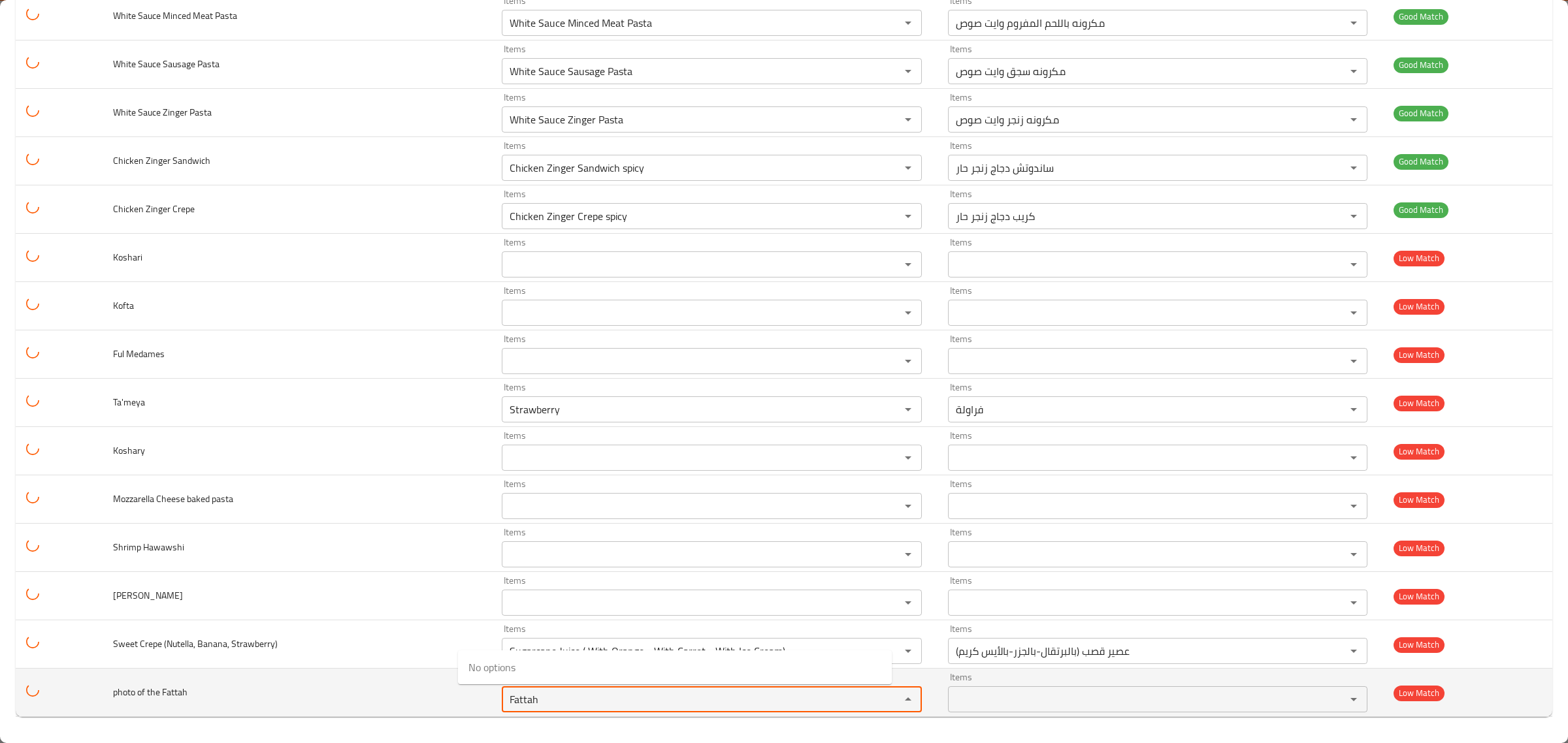
click at [850, 701] on div "Fattah Items" at bounding box center [712, 698] width 420 height 26
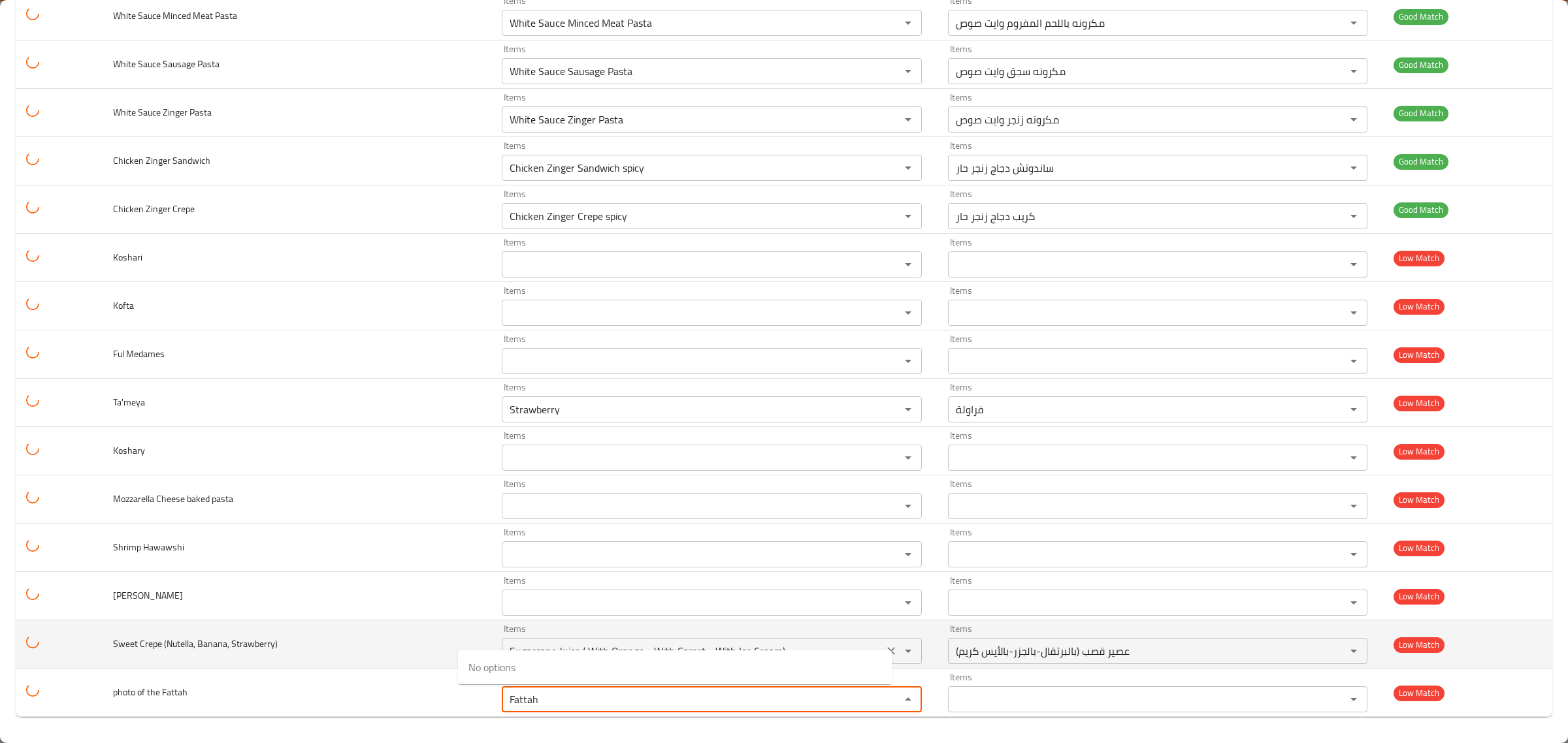
drag, startPoint x: 850, startPoint y: 626, endPoint x: 860, endPoint y: 624, distance: 10.2
click at [850, 625] on div "Items Sugarcane Juice ( With Orange - With Carrot - With Ice Cream) Items" at bounding box center [712, 644] width 420 height 40
type Fattah "Fattah"
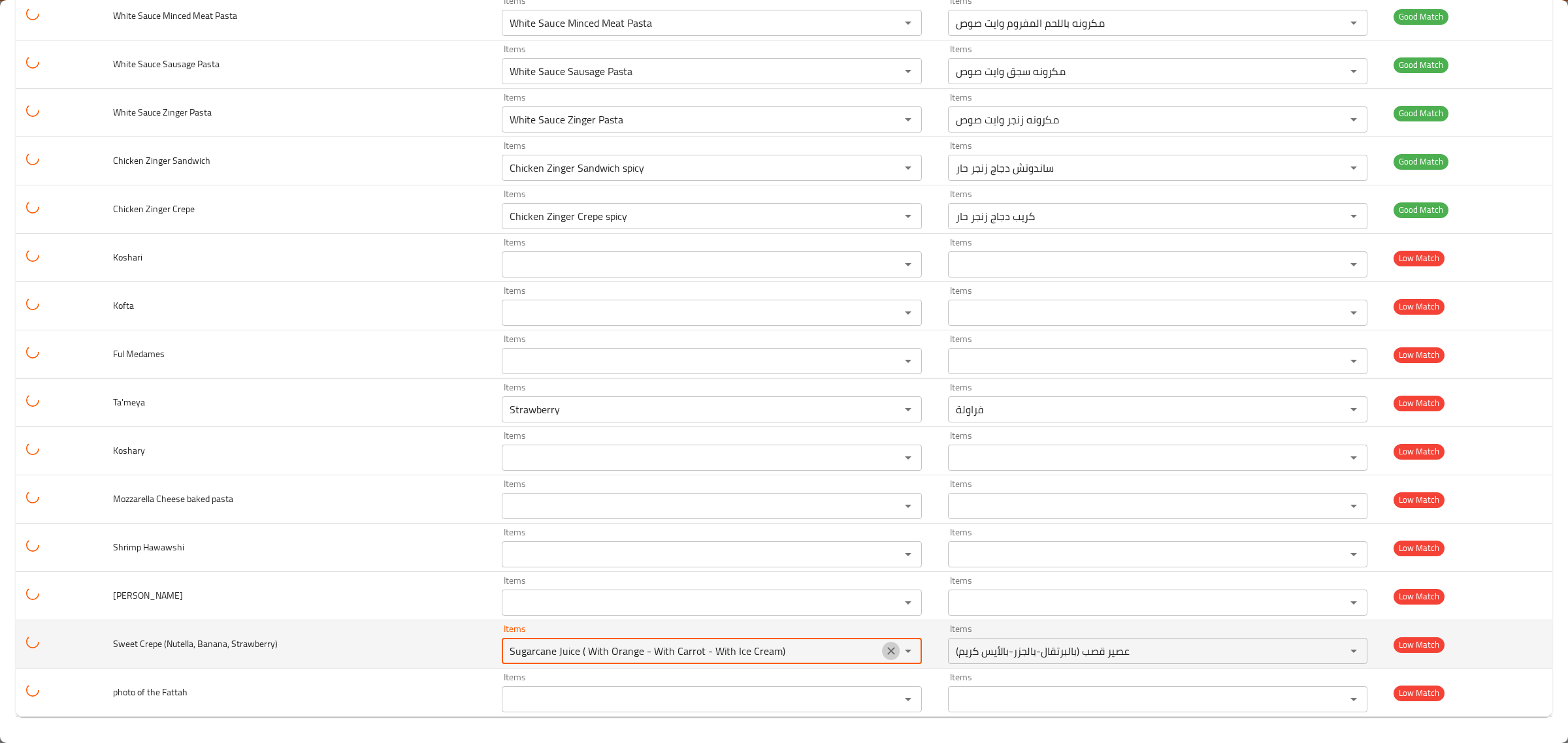
click at [884, 655] on icon "Clear" at bounding box center [890, 650] width 13 height 13
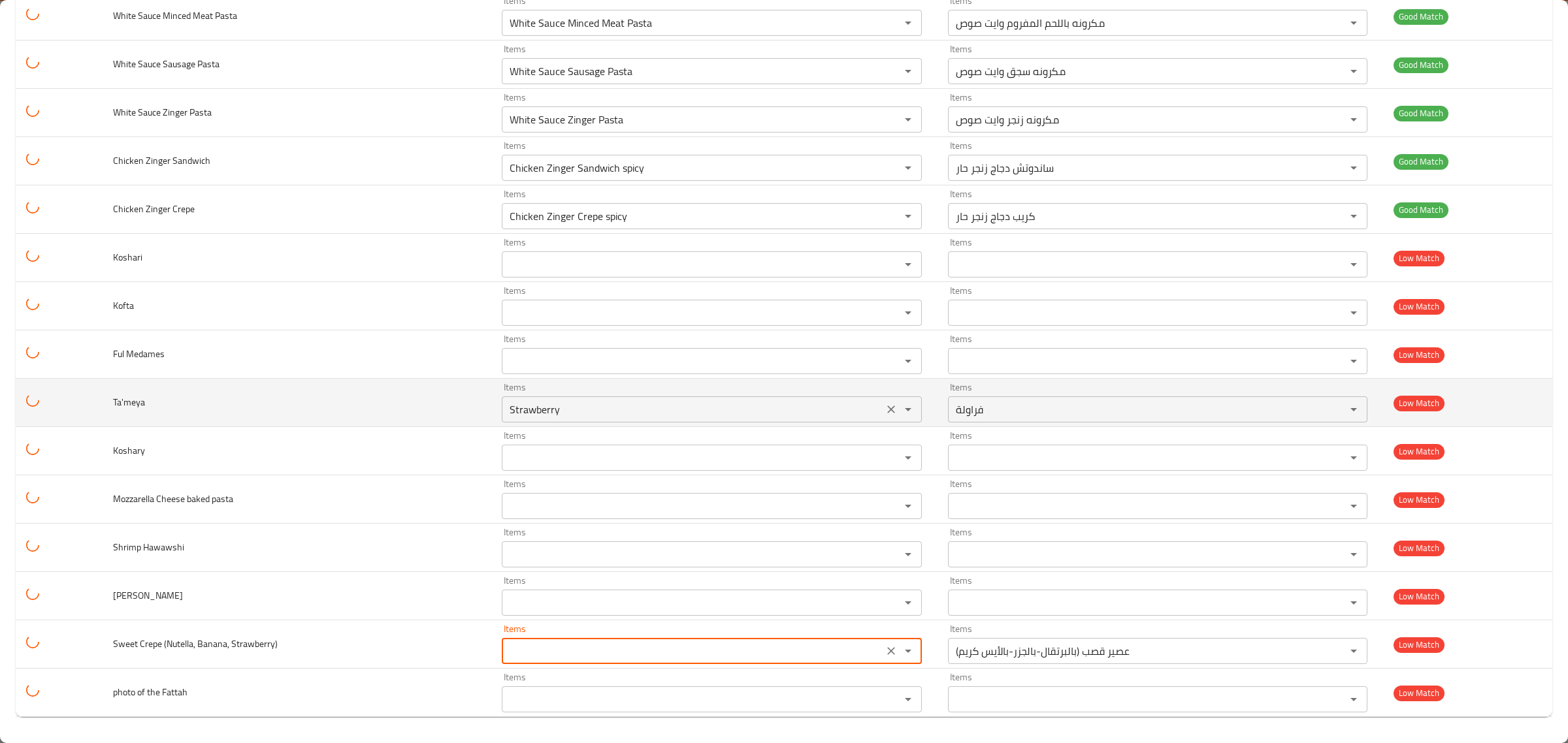
click at [884, 408] on icon "Clear" at bounding box center [890, 409] width 13 height 13
type Strawberry\) "Sugarcane Juice ( With Orange - With Carrot - With Ice Cream)"
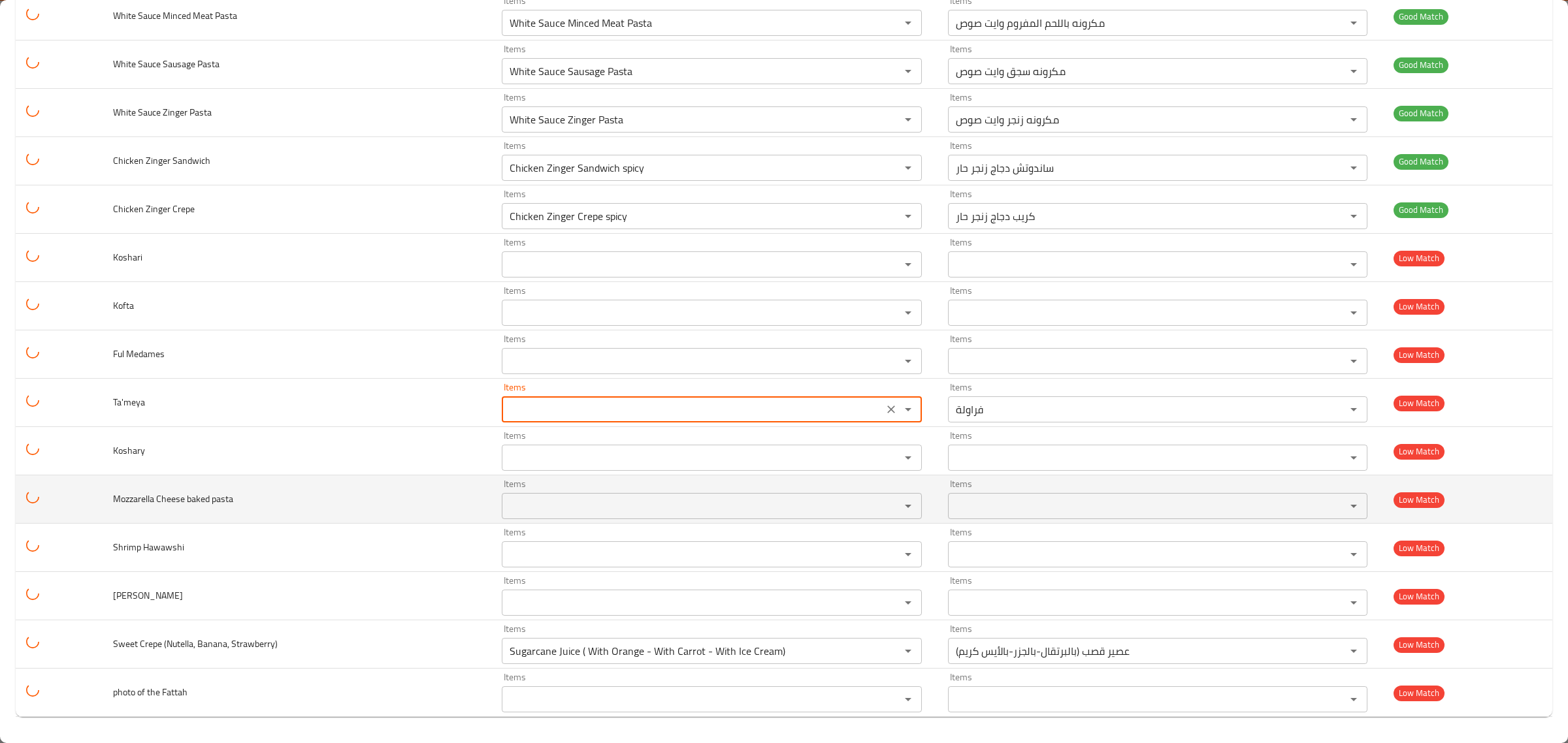
type input "Strawberry"
click at [172, 498] on span "Mozzarella Cheese baked pasta" at bounding box center [172, 499] width 120 height 17
copy span "Cheese"
click at [116, 494] on span "Mozzarella Cheese baked pasta" at bounding box center [172, 499] width 120 height 17
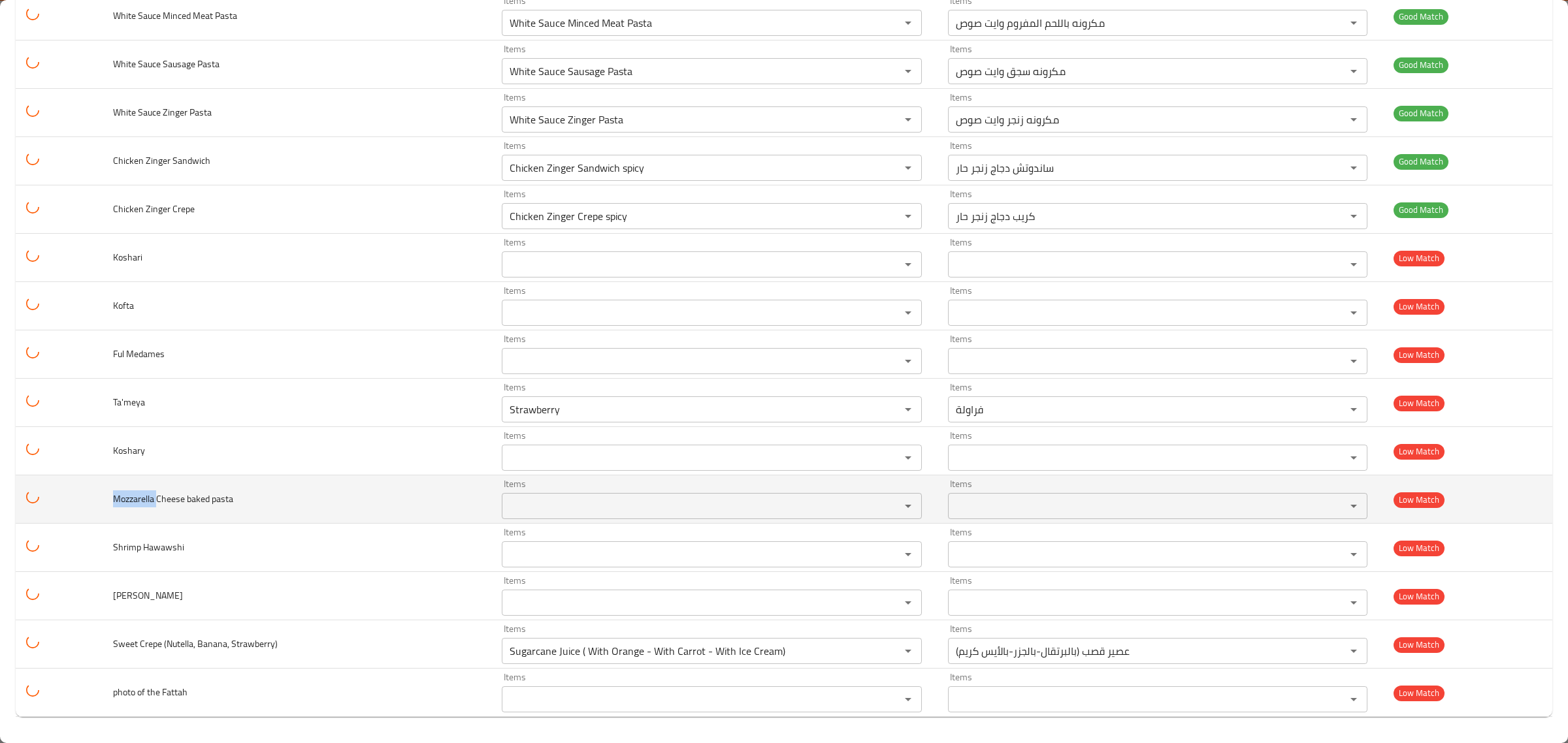
click at [116, 494] on span "Mozzarella Cheese baked pasta" at bounding box center [172, 499] width 120 height 17
copy span "Mozzarella"
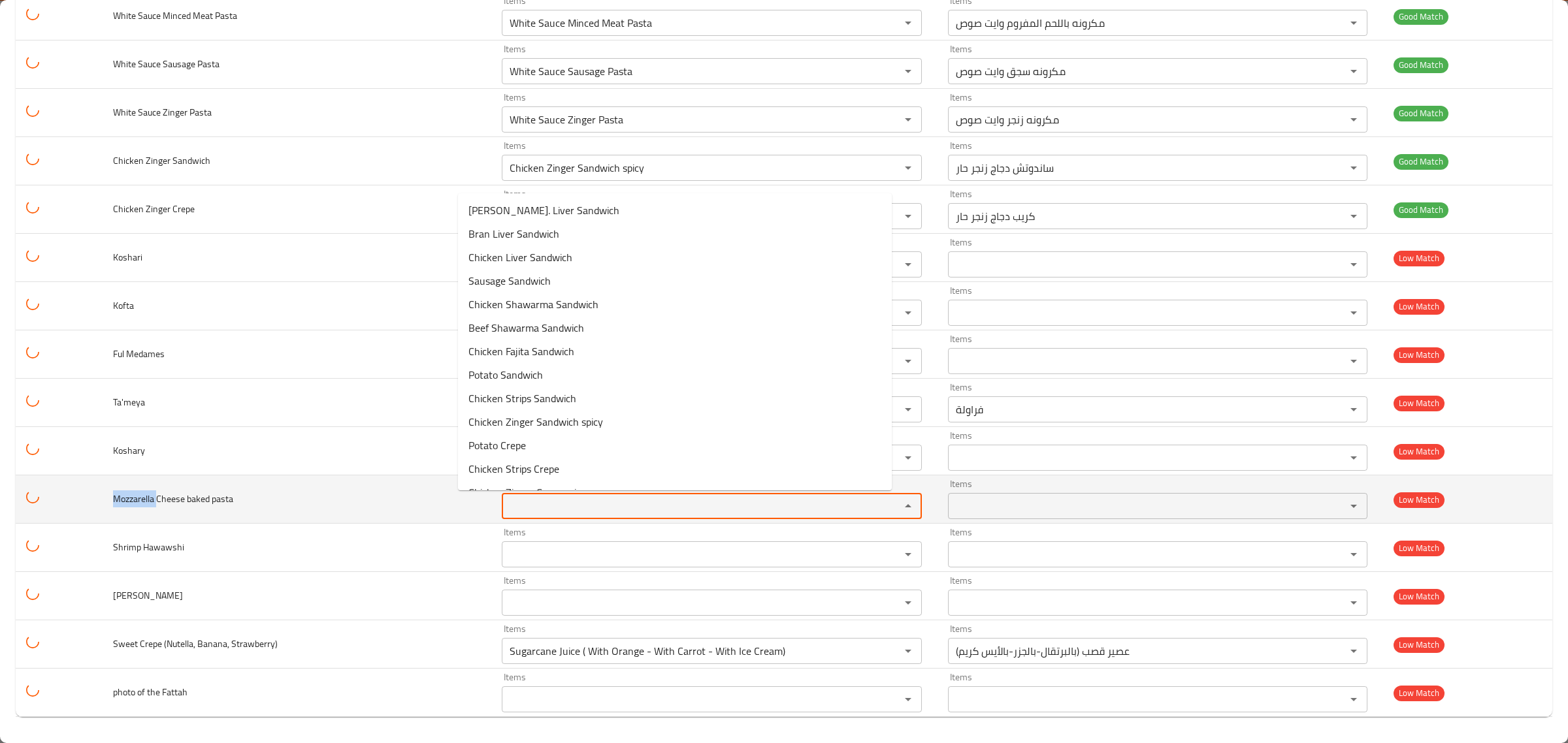
click at [506, 505] on pasta "Items" at bounding box center [692, 506] width 373 height 18
paste pasta "Mozzarella"
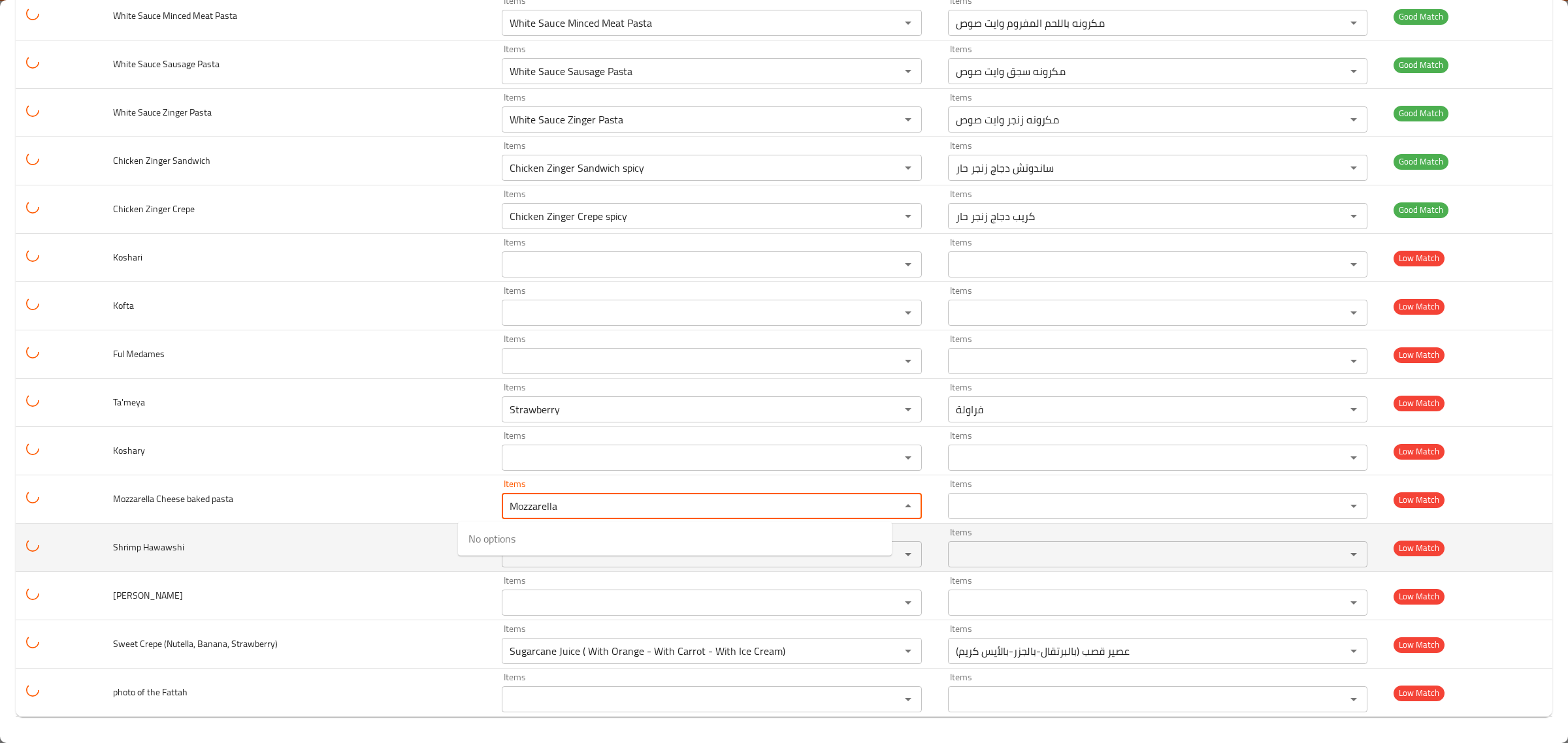
type pasta "Mozzarella"
click at [166, 547] on span "Shrimp Hawawshi" at bounding box center [148, 546] width 71 height 17
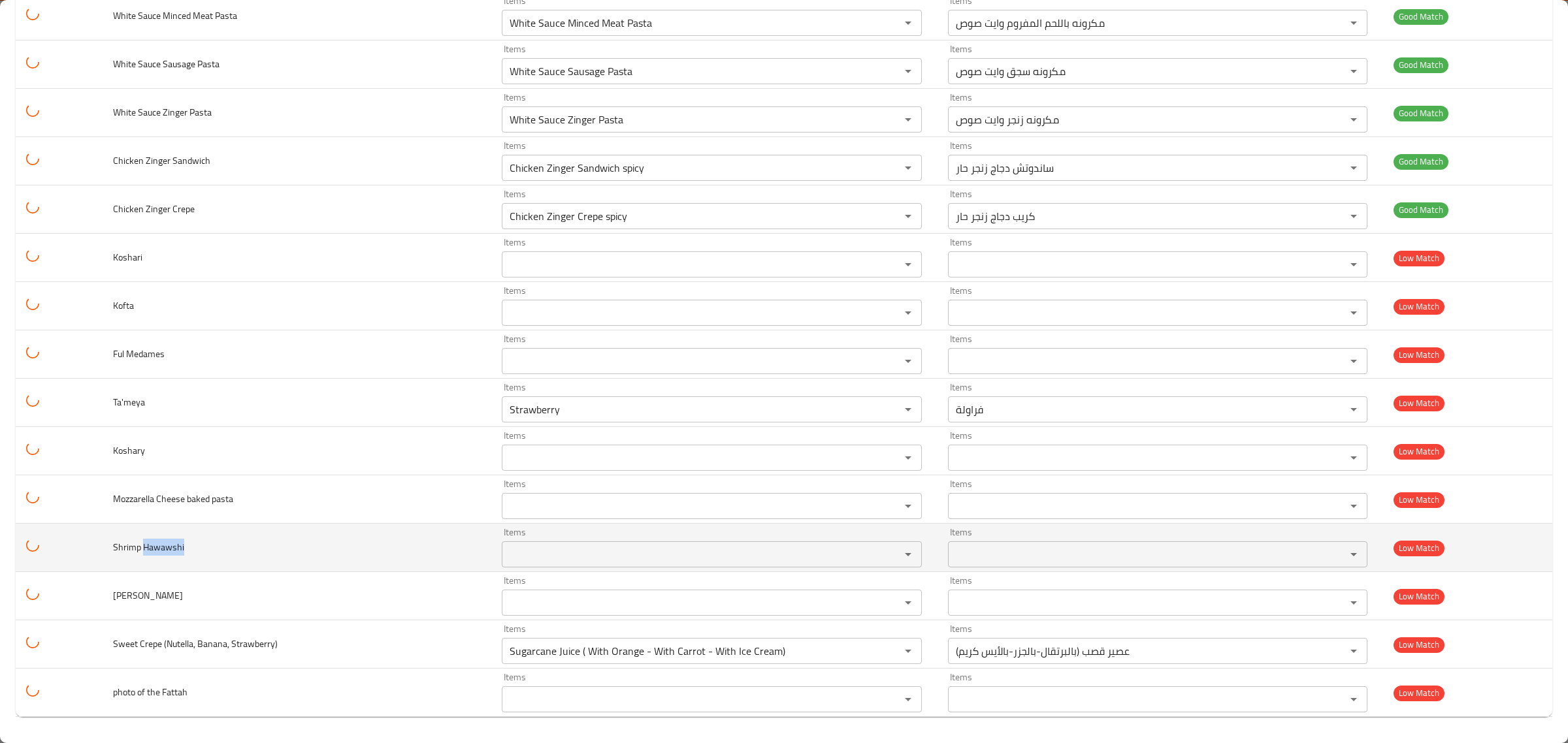
click at [166, 547] on span "Shrimp Hawawshi" at bounding box center [148, 546] width 71 height 17
copy span "Hawawshi"
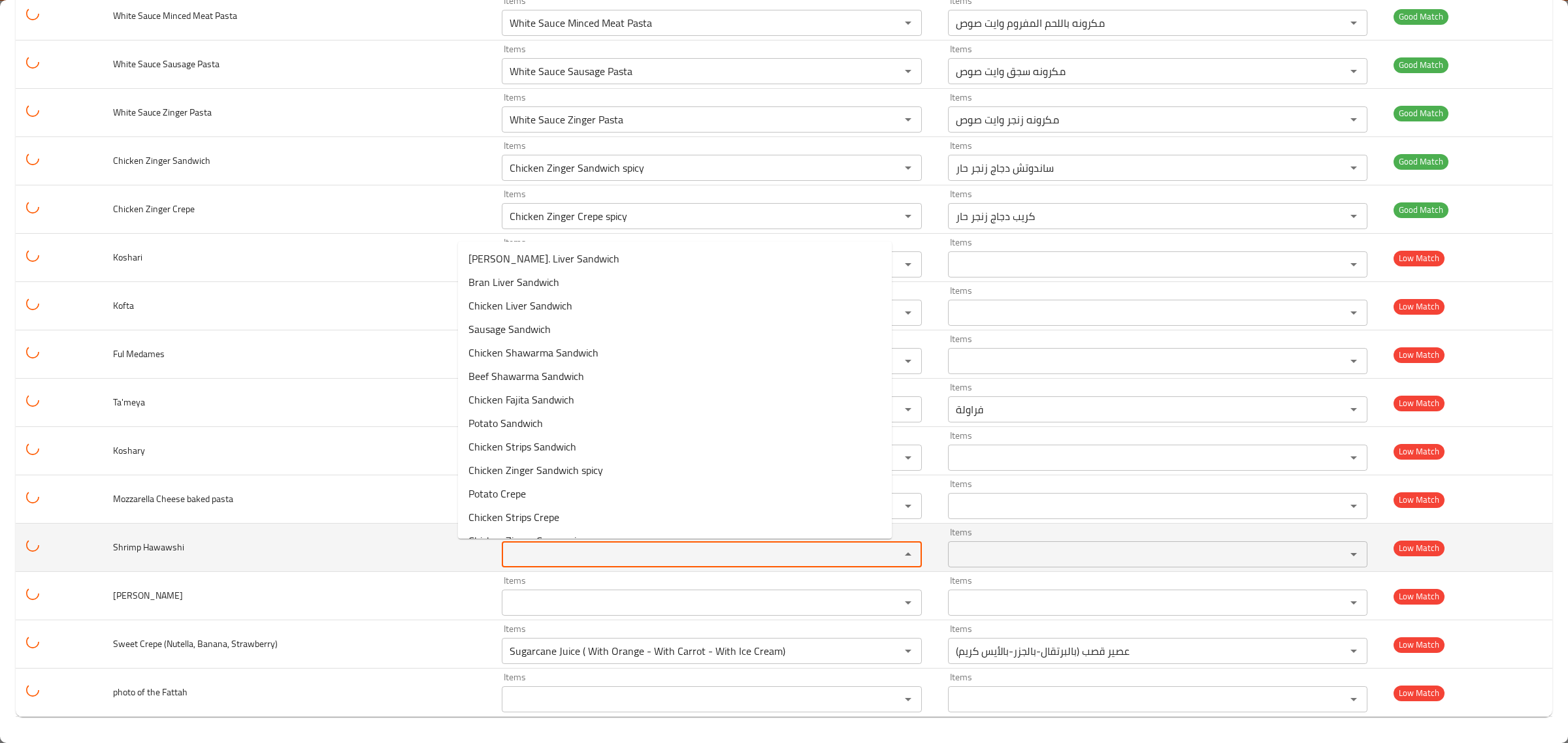
click at [510, 562] on Hawawshi "Items" at bounding box center [692, 554] width 373 height 18
paste Hawawshi "Hawawshi"
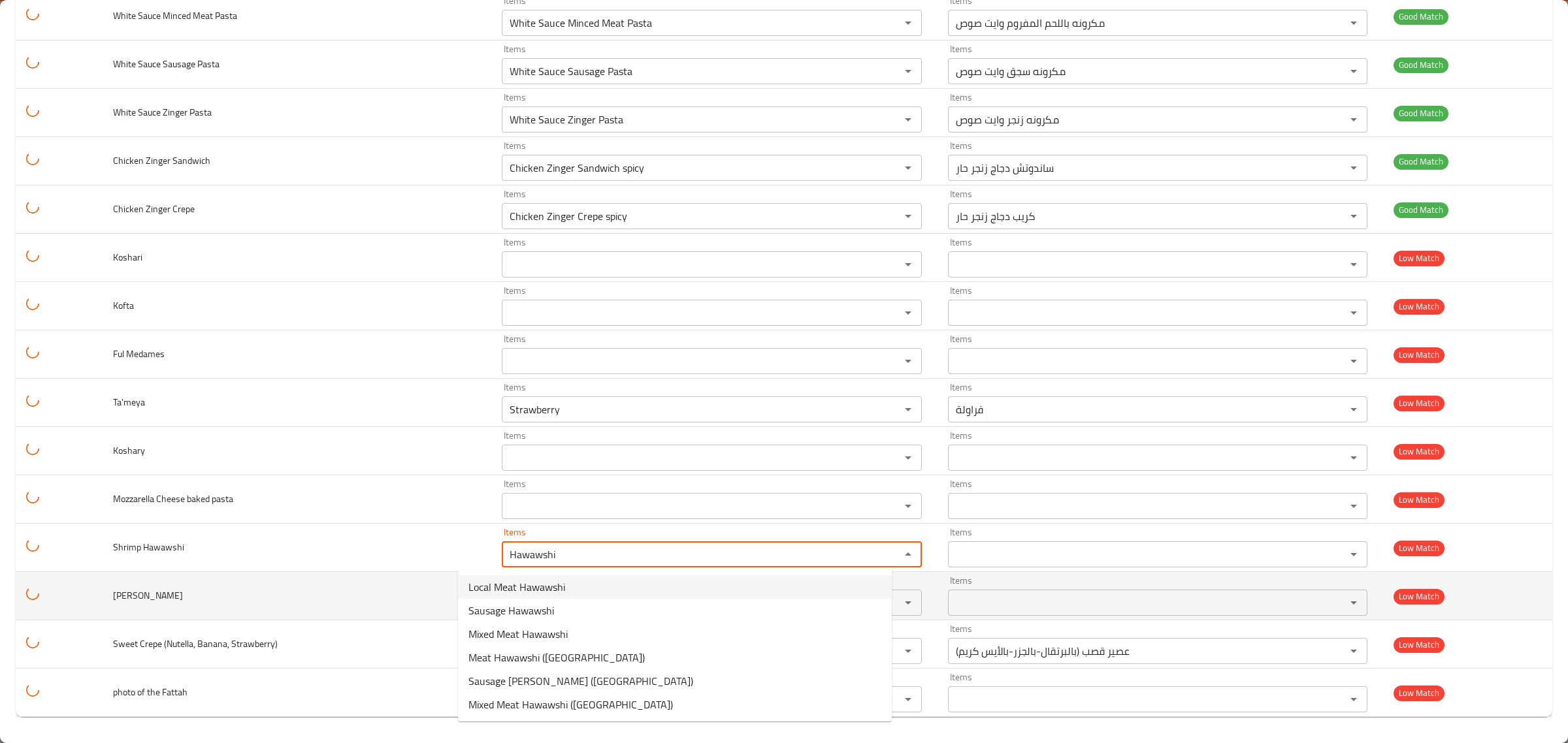
type Hawawshi "Hawawshi"
click at [320, 592] on td "[PERSON_NAME]" at bounding box center [297, 596] width 389 height 48
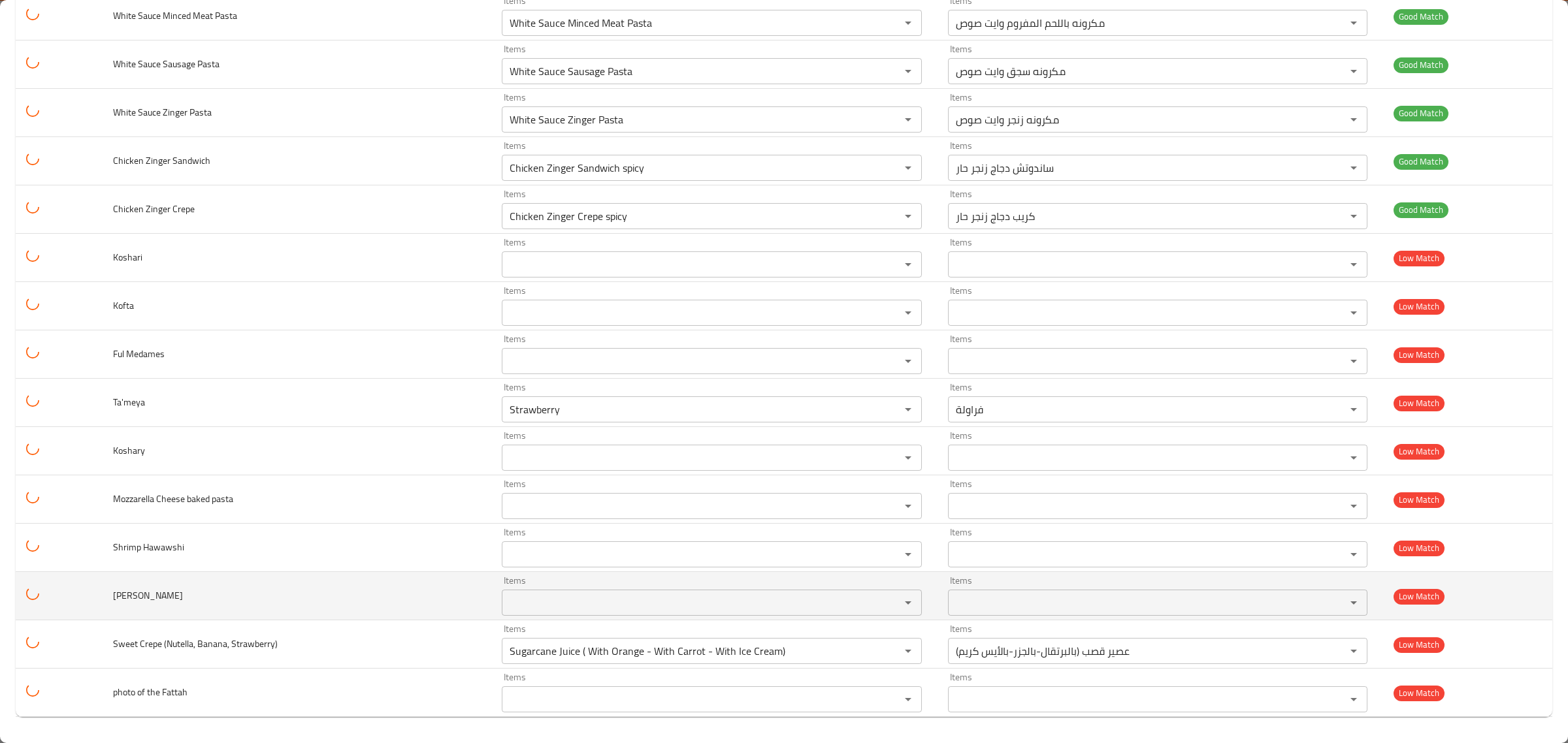
click at [158, 594] on span "[PERSON_NAME]" at bounding box center [147, 595] width 70 height 17
copy span "Tawook"
click at [128, 594] on span "[PERSON_NAME]" at bounding box center [147, 595] width 70 height 17
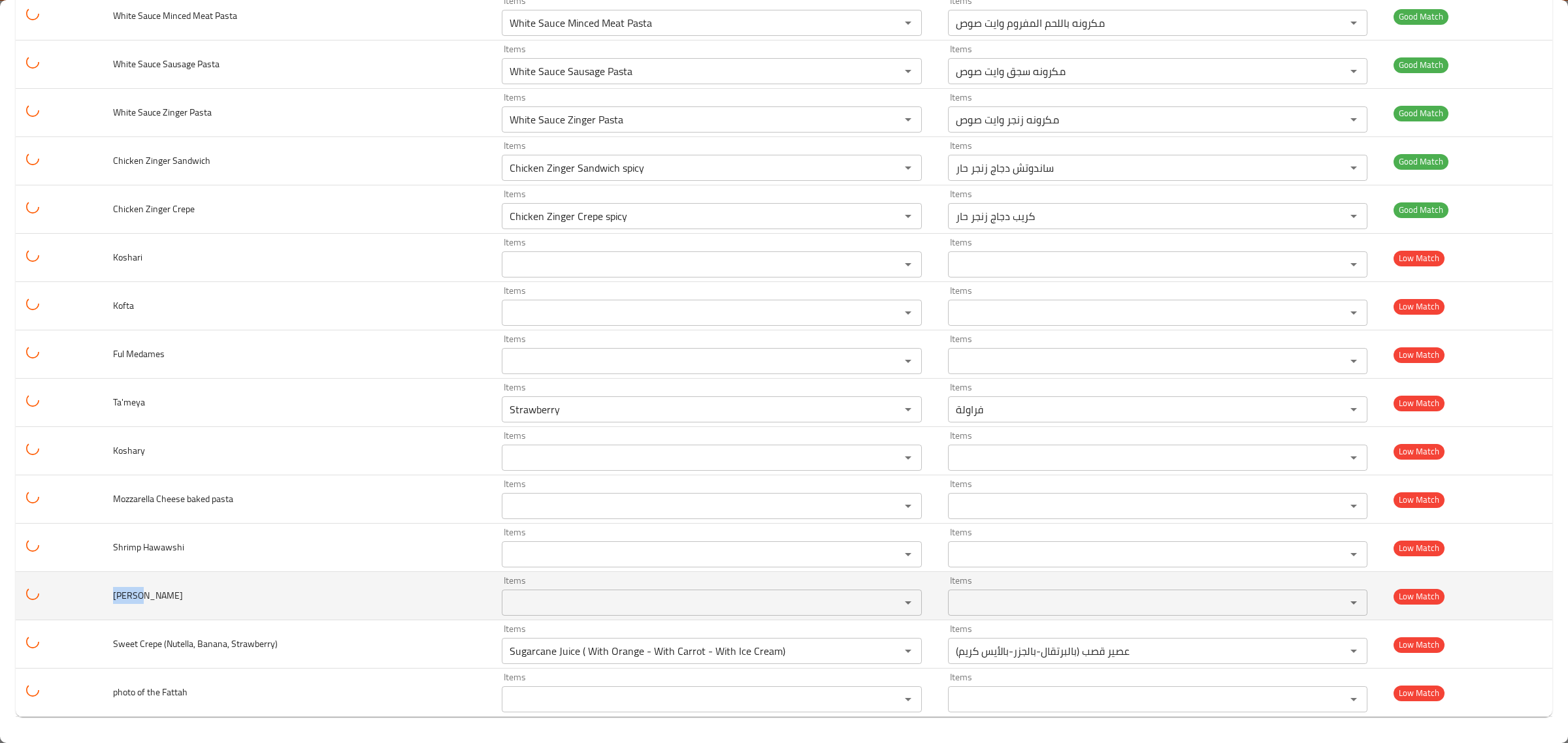
copy span "Shish"
click at [515, 604] on Tawook "Items" at bounding box center [692, 603] width 373 height 18
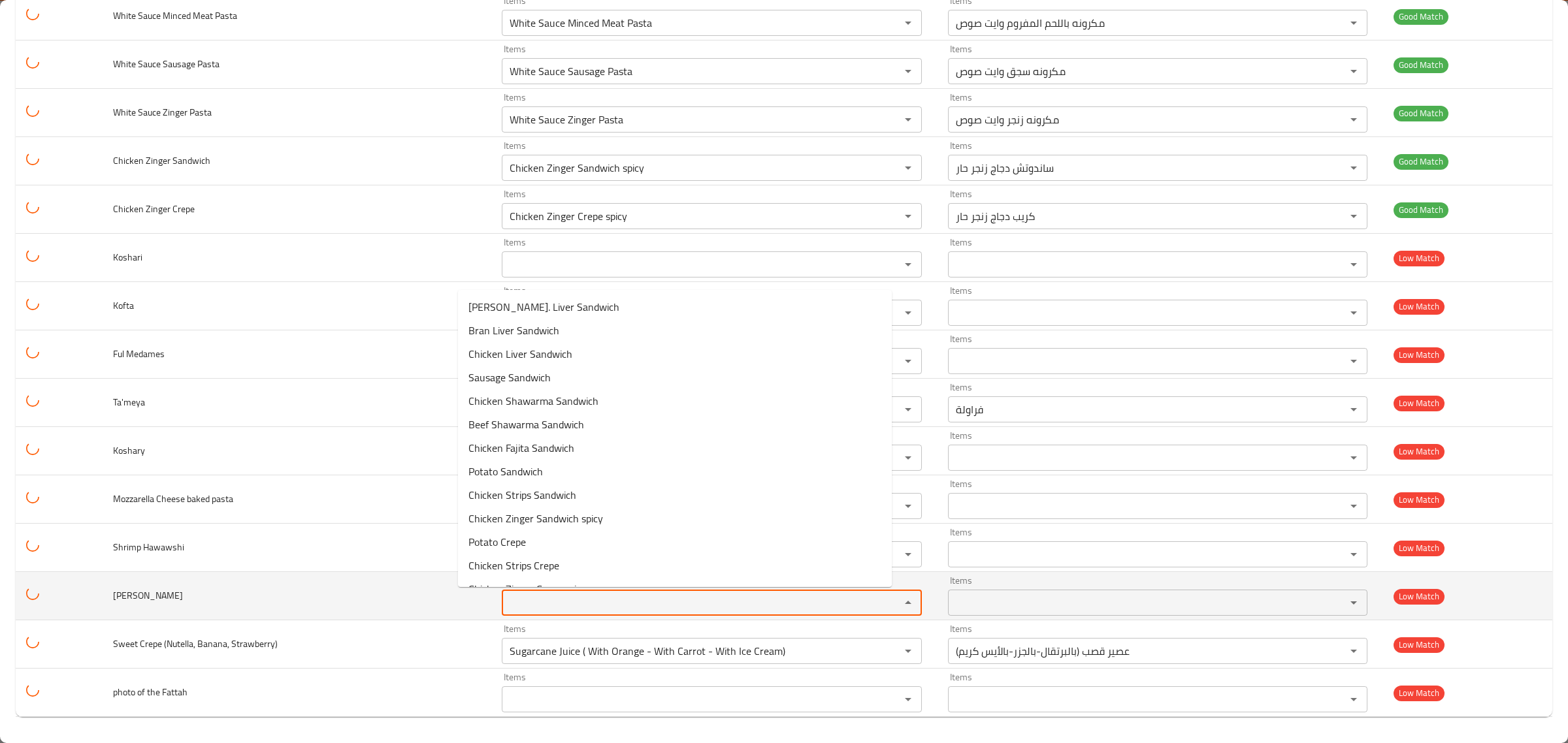
paste Tawook "Shish"
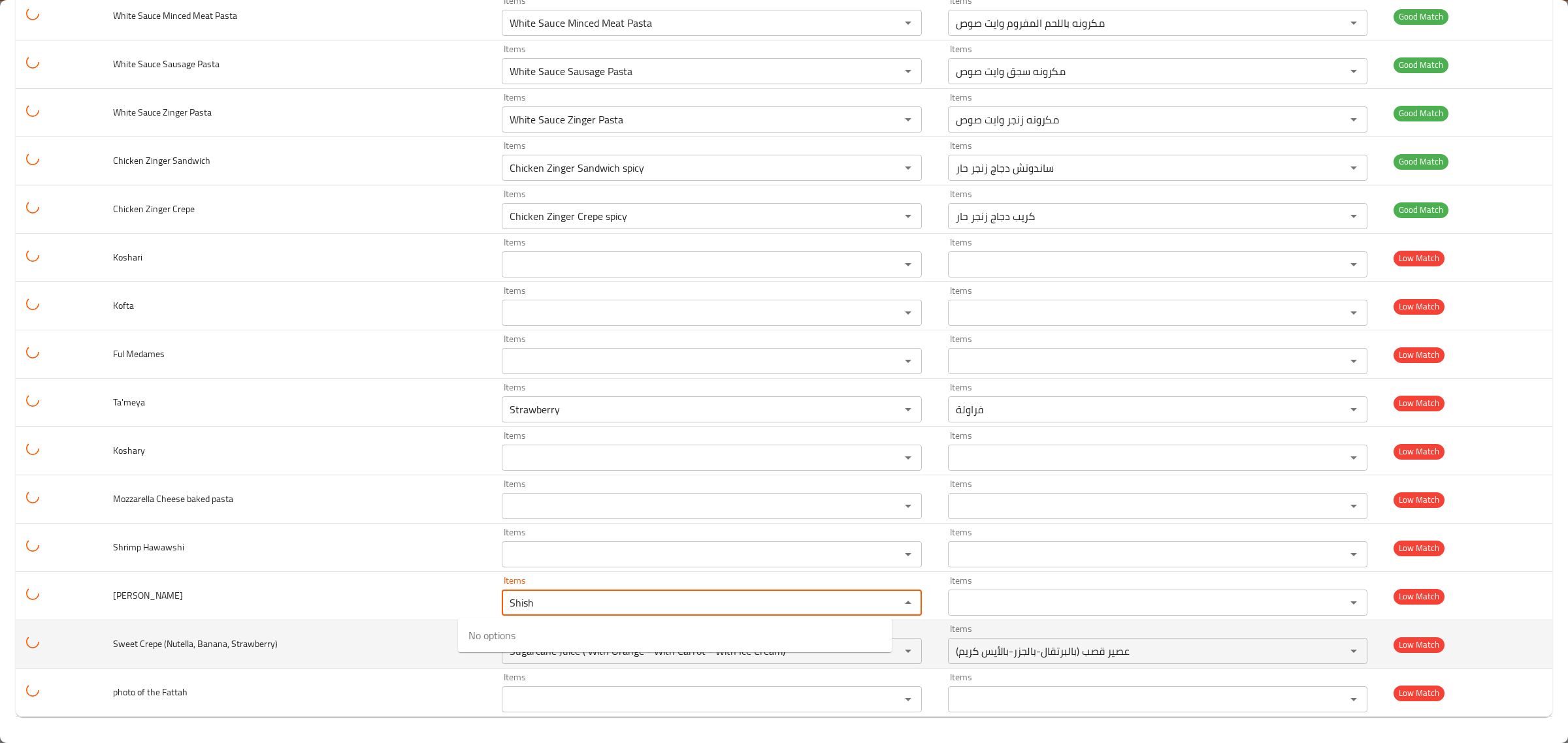
type Tawook "Shish"
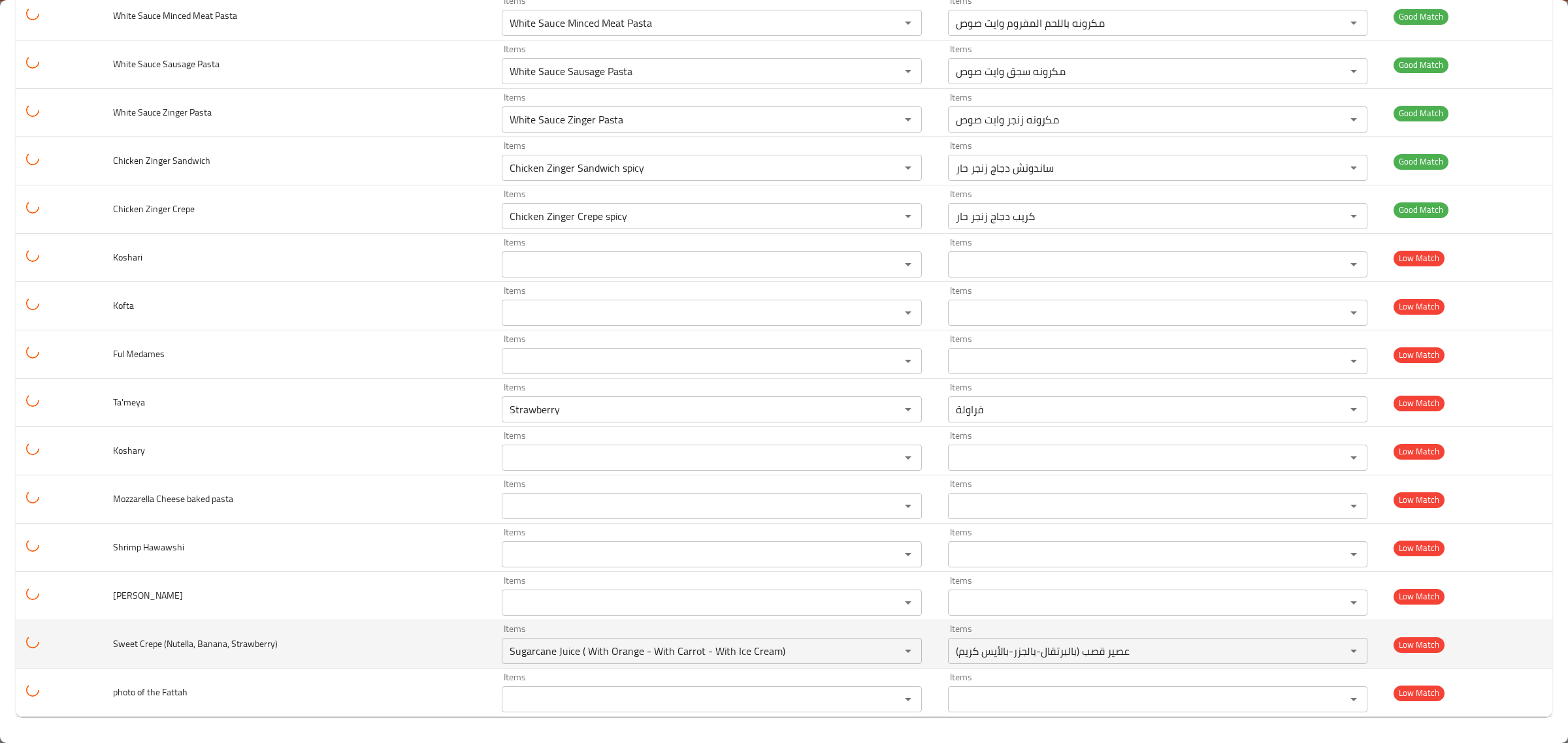
click at [125, 642] on span "Sweet Crepe (Nutella, Banana, Strawberry)" at bounding box center [195, 643] width 164 height 17
click at [150, 640] on span "Sweet Crepe (Nutella, Banana, Strawberry)" at bounding box center [195, 643] width 164 height 17
copy span "Crepe"
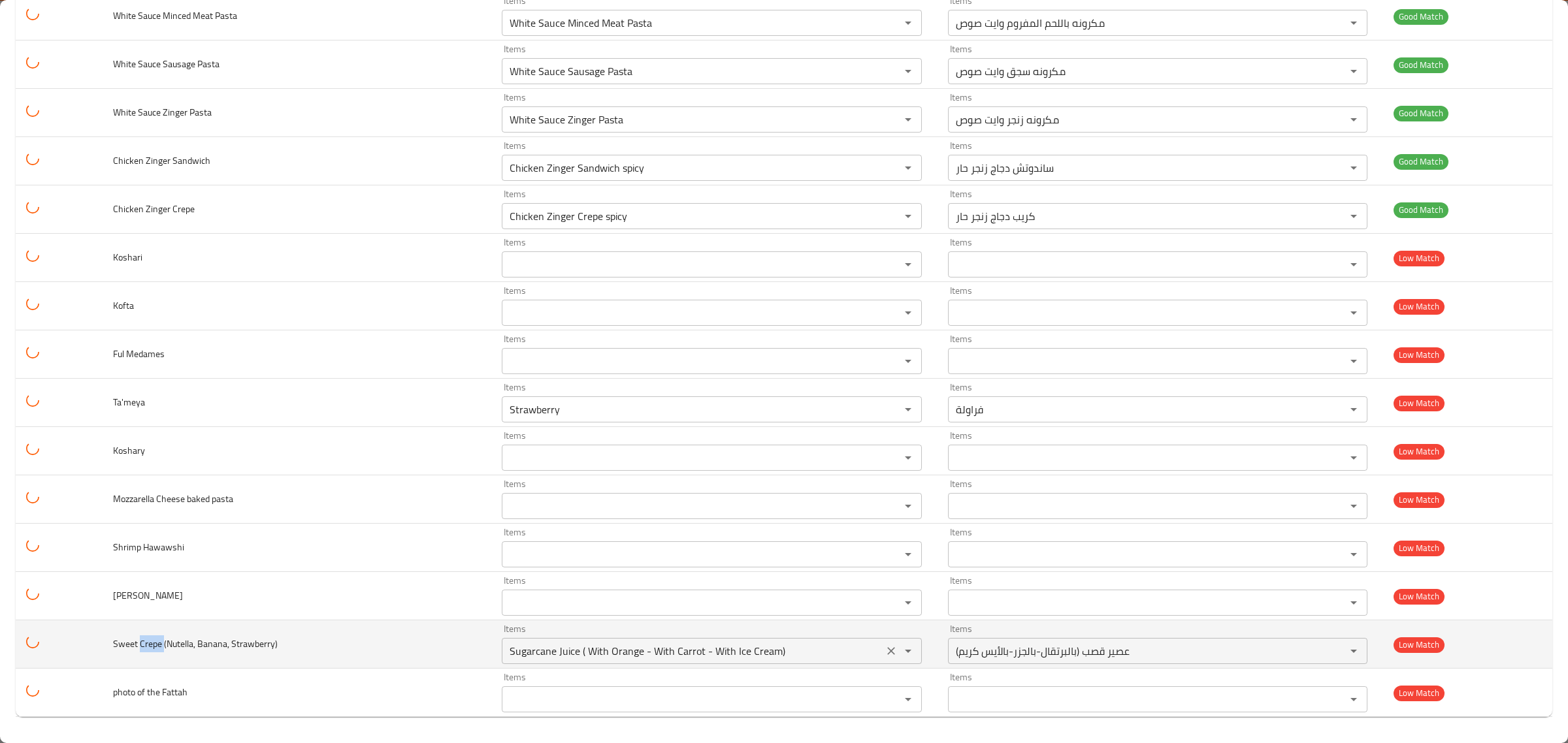
click at [502, 661] on div "Sugarcane Juice ( With Orange - With Carrot - With Ice Cream) Items" at bounding box center [712, 651] width 420 height 26
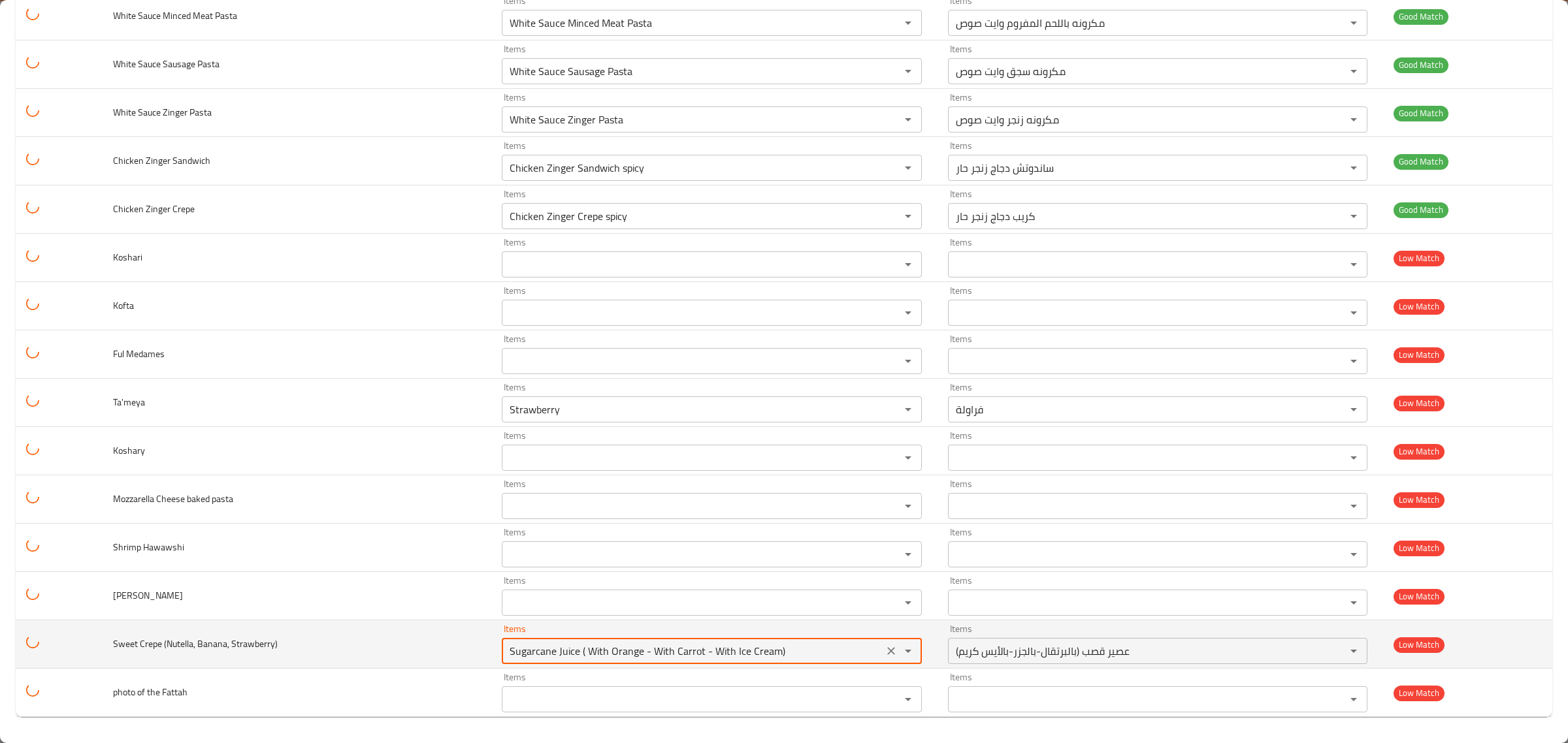
click at [502, 661] on div "Sugarcane Juice ( With Orange - With Carrot - With Ice Cream) Items" at bounding box center [712, 651] width 420 height 26
paste Strawberry\) "Crepe"
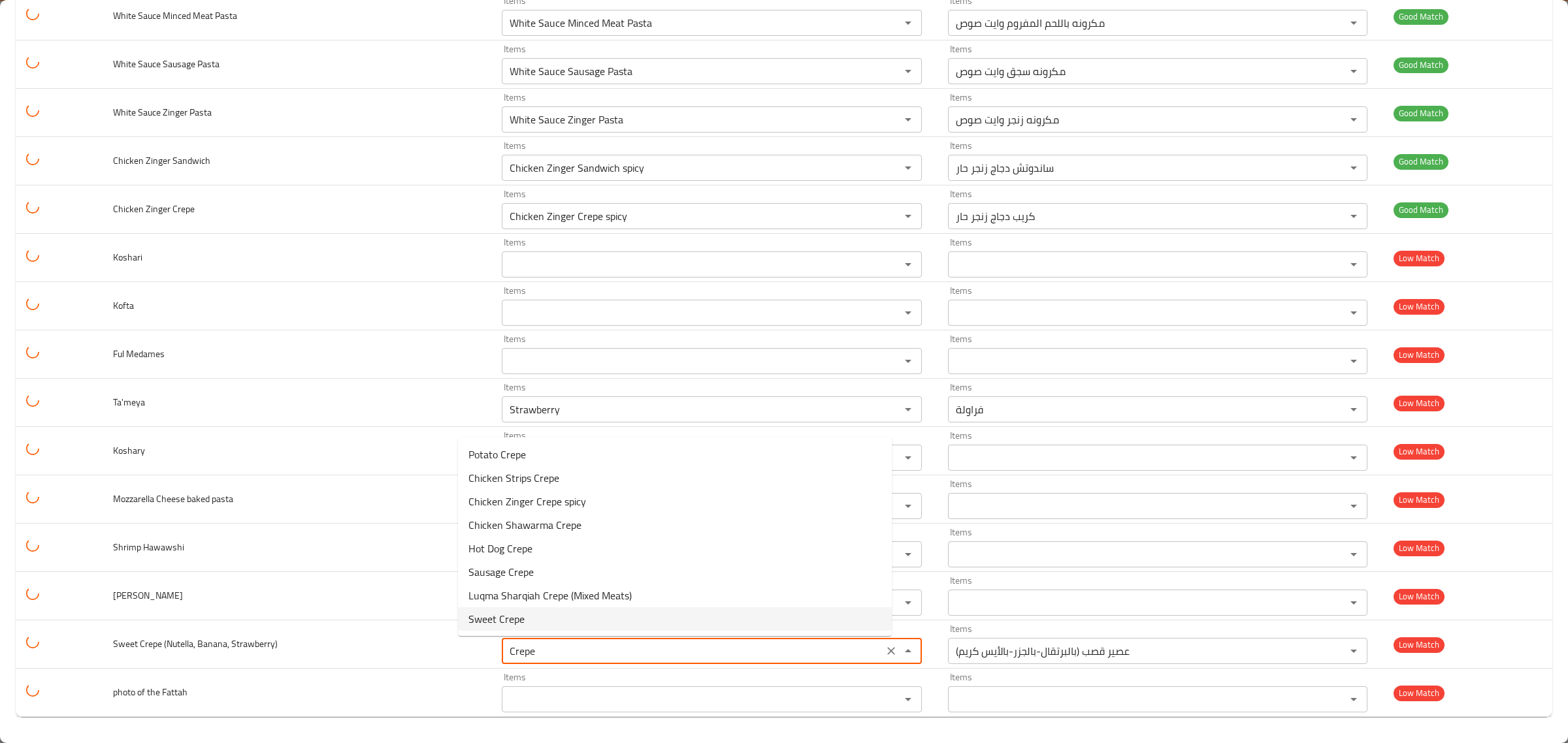
click at [503, 611] on span "Sweet Crepe" at bounding box center [496, 619] width 56 height 16
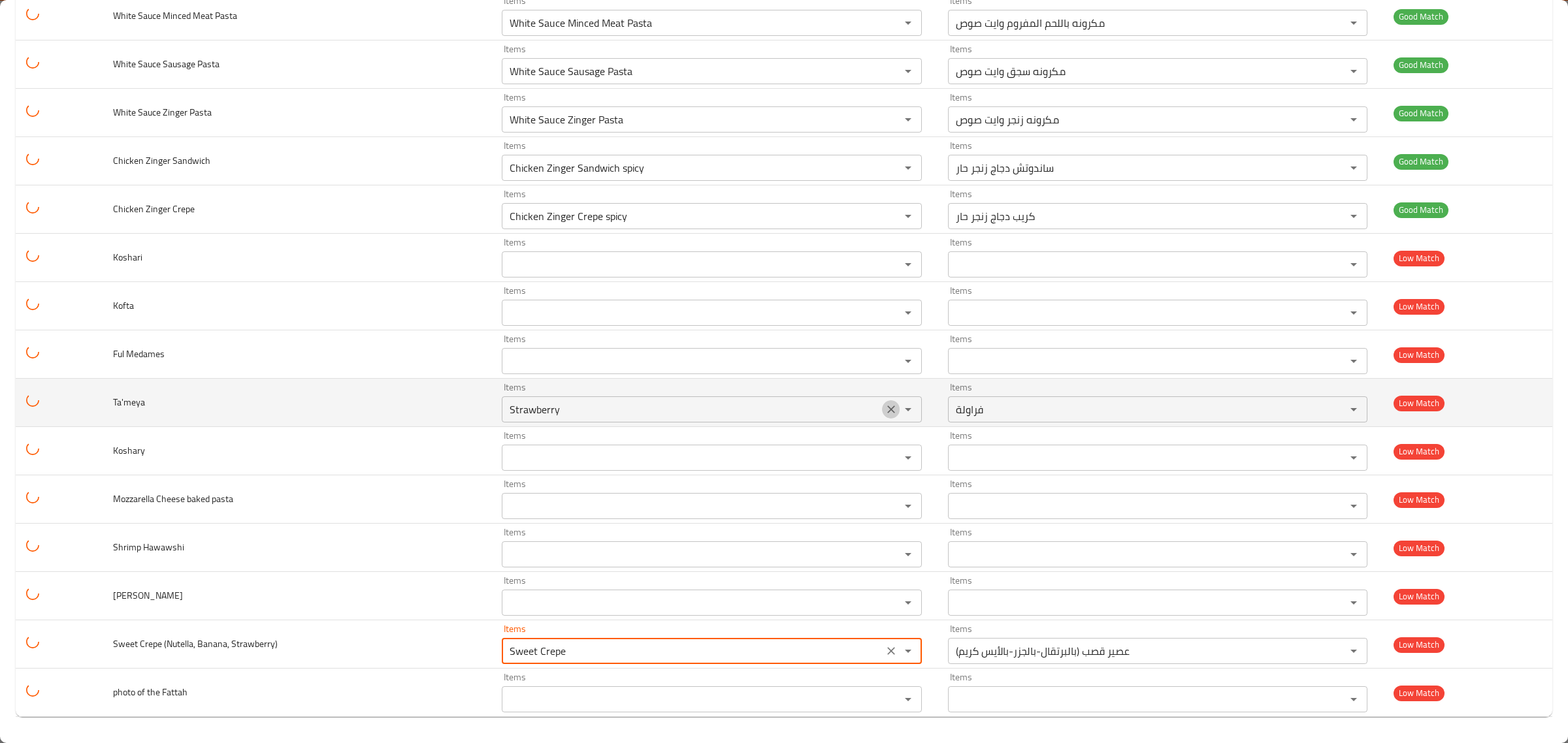
click at [884, 404] on icon "Clear" at bounding box center [890, 409] width 13 height 13
type Strawberry\) "Sweet Crepe"
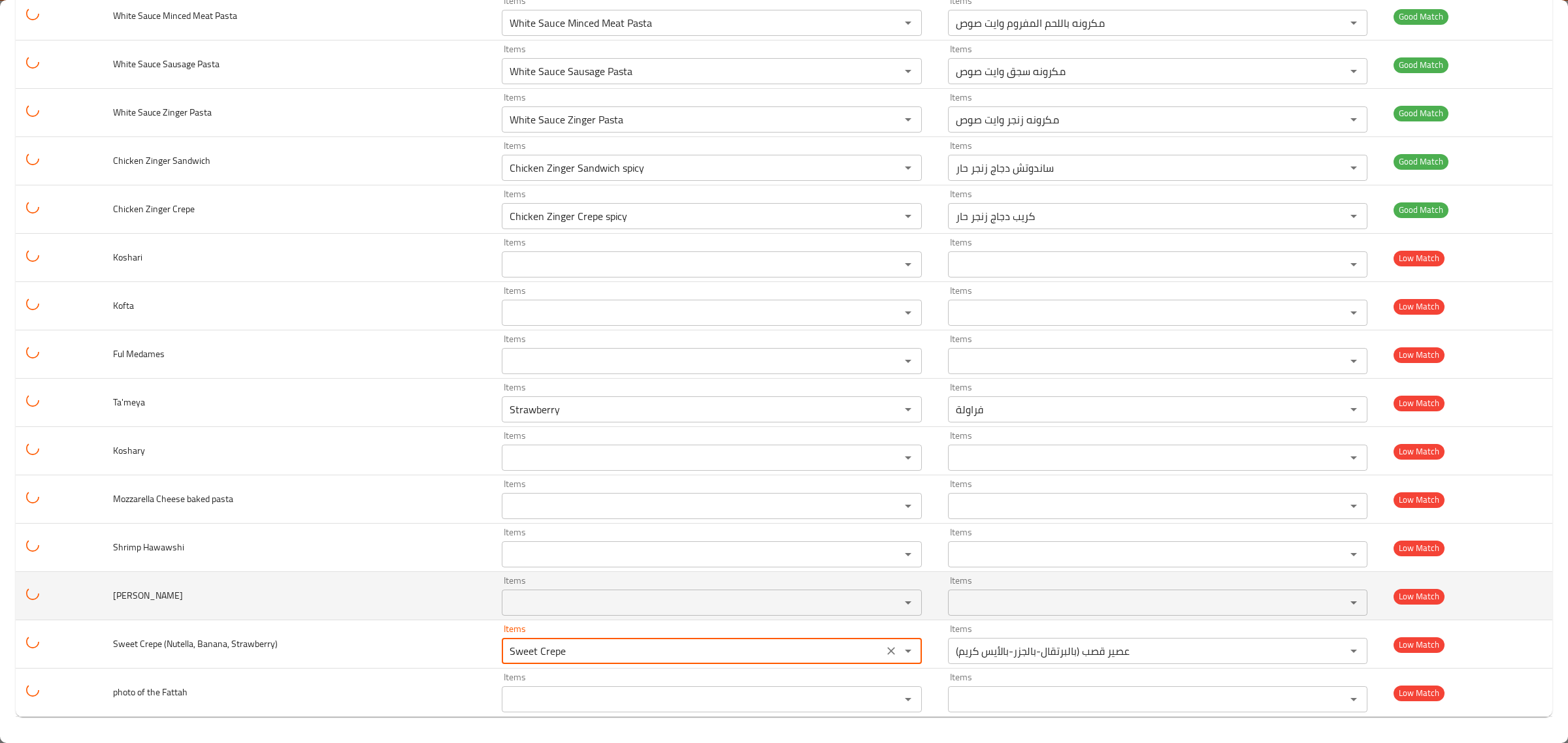
type Strawberry\) "Sugarcane Juice ( With Orange - With Carrot - With Ice Cream)"
click at [332, 590] on td "[PERSON_NAME]" at bounding box center [297, 596] width 389 height 48
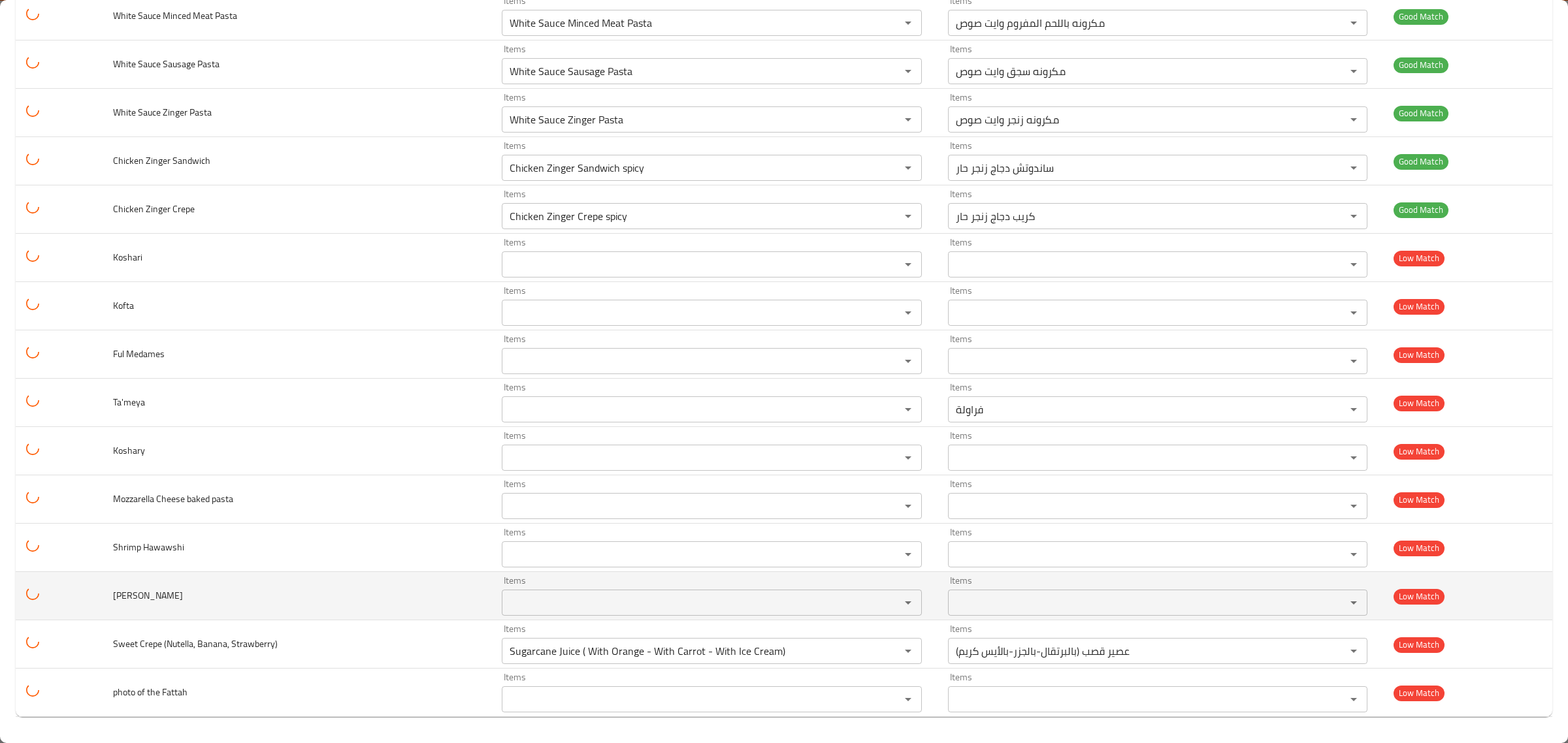
type input "Strawberry"
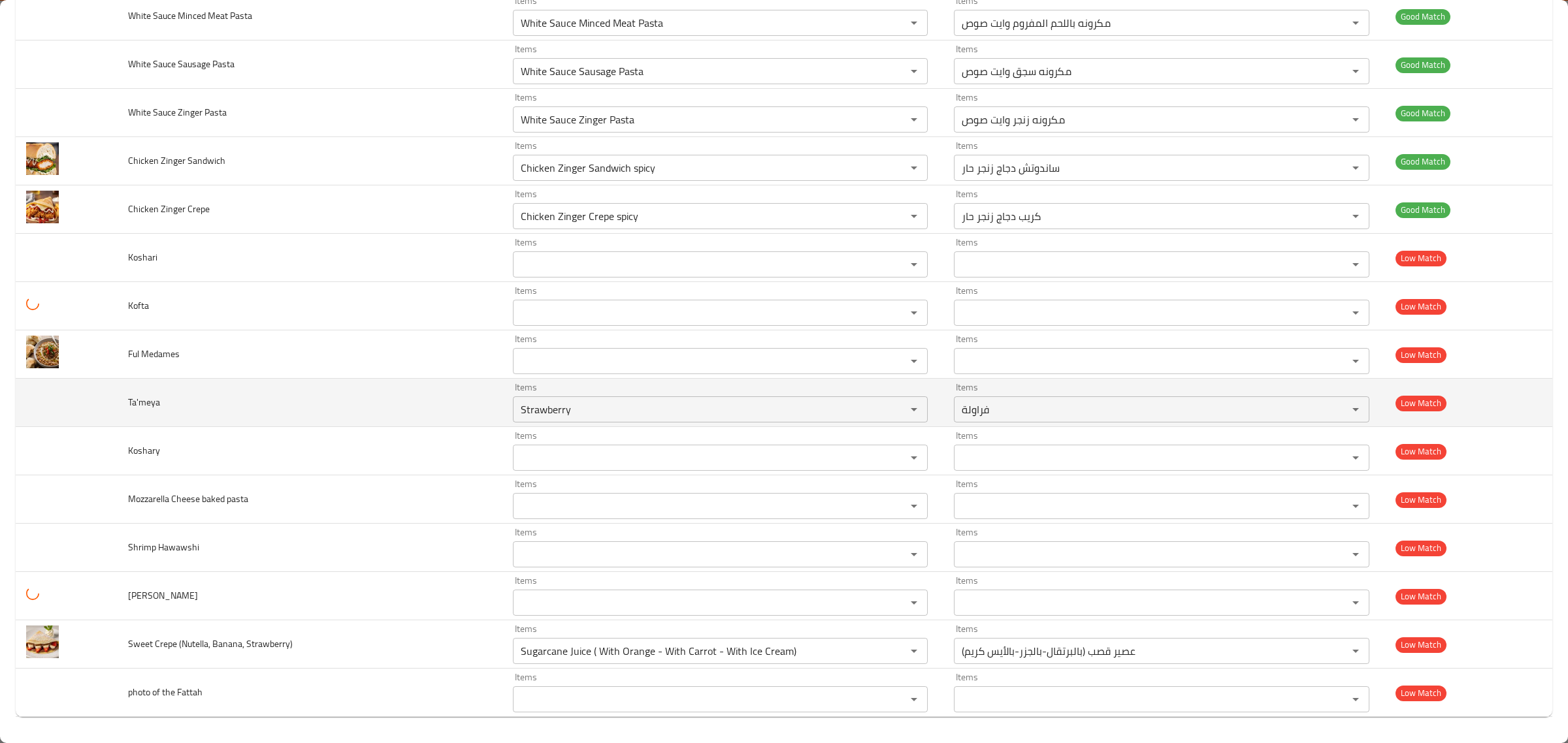
drag, startPoint x: 539, startPoint y: 412, endPoint x: 291, endPoint y: 414, distance: 248.0
click at [366, 400] on tr "Ta'meya Items Strawberry Items Items فراولة Items Low Match" at bounding box center [784, 403] width 1536 height 48
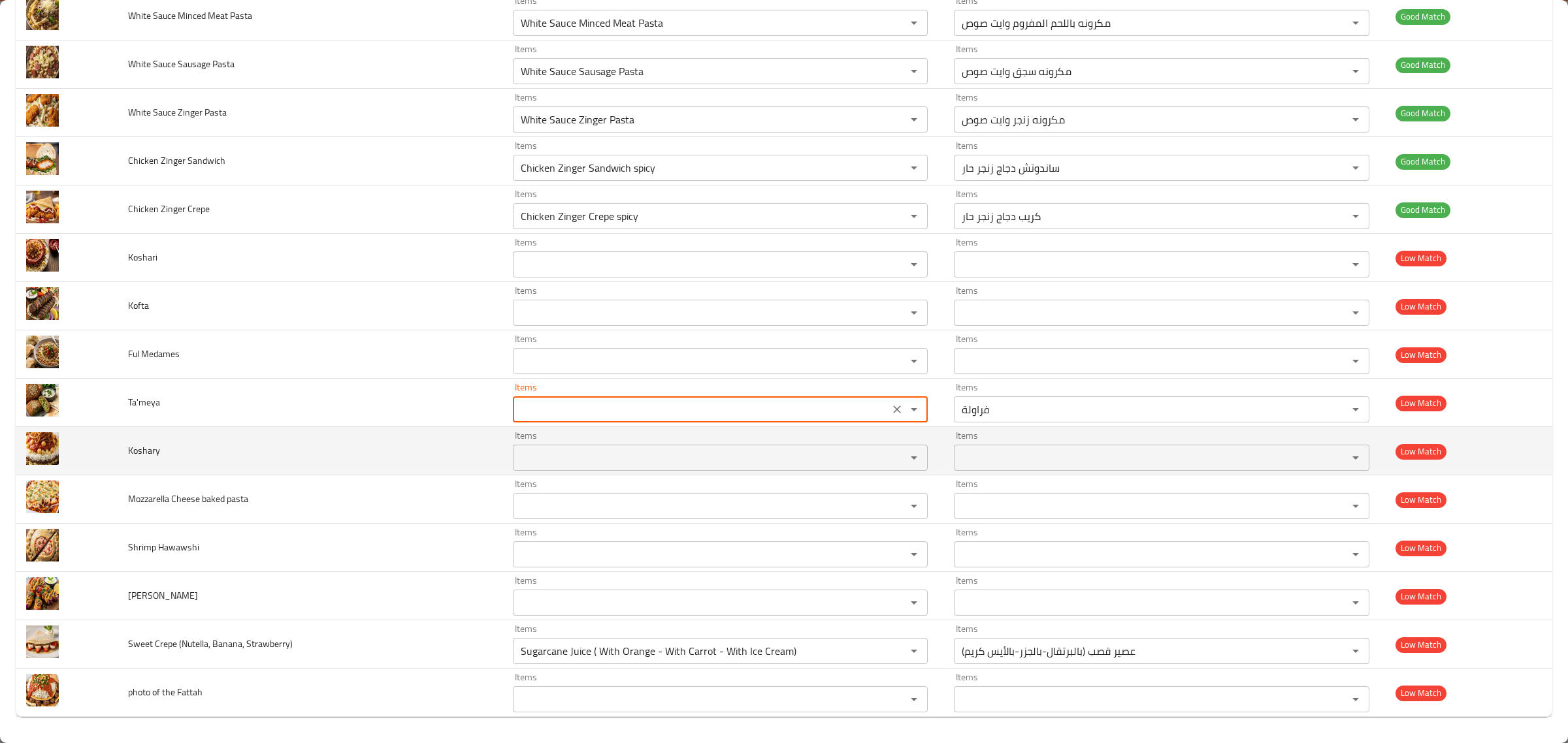
type input "Strawberry"
click at [342, 434] on td "Koshary" at bounding box center [310, 451] width 385 height 48
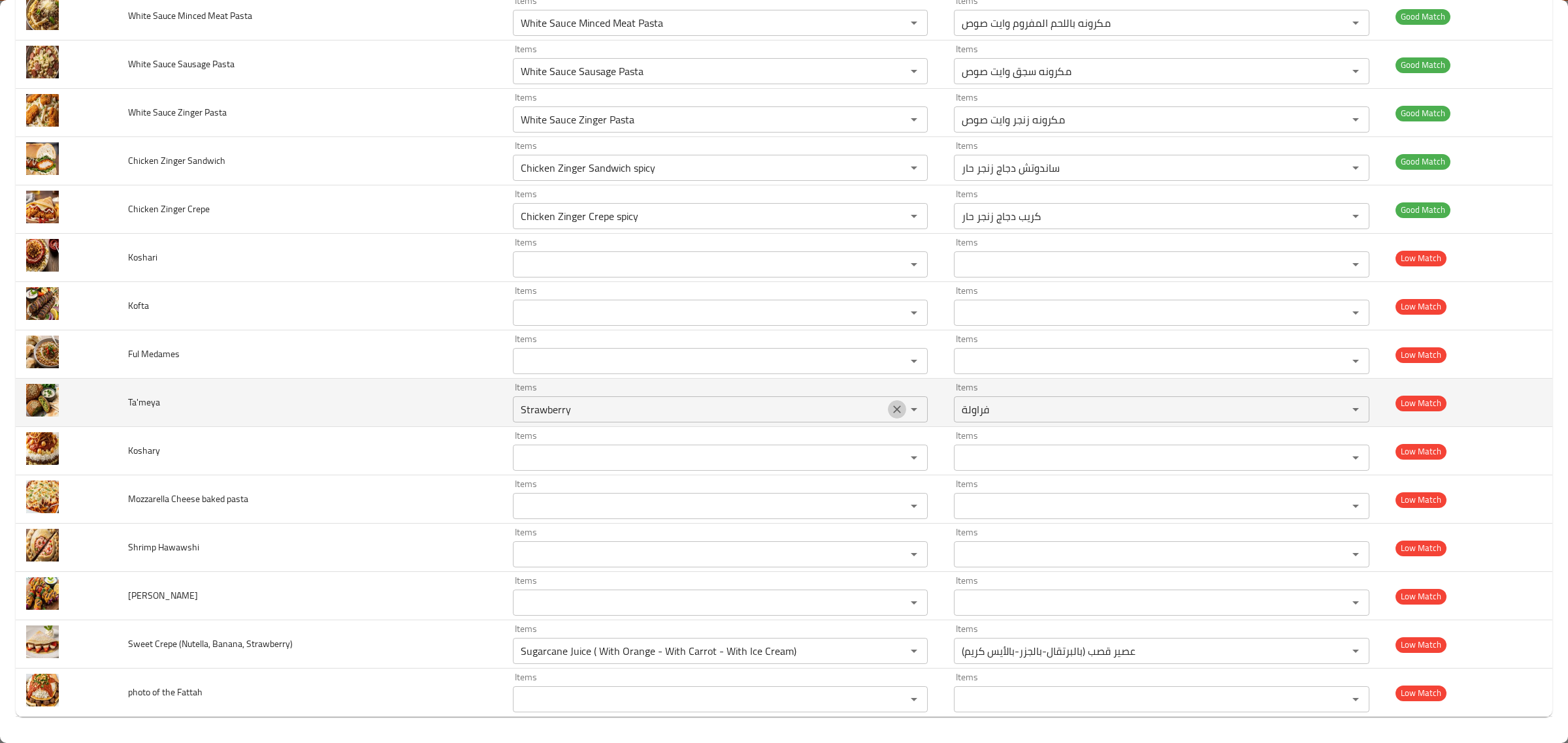
click at [890, 406] on icon "Clear" at bounding box center [896, 409] width 13 height 13
click at [1331, 412] on icon "Clear" at bounding box center [1337, 409] width 13 height 13
type input "Strawberry"
click at [890, 410] on icon "Clear" at bounding box center [896, 409] width 13 height 13
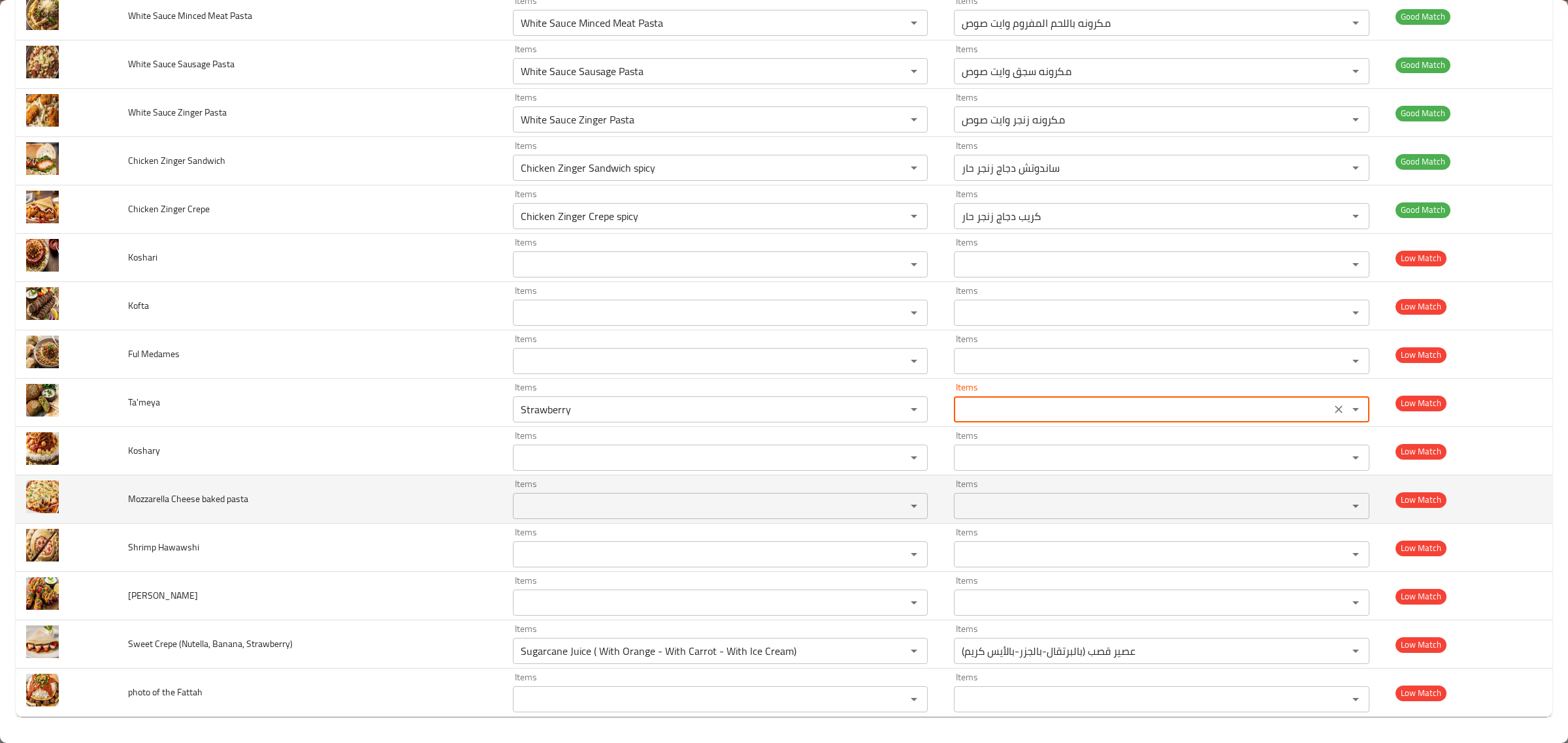
type input "فراولة"
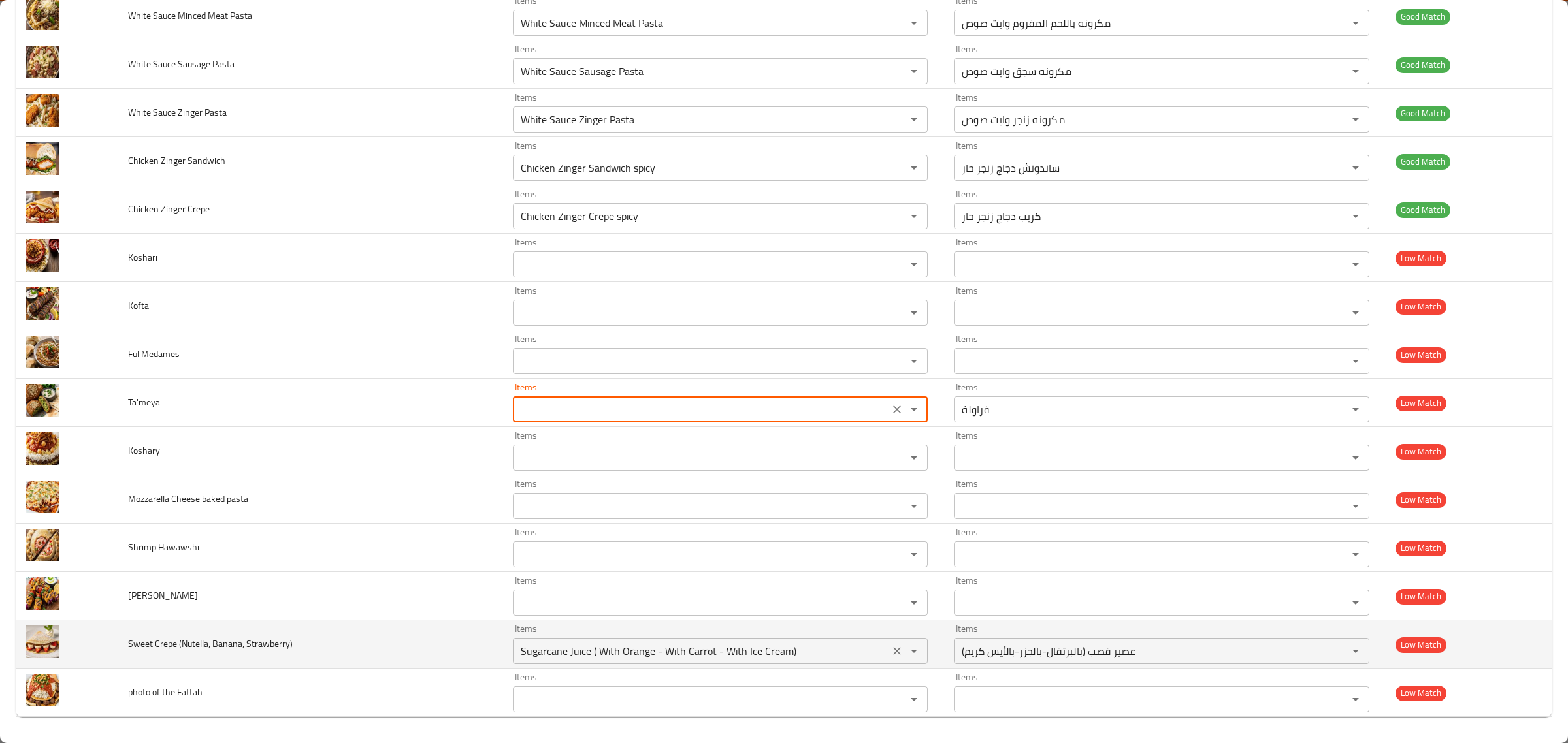
type input "Strawberry"
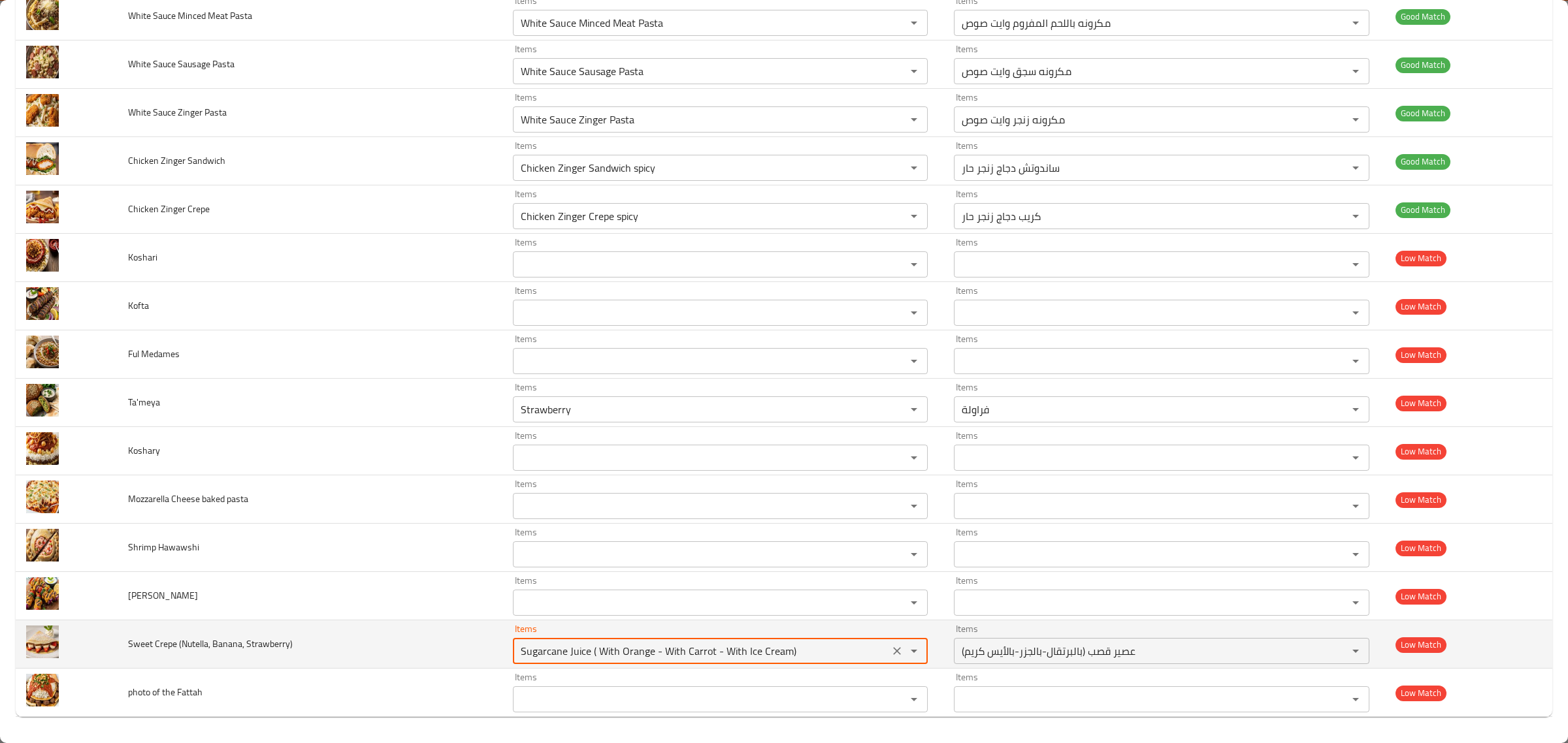
click at [570, 652] on Strawberry\) "Sugarcane Juice ( With Orange - With Carrot - With Ice Cream)" at bounding box center [701, 651] width 368 height 18
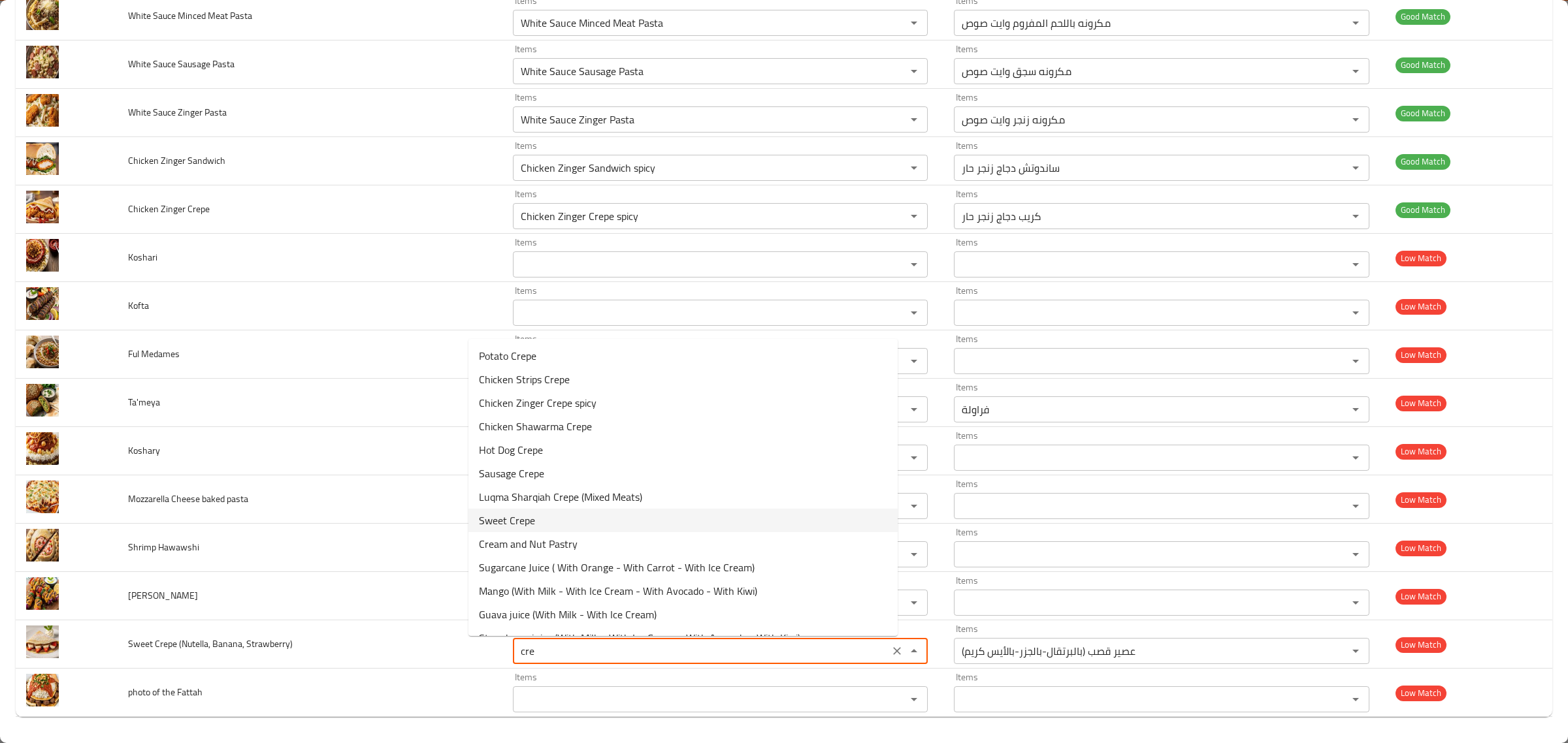
click at [512, 514] on span "Sweet Crepe" at bounding box center [507, 520] width 56 height 16
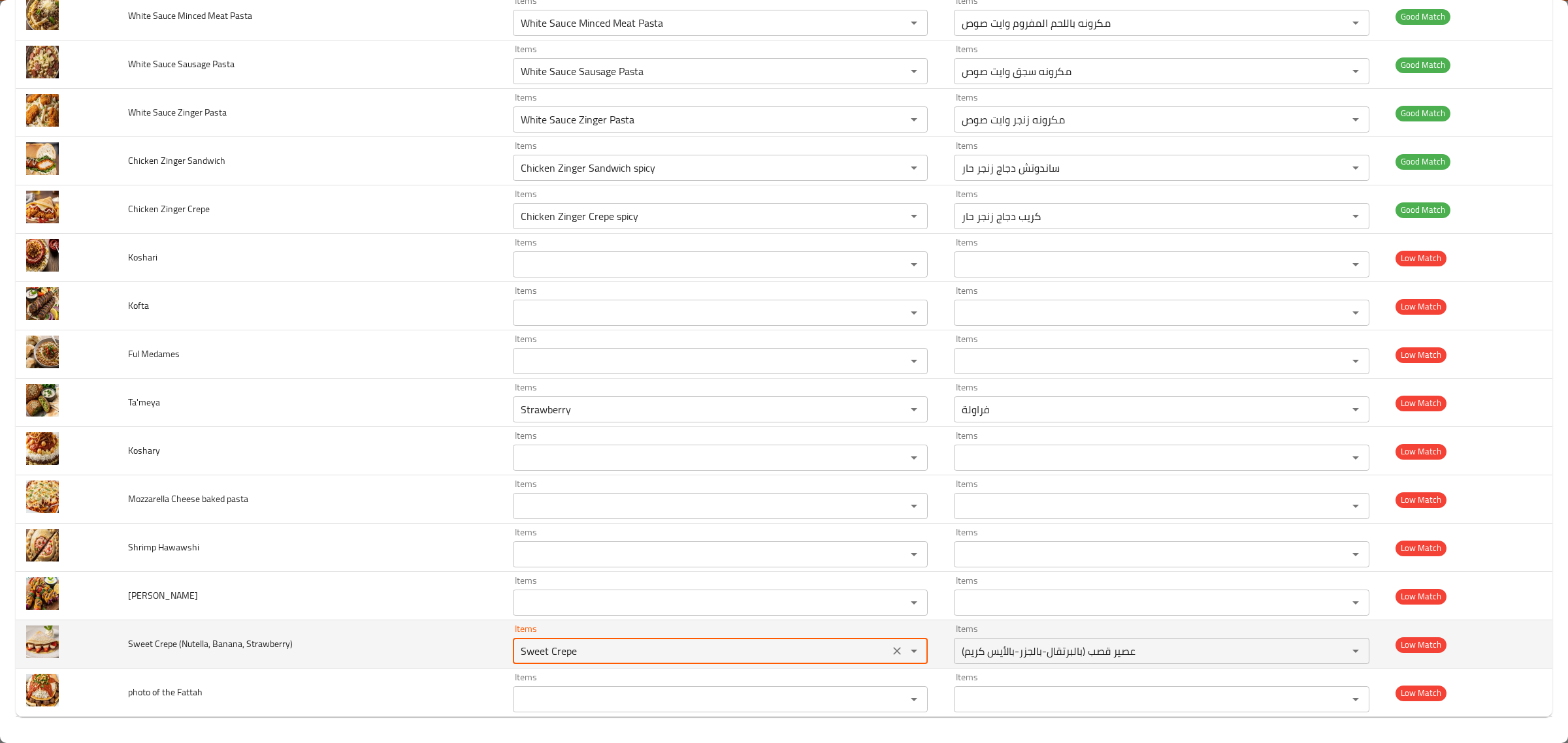
type Strawberry\) "Sugarcane Juice ( With Orange - With Carrot - With Ice Cream)"
click at [432, 638] on td "Sweet Crepe (Nutella, Banana, Strawberry)" at bounding box center [310, 644] width 385 height 48
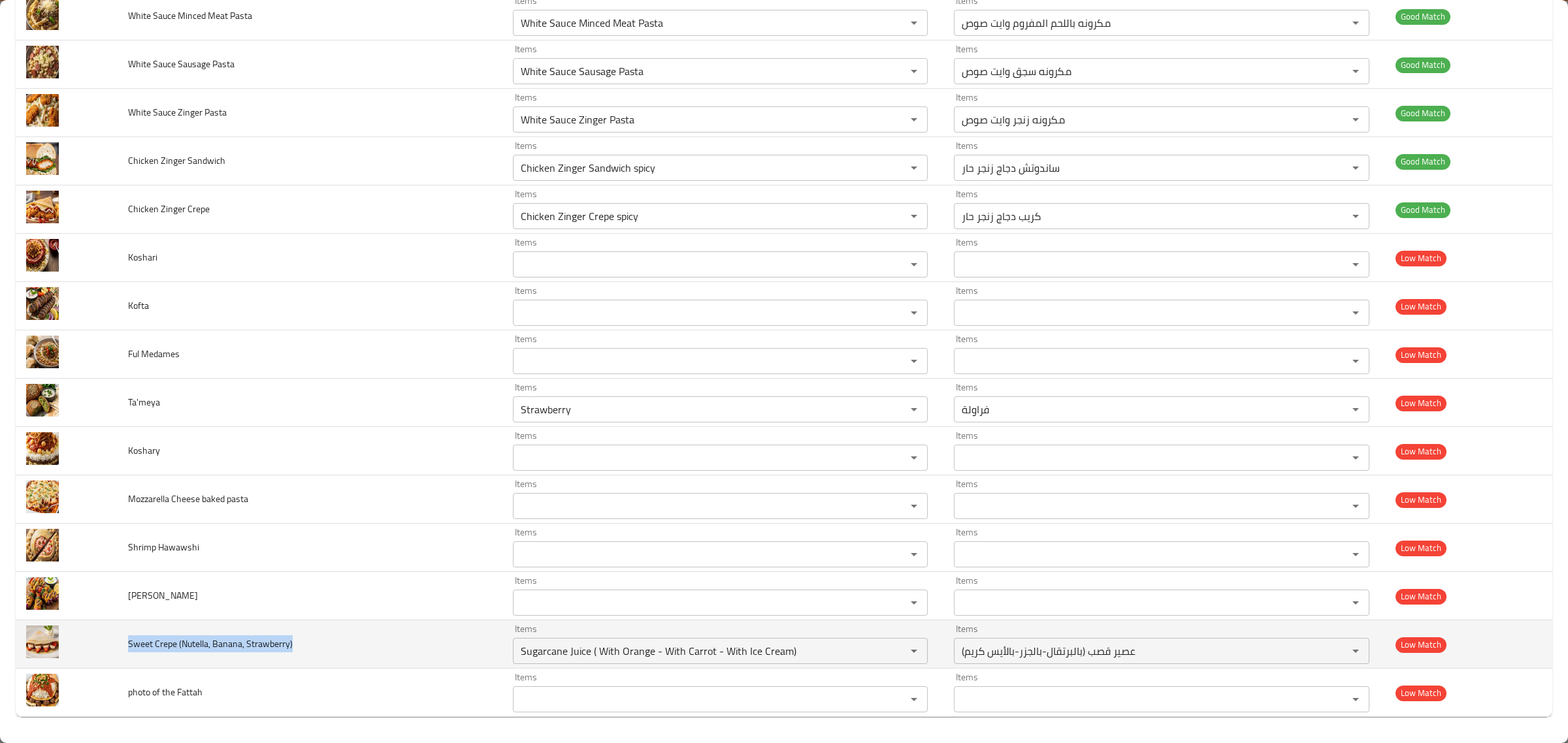
drag, startPoint x: 340, startPoint y: 645, endPoint x: 124, endPoint y: 640, distance: 216.1
click at [124, 640] on td "Sweet Crepe (Nutella, Banana, Strawberry)" at bounding box center [310, 644] width 385 height 48
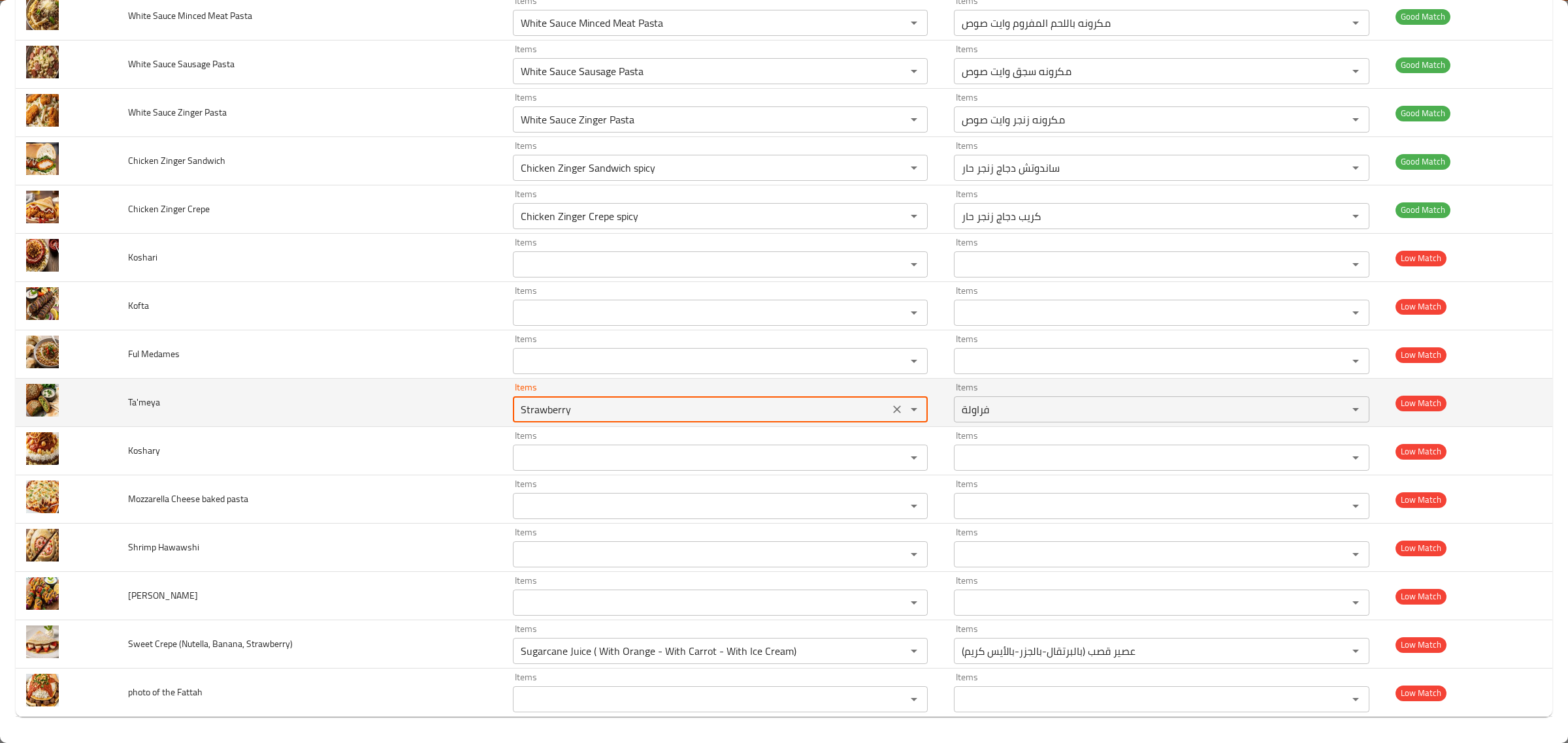
drag, startPoint x: 563, startPoint y: 406, endPoint x: 367, endPoint y: 397, distance: 196.2
click at [369, 397] on tr "Ta'meya Items Strawberry Items Items فراولة Items Low Match" at bounding box center [784, 403] width 1536 height 48
drag, startPoint x: 545, startPoint y: 414, endPoint x: 393, endPoint y: 399, distance: 152.7
click at [395, 399] on tr "Ta'meya Items afa Items Items فراولة Items Low Match" at bounding box center [784, 403] width 1536 height 48
drag, startPoint x: 504, startPoint y: 412, endPoint x: 360, endPoint y: 396, distance: 144.9
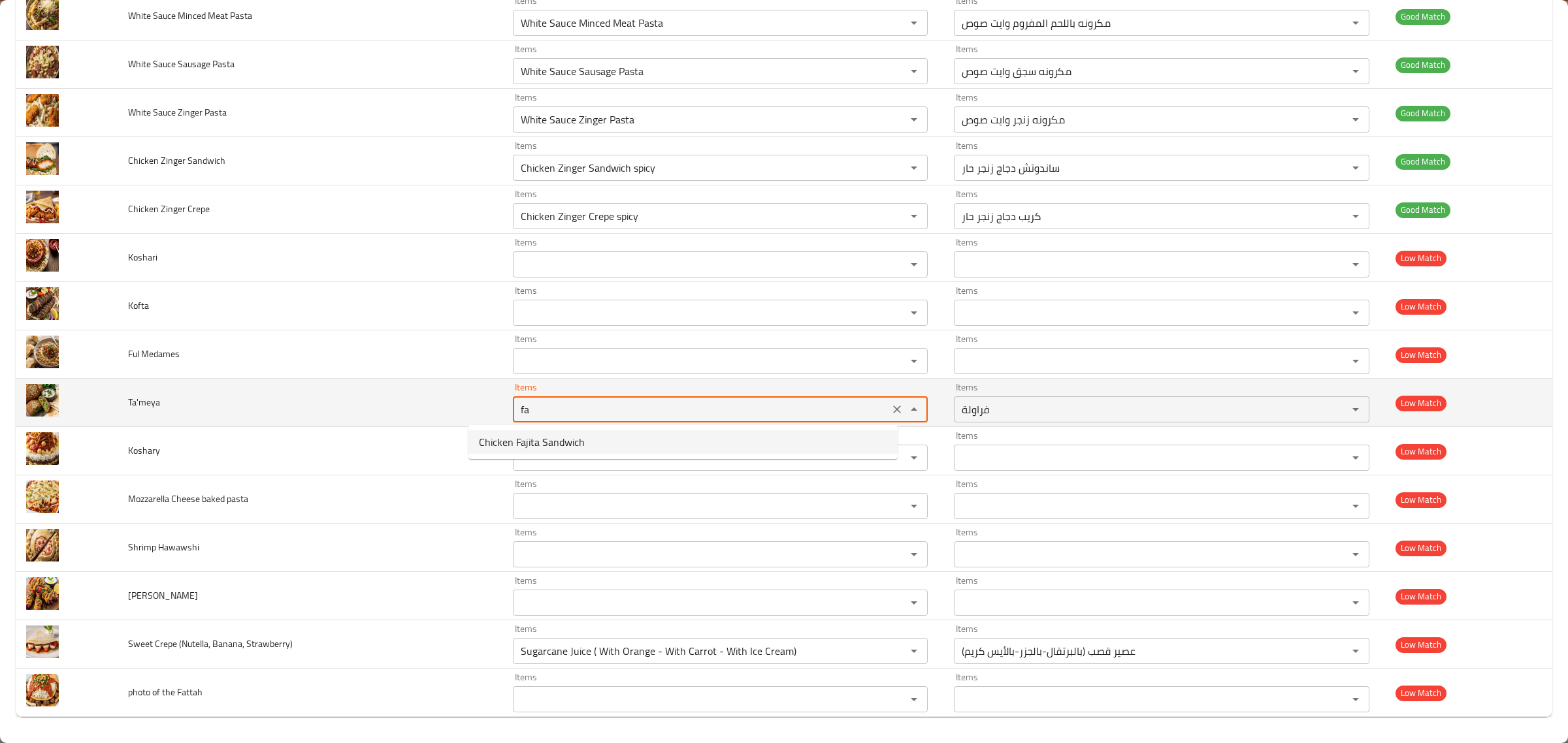
click at [361, 396] on tr "Ta'meya Items fa Items Items فراولة Items Low Match" at bounding box center [784, 403] width 1536 height 48
drag, startPoint x: 510, startPoint y: 415, endPoint x: 428, endPoint y: 410, distance: 82.2
click at [430, 410] on tr "Ta'meya Items tam Items Items فراولة Items Low Match" at bounding box center [784, 403] width 1536 height 48
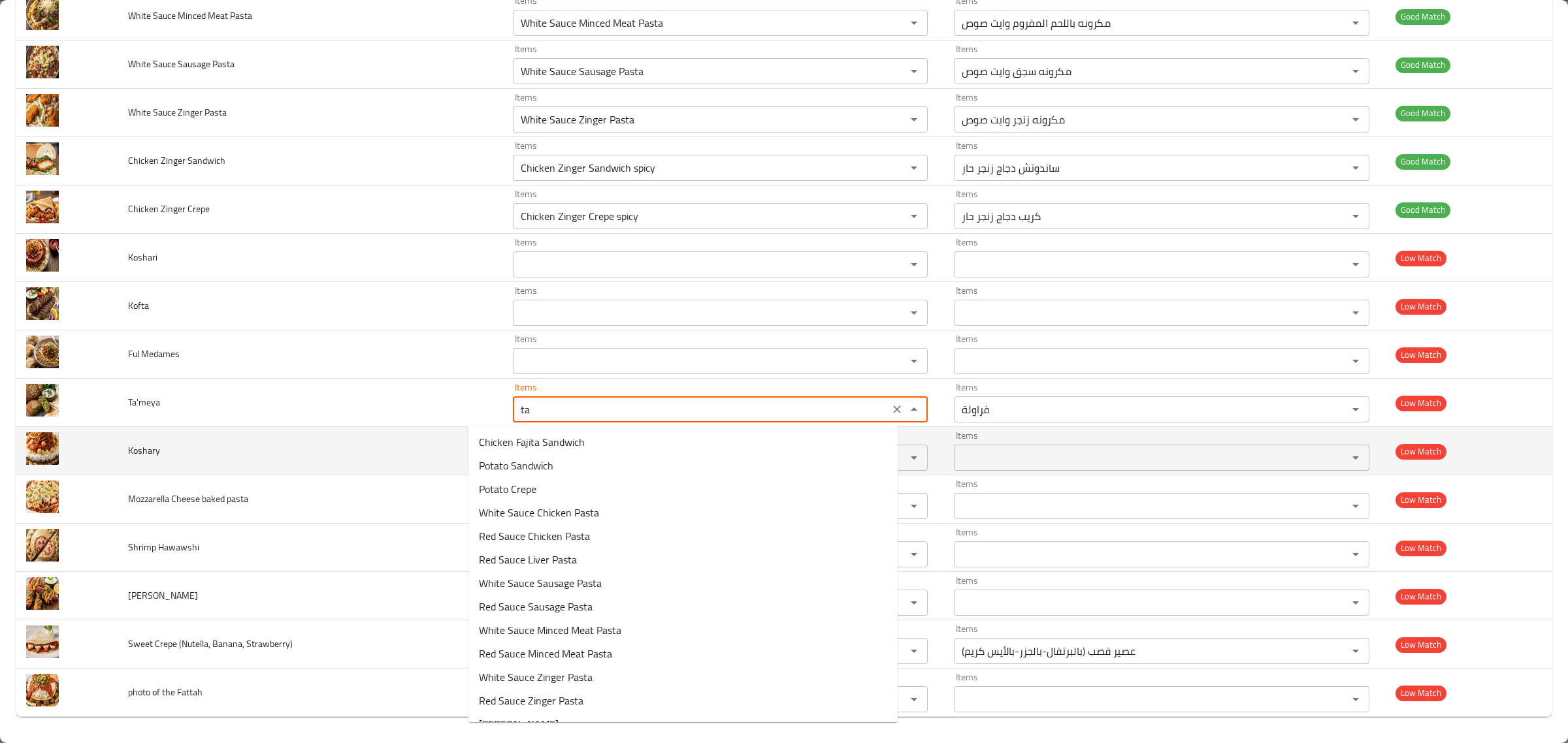
type input "t"
type input "Strawberry"
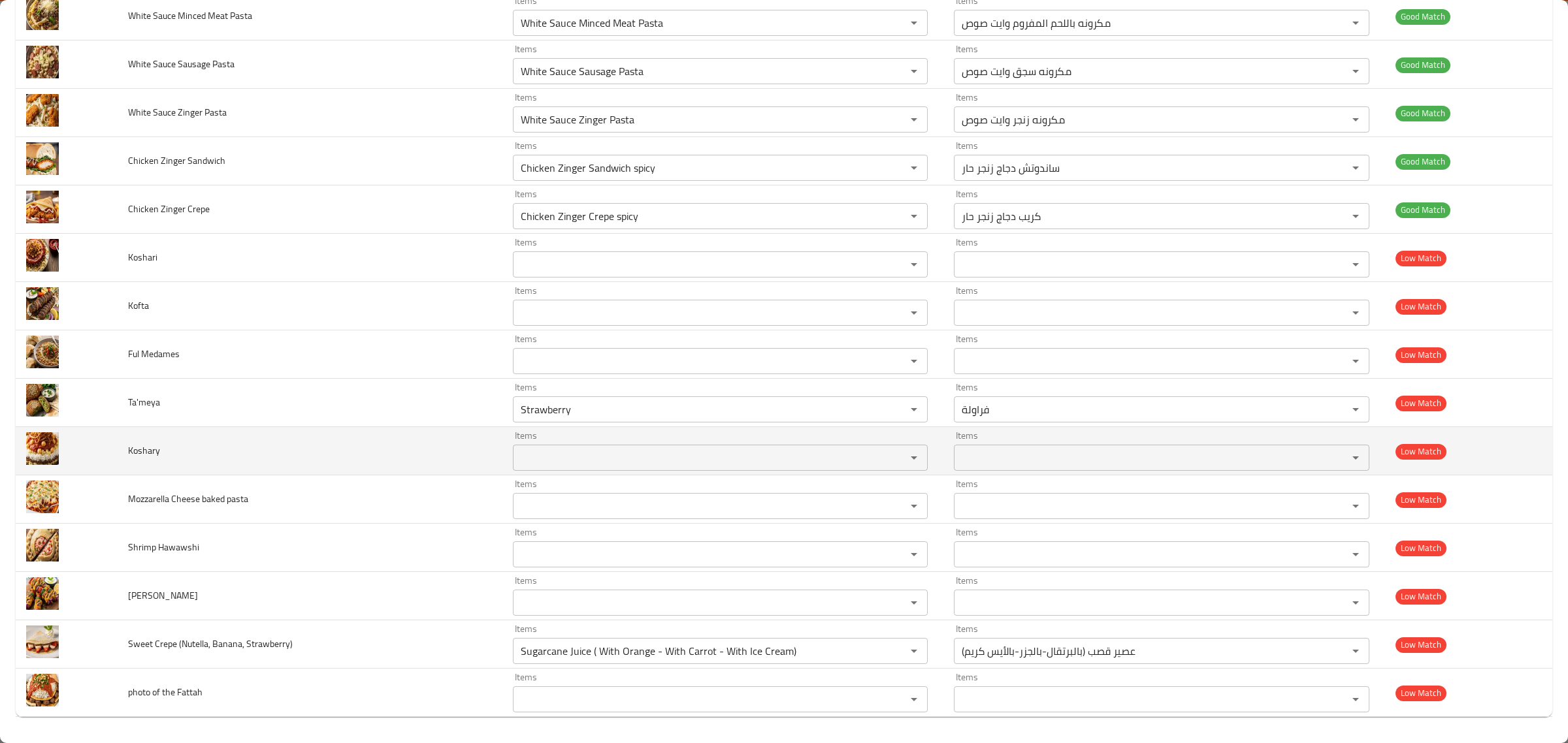
click at [442, 452] on td "Koshary" at bounding box center [310, 451] width 385 height 48
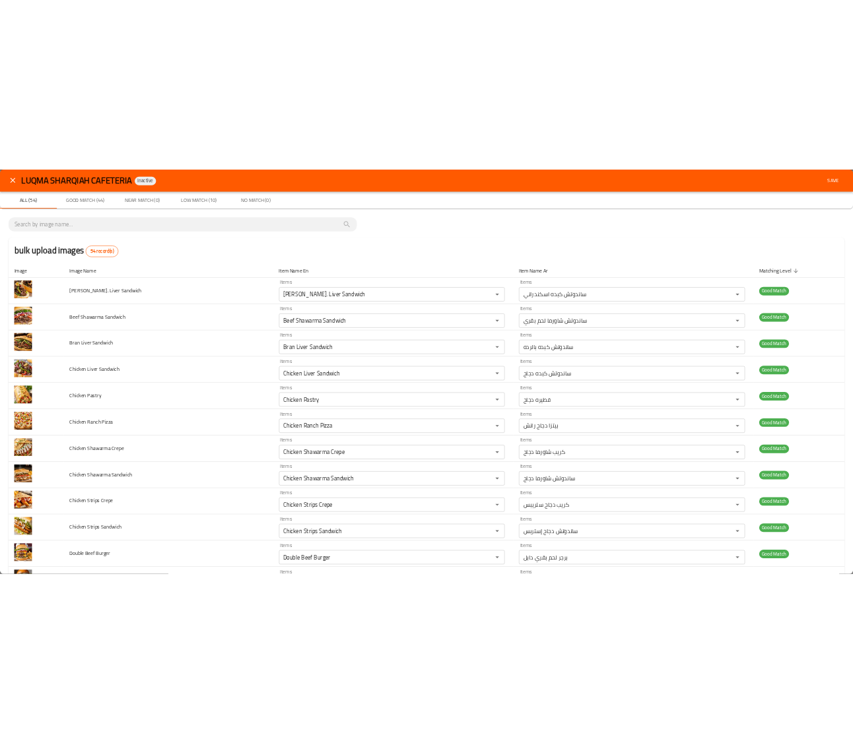
scroll to position [0, 0]
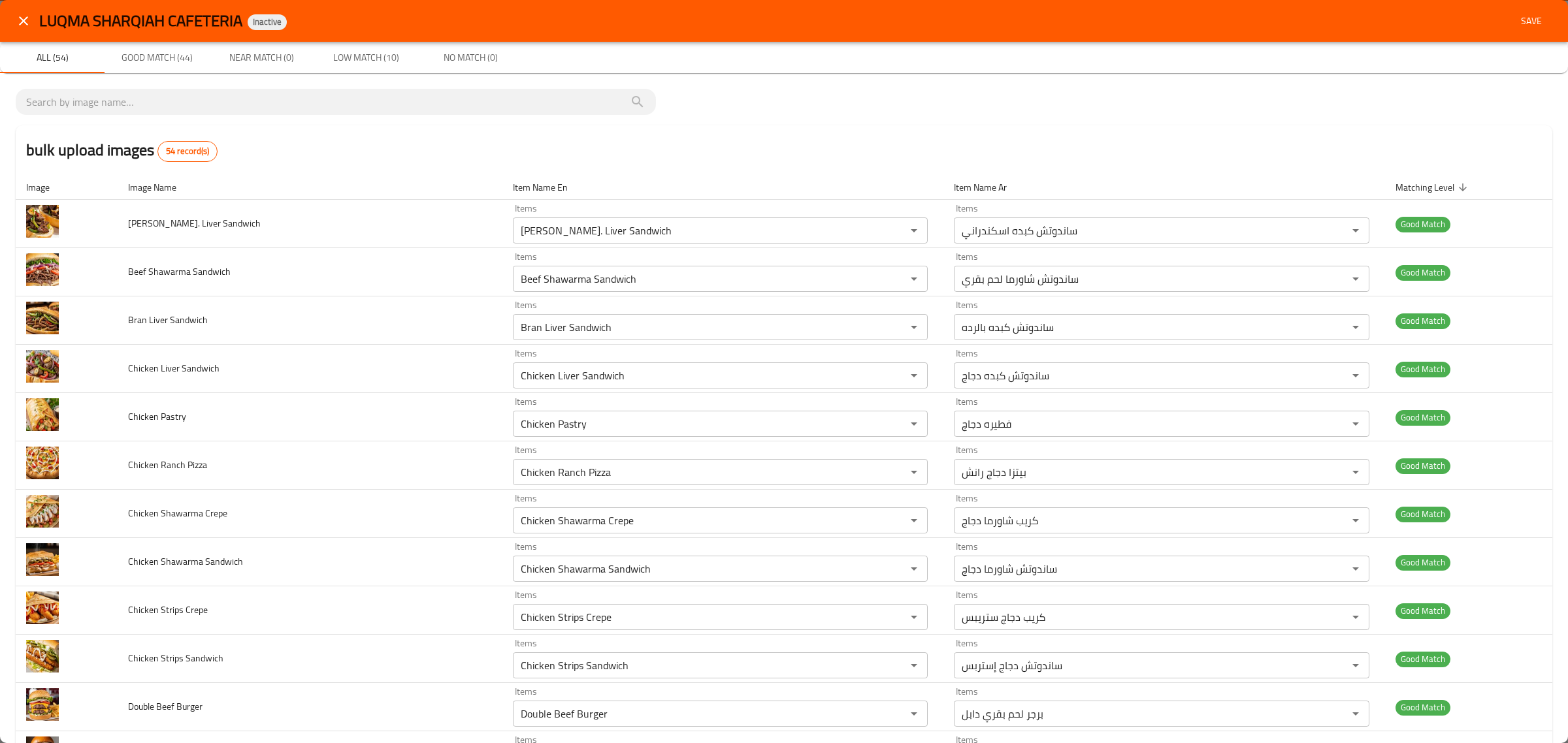
click at [1516, 24] on span "Save" at bounding box center [1531, 21] width 32 height 16
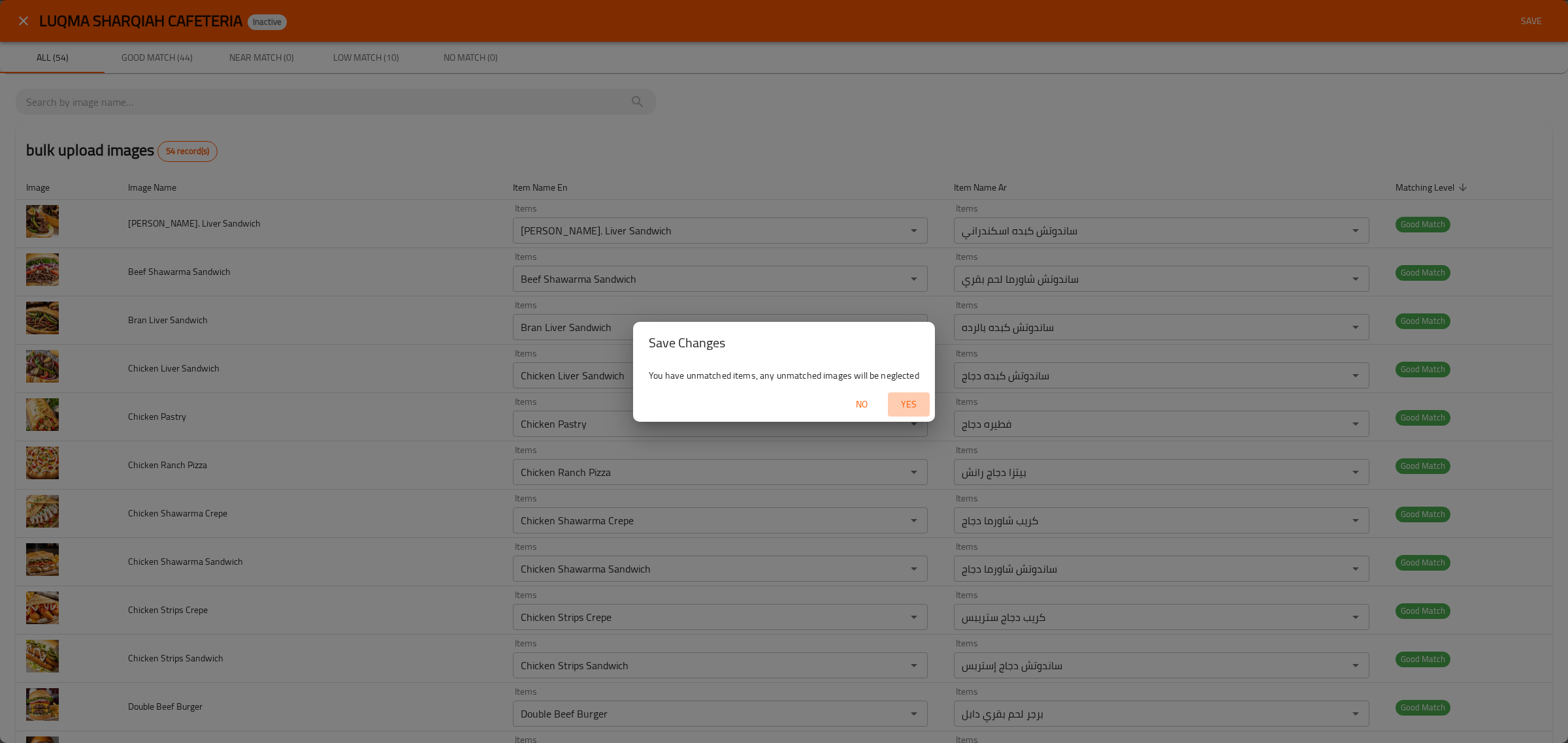
click at [915, 403] on span "Yes" at bounding box center [909, 405] width 32 height 16
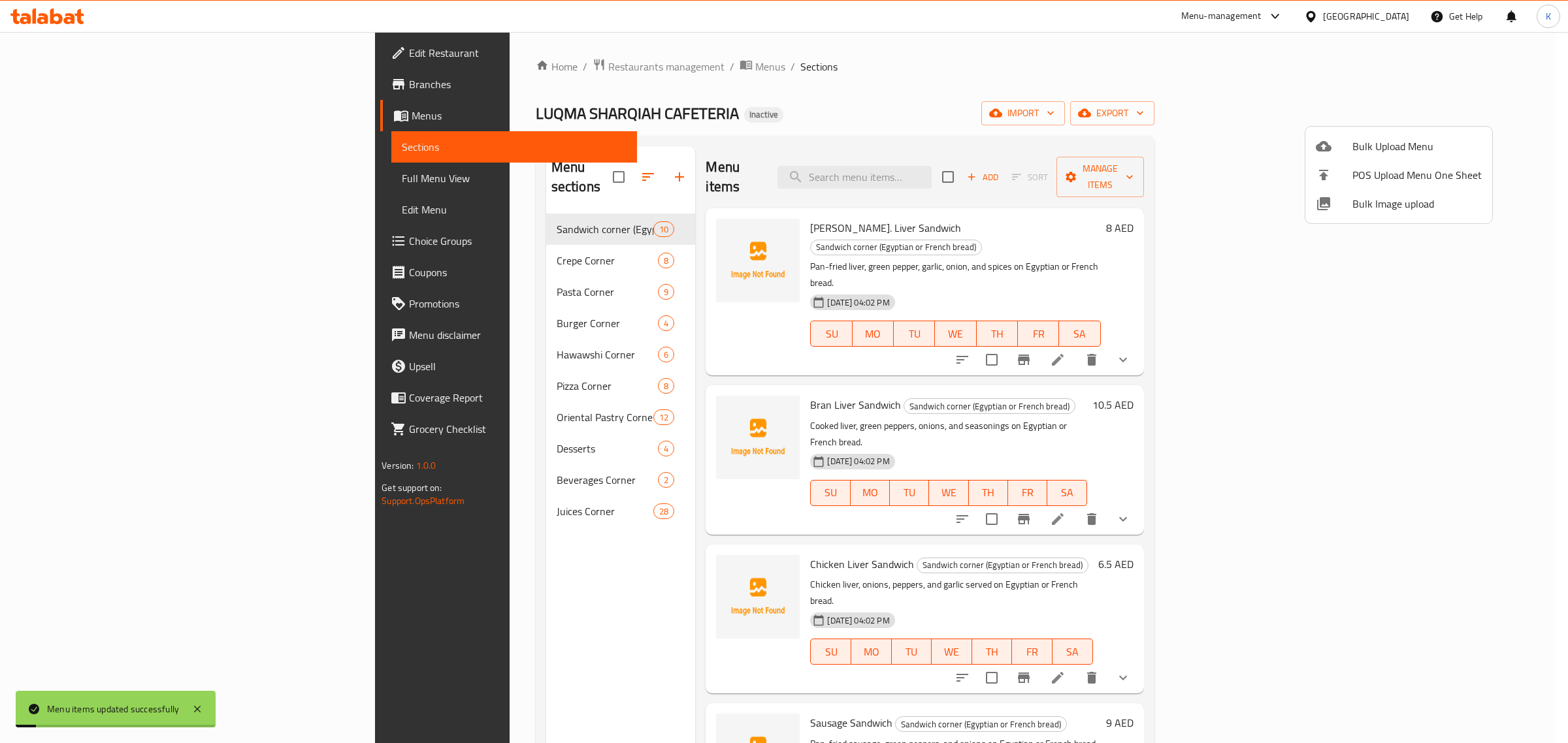
click at [836, 133] on div at bounding box center [784, 371] width 1568 height 743
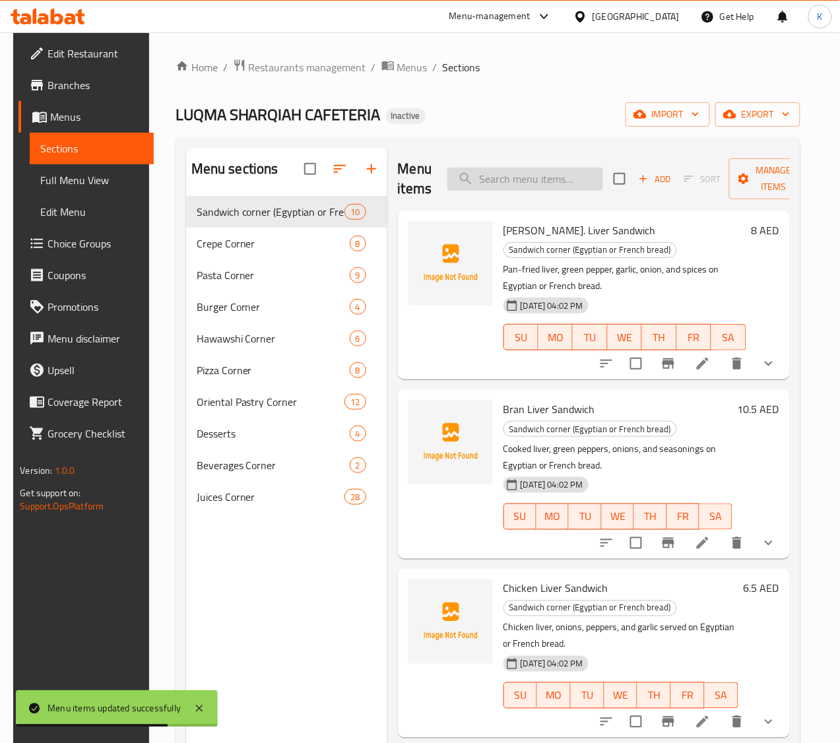
click at [530, 173] on input "search" at bounding box center [525, 179] width 156 height 23
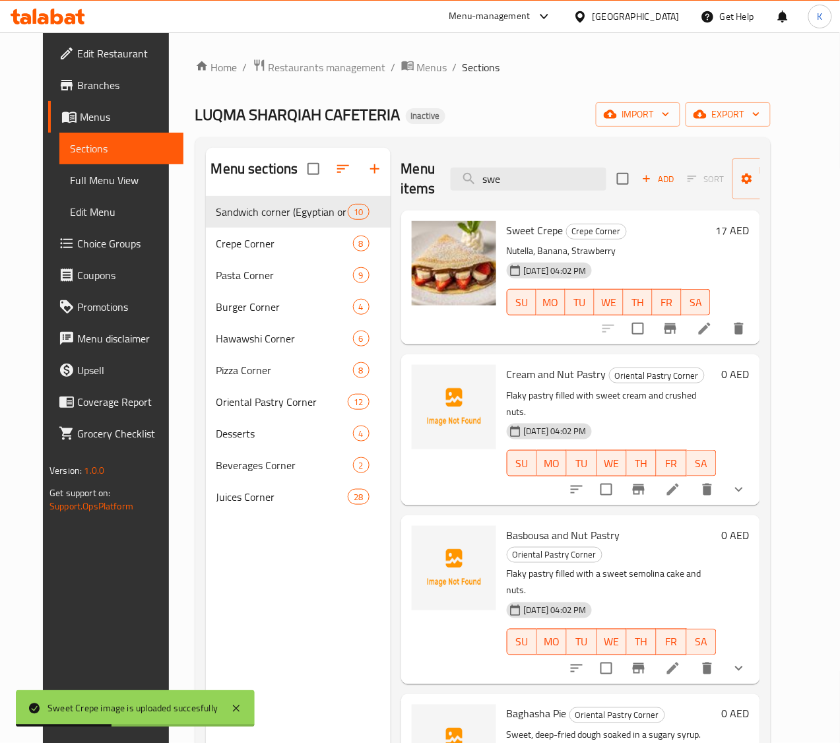
drag, startPoint x: 394, startPoint y: 173, endPoint x: 327, endPoint y: 163, distance: 67.4
click at [329, 163] on div "Menu sections Sandwich corner (Egyptian or French bread) 10 Crepe Corner 8 Past…" at bounding box center [483, 519] width 554 height 743
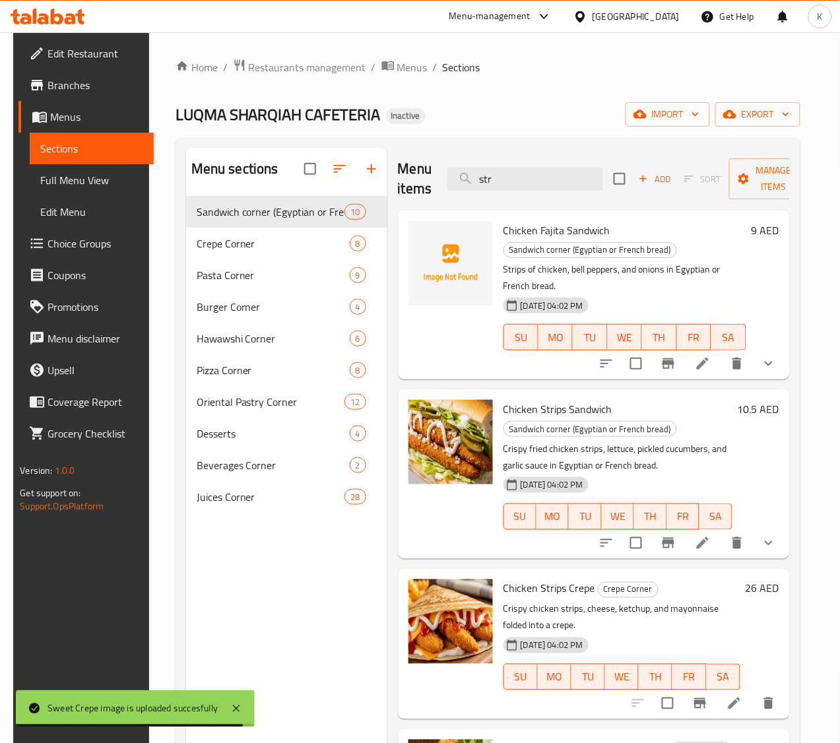
drag, startPoint x: 494, startPoint y: 183, endPoint x: 337, endPoint y: 156, distance: 158.8
click at [387, 156] on div "Menu items str Add Sort Manage items Chicken Fajita Sandwich Sandwich corner (E…" at bounding box center [588, 519] width 403 height 743
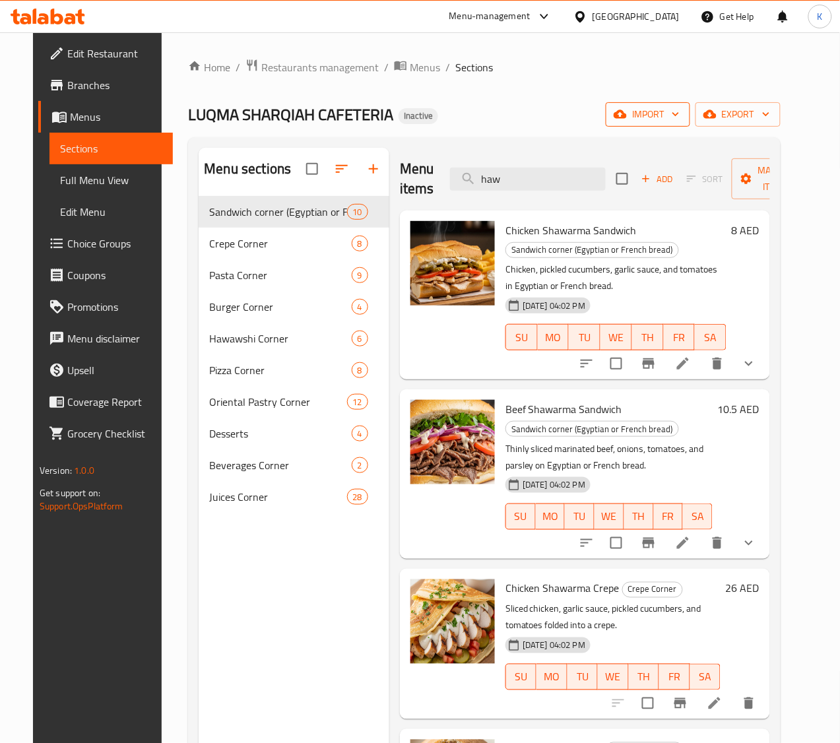
click at [627, 114] on icon "button" at bounding box center [620, 114] width 13 height 13
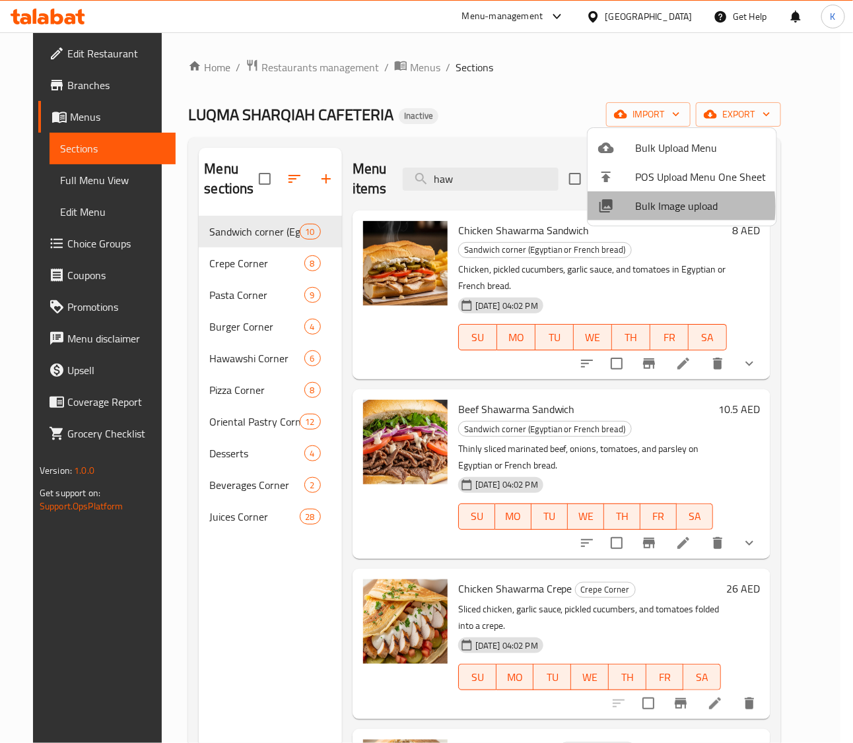
click at [637, 207] on span "Bulk Image upload" at bounding box center [700, 206] width 131 height 16
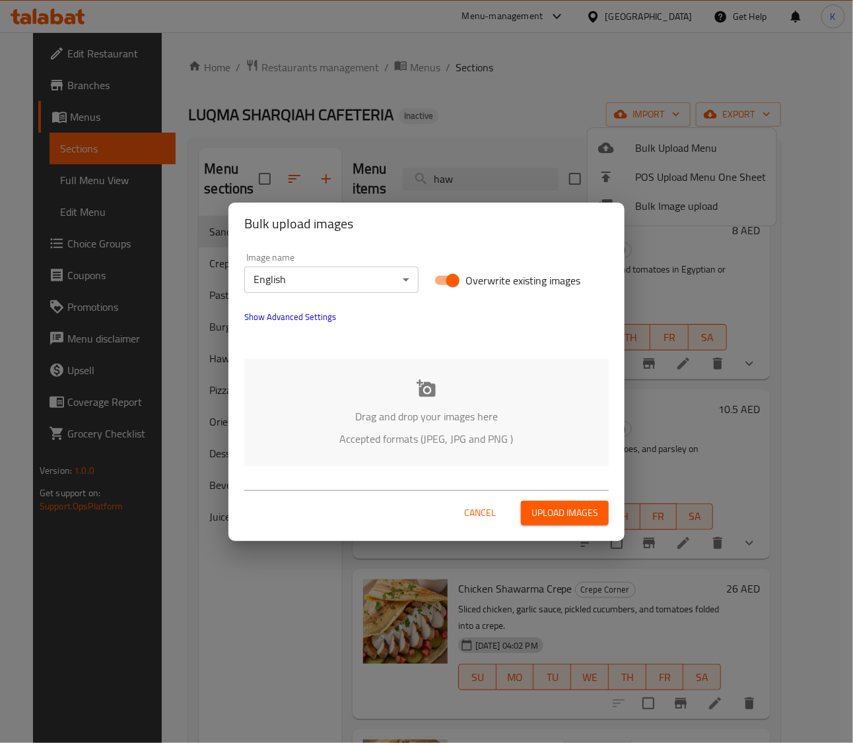
click at [314, 419] on p "Drag and drop your images here" at bounding box center [426, 416] width 325 height 16
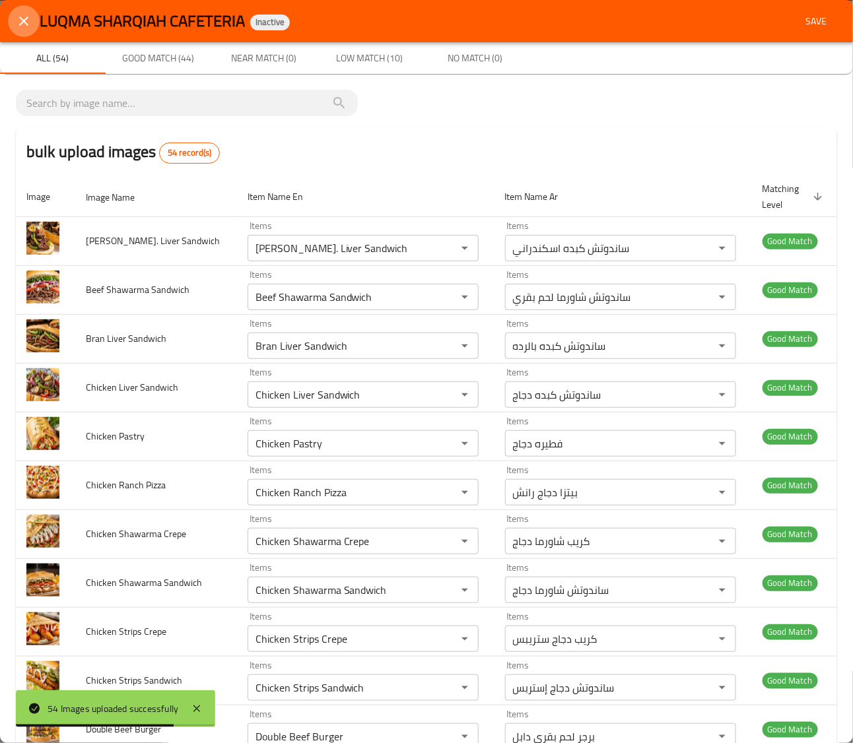
click at [28, 18] on icon "close" at bounding box center [24, 21] width 16 height 16
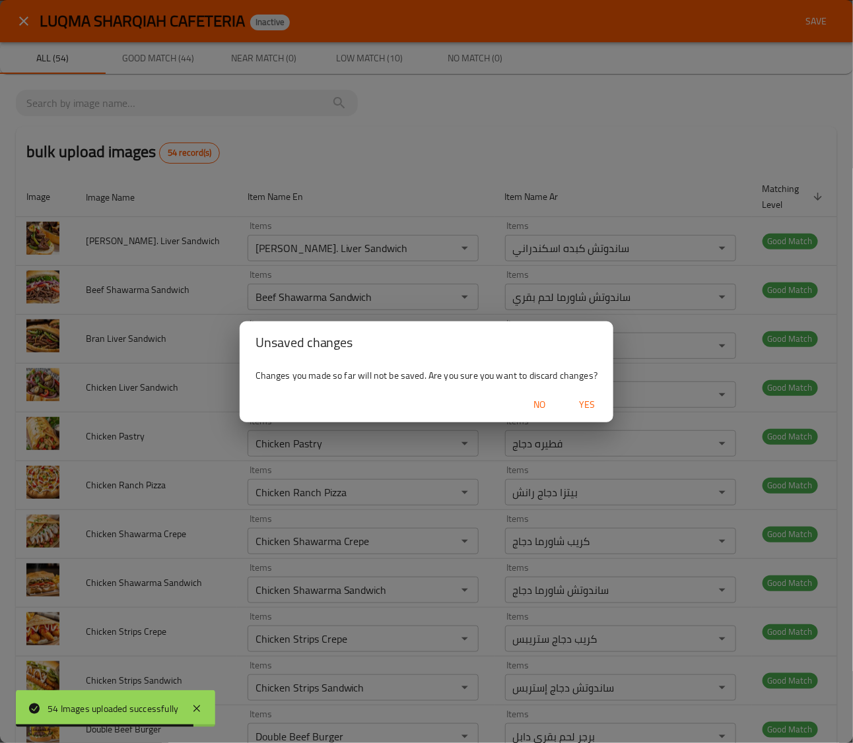
click at [592, 404] on span "Yes" at bounding box center [587, 405] width 32 height 16
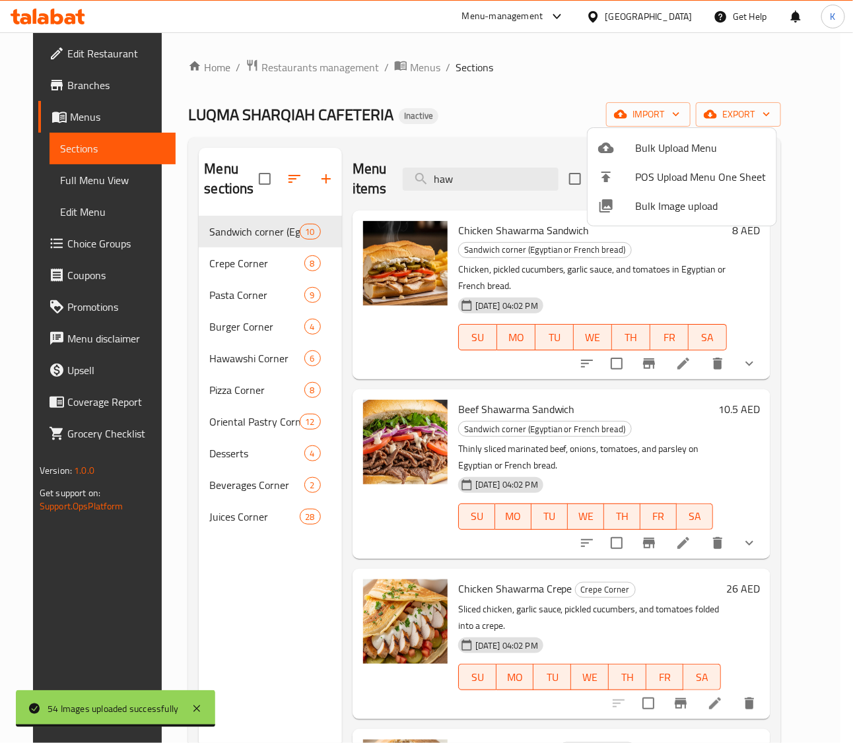
drag, startPoint x: 493, startPoint y: 187, endPoint x: 486, endPoint y: 183, distance: 8.3
click at [486, 183] on div at bounding box center [426, 371] width 853 height 743
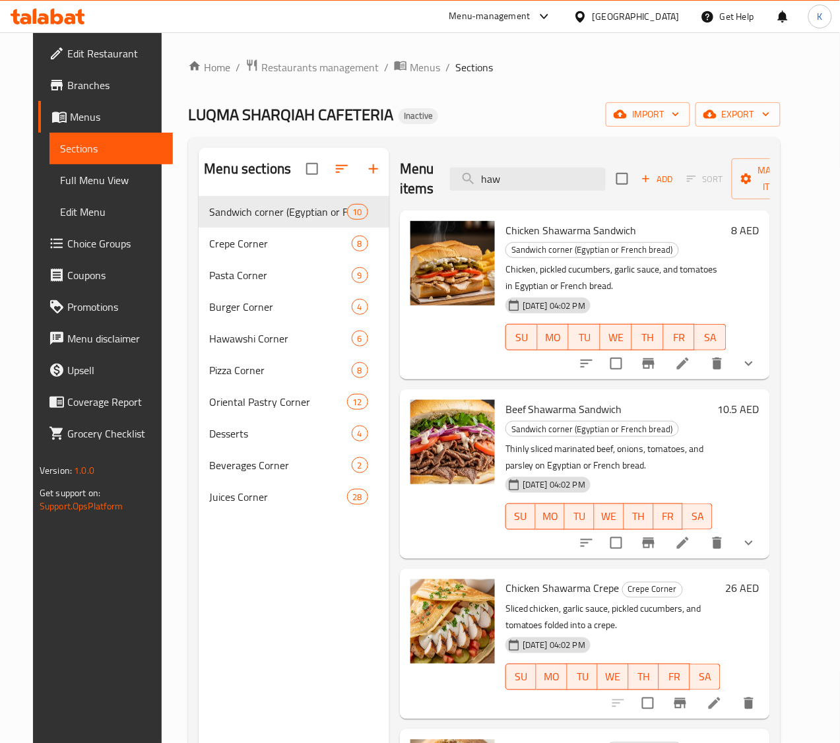
drag, startPoint x: 486, startPoint y: 183, endPoint x: 334, endPoint y: 169, distance: 153.1
click at [389, 169] on div "Menu items haw Add Sort Manage items Chicken Shawarma Sandwich Sandwich corner …" at bounding box center [579, 519] width 381 height 743
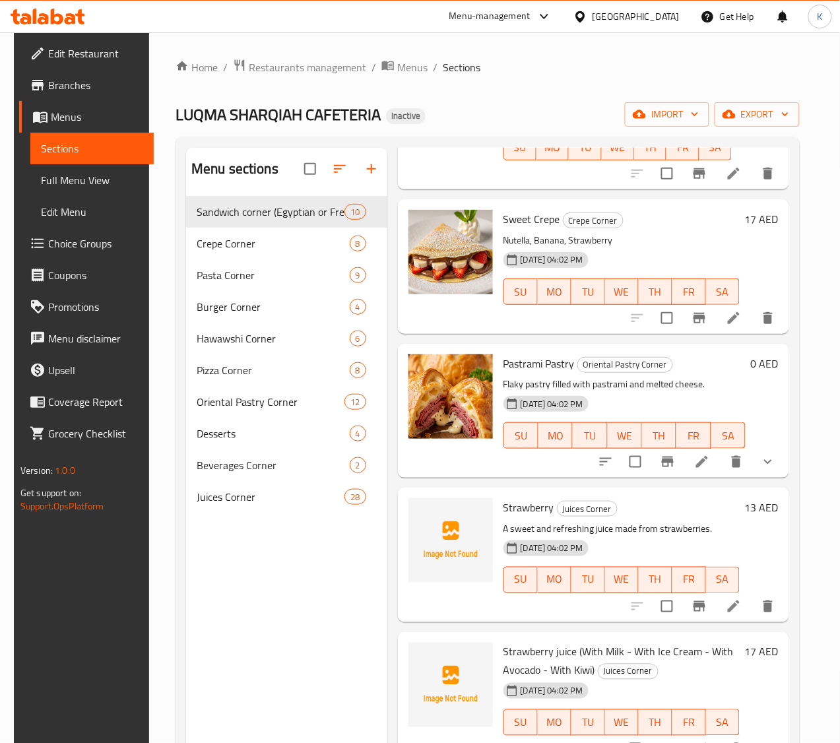
scroll to position [172, 0]
type input "stra"
click at [410, 519] on img at bounding box center [450, 540] width 84 height 84
click at [67, 175] on span "Full Menu View" at bounding box center [92, 180] width 103 height 16
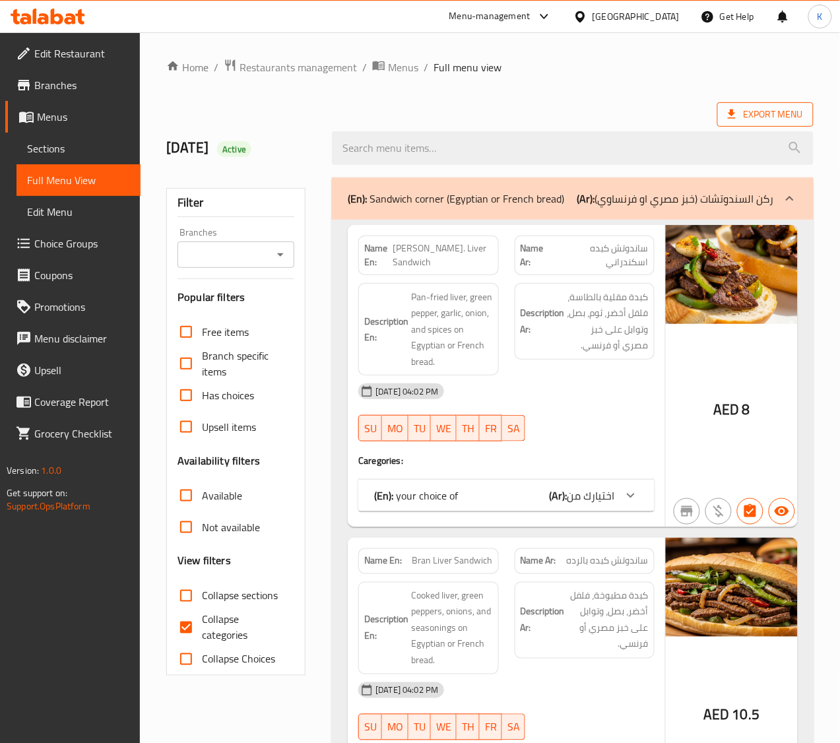
click at [780, 119] on span "Export Menu" at bounding box center [765, 114] width 75 height 16
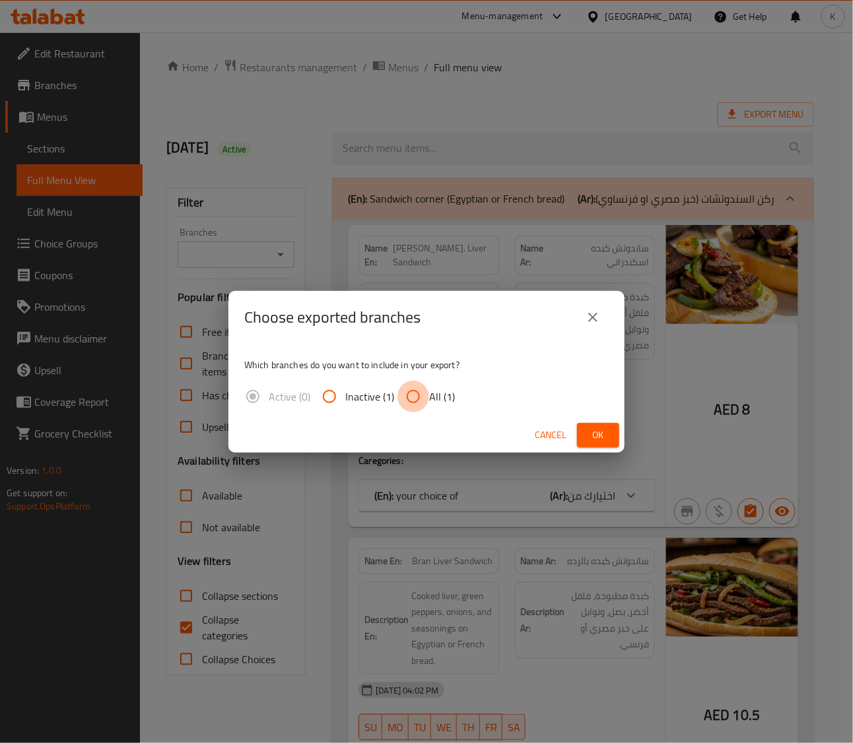
click at [408, 387] on input "All (1)" at bounding box center [413, 397] width 32 height 32
radio input "true"
click at [584, 426] on button "Ok" at bounding box center [598, 435] width 42 height 24
